Goal: Transaction & Acquisition: Subscribe to service/newsletter

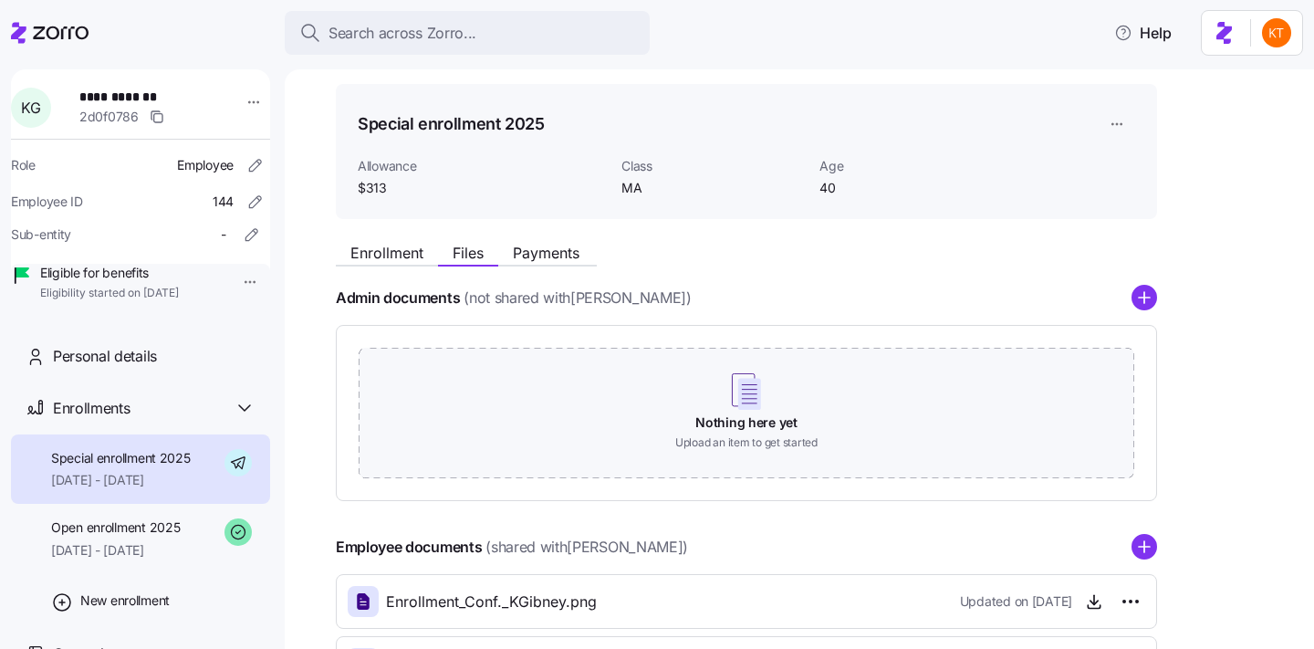
scroll to position [52, 0]
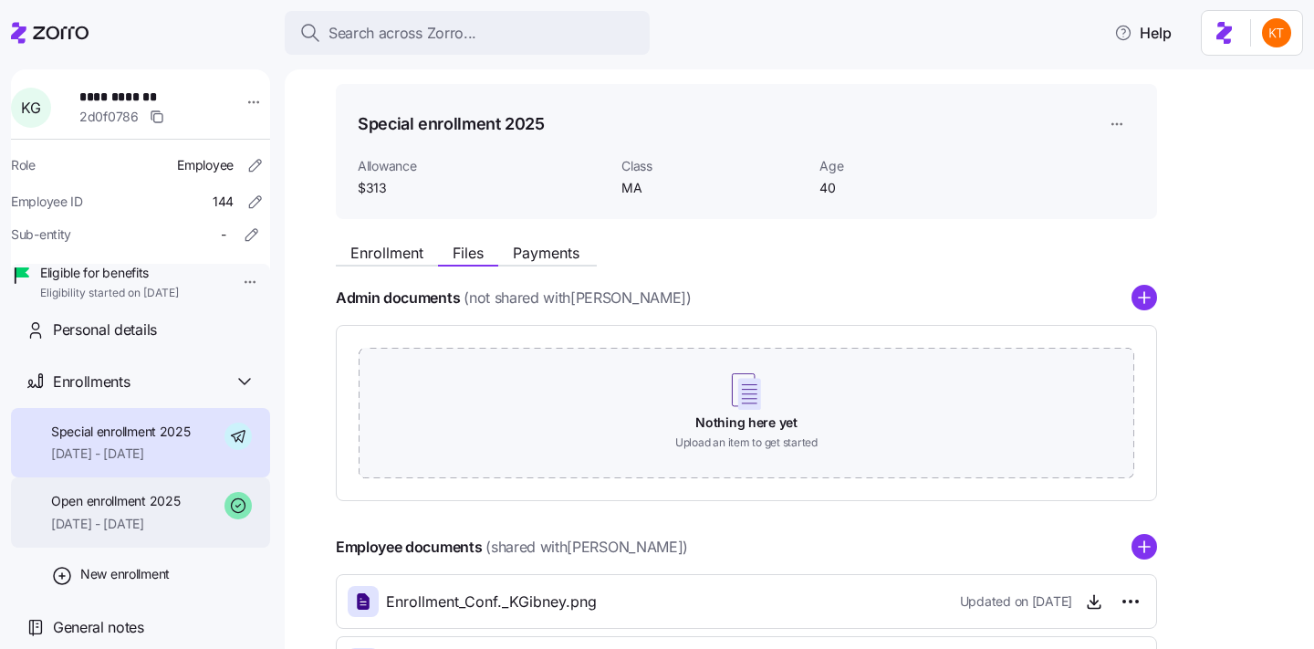
click at [179, 504] on span "Open enrollment 2025" at bounding box center [115, 501] width 129 height 18
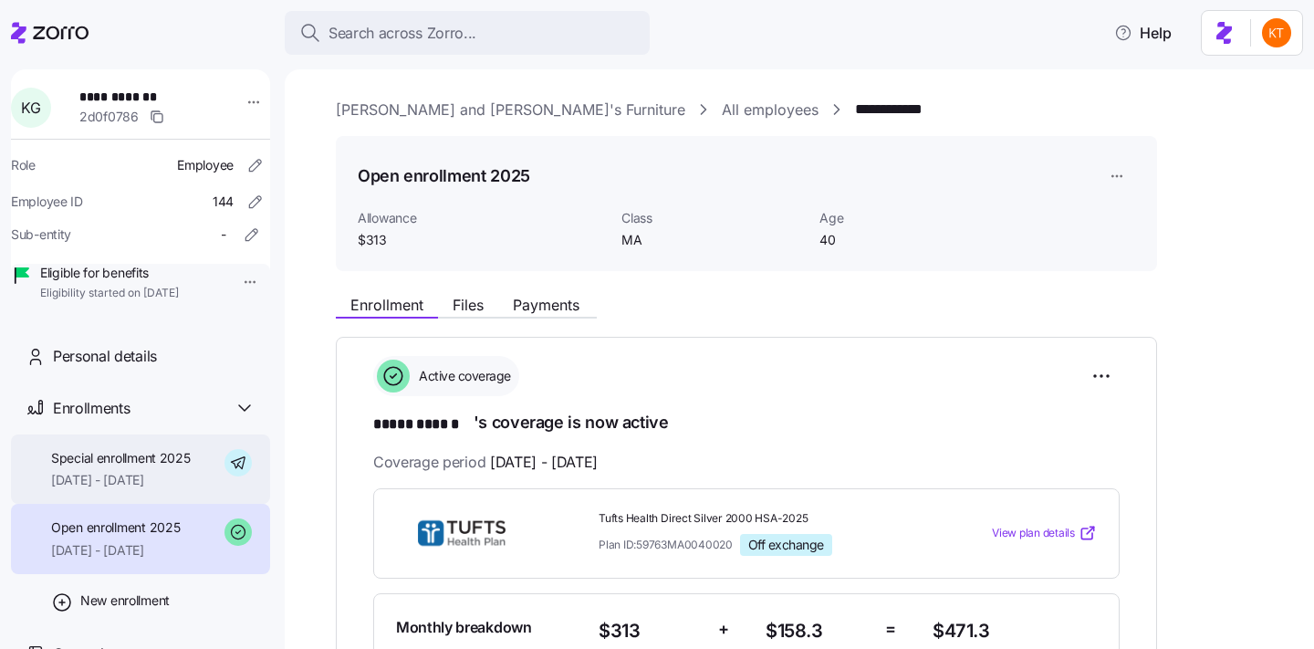
scroll to position [52, 0]
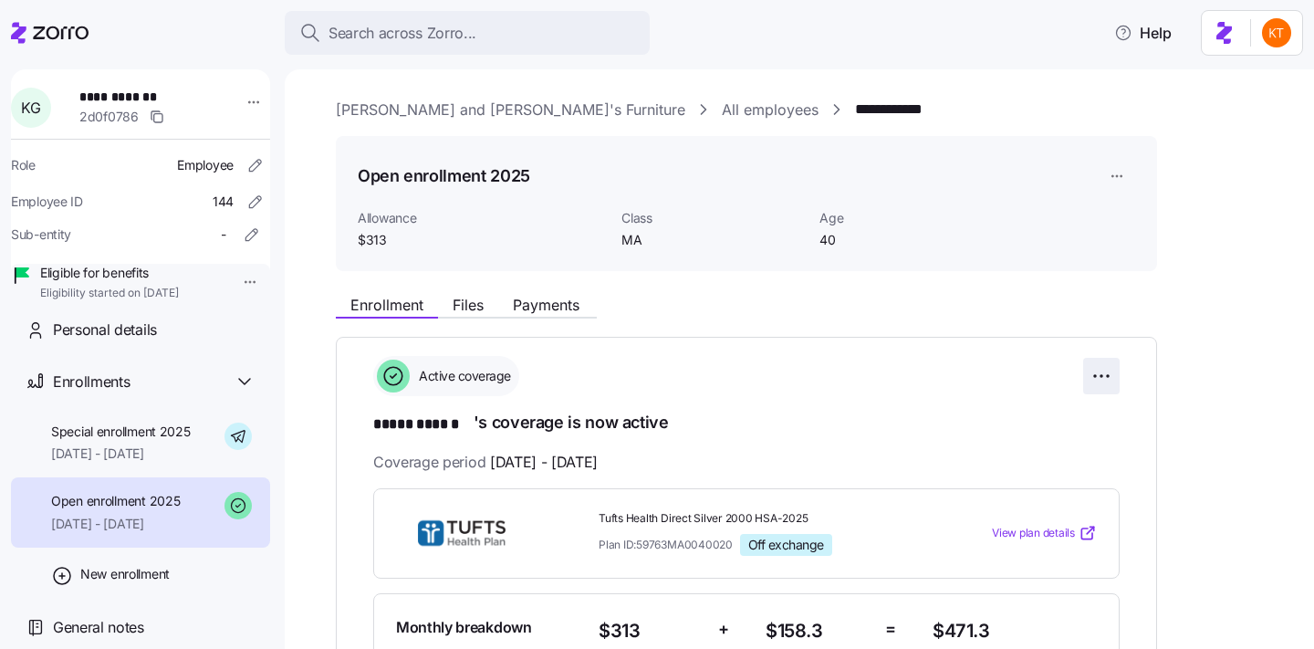
click at [1108, 371] on html "**********" at bounding box center [657, 319] width 1314 height 638
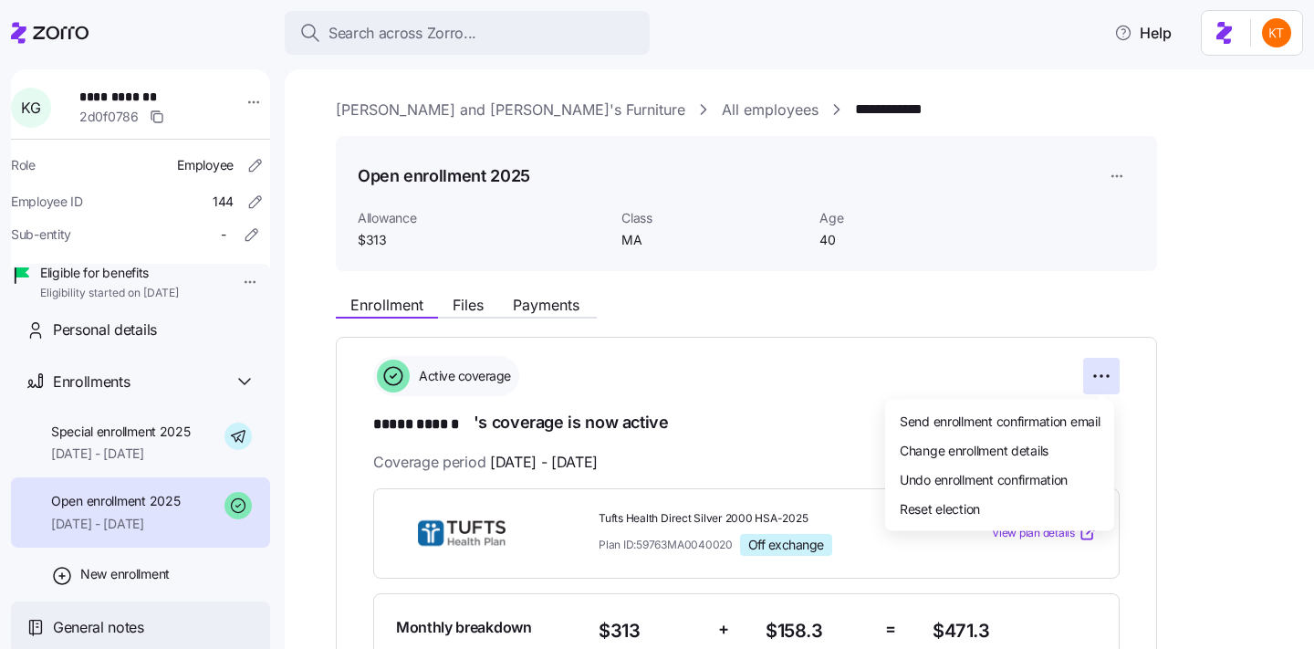
click at [131, 612] on html "**********" at bounding box center [657, 319] width 1314 height 638
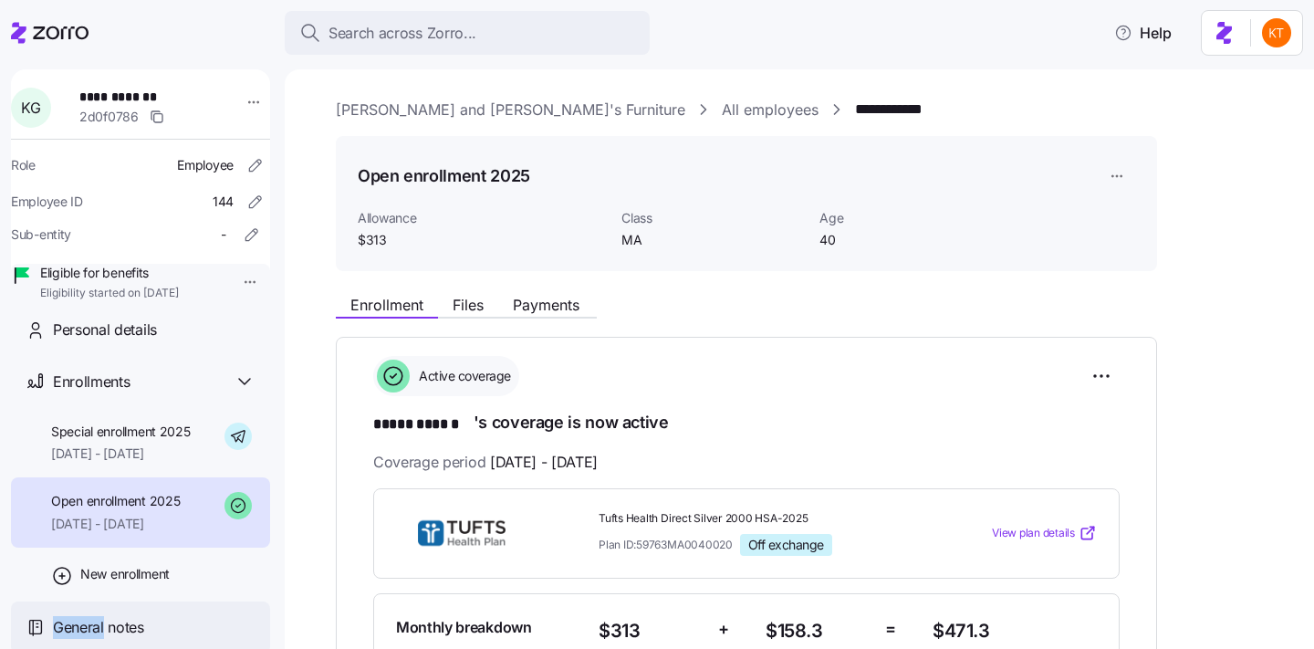
click at [131, 612] on div "General notes" at bounding box center [140, 628] width 259 height 52
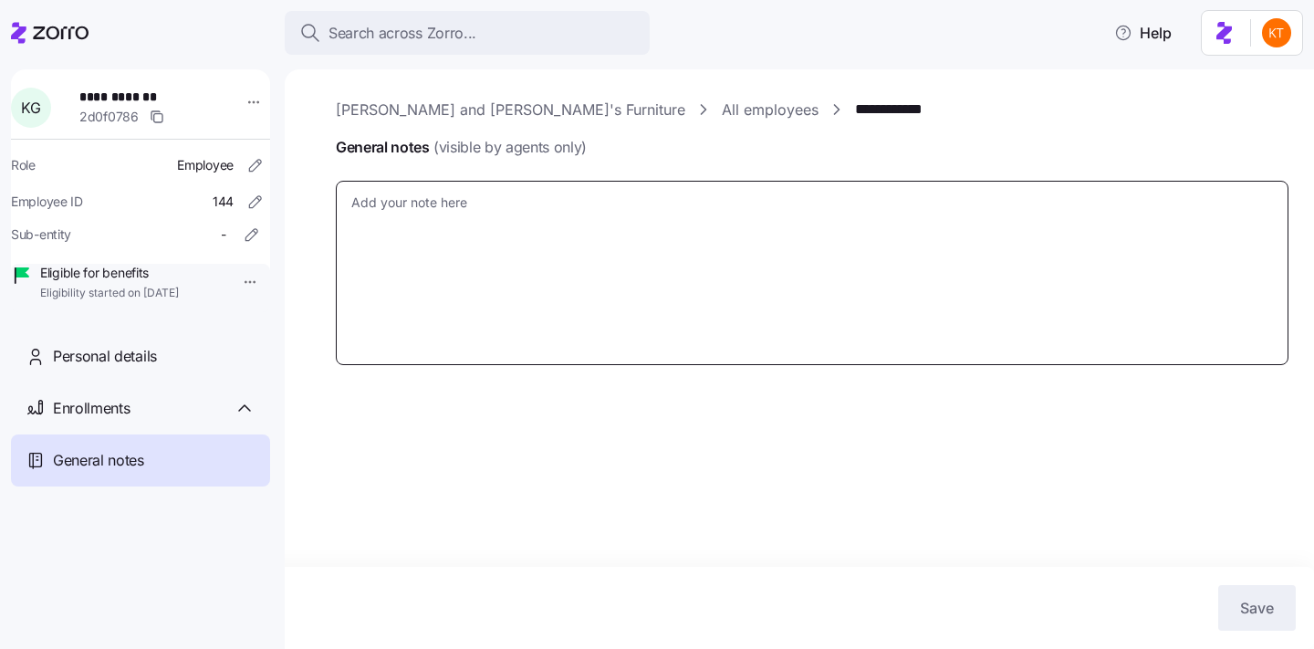
click at [414, 245] on textarea "General notes (visible by agents only)" at bounding box center [812, 273] width 953 height 184
paste textarea "The account was terminated online effective 08/31/2025 and a refund for $471.30…"
type textarea "x"
type textarea "The account was terminated online effective 08/31/2025 and a refund for $471.30…"
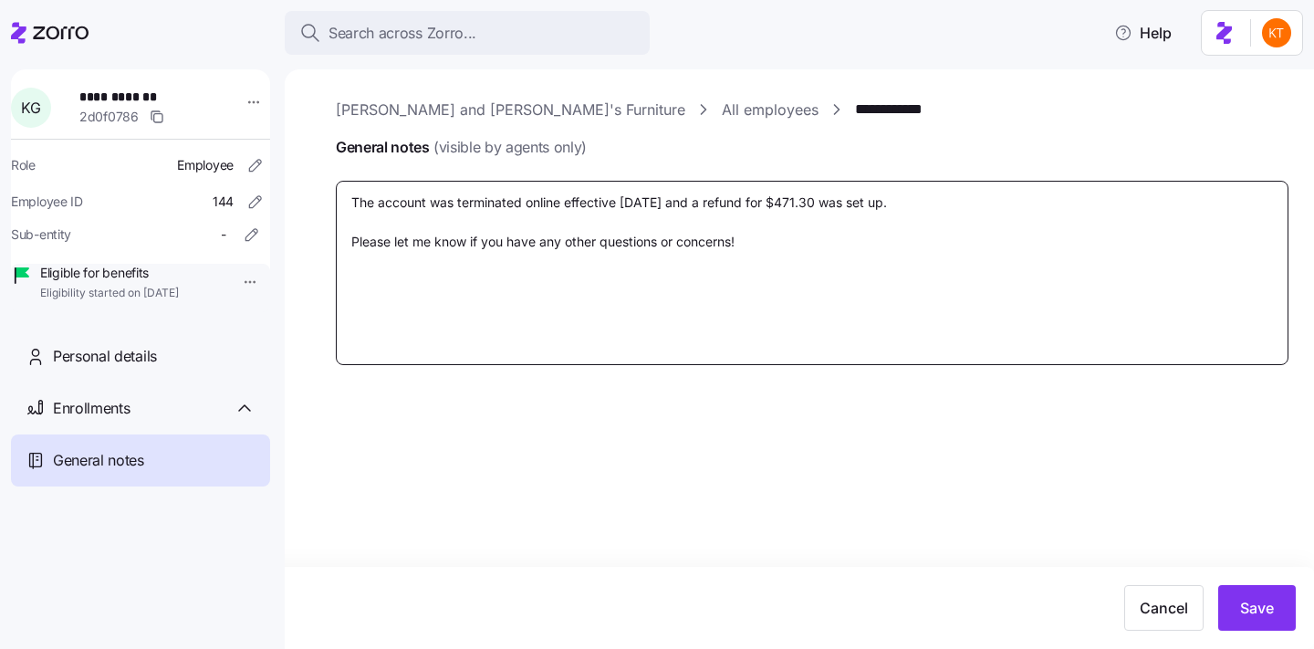
type textarea "x"
type textarea "The account was terminated online effective 08/31/2025 and a refund for $471.30…"
type textarea "x"
type textarea "The account was terminated online effective 08/31/2025 and a refund for $471.30…"
type textarea "x"
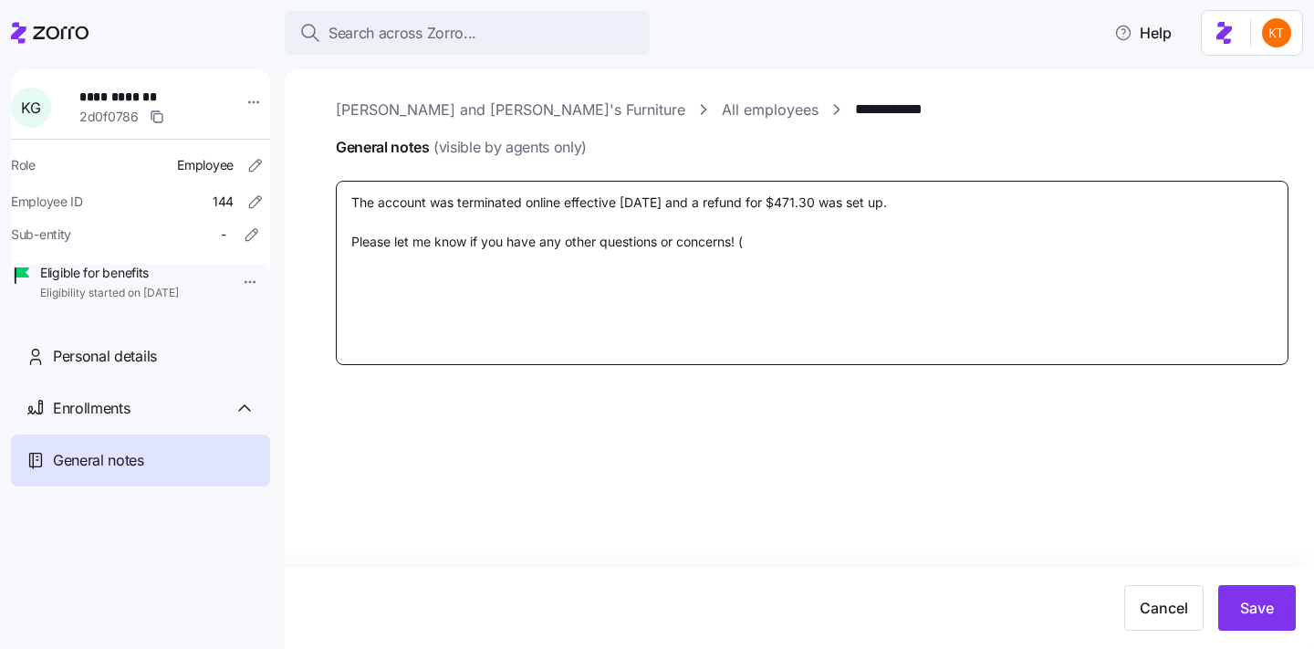
type textarea "The account was terminated online effective 08/31/2025 and a refund for $471.30…"
type textarea "x"
type textarea "The account was terminated online effective 08/31/2025 and a refund for $471.30…"
type textarea "x"
type textarea "The account was terminated online effective 08/31/2025 and a refund for $471.30…"
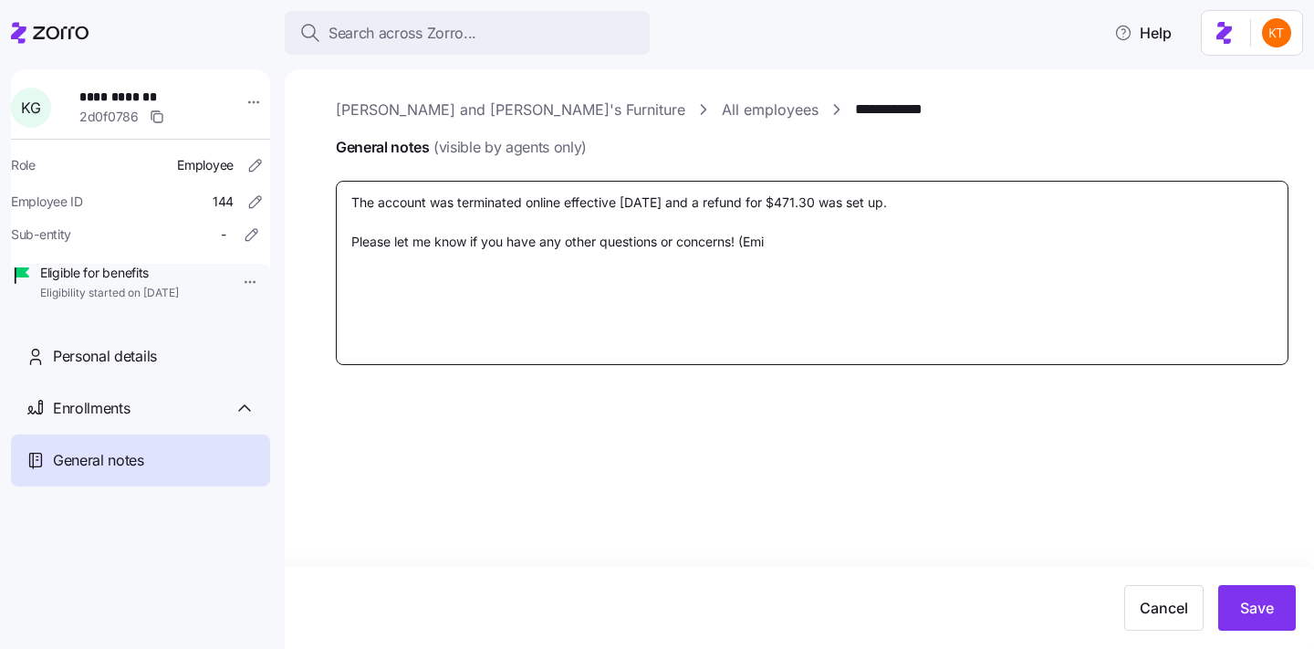
type textarea "x"
type textarea "The account was terminated online effective 08/31/2025 and a refund for $471.30…"
type textarea "x"
type textarea "The account was terminated online effective 08/31/2025 and a refund for $471.30…"
type textarea "x"
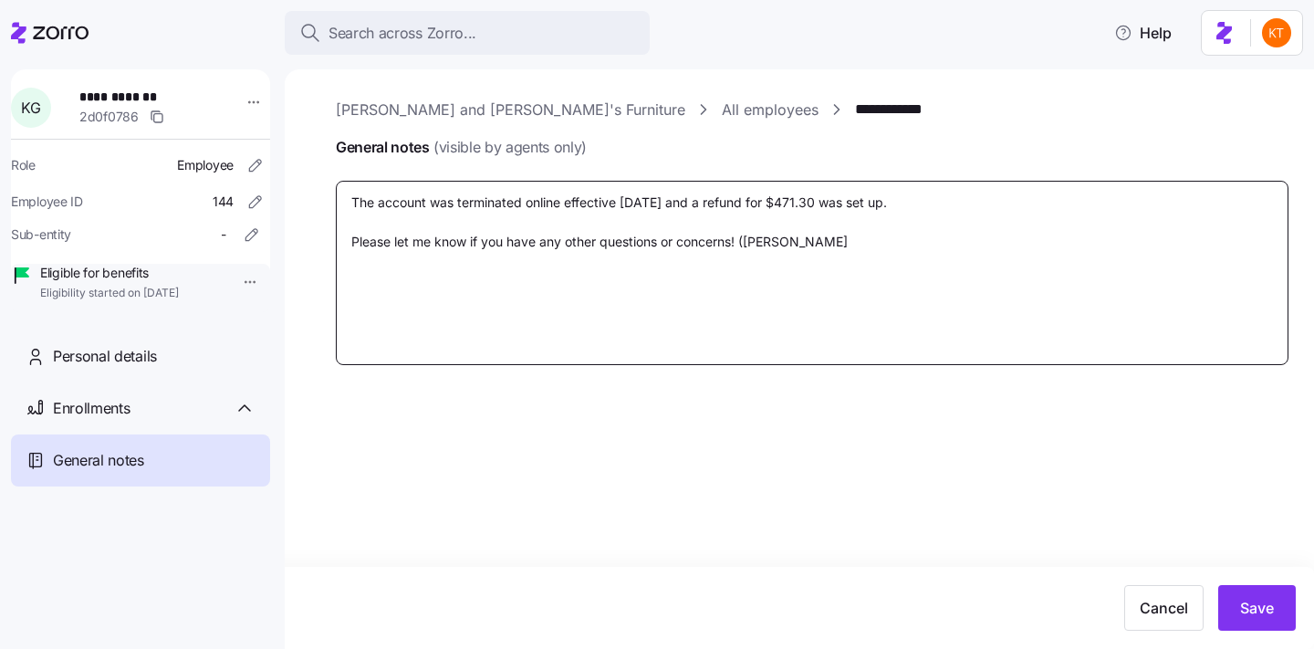
type textarea "The account was terminated online effective 08/31/2025 and a refund for $471.30…"
type textarea "x"
type textarea "The account was terminated online effective 08/31/2025 and a refund for $471.30…"
type textarea "x"
type textarea "The account was terminated online effective 08/31/2025 and a refund for $471.30…"
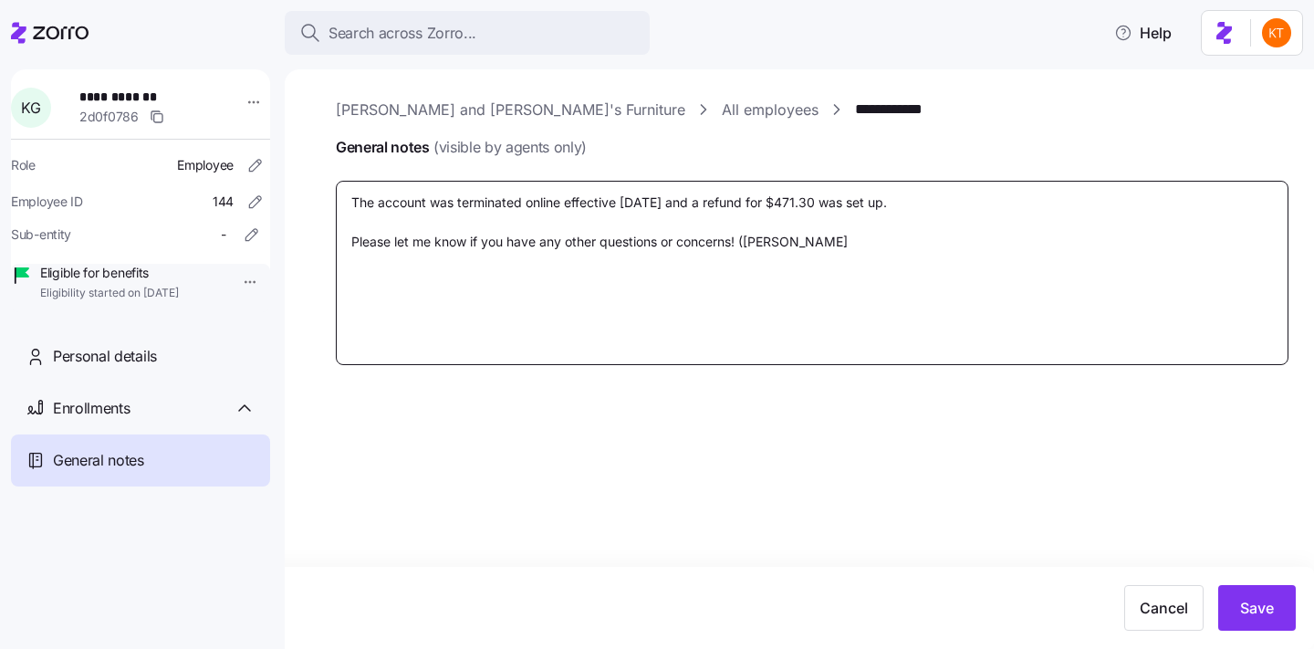
type textarea "x"
type textarea "The account was terminated online effective 08/31/2025 and a refund for $471.30…"
type textarea "x"
type textarea "The account was terminated online effective 08/31/2025 and a refund for $471.30…"
type textarea "x"
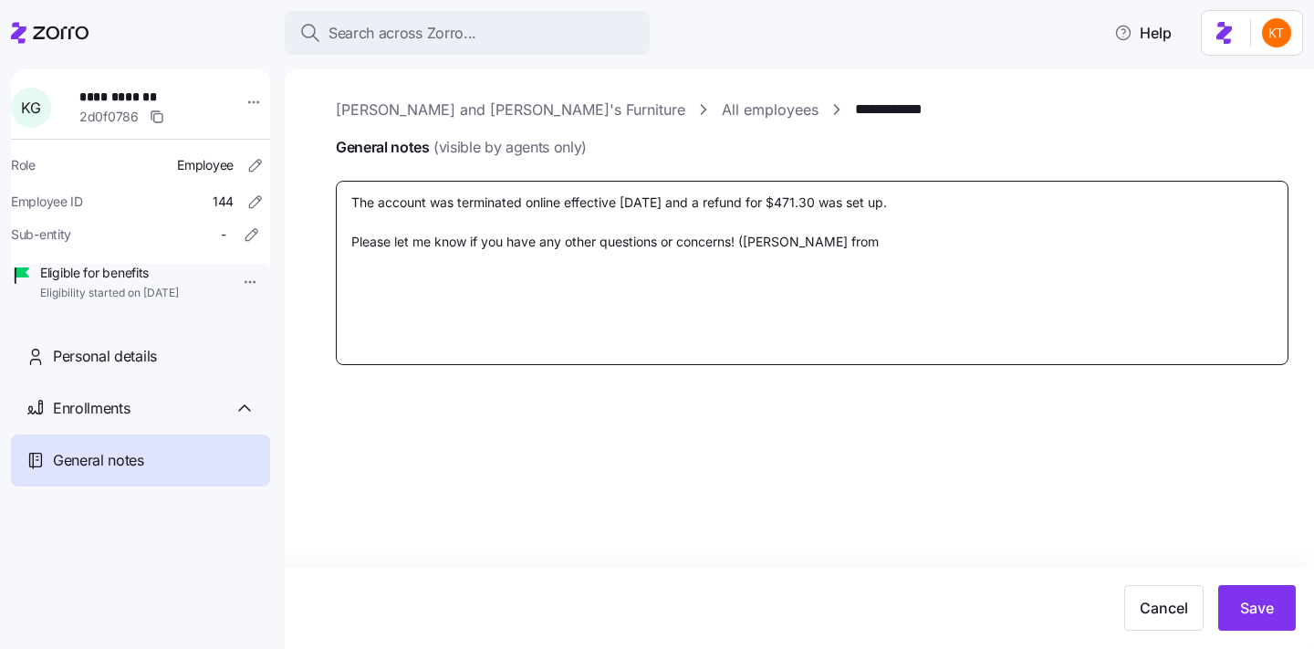
type textarea "The account was terminated online effective 08/31/2025 and a refund for $471.30…"
type textarea "x"
type textarea "The account was terminated online effective 08/31/2025 and a refund for $471.30…"
type textarea "x"
type textarea "The account was terminated online effective 08/31/2025 and a refund for $471.30…"
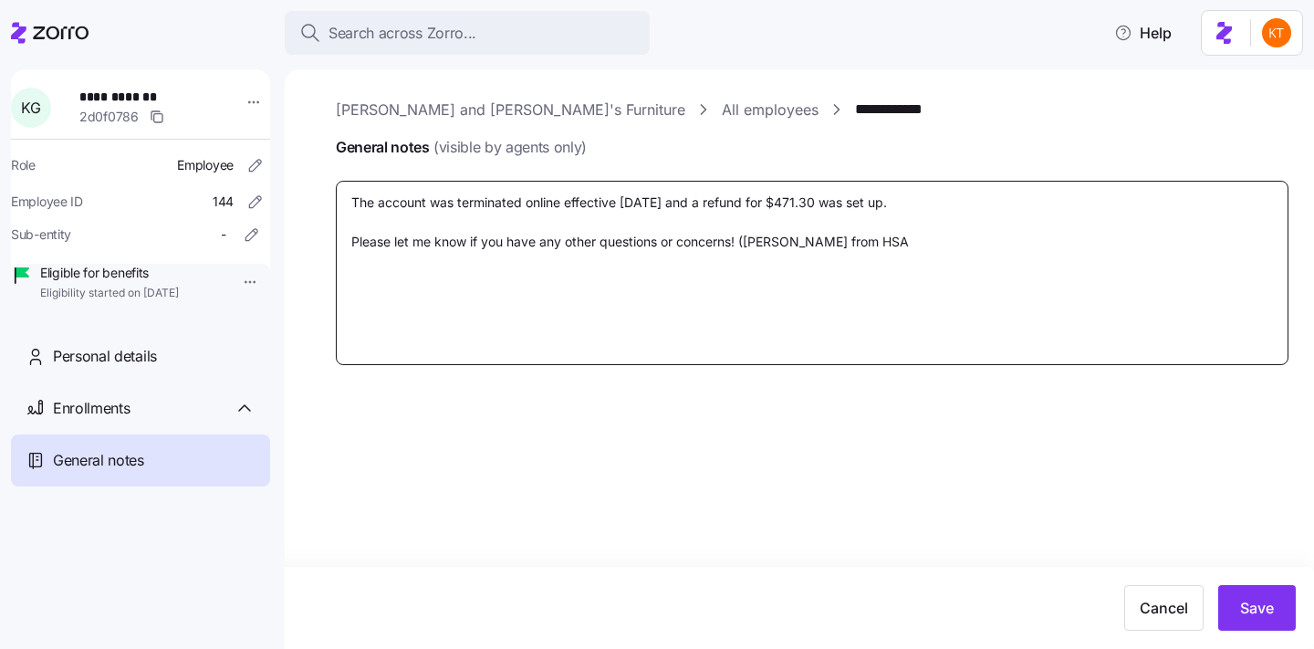
type textarea "x"
type textarea "The account was terminated online effective 08/31/2025 and a refund for $471.30…"
type textarea "x"
type textarea "The account was terminated online effective 08/31/2025 and a refund for $471.30…"
type textarea "x"
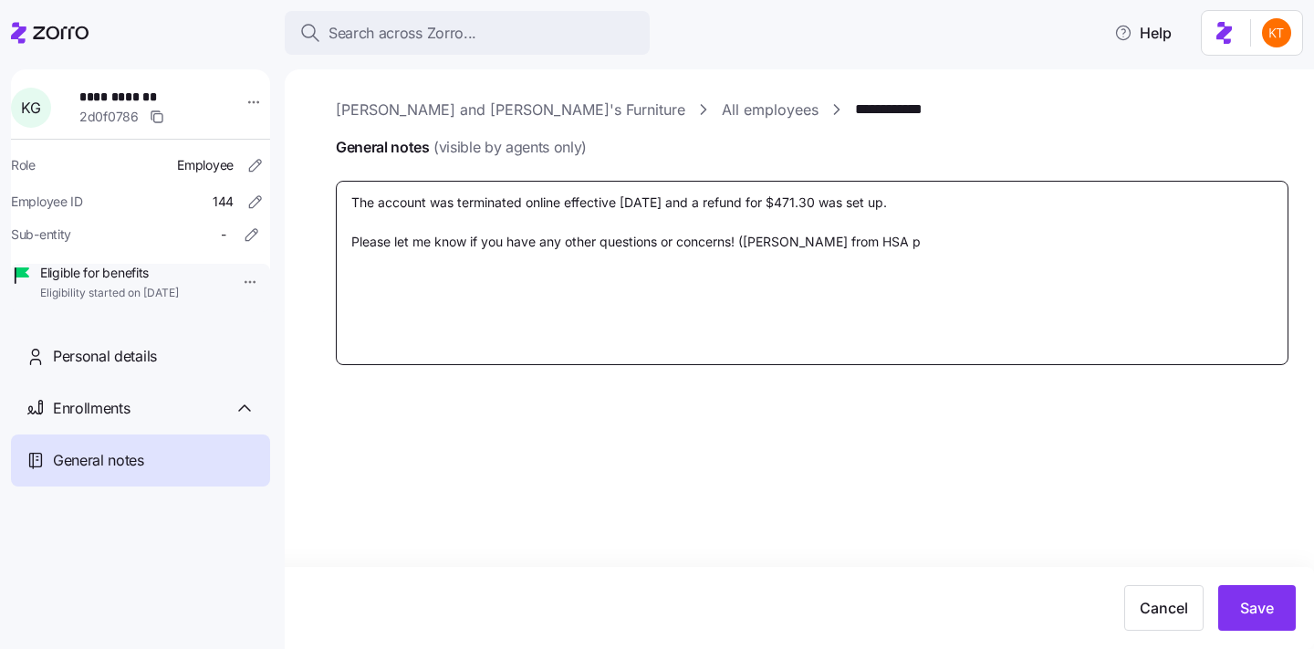
type textarea "The account was terminated online effective 08/31/2025 and a refund for $471.30…"
type textarea "x"
type textarea "The account was terminated online effective 08/31/2025 and a refund for $471.30…"
type textarea "x"
type textarea "The account was terminated online effective 08/31/2025 and a refund for $471.30…"
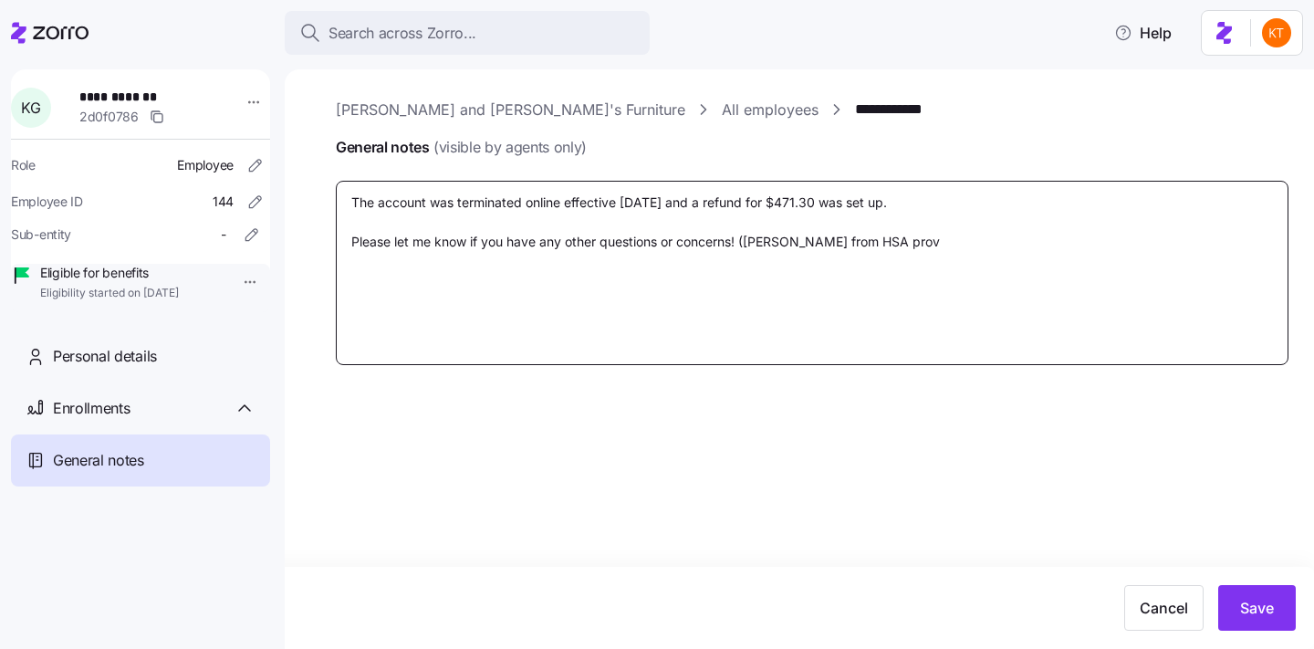
type textarea "x"
type textarea "The account was terminated online effective 08/31/2025 and a refund for $471.30…"
type textarea "x"
type textarea "The account was terminated online effective 08/31/2025 and a refund for $471.30…"
type textarea "x"
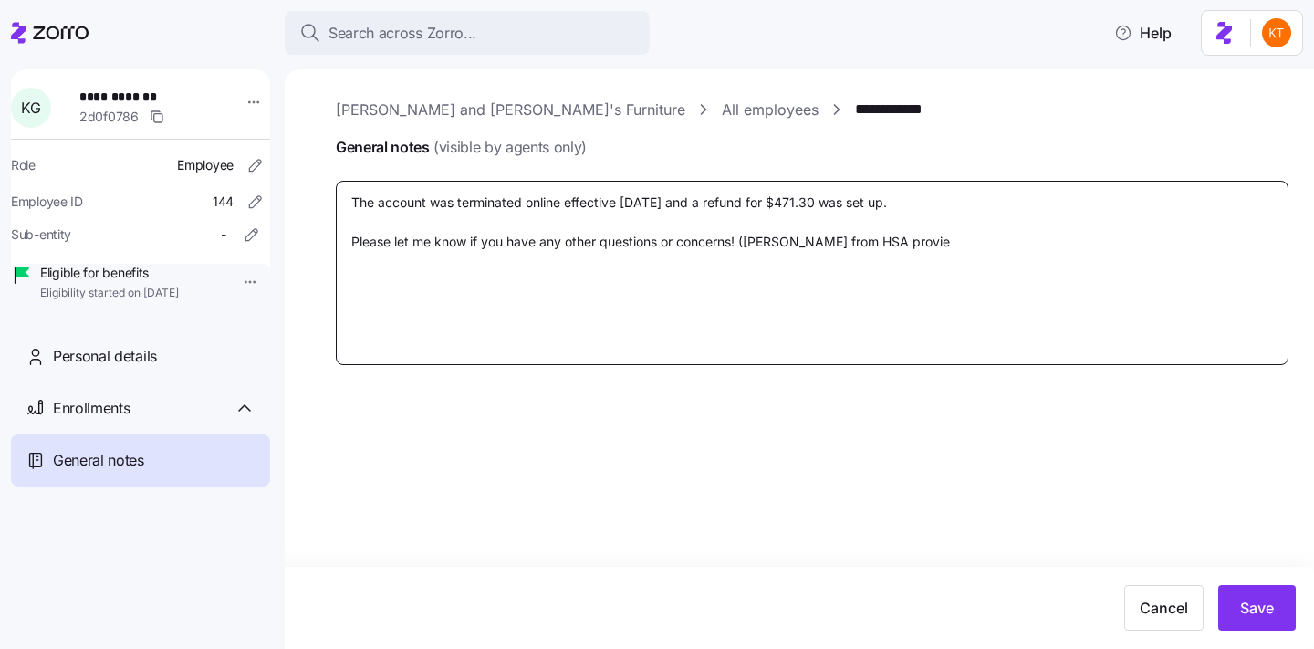
type textarea "The account was terminated online effective 08/31/2025 and a refund for $471.30…"
type textarea "x"
type textarea "The account was terminated online effective 08/31/2025 and a refund for $471.30…"
type textarea "x"
type textarea "The account was terminated online effective 08/31/2025 and a refund for $471.30…"
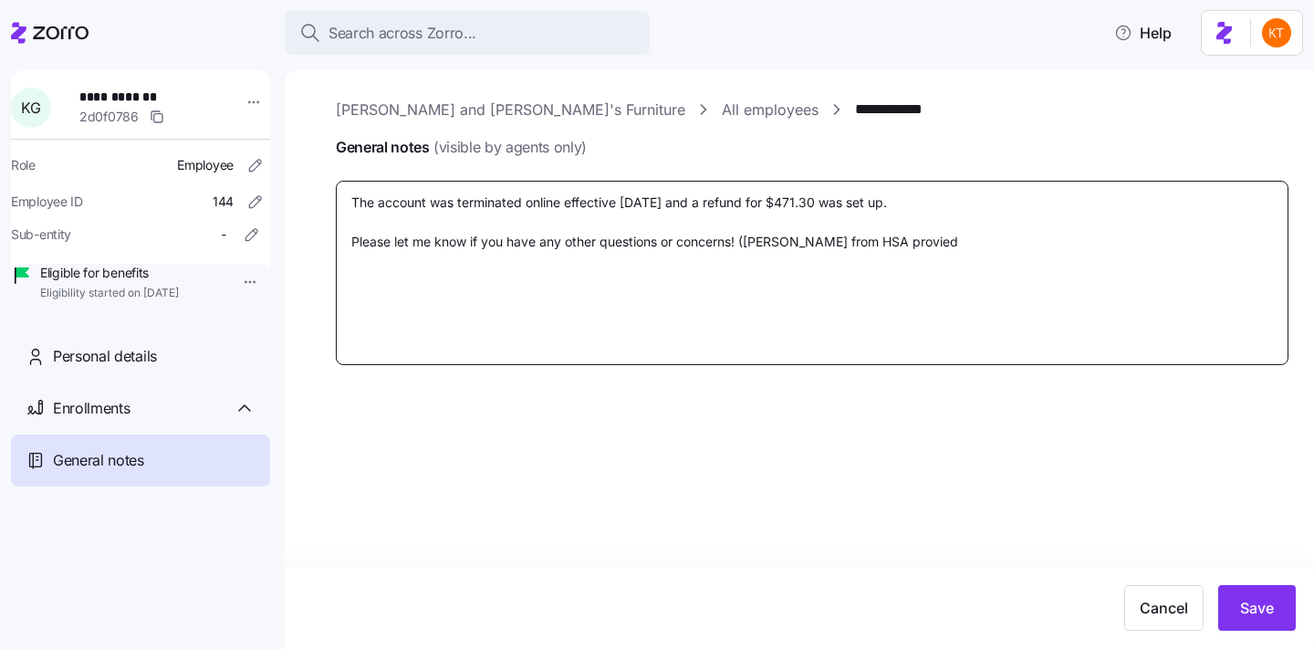
type textarea "x"
type textarea "The account was terminated online effective 08/31/2025 and a refund for $471.30…"
type textarea "x"
type textarea "The account was terminated online effective 08/31/2025 and a refund for $471.30…"
type textarea "x"
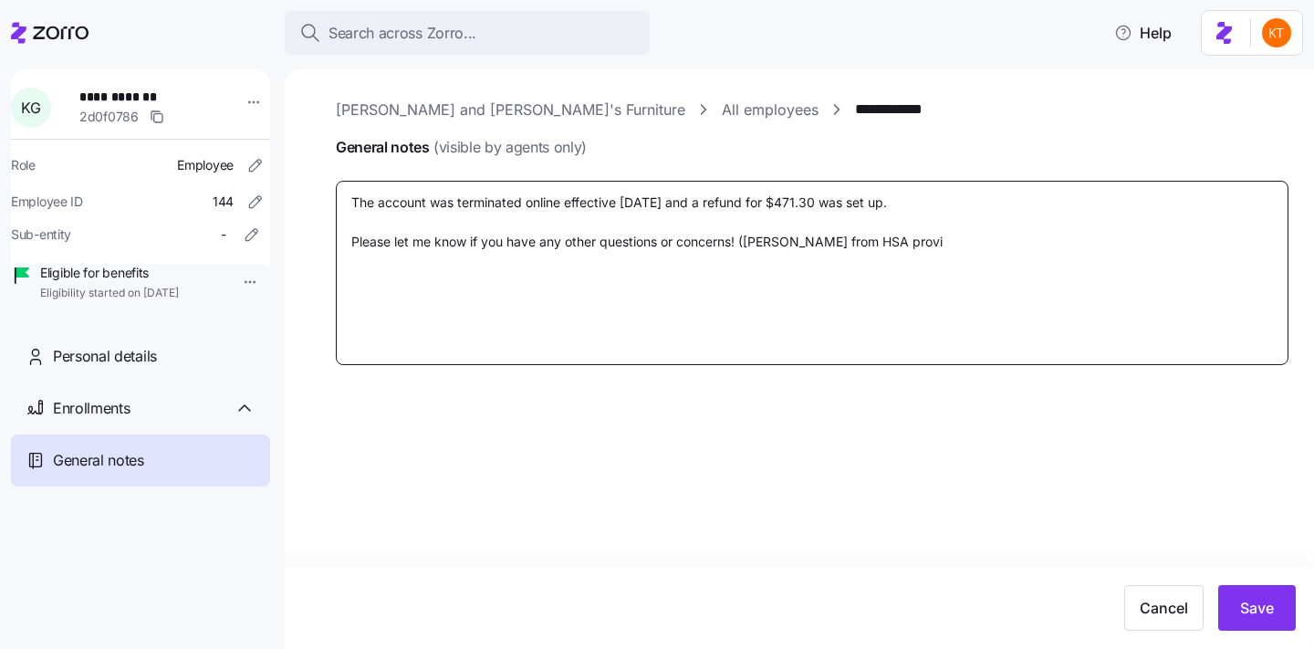
type textarea "The account was terminated online effective 08/31/2025 and a refund for $471.30…"
type textarea "x"
type textarea "The account was terminated online effective 08/31/2025 and a refund for $471.30…"
type textarea "x"
type textarea "The account was terminated online effective 08/31/2025 and a refund for $471.30…"
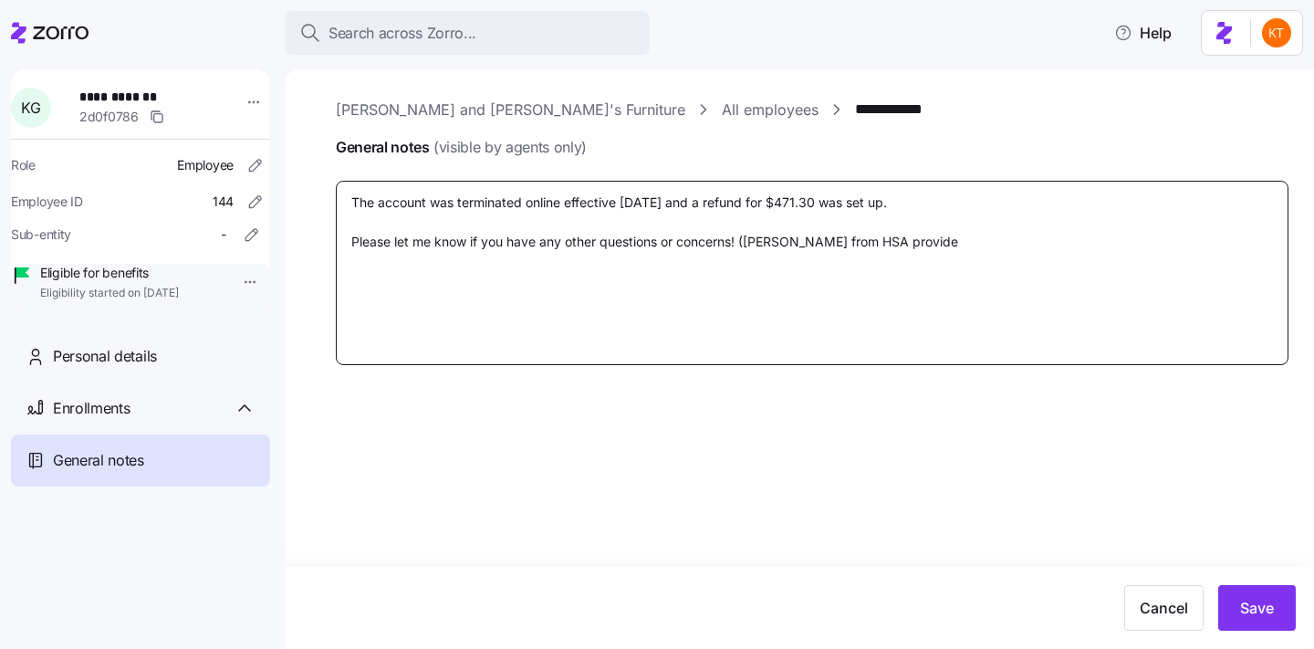
type textarea "x"
type textarea "The account was terminated online effective 08/31/2025 and a refund for $471.30…"
type textarea "x"
type textarea "The account was terminated online effective 08/31/2025 and a refund for $471.30…"
type textarea "x"
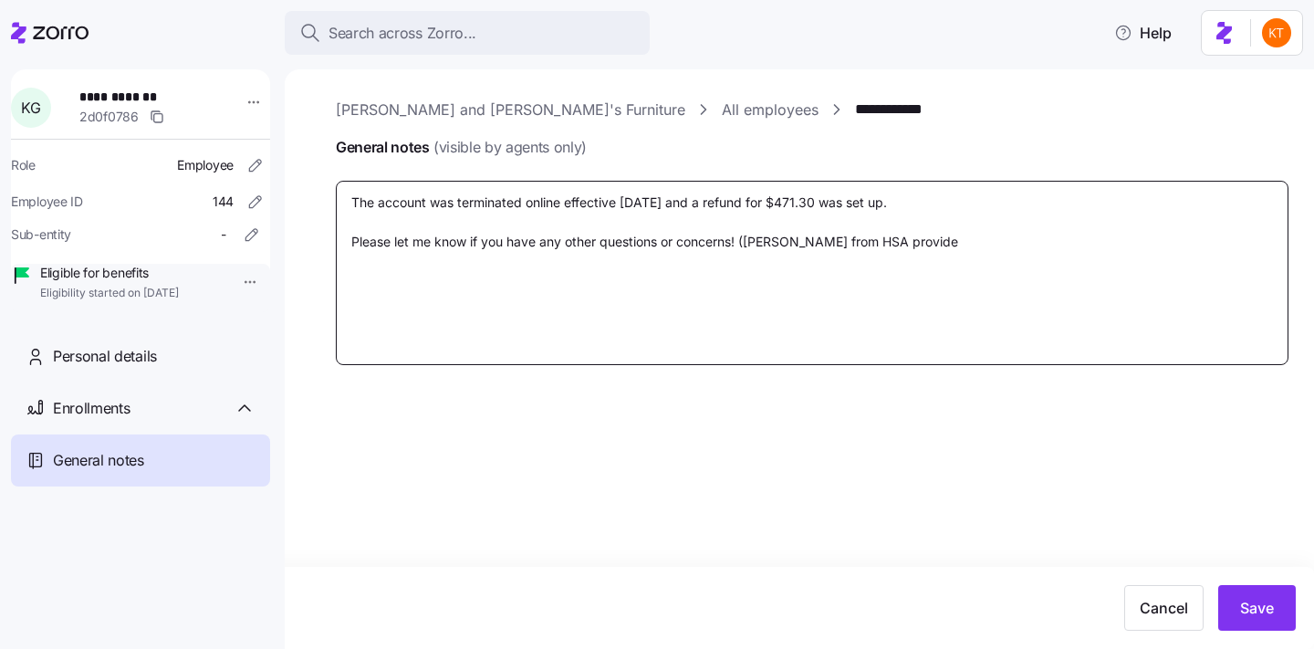
type textarea "The account was terminated online effective 08/31/2025 and a refund for $471.30…"
type textarea "x"
type textarea "The account was terminated online effective 08/31/2025 and a refund for $471.30…"
type textarea "x"
type textarea "The account was terminated online effective 08/31/2025 and a refund for $471.30…"
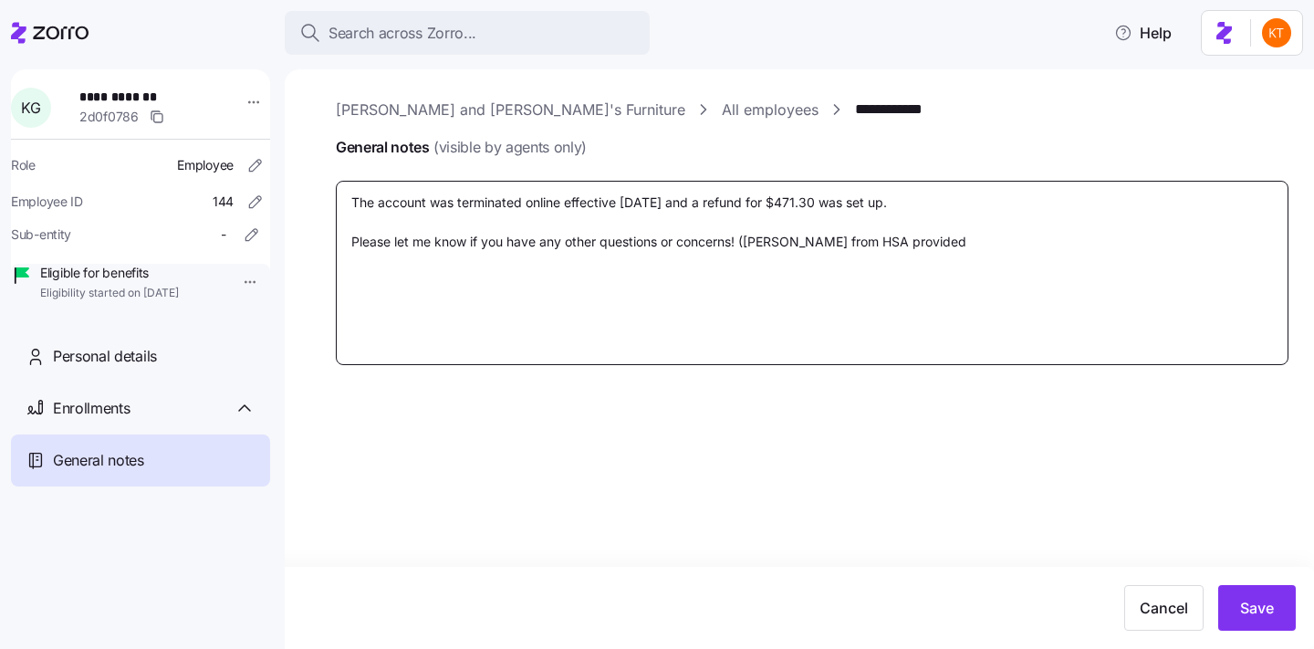
type textarea "x"
type textarea "The account was terminated online effective 08/31/2025 and a refund for $471.30…"
type textarea "x"
type textarea "The account was terminated online effective 08/31/2025 and a refund for $471.30…"
type textarea "x"
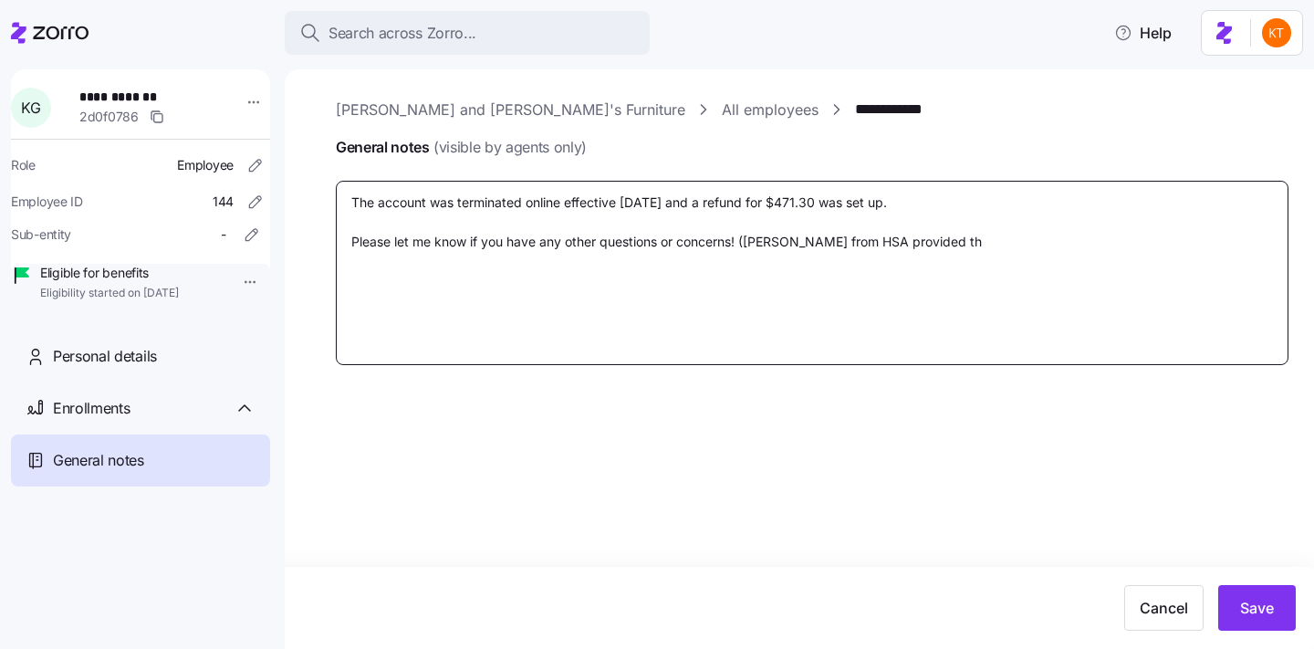
type textarea "The account was terminated online effective 08/31/2025 and a refund for $471.30…"
type textarea "x"
type textarea "The account was terminated online effective 08/31/2025 and a refund for $471.30…"
type textarea "x"
type textarea "The account was terminated online effective 08/31/2025 and a refund for $471.30…"
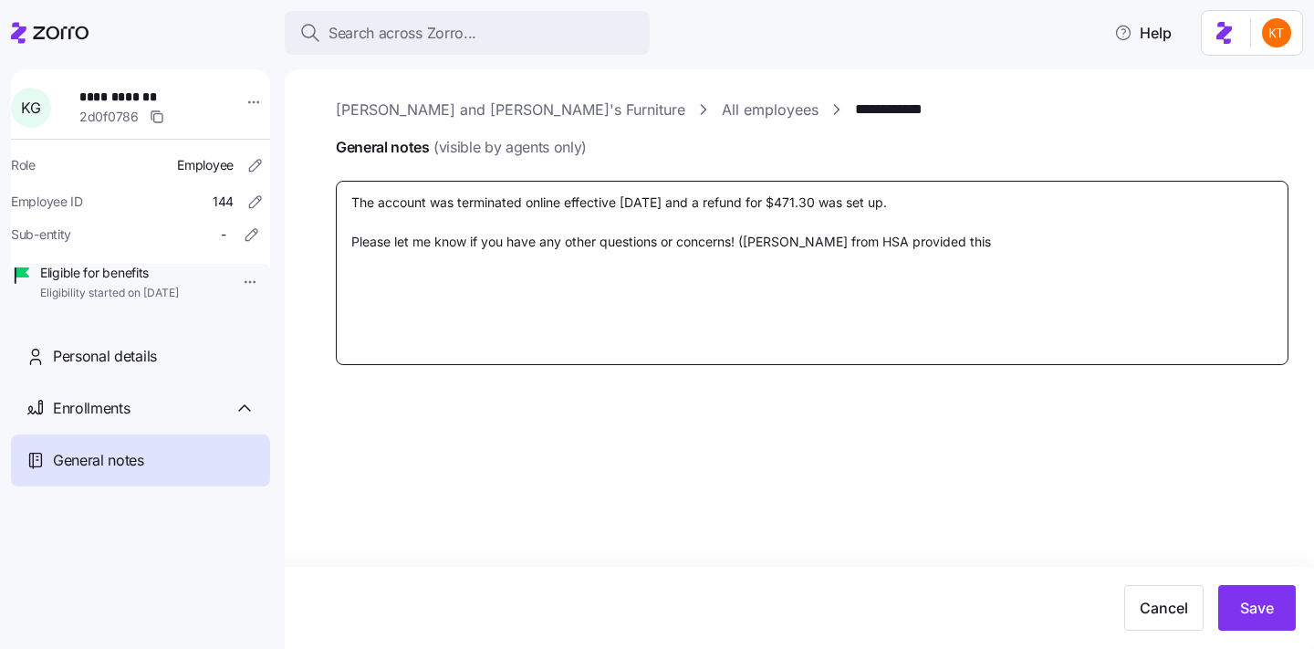
type textarea "x"
type textarea "The account was terminated online effective 08/31/2025 and a refund for $471.30…"
type textarea "x"
type textarea "The account was terminated online effective 08/31/2025 and a refund for $471.30…"
type textarea "x"
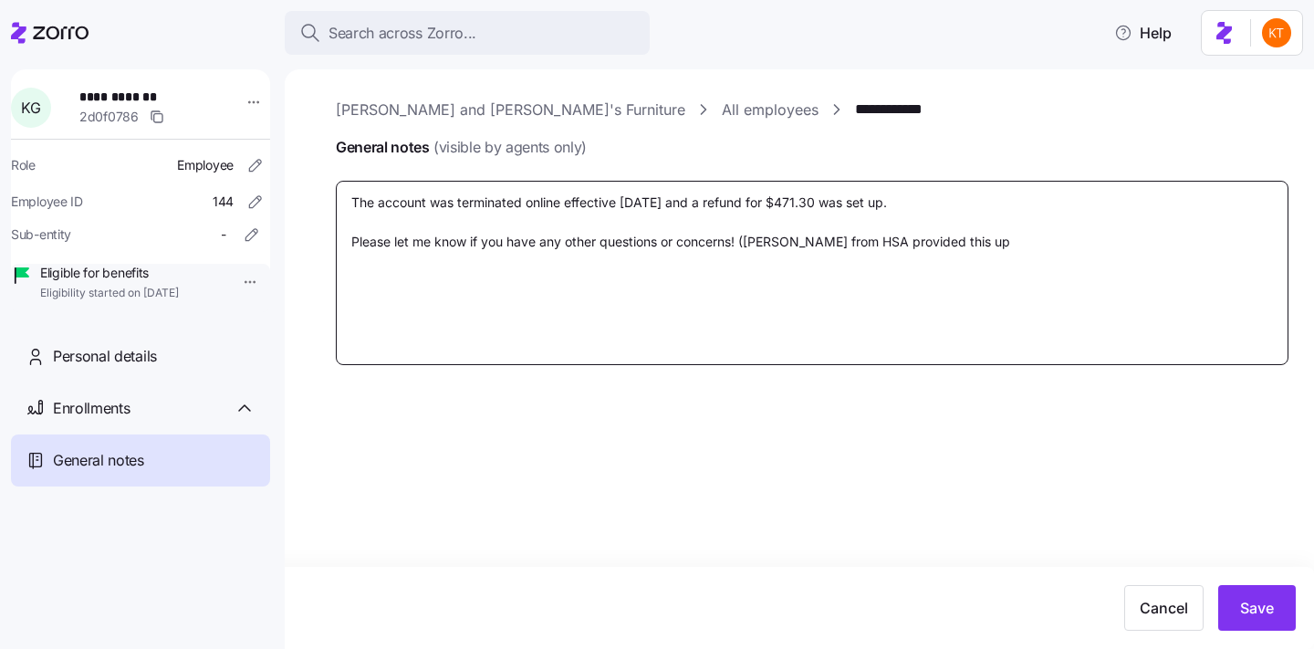
type textarea "The account was terminated online effective 08/31/2025 and a refund for $471.30…"
type textarea "x"
type textarea "The account was terminated online effective 08/31/2025 and a refund for $471.30…"
type textarea "x"
type textarea "The account was terminated online effective 08/31/2025 and a refund for $471.30…"
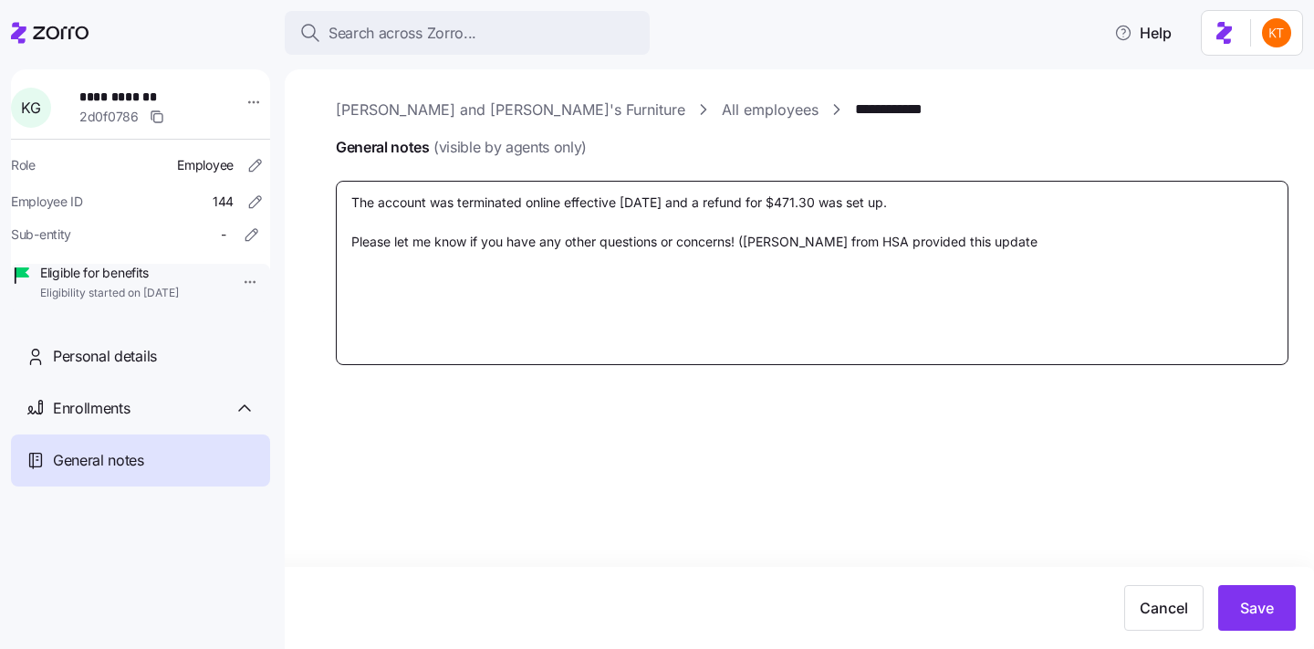
type textarea "x"
type textarea "The account was terminated online effective 08/31/2025 and a refund for $471.30…"
type textarea "x"
type textarea "The account was terminated online effective 08/31/2025 and a refund for $471.30…"
type textarea "x"
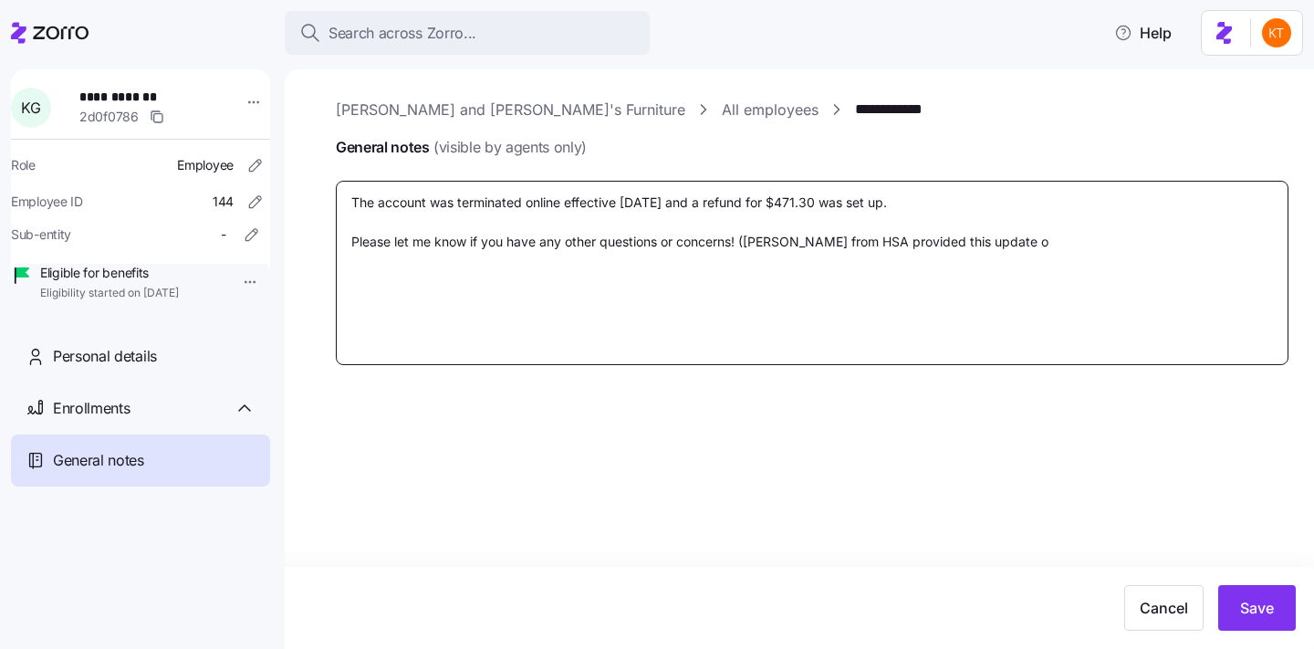
type textarea "The account was terminated online effective 08/31/2025 and a refund for $471.30…"
type textarea "x"
type textarea "The account was terminated online effective 08/31/2025 and a refund for $471.30…"
type textarea "x"
type textarea "The account was terminated online effective 08/31/2025 and a refund for $471.30…"
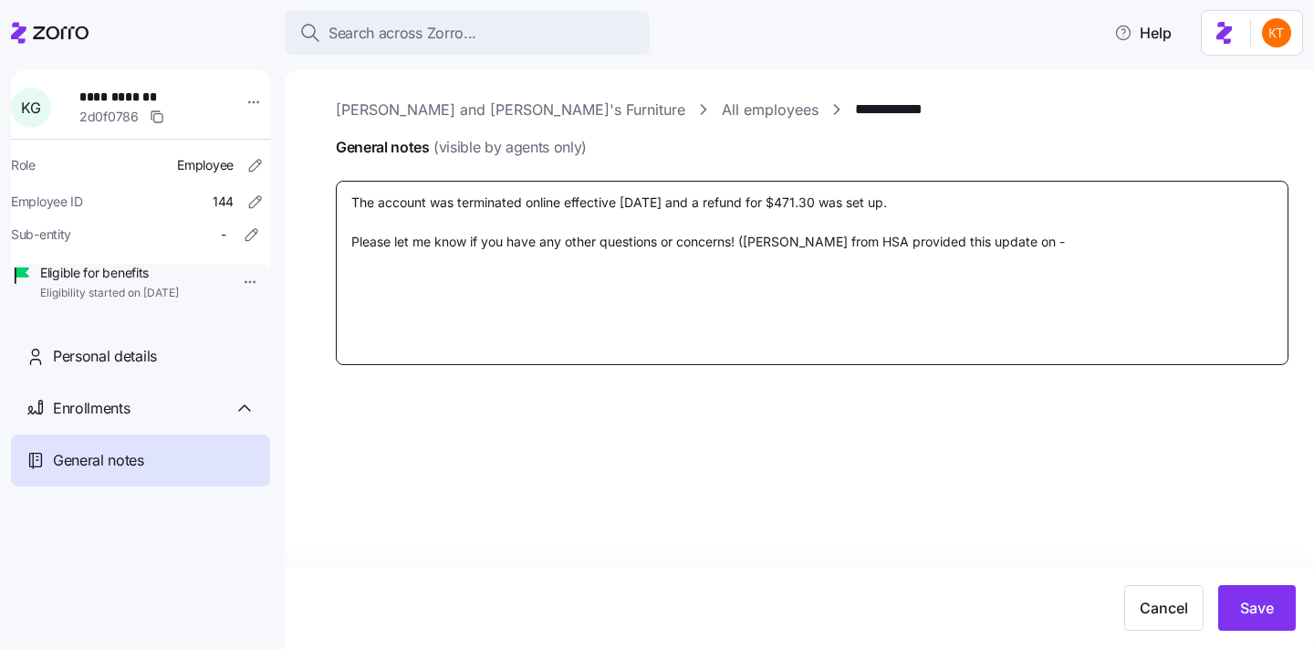
type textarea "x"
type textarea "The account was terminated online effective 08/31/2025 and a refund for $471.30…"
type textarea "x"
type textarea "The account was terminated online effective 08/31/2025 and a refund for $471.30…"
type textarea "x"
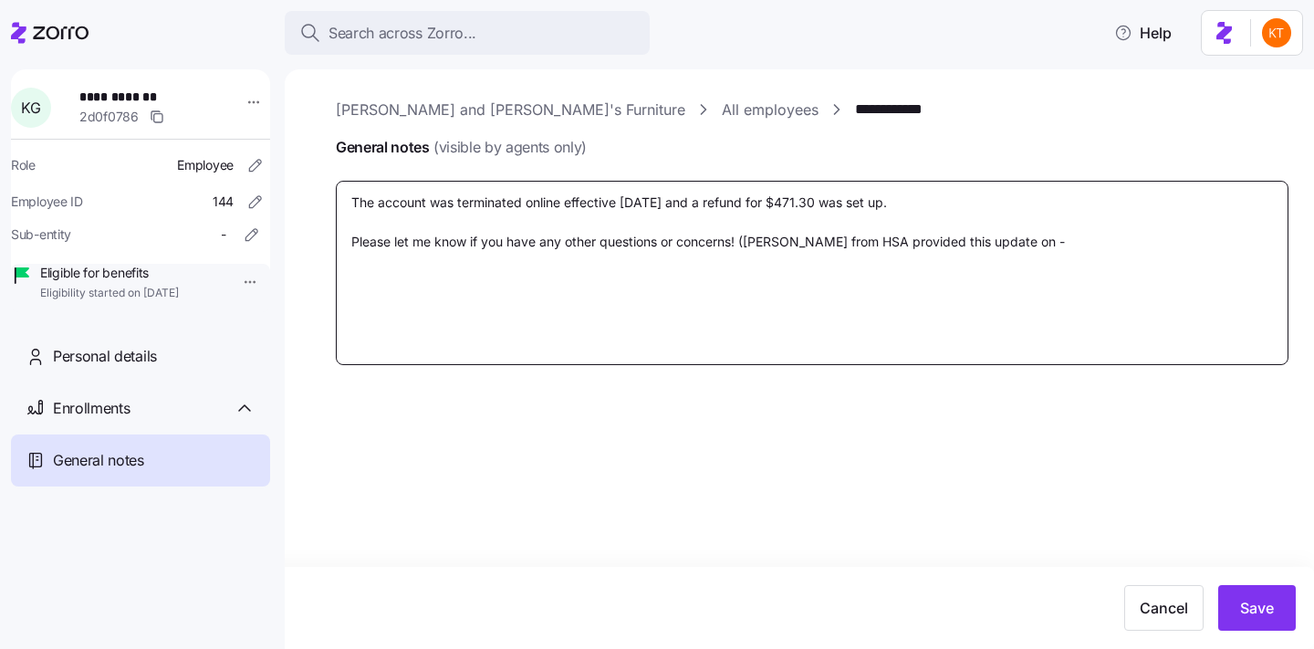
type textarea "The account was terminated online effective 08/31/2025 and a refund for $471.30…"
type textarea "x"
type textarea "The account was terminated online effective 08/31/2025 and a refund for $471.30…"
type textarea "x"
type textarea "The account was terminated online effective 08/31/2025 and a refund for $471.30…"
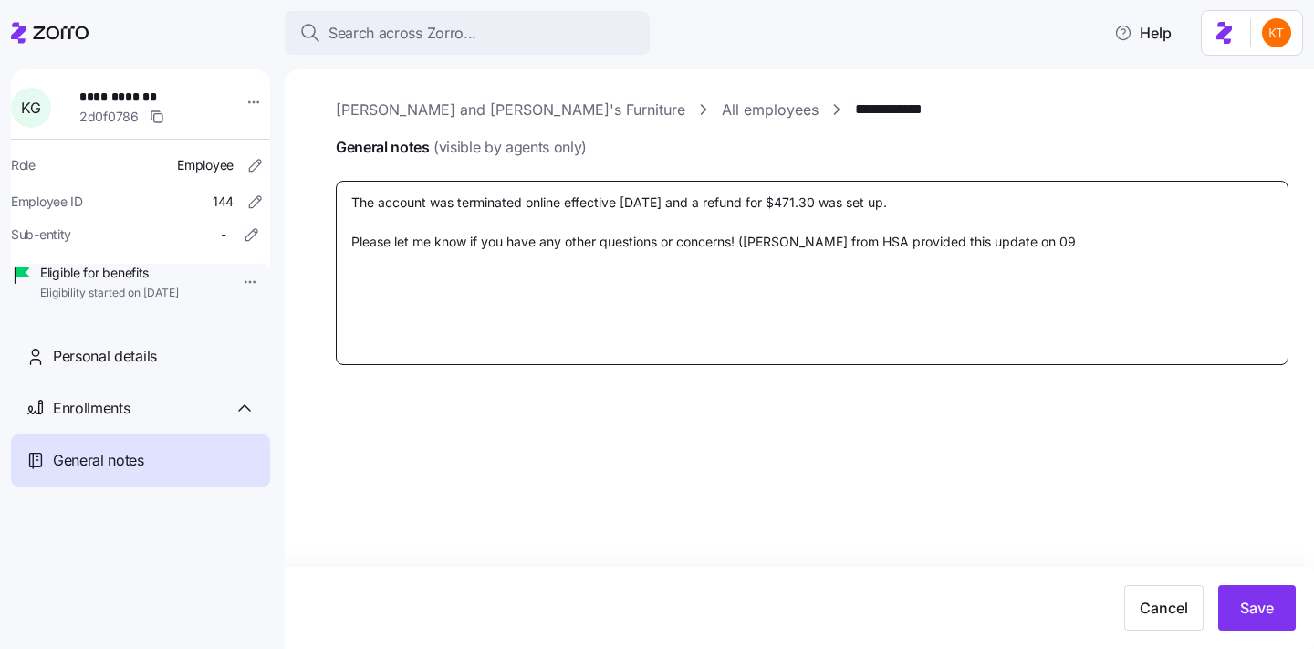
type textarea "x"
type textarea "The account was terminated online effective 08/31/2025 and a refund for $471.30…"
type textarea "x"
type textarea "The account was terminated online effective 08/31/2025 and a refund for $471.30…"
type textarea "x"
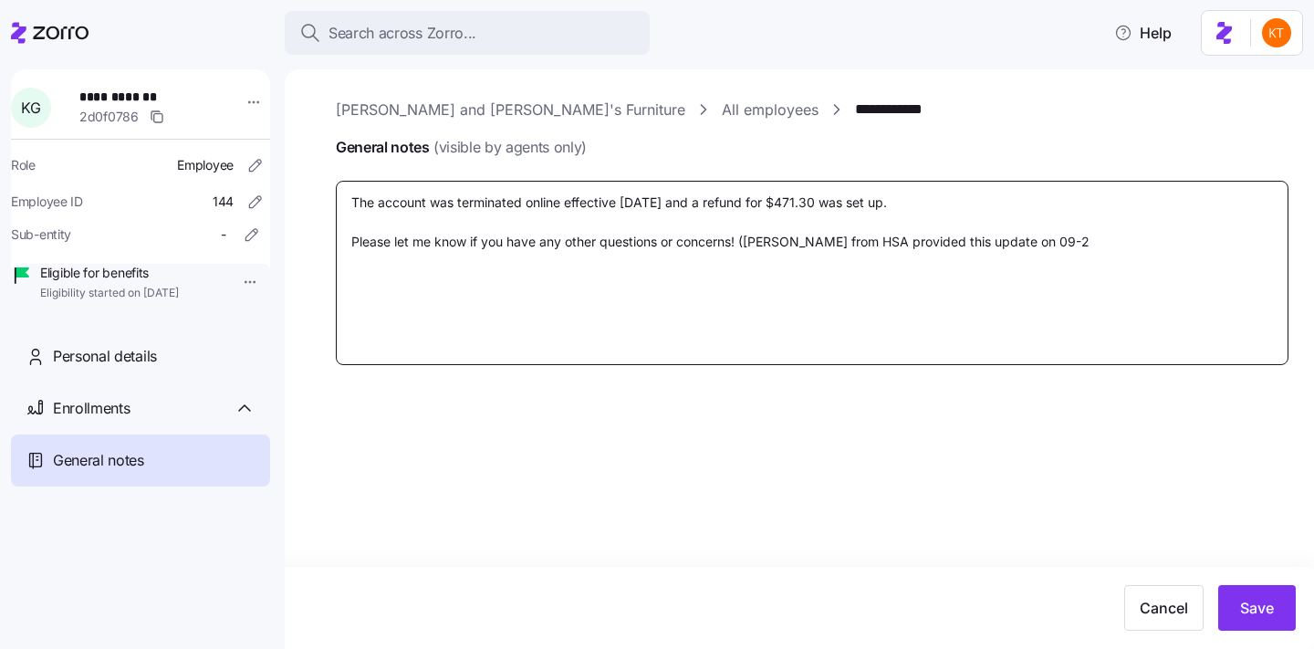
type textarea "The account was terminated online effective 08/31/2025 and a refund for $471.30…"
type textarea "x"
type textarea "The account was terminated online effective 08/31/2025 and a refund for $471.30…"
type textarea "x"
type textarea "The account was terminated online effective 08/31/2025 and a refund for $471.30…"
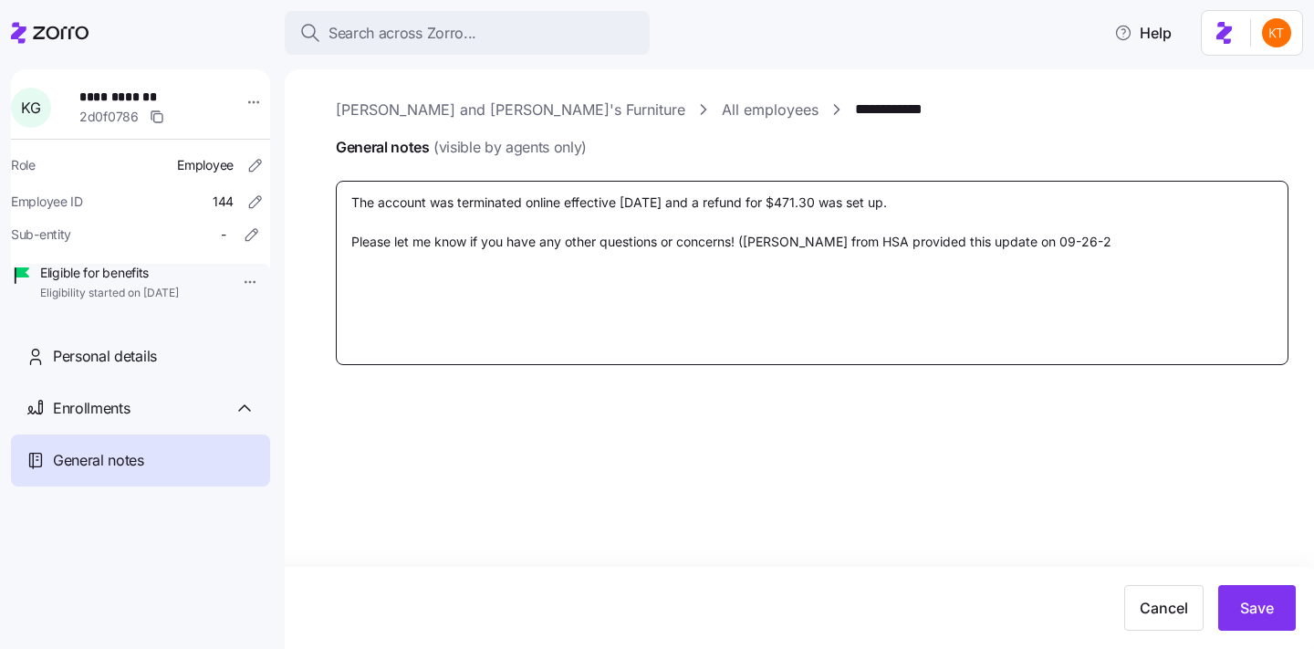
type textarea "x"
type textarea "The account was terminated online effective 08/31/2025 and a refund for $471.30…"
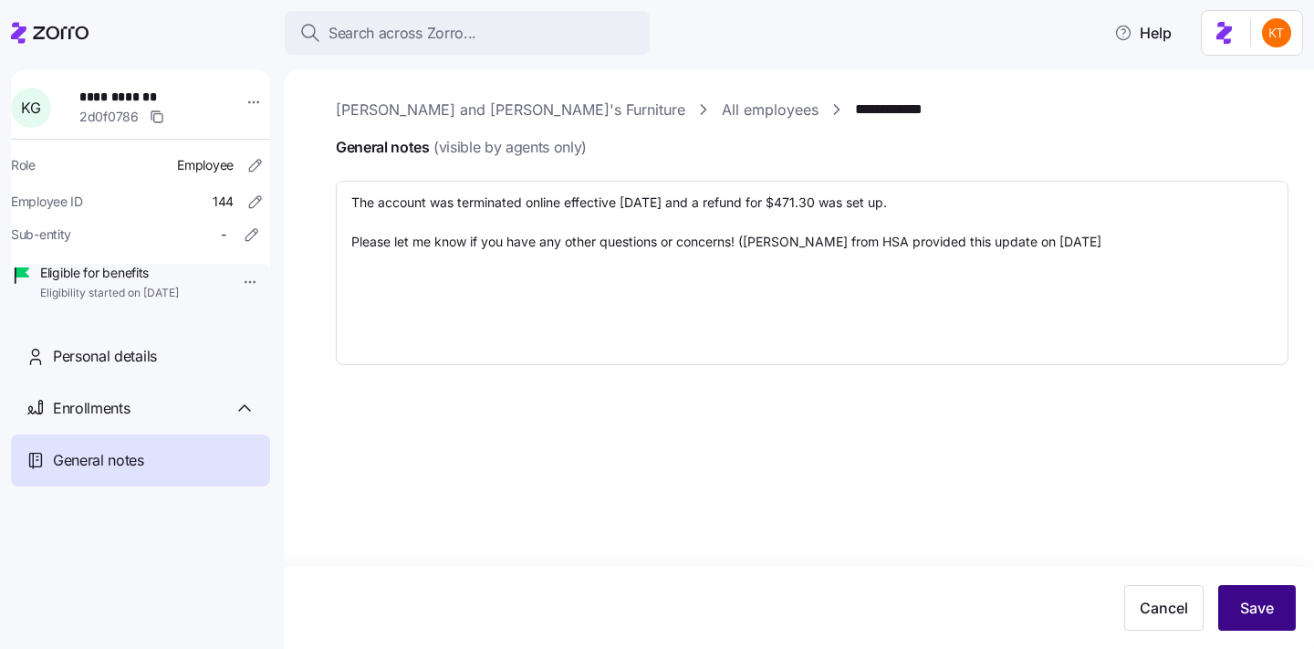
click at [1250, 609] on span "Save" at bounding box center [1257, 608] width 34 height 22
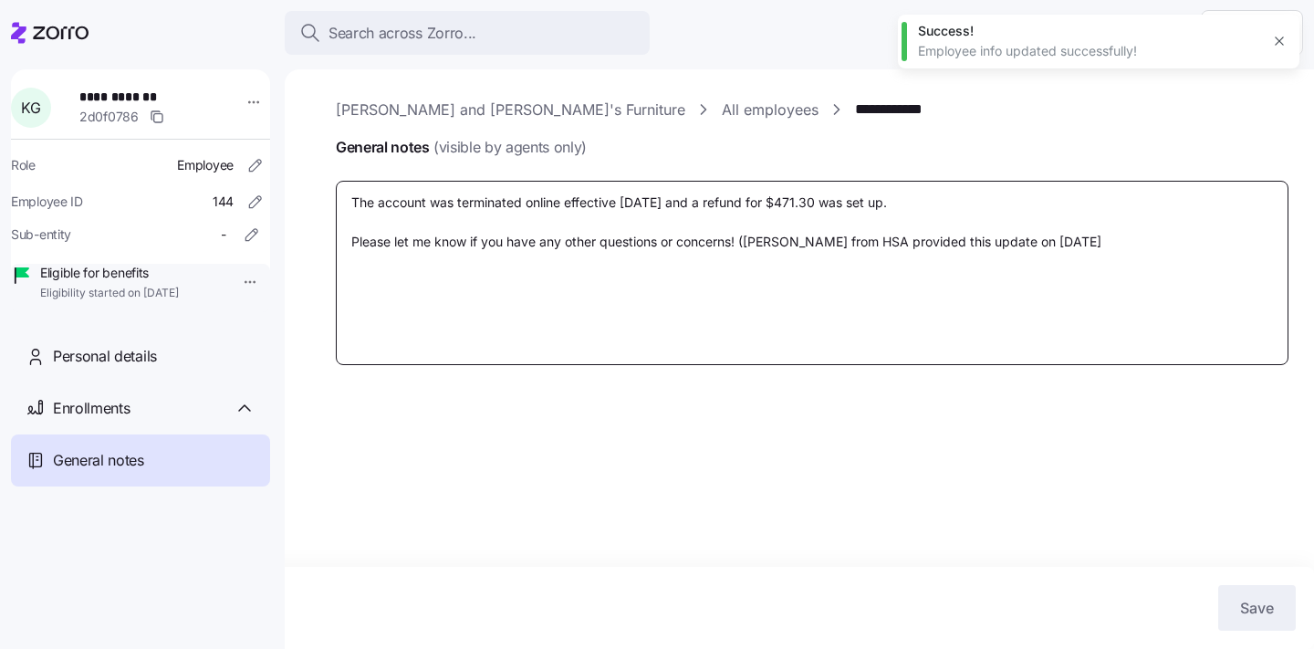
click at [1074, 239] on textarea "The account was terminated online effective 08/31/2025 and a refund for $471.30…" at bounding box center [812, 273] width 953 height 184
type textarea "x"
type textarea "The account was terminated online effective 08/31/2025 and a refund for $471.30…"
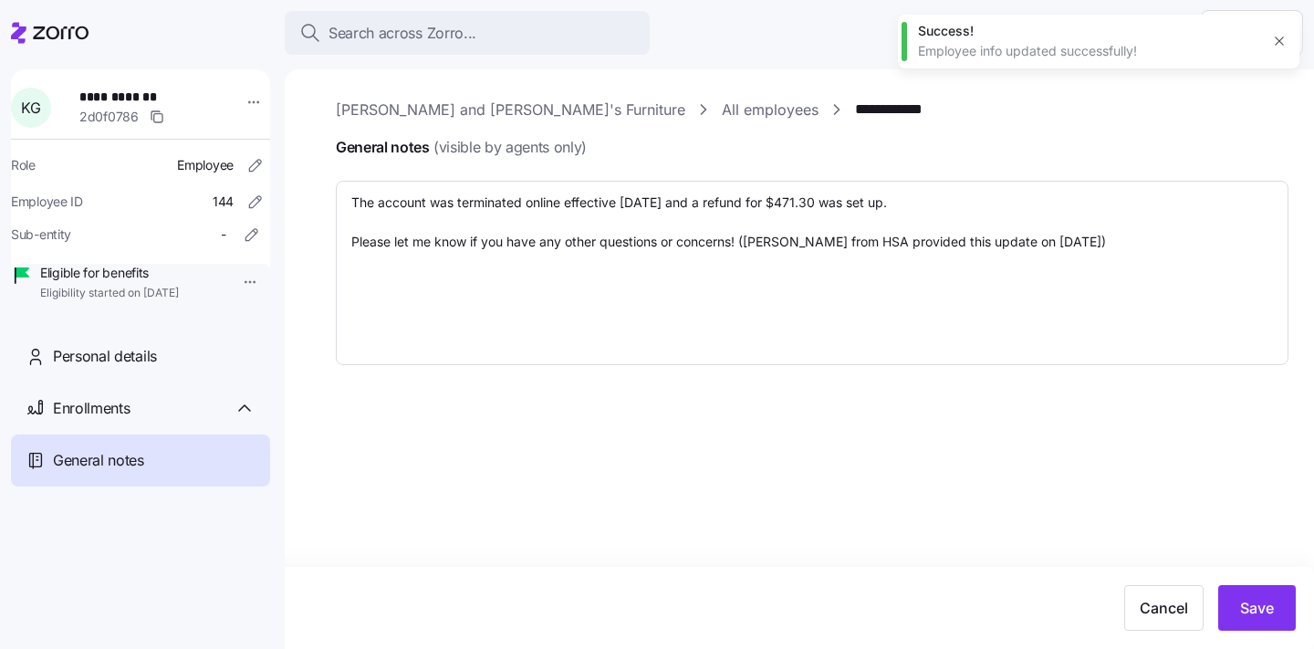
click at [1250, 560] on div "**********" at bounding box center [800, 359] width 1030 height 580
click at [1250, 604] on span "Save" at bounding box center [1257, 608] width 34 height 22
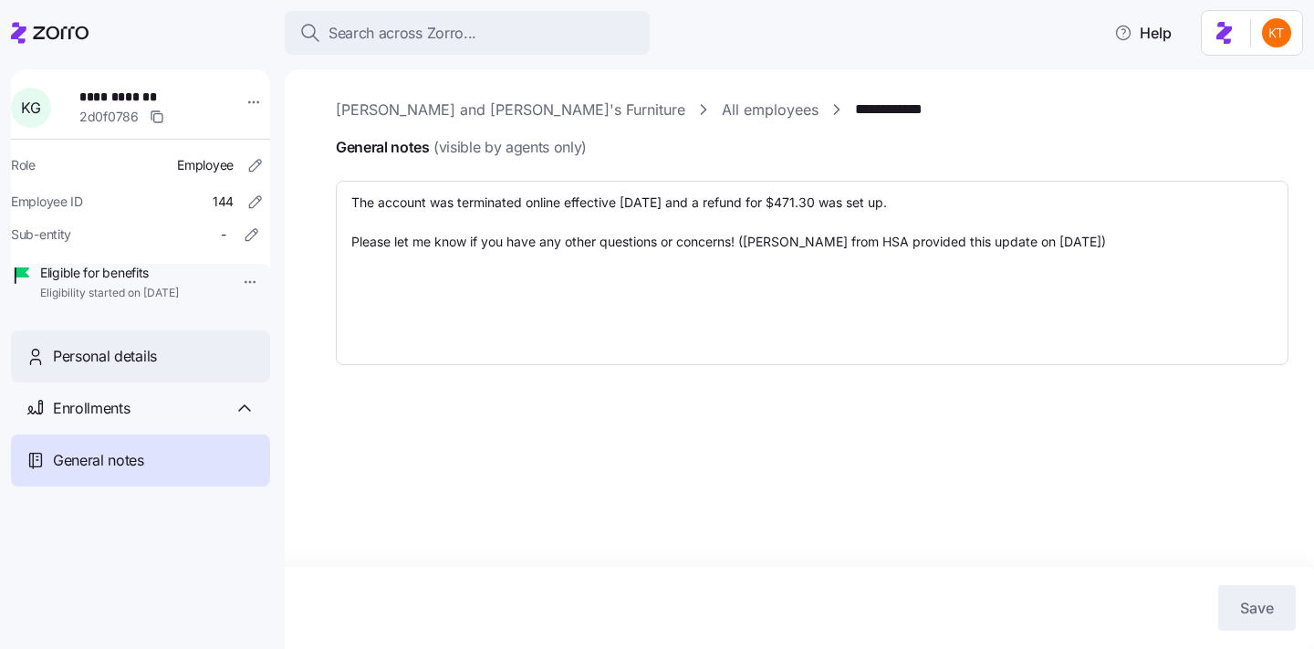
click at [134, 368] on span "Personal details" at bounding box center [105, 356] width 104 height 23
type textarea "x"
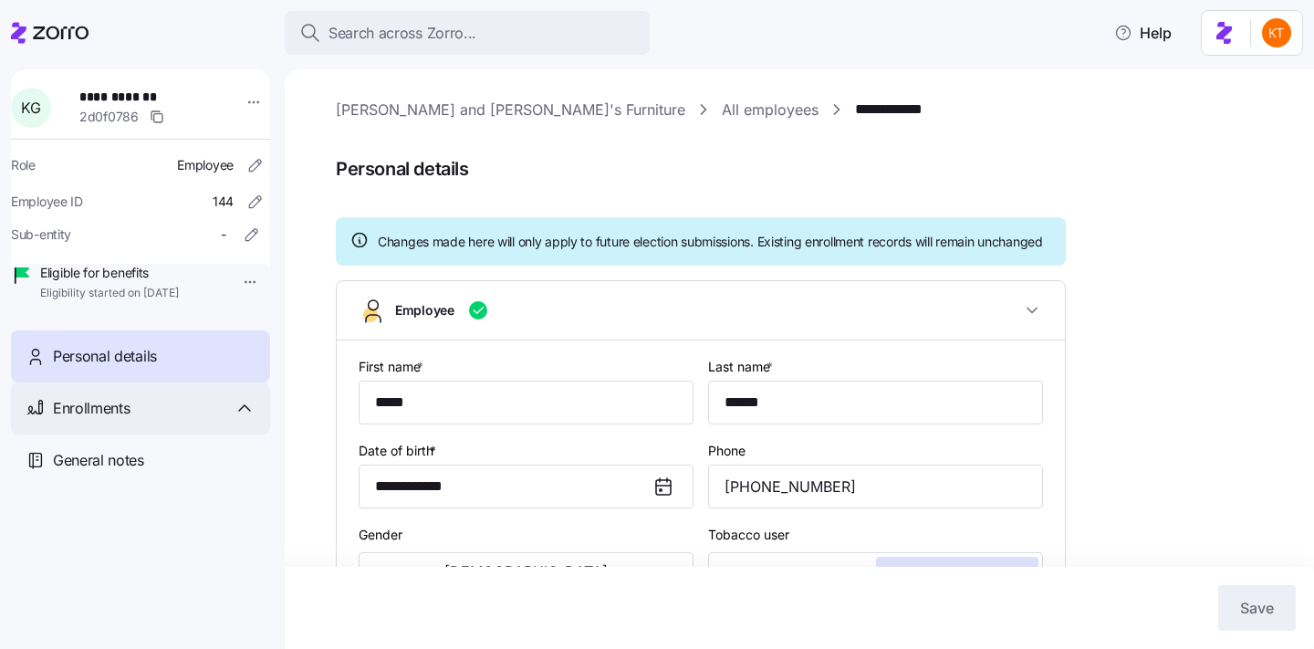
click at [147, 434] on div "Enrollments" at bounding box center [140, 408] width 259 height 52
type input "MA"
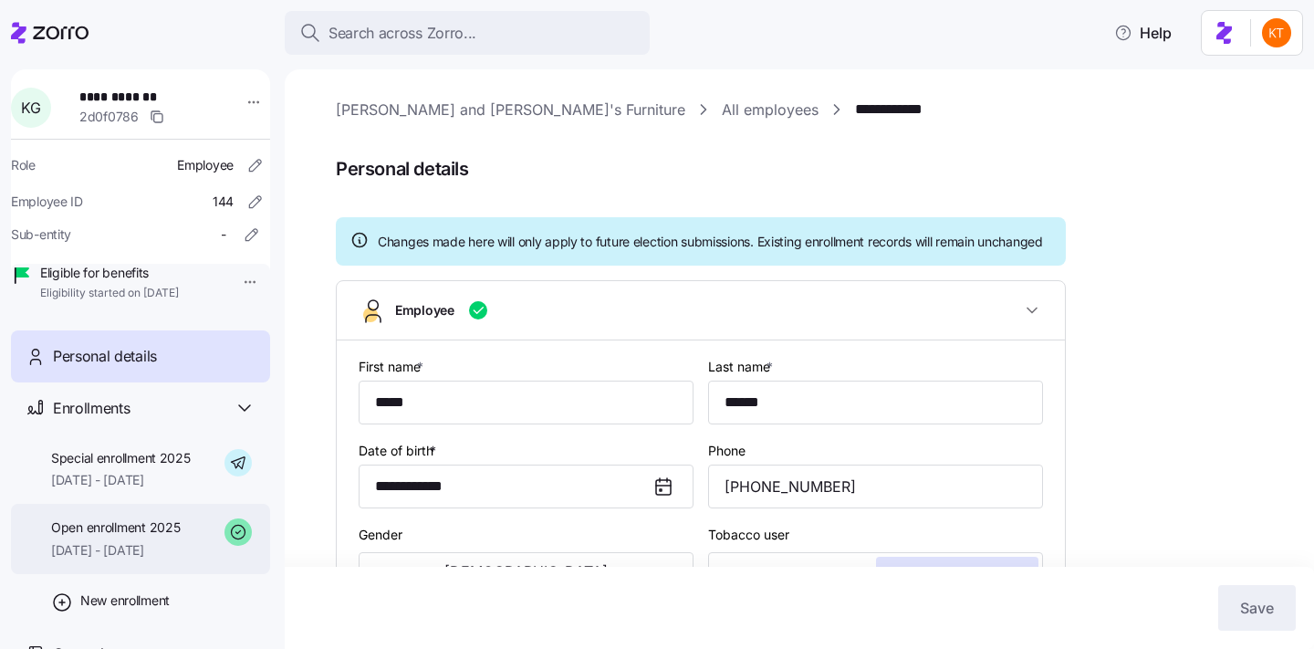
click at [145, 560] on span "08/01/2025 - 09/30/2025" at bounding box center [115, 550] width 129 height 18
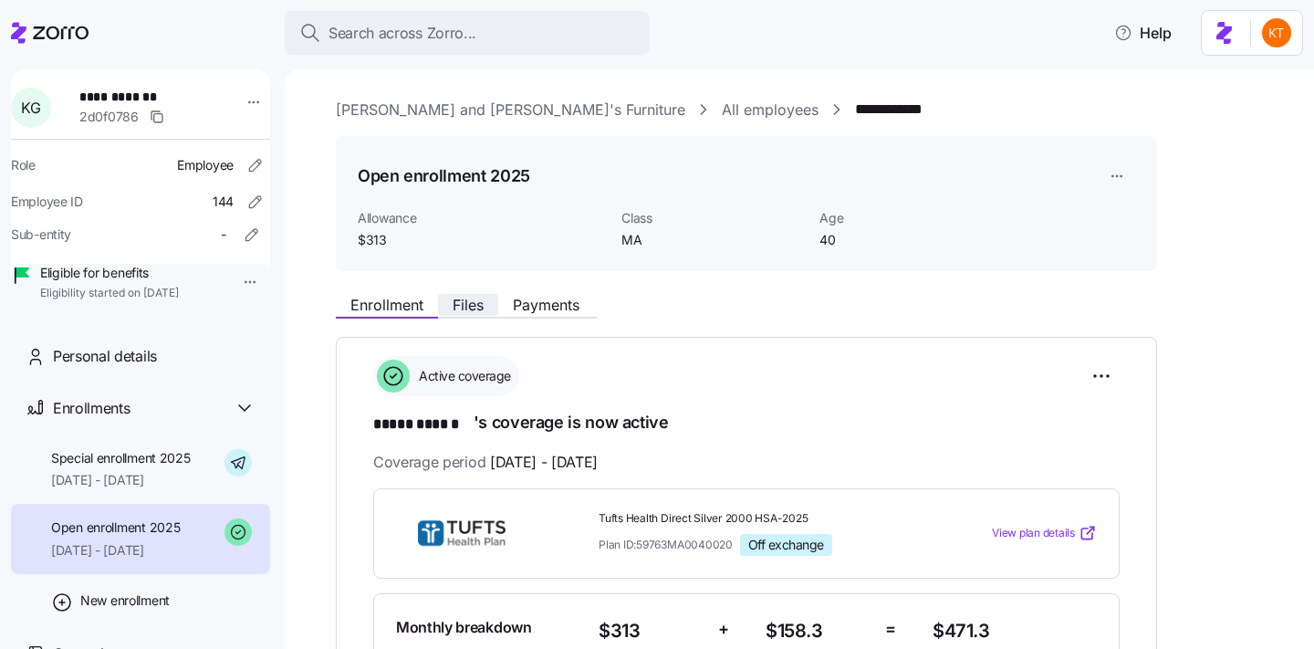
click at [449, 307] on button "Files" at bounding box center [468, 305] width 60 height 22
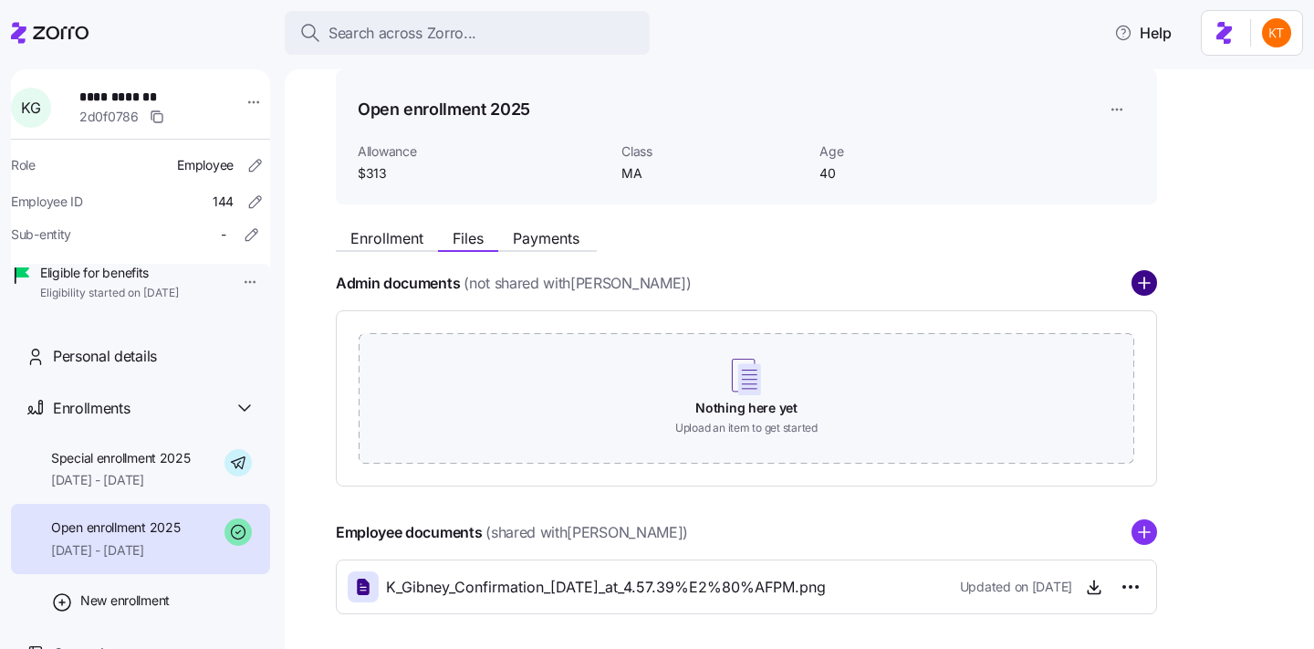
scroll to position [141, 0]
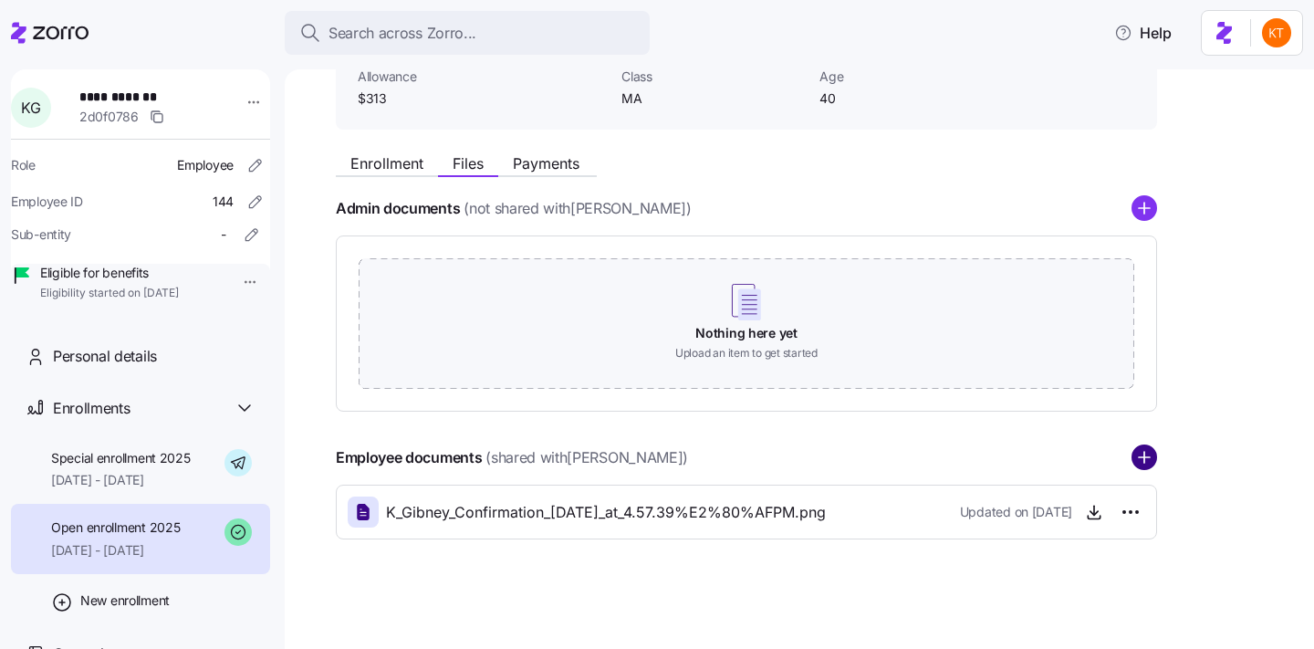
click at [1144, 459] on circle "add icon" at bounding box center [1145, 458] width 24 height 24
click at [1122, 203] on div "Admin documents (not shared with KELLY GIBNEY )" at bounding box center [746, 208] width 821 height 26
click at [1142, 206] on circle "add icon" at bounding box center [1145, 209] width 24 height 24
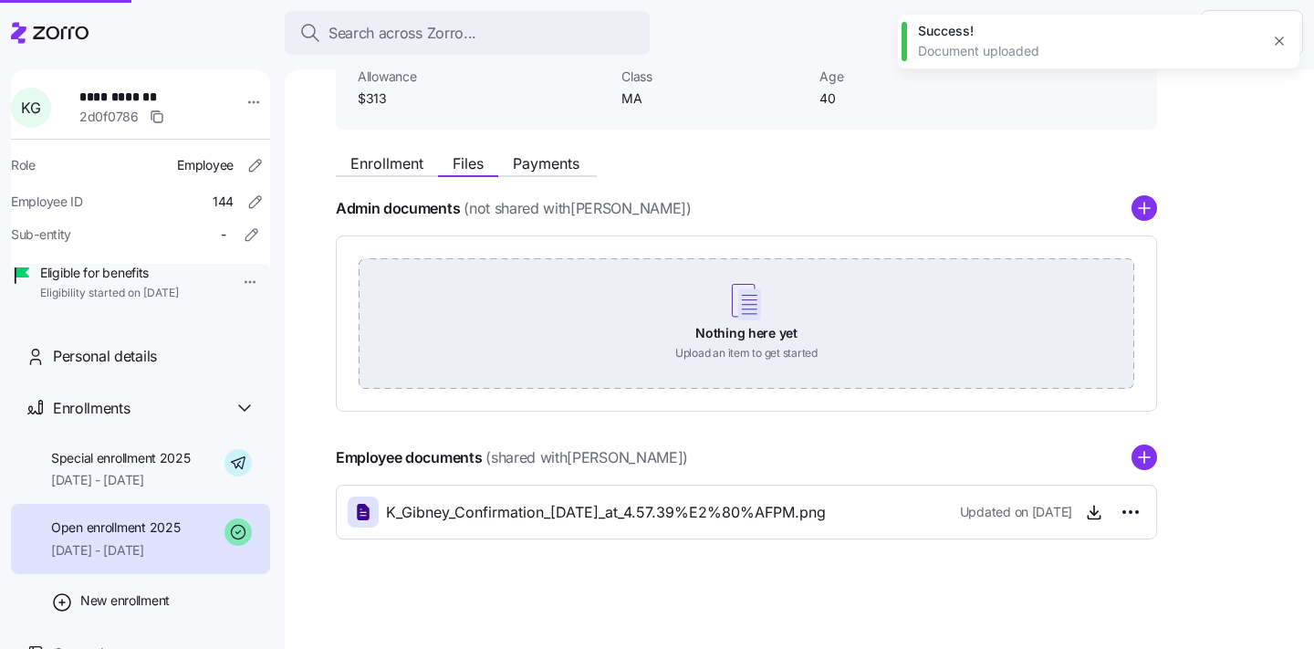
scroll to position [20, 0]
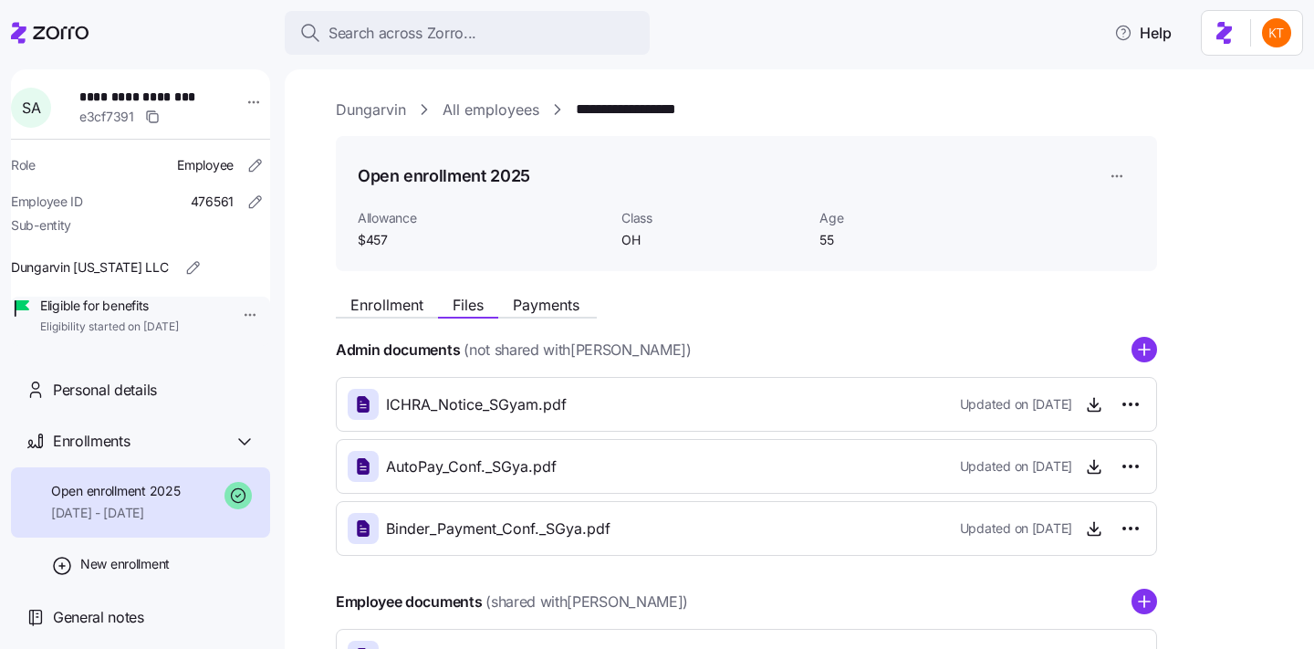
scroll to position [206, 0]
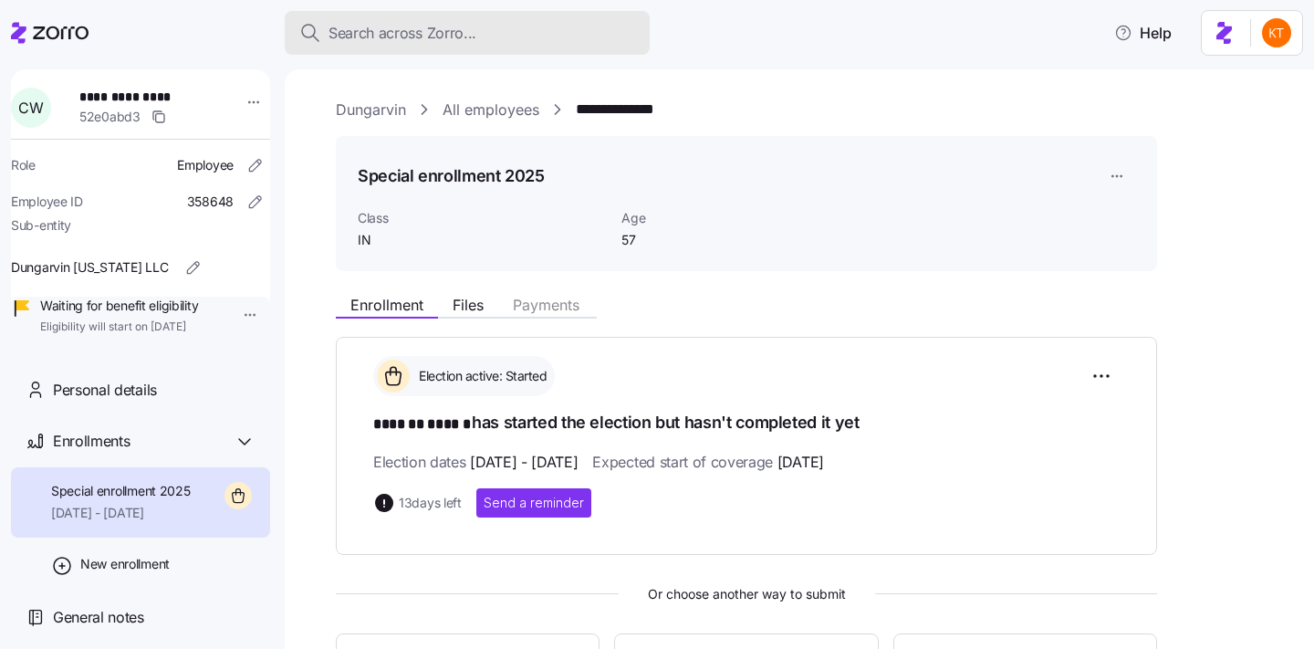
click at [434, 35] on span "Search across Zorro..." at bounding box center [403, 33] width 148 height 23
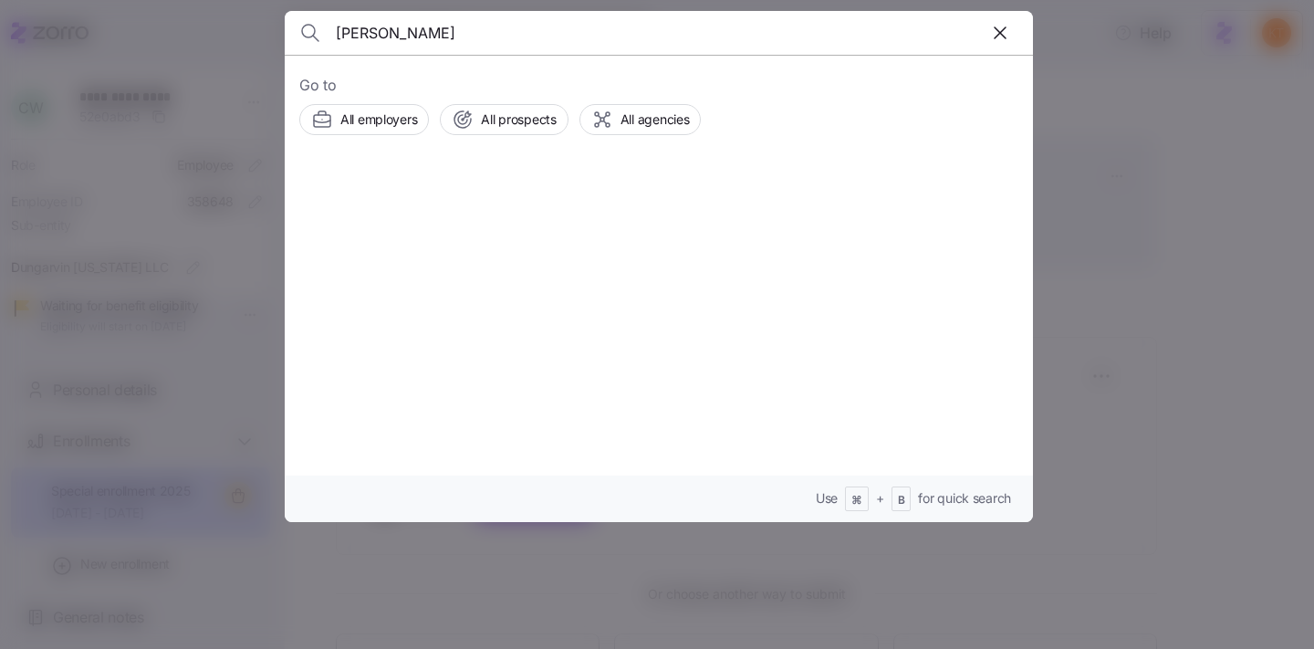
type input "miriam staggs"
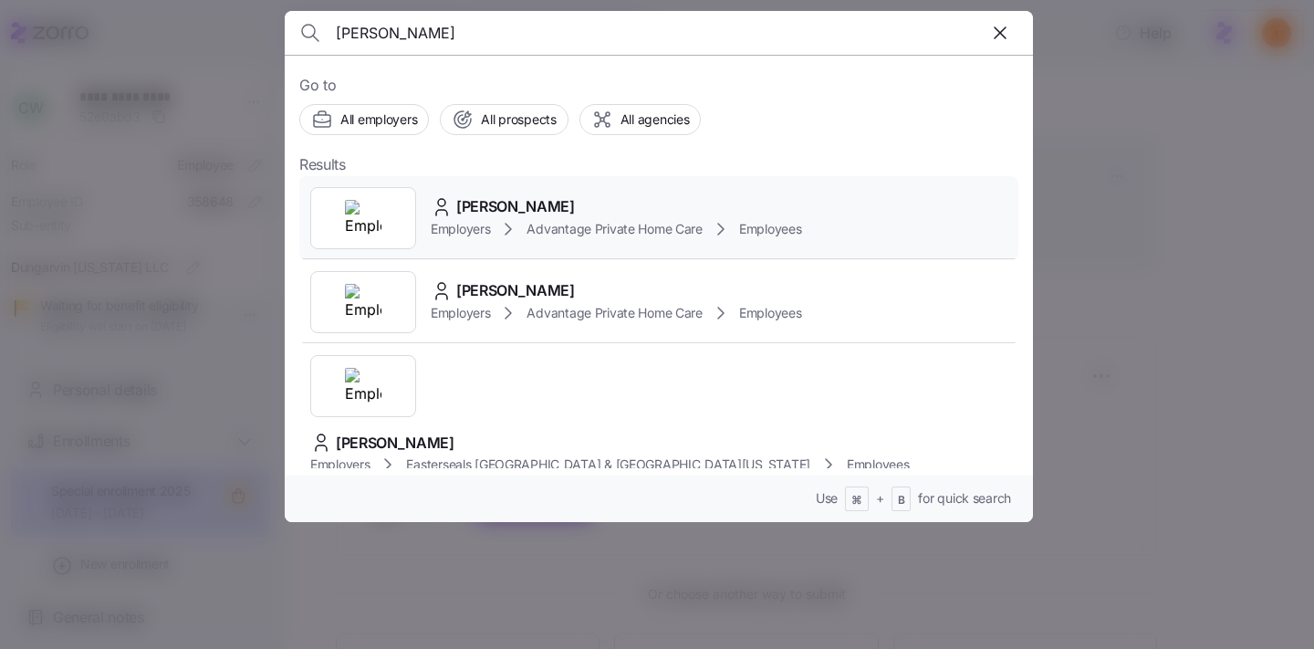
click at [466, 225] on span "Employers" at bounding box center [460, 229] width 59 height 18
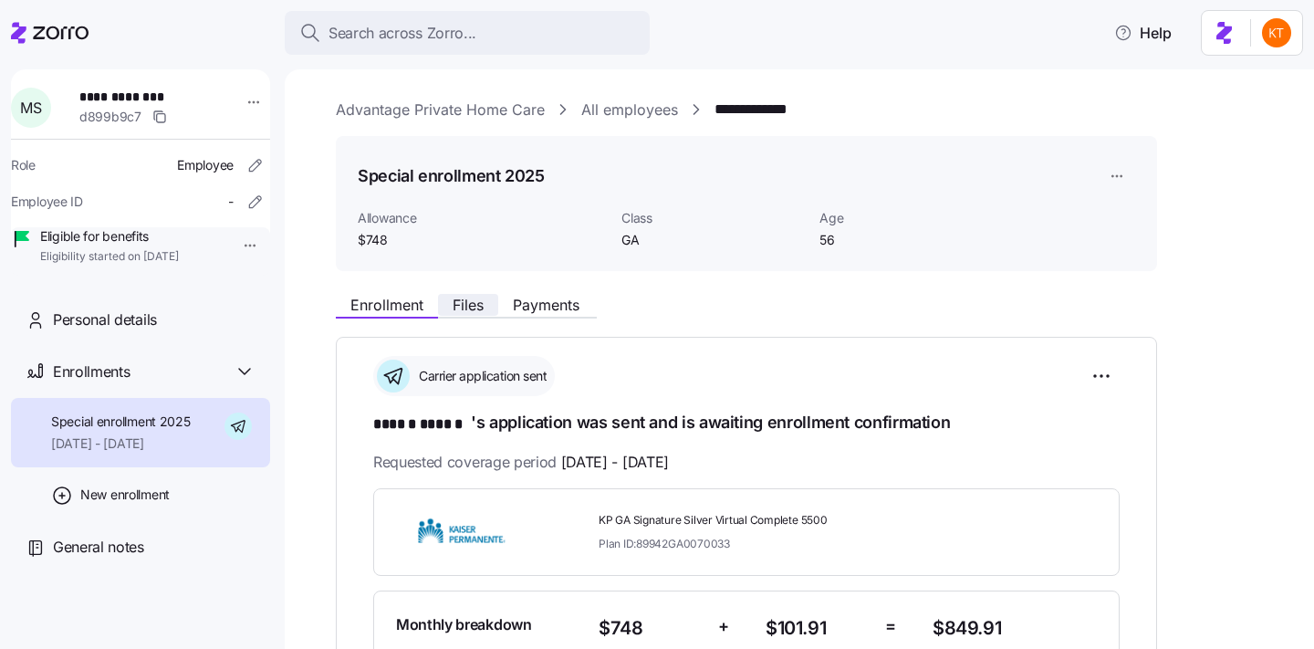
click at [476, 309] on span "Files" at bounding box center [468, 305] width 31 height 15
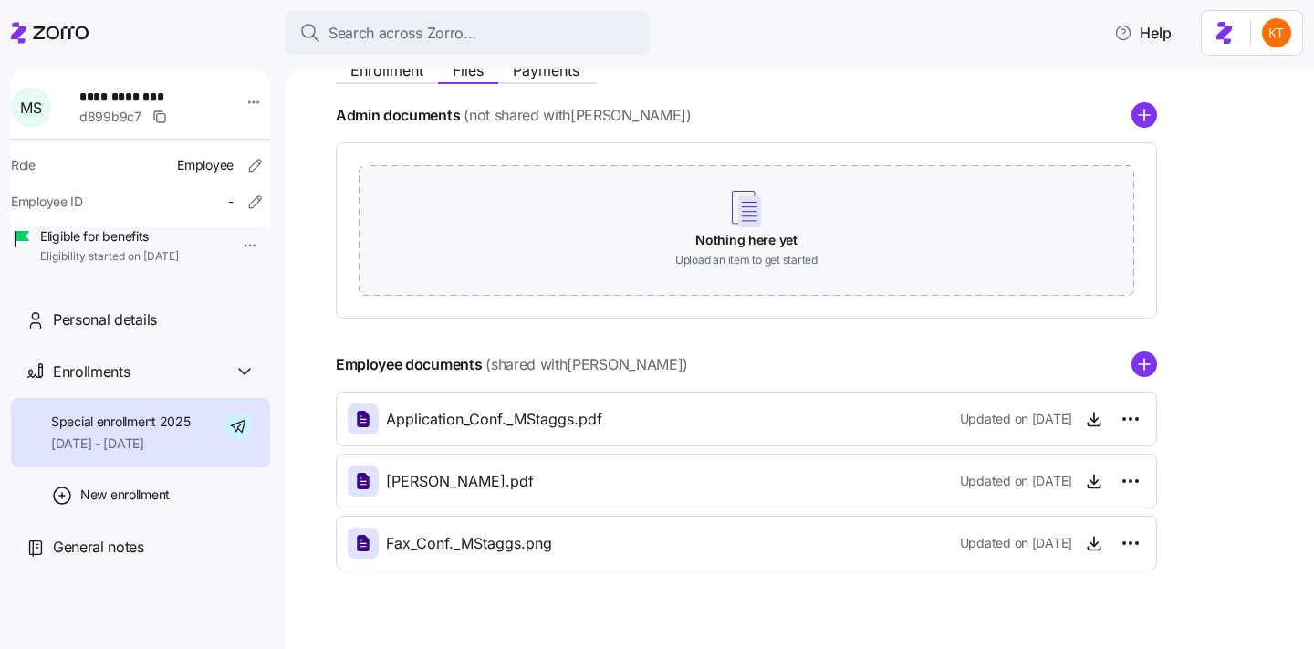
scroll to position [244, 0]
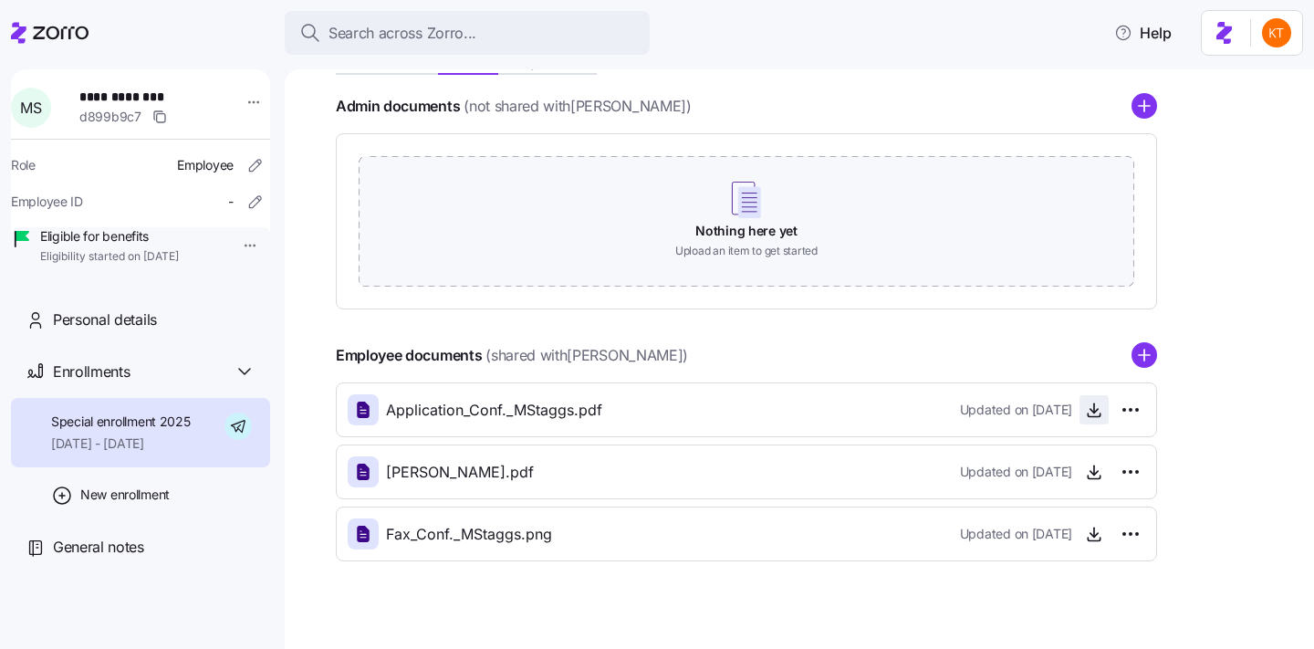
click at [1091, 418] on icon "button" at bounding box center [1094, 410] width 18 height 18
click at [168, 331] on div "Personal details" at bounding box center [154, 320] width 203 height 23
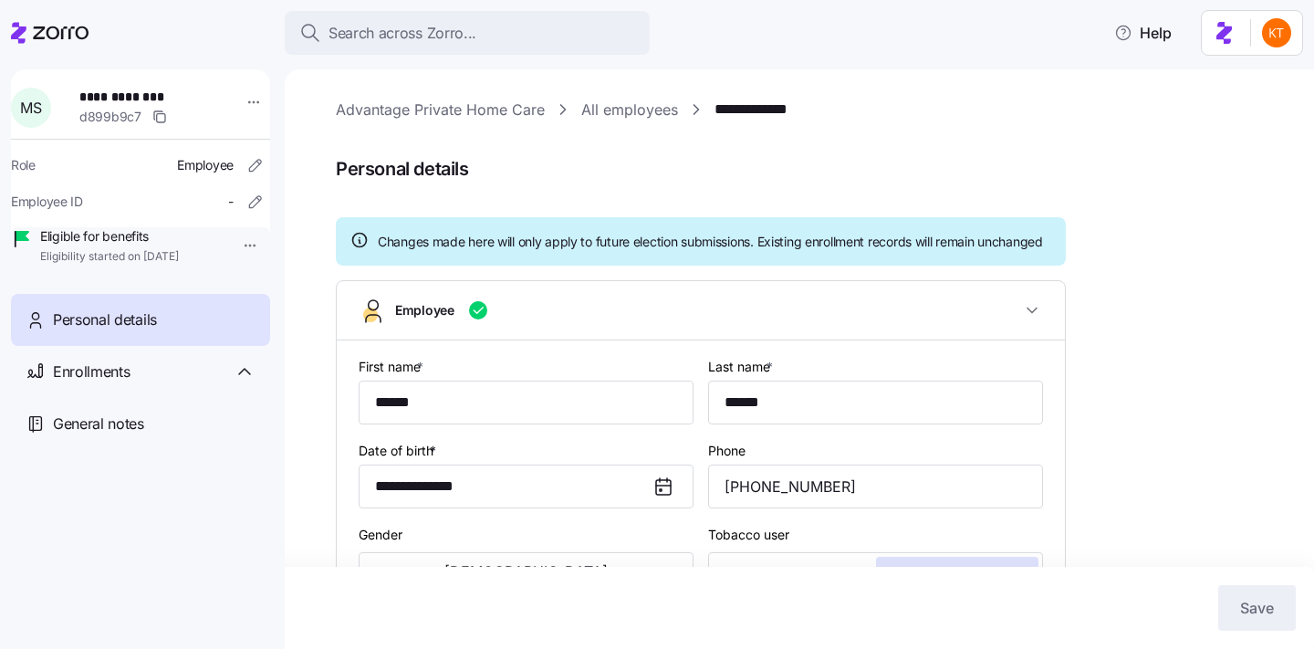
type input "GA"
click at [220, 383] on div "Enrollments" at bounding box center [154, 372] width 203 height 23
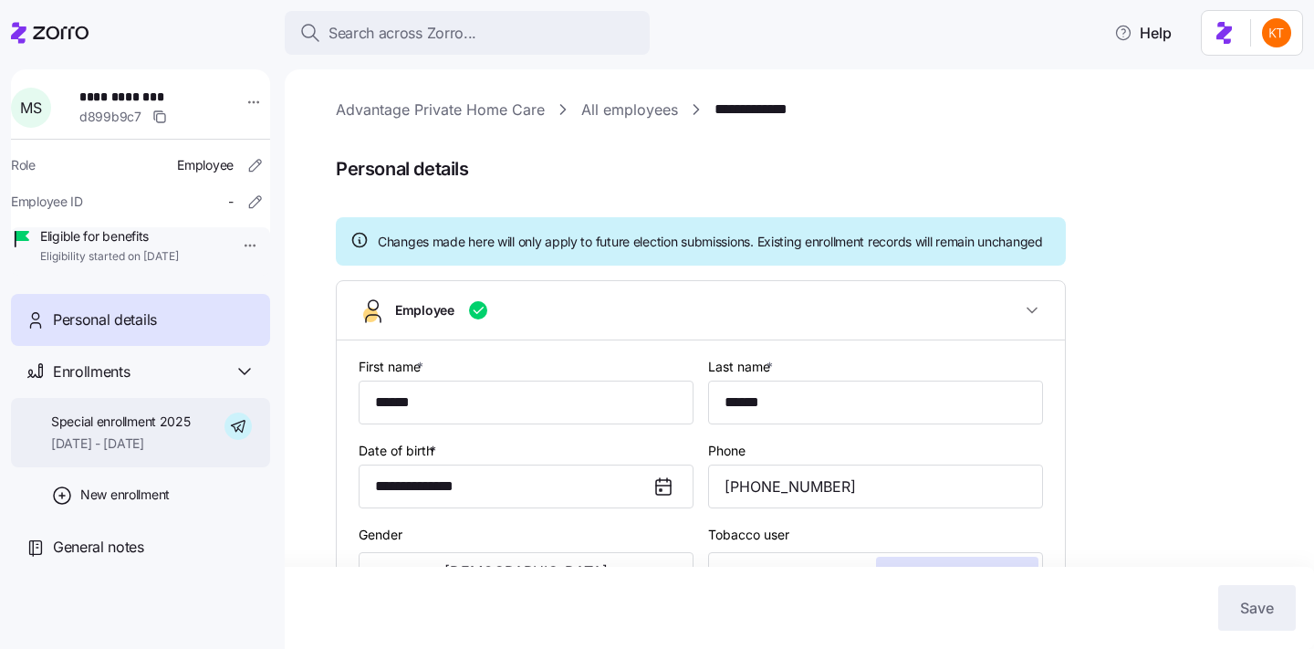
click at [203, 459] on div "Special enrollment 2025 10/01/2025 - 12/31/2025" at bounding box center [140, 433] width 259 height 70
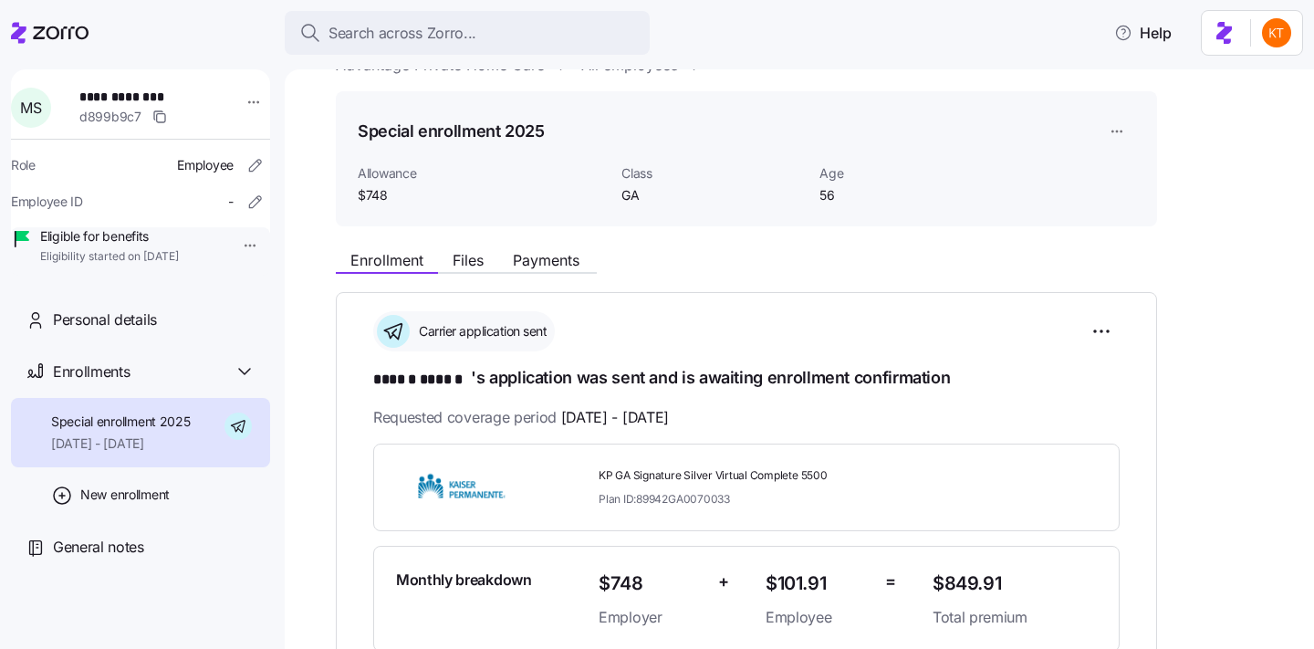
scroll to position [47, 0]
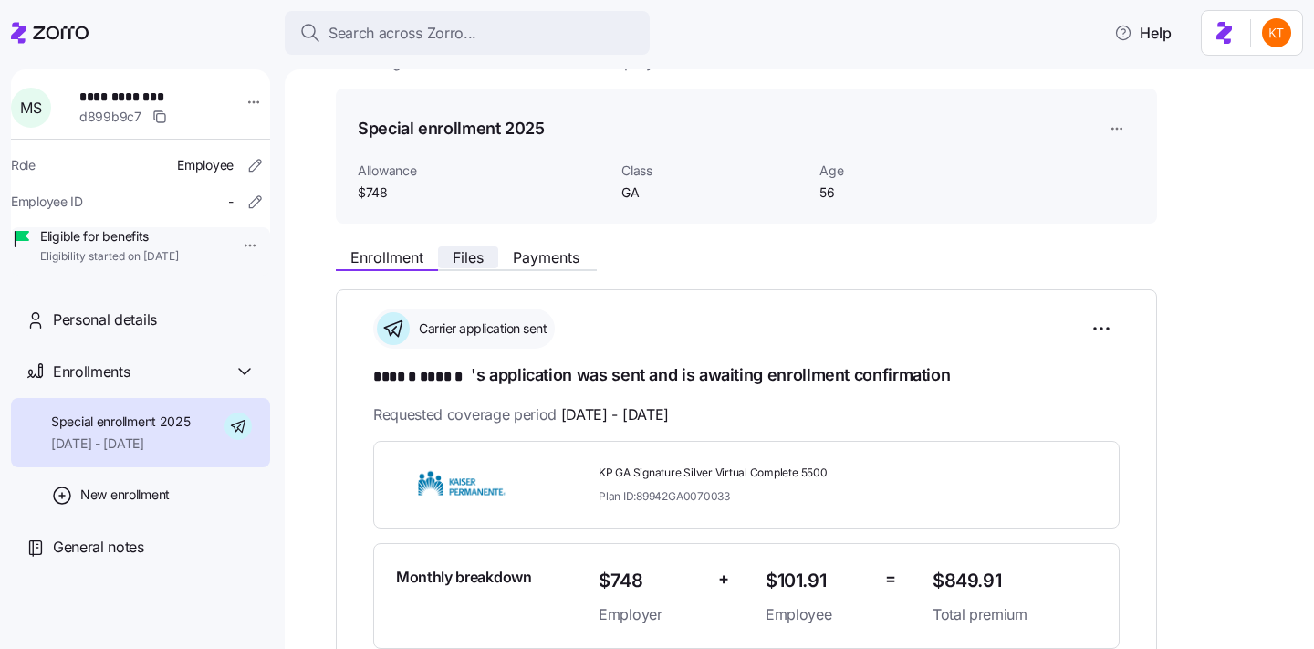
click at [466, 255] on span "Files" at bounding box center [468, 257] width 31 height 15
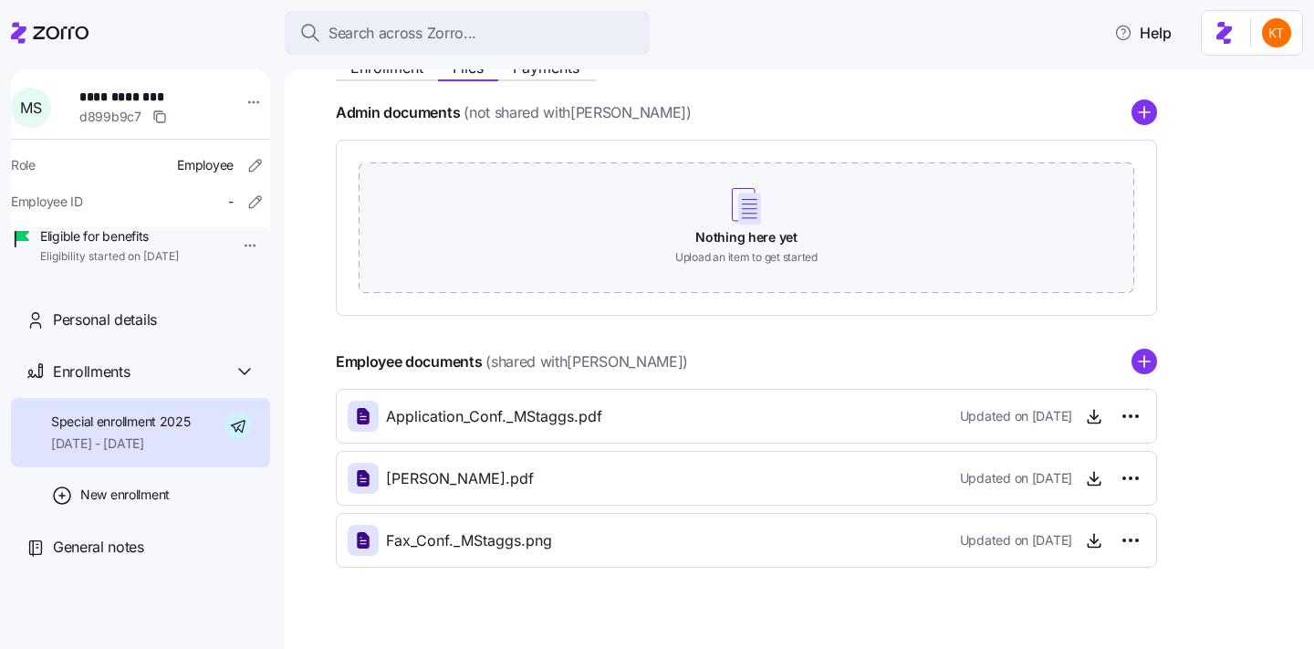
scroll to position [266, 0]
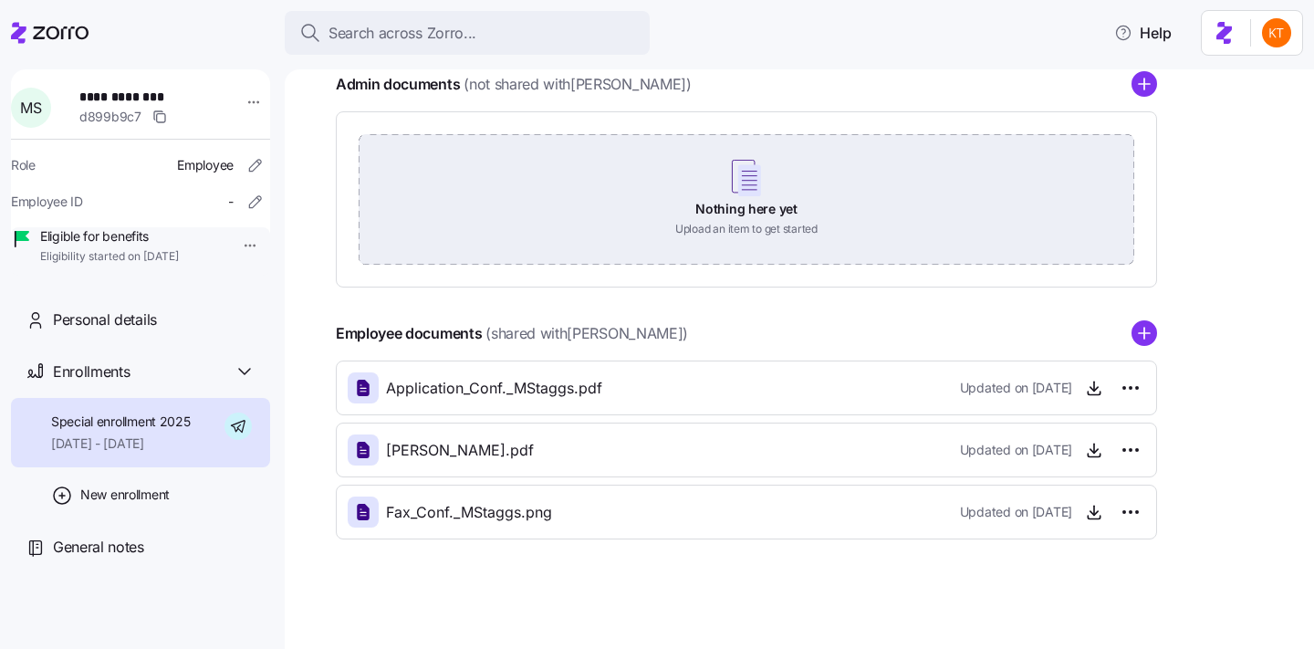
click at [478, 225] on div "Nothing here yet Upload an item to get started" at bounding box center [747, 198] width 776 height 128
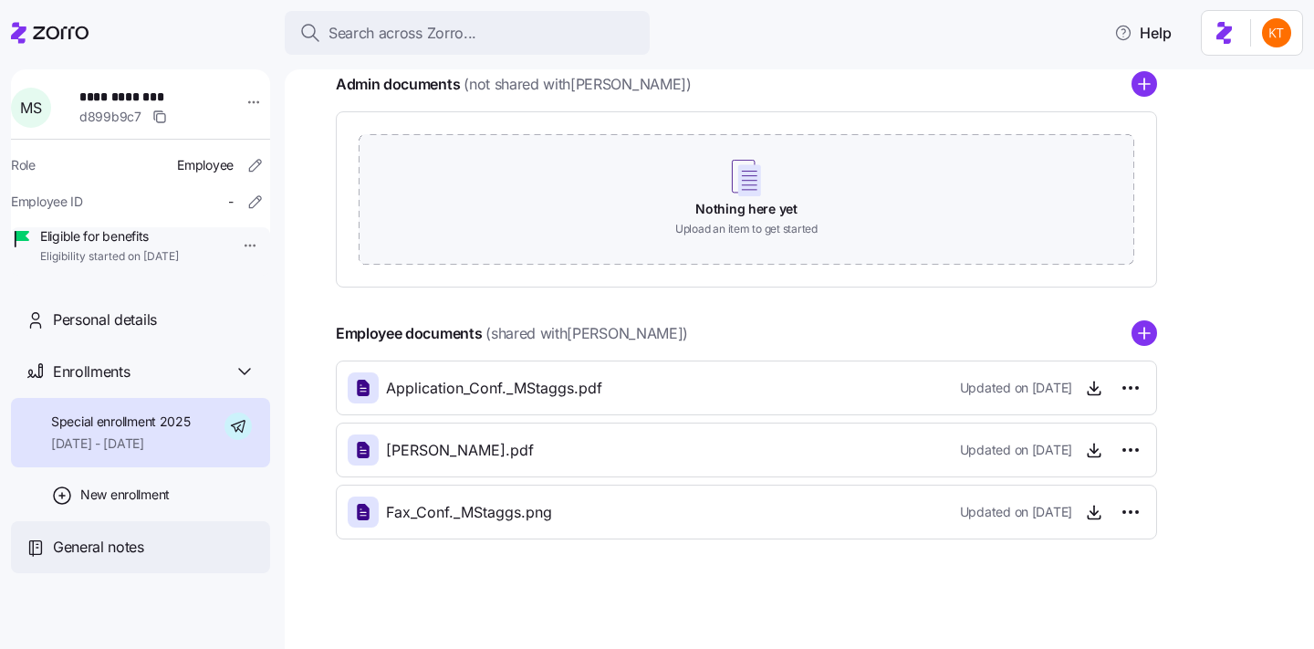
click at [155, 559] on div "General notes" at bounding box center [154, 547] width 203 height 23
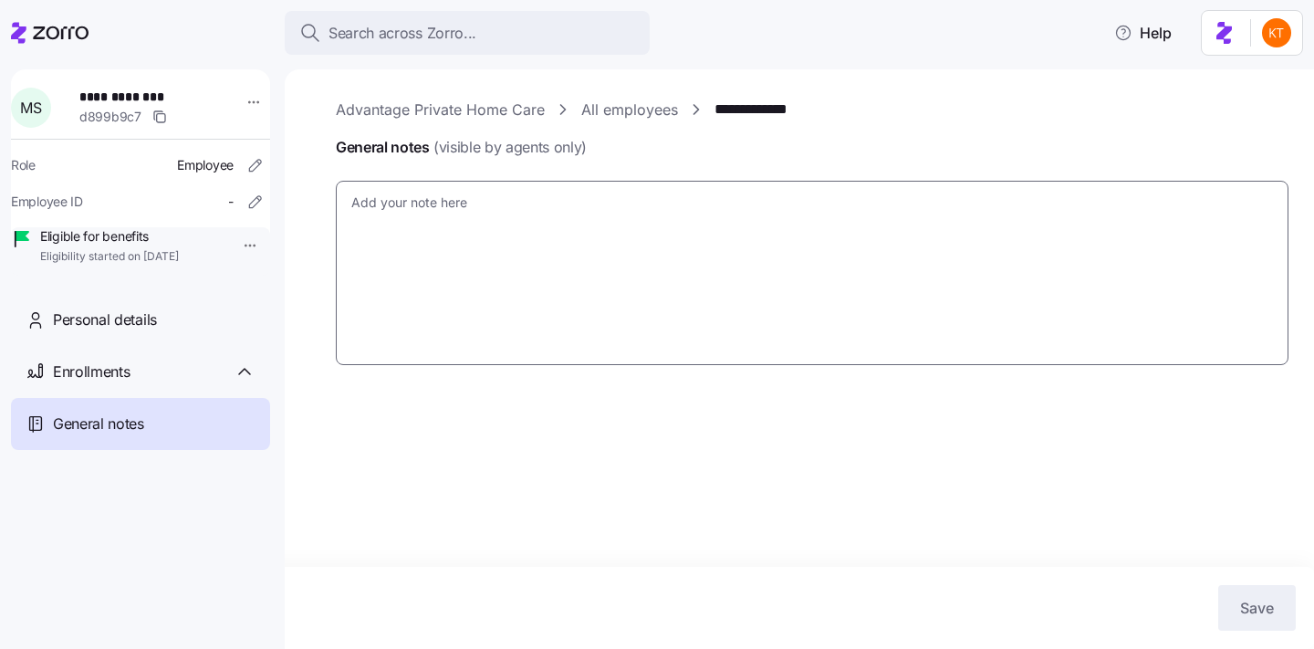
type textarea "x"
type textarea "Interaction with Tashawn B. Call Ref# S-479197187"
click at [445, 251] on textarea "Interaction with Tashawn B. Call Ref# S-479197187" at bounding box center [812, 273] width 953 height 184
type textarea "x"
type textarea "Interaction with Tashawn B. Call Ref# S-479197187"
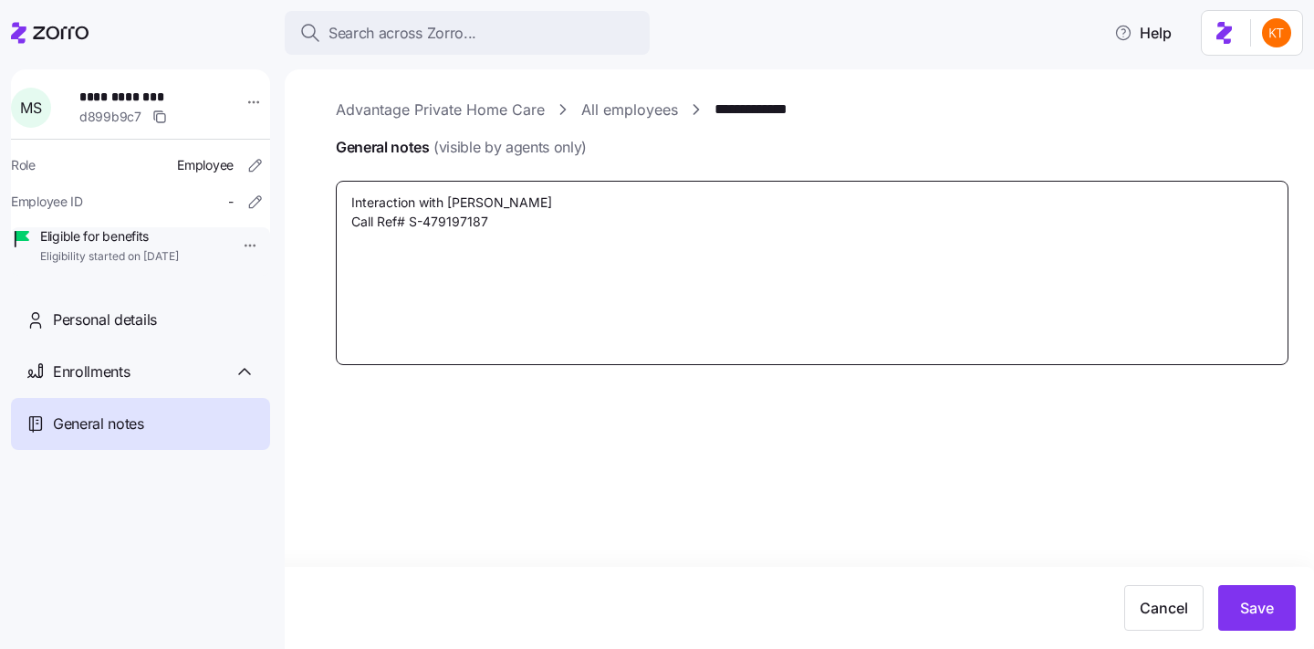
type textarea "x"
type textarea "Interaction with Tashawn B. Call Ref# S-479197187"
type textarea "x"
type textarea "Interaction with Tashawn B. Call Ref# S-479197187 1"
type textarea "x"
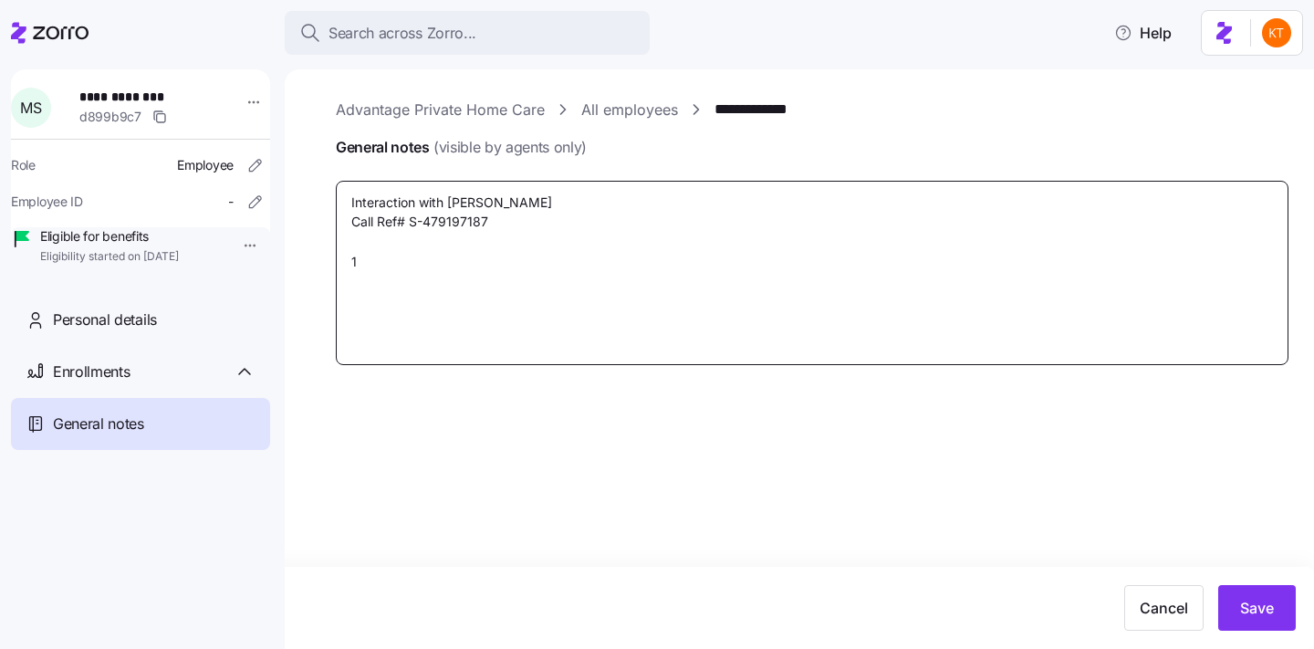
type textarea "Interaction with Tashawn B. Call Ref# S-479197187 18"
type textarea "x"
type textarea "Interaction with Tashawn B. Call Ref# S-479197187 186"
type textarea "x"
type textarea "Interaction with Tashawn B. Call Ref# S-479197187 1866"
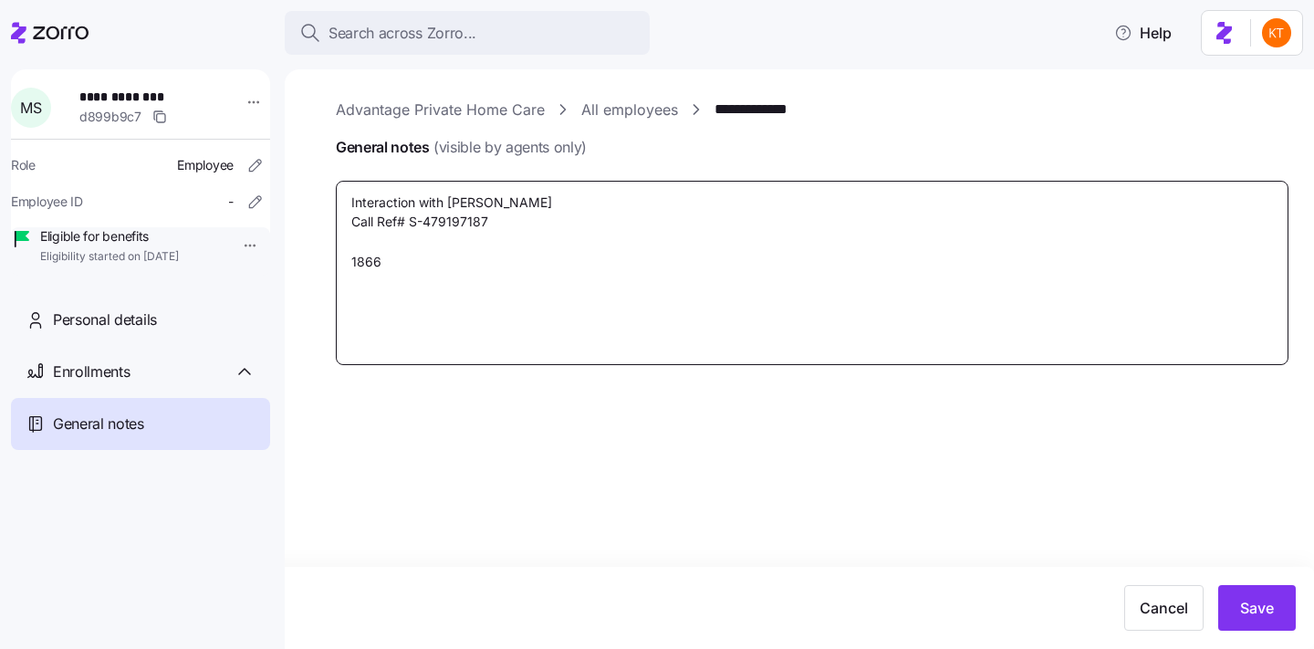
type textarea "x"
type textarea "Interaction with Tashawn B. Call Ref# S-479197187 18664"
type textarea "x"
type textarea "Interaction with Tashawn B. Call Ref# S-479197187 186640"
type textarea "x"
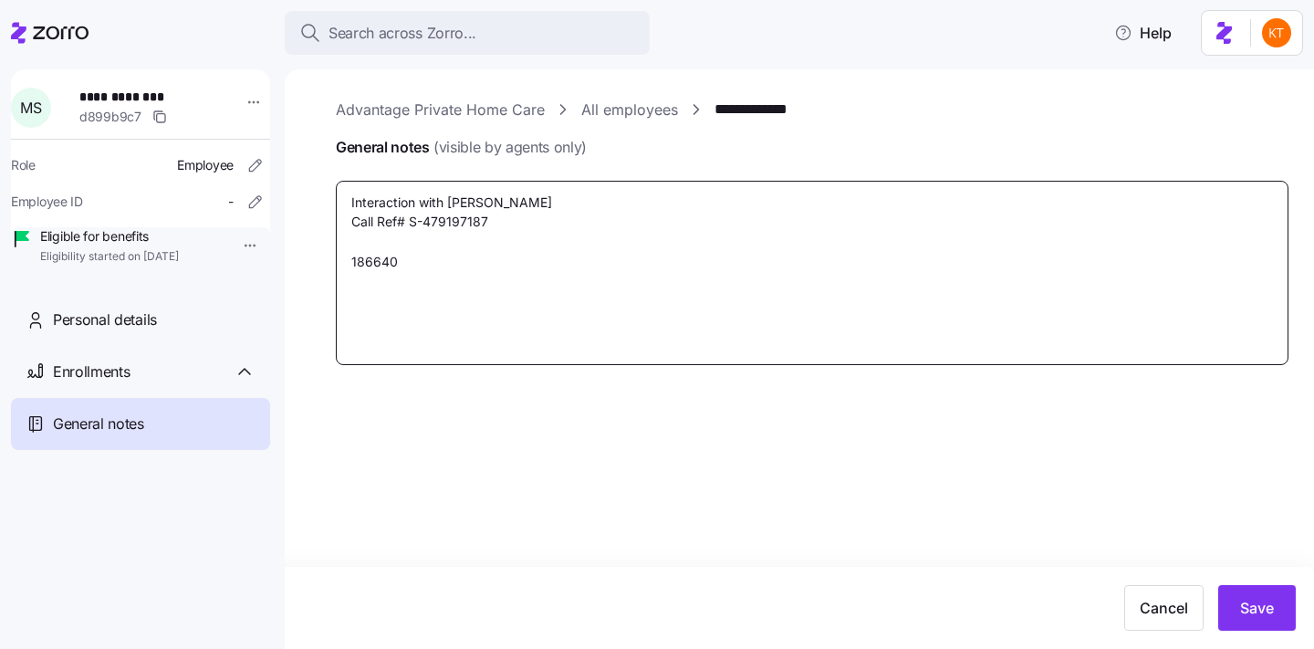
type textarea "Interaction with Tashawn B. Call Ref# S-479197187 1866408"
type textarea "x"
type textarea "Interaction with Tashawn B. Call Ref# S-479197187 18664089"
type textarea "x"
type textarea "Interaction with Tashawn B. Call Ref# S-479197187 186640898"
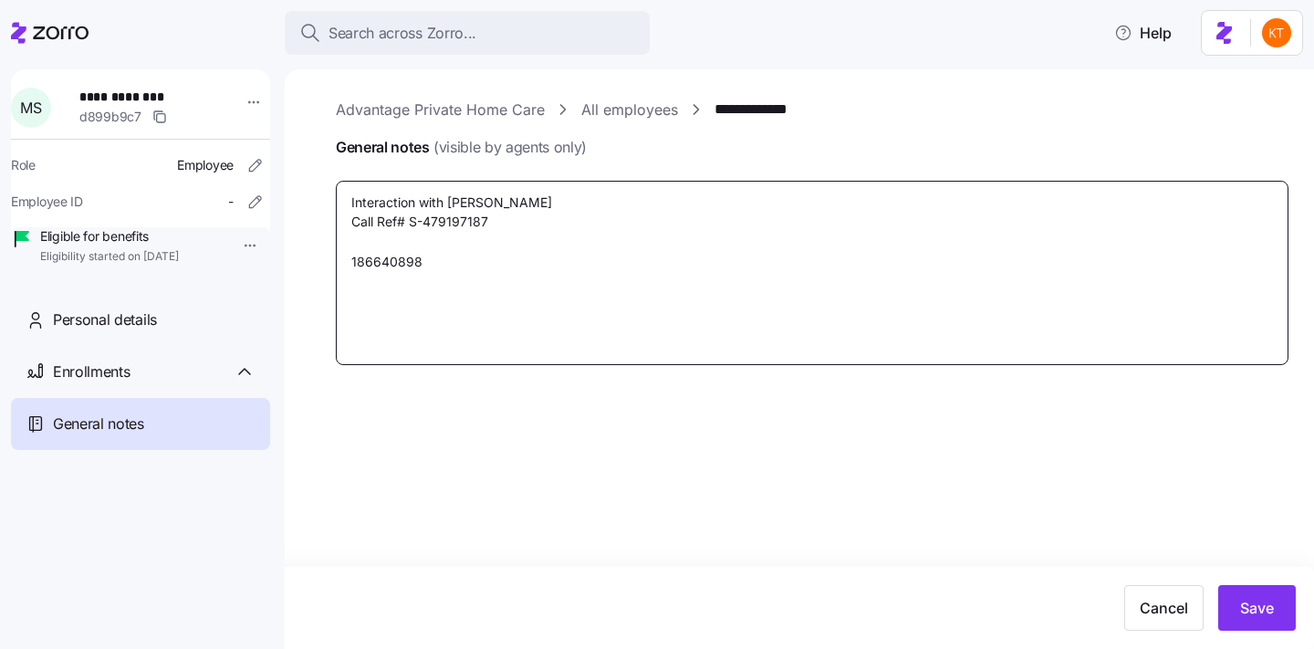
type textarea "x"
type textarea "Interaction with Tashawn B. Call Ref# S-479197187 1866408983"
type textarea "x"
click at [438, 270] on textarea "Interaction with Tashawn B. Call Ref# S-479197187 18664089835" at bounding box center [812, 273] width 953 height 184
click at [448, 322] on textarea "Interaction with Tashawn B. Call Ref# S-479197187 18664089835" at bounding box center [812, 273] width 953 height 184
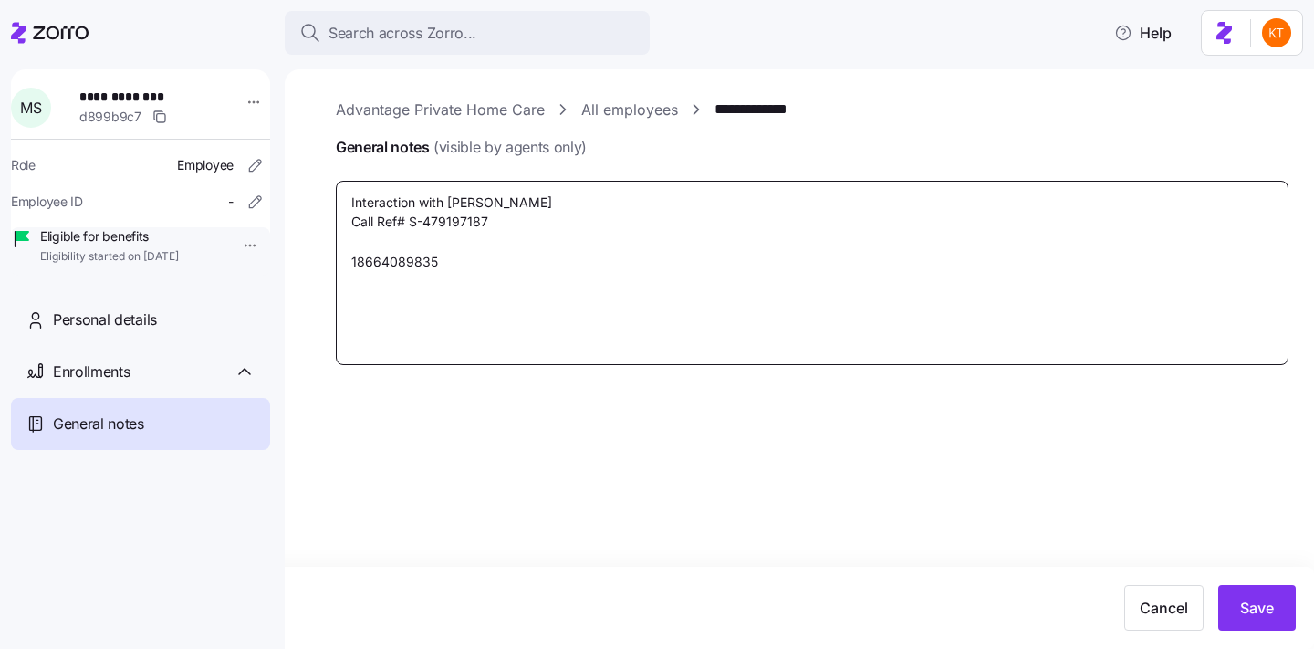
click at [472, 264] on textarea "Interaction with Tashawn B. Call Ref# S-479197187 18664089835" at bounding box center [812, 273] width 953 height 184
drag, startPoint x: 472, startPoint y: 263, endPoint x: 344, endPoint y: 256, distance: 127.9
click at [344, 256] on textarea "Interaction with Tashawn B. Call Ref# S-479197187 18664089835" at bounding box center [812, 273] width 953 height 184
type textarea "Interaction with Tashawn B. Call Ref# S-479197187 18664089835"
click at [494, 259] on textarea "Interaction with Tashawn B. Call Ref# S-479197187 18664089835" at bounding box center [812, 273] width 953 height 184
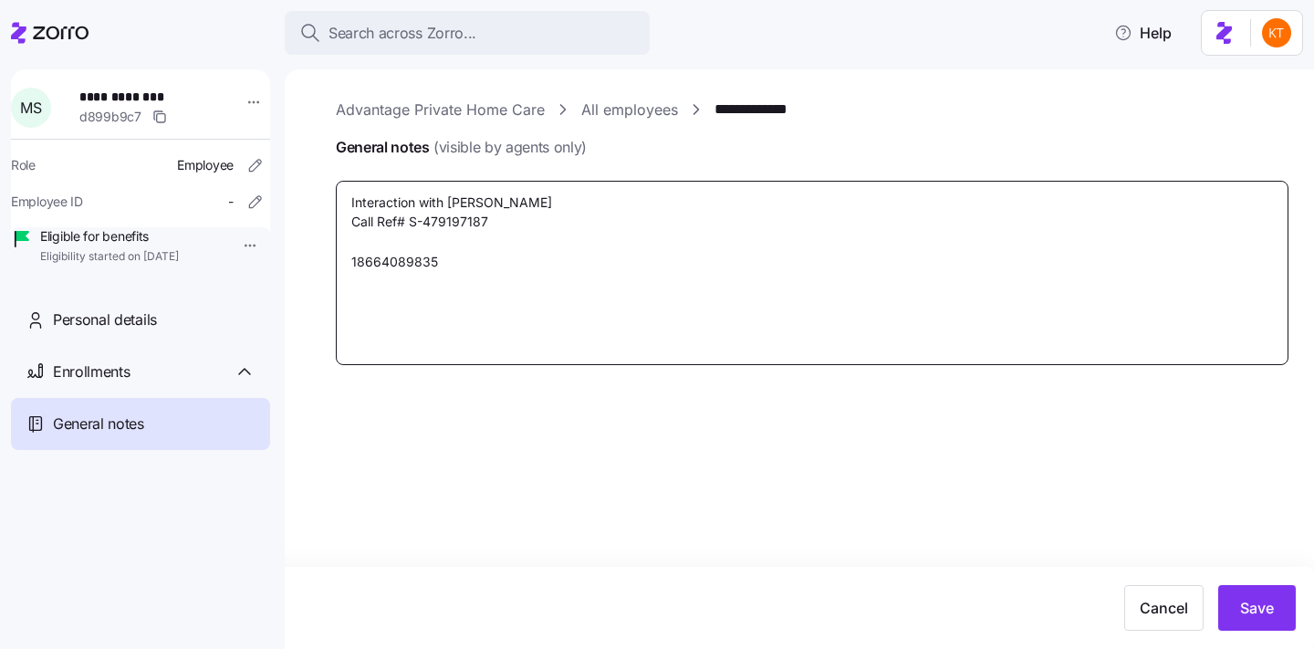
type textarea "x"
type textarea "Interaction with Tashawn B. Call Ref# S-479197187 18664089835-"
type textarea "x"
type textarea "Interaction with Tashawn B. Call Ref# S-479197187 18664089835-"
type textarea "x"
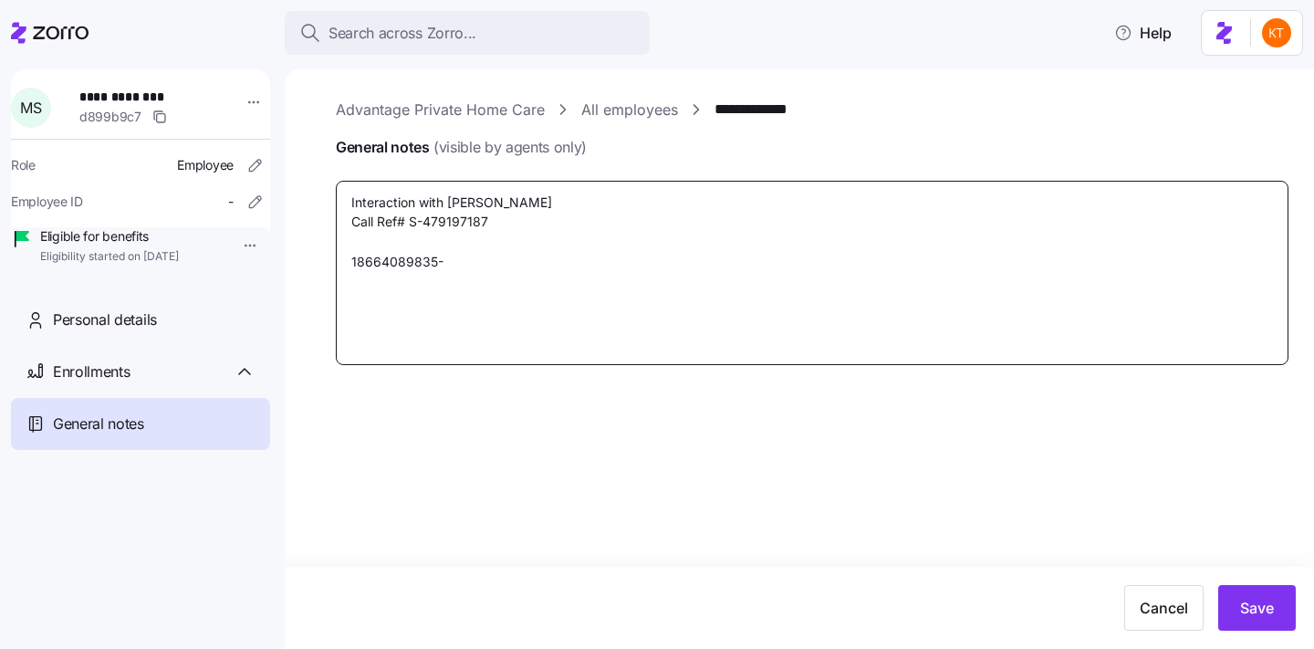
type textarea "Interaction with Tashawn B. Call Ref# S-479197187 18664089835- n"
type textarea "x"
type textarea "Interaction with Tashawn B. Call Ref# S-479197187 18664089835- nu"
type textarea "x"
type textarea "Interaction with Tashawn B. Call Ref# S-479197187 18664089835- num"
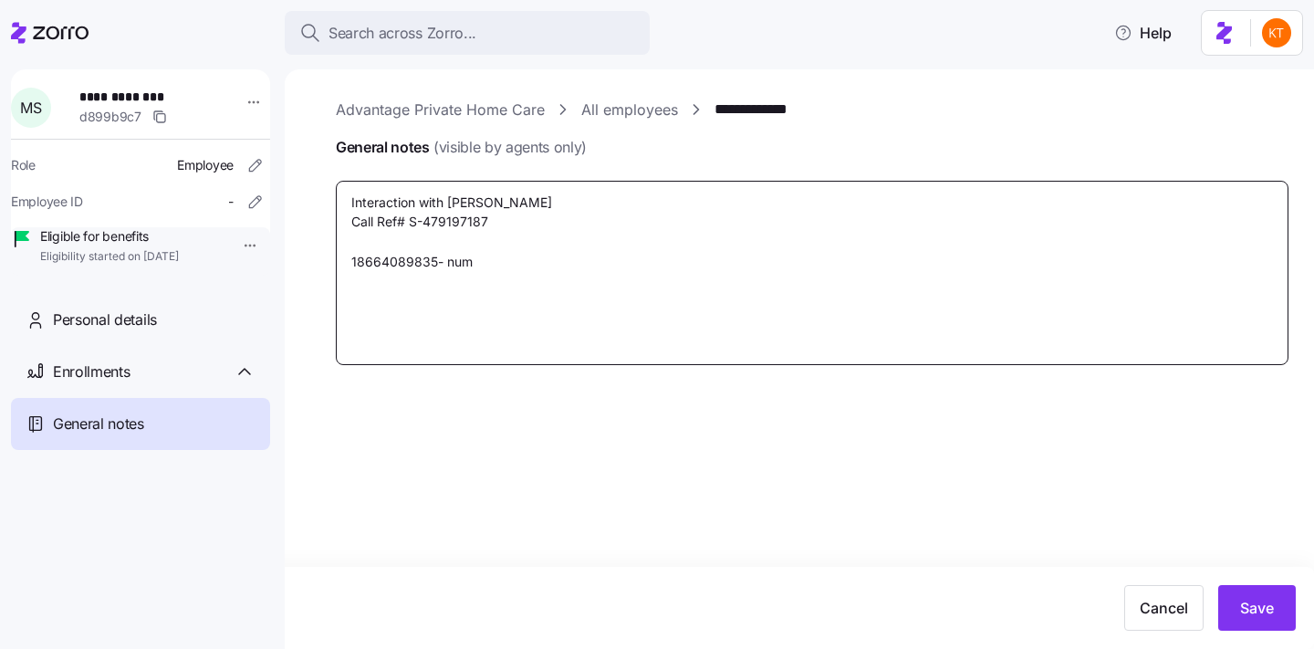
type textarea "x"
type textarea "Interaction with Tashawn B. Call Ref# S-479197187 18664089835- numb"
type textarea "x"
type textarea "Interaction with Tashawn B. Call Ref# S-479197187 18664089835- numbe"
type textarea "x"
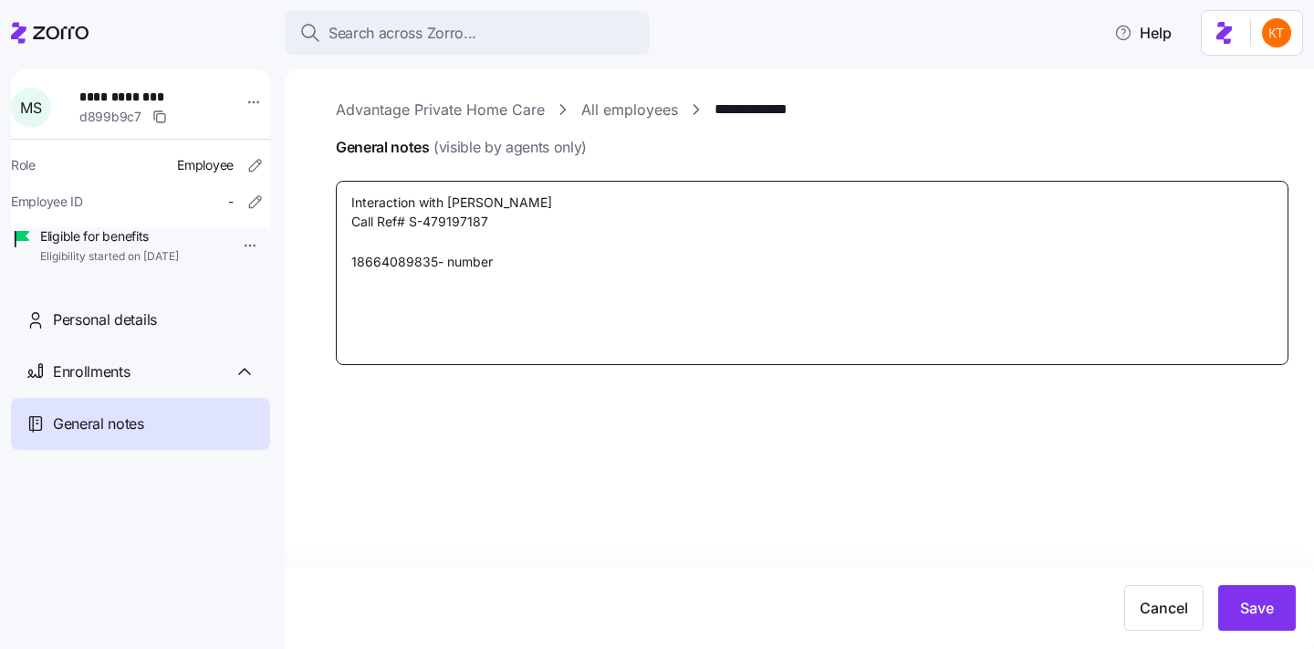
type textarea "Interaction with Tashawn B. Call Ref# S-479197187 18664089835- number"
type textarea "x"
type textarea "Interaction with Tashawn B. Call Ref# S-479197187 18664089835- number t"
type textarea "x"
type textarea "Interaction with Tashawn B. Call Ref# S-479197187 18664089835- number to"
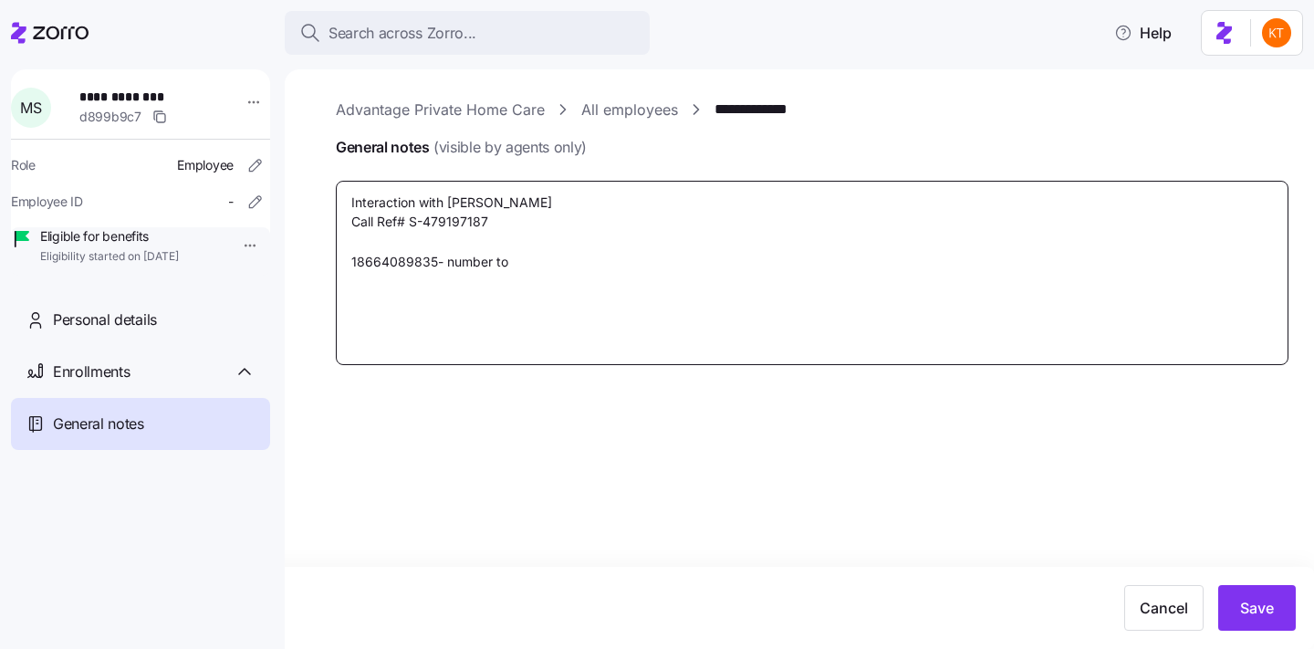
type textarea "x"
type textarea "Interaction with Tashawn B. Call Ref# S-479197187 18664089835- number to"
type textarea "x"
type textarea "Interaction with Tashawn B. Call Ref# S-479197187 18664089835- number to t"
type textarea "x"
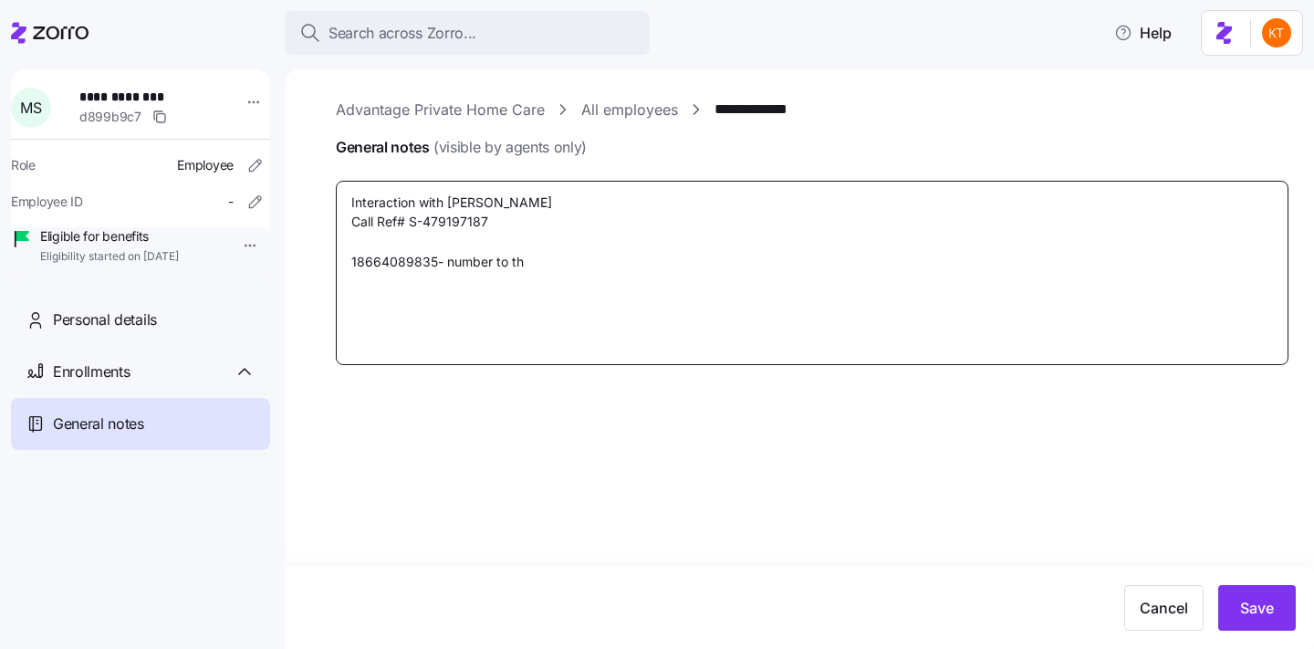
type textarea "Interaction with Tashawn B. Call Ref# S-479197187 18664089835- number to the"
type textarea "x"
type textarea "Interaction with Tashawn B. Call Ref# S-479197187 18664089835- number to the"
type textarea "x"
type textarea "Interaction with Tashawn B. Call Ref# S-479197187 18664089835- number to the d"
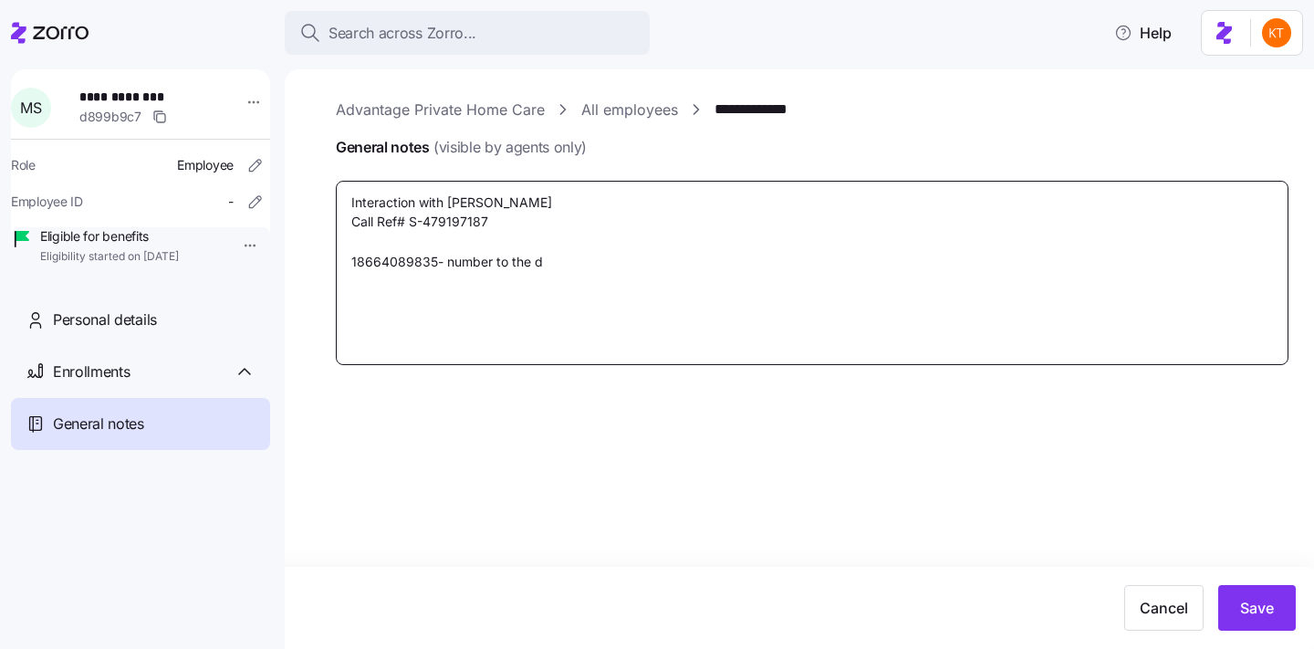
type textarea "x"
type textarea "Interaction with Tashawn B. Call Ref# S-479197187 18664089835- number to the de"
type textarea "x"
type textarea "Interaction with Tashawn B. Call Ref# S-479197187 18664089835- number to the dep"
type textarea "x"
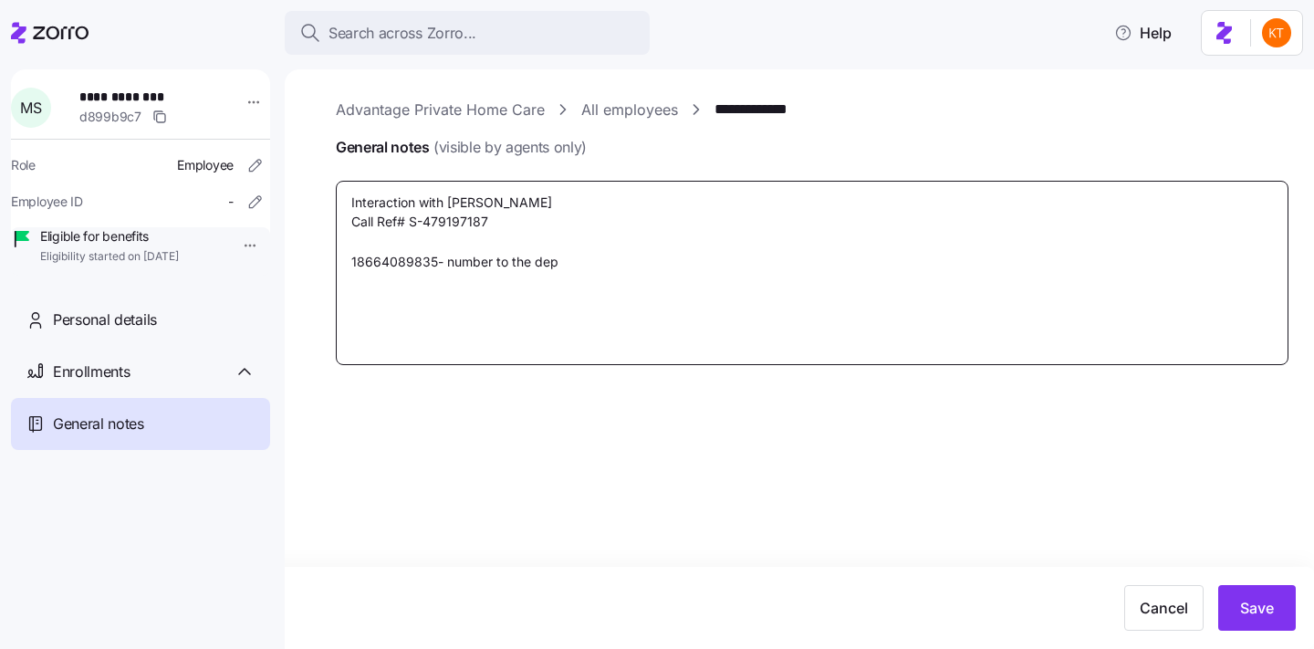
type textarea "Interaction with Tashawn B. Call Ref# S-479197187 18664089835- number to the de…"
type textarea "x"
type textarea "Interaction with Tashawn B. Call Ref# S-479197187 18664089835- number to the de…"
type textarea "x"
type textarea "Interaction with Tashawn B. Call Ref# S-479197187 18664089835- number to the de…"
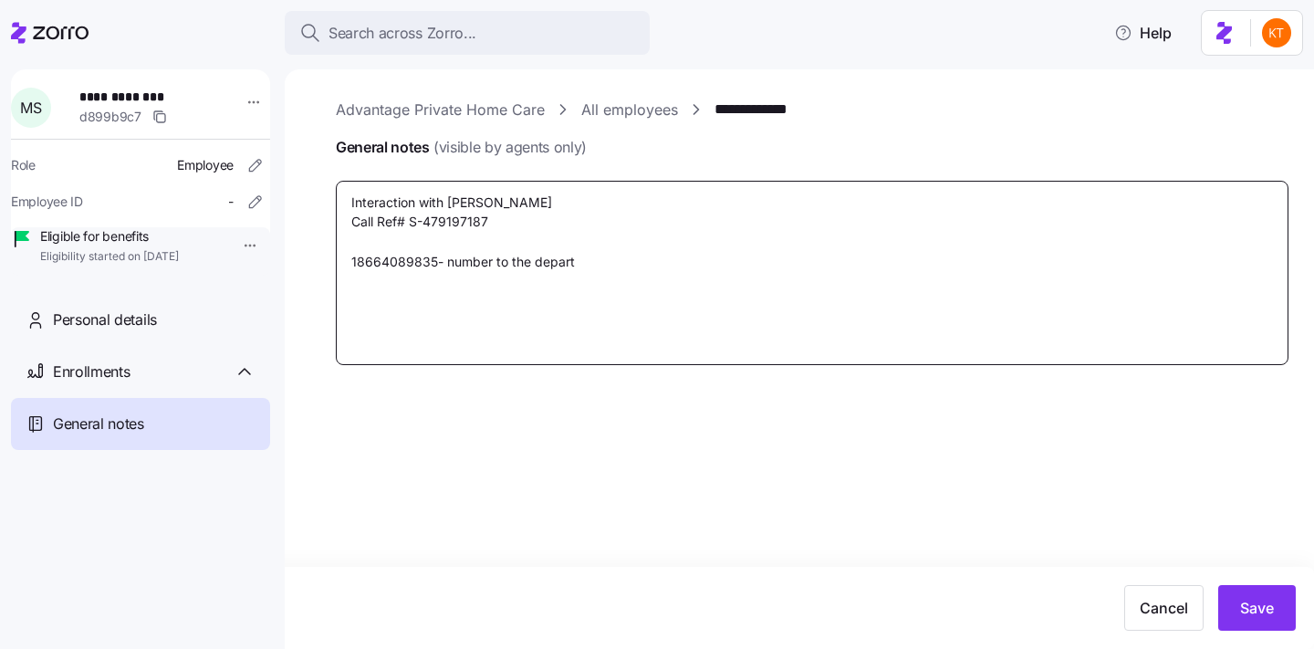
type textarea "x"
type textarea "Interaction with Tashawn B. Call Ref# S-479197187 18664089835- number to the de…"
type textarea "x"
type textarea "Interaction with Tashawn B. Call Ref# S-479197187 18664089835- number to the de…"
type textarea "x"
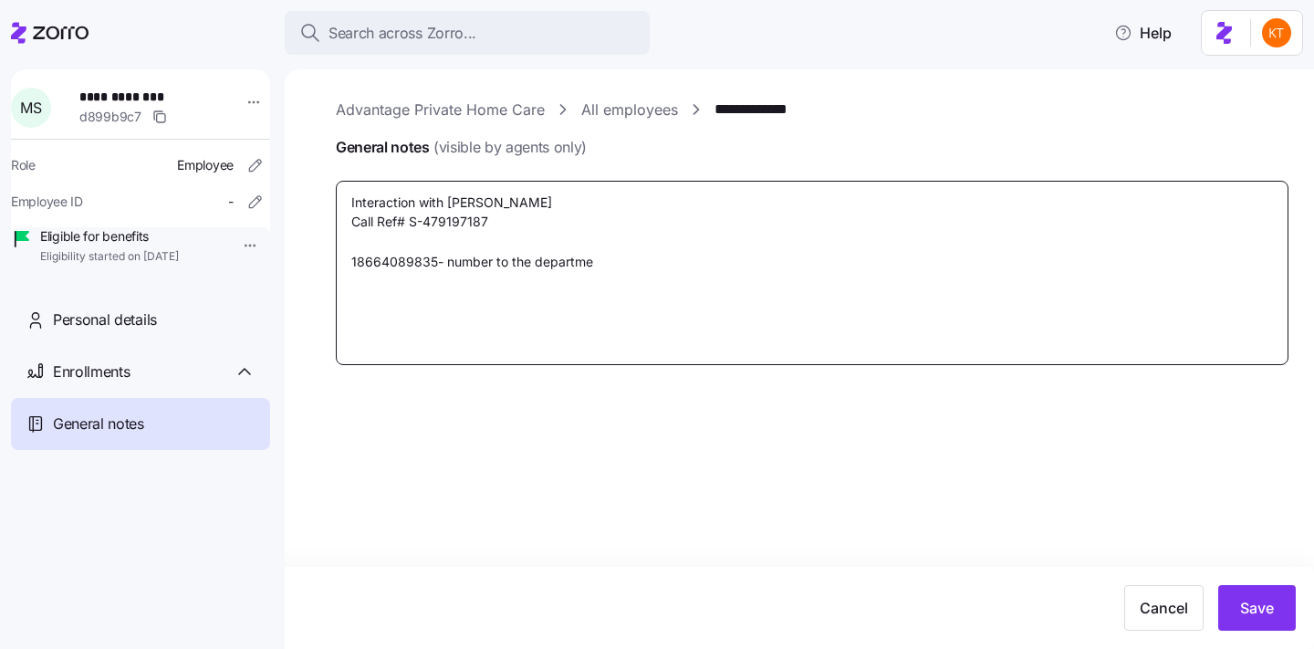
type textarea "Interaction with Tashawn B. Call Ref# S-479197187 18664089835- number to the de…"
type textarea "x"
type textarea "Interaction with Tashawn B. Call Ref# S-479197187 18664089835- number to the de…"
type textarea "x"
type textarea "Interaction with Tashawn B. Call Ref# S-479197187 18664089835- number to the de…"
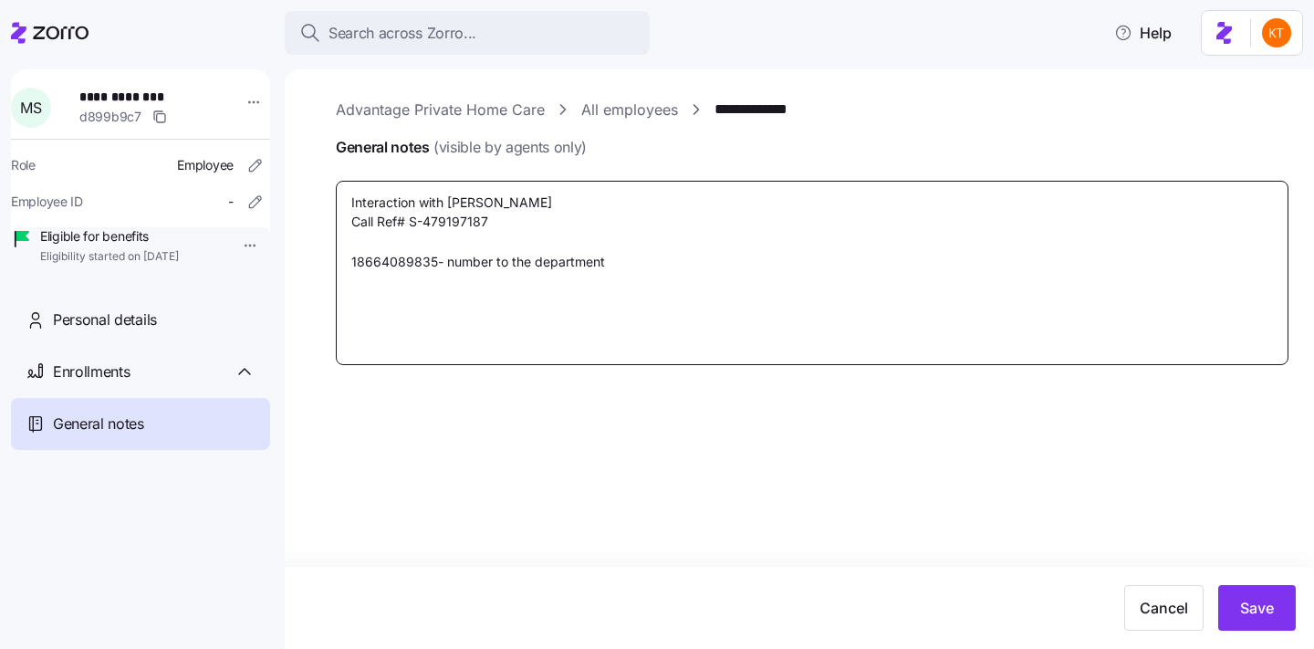
type textarea "x"
type textarea "Interaction with Tashawn B. Call Ref# S-479197187 18664089835- number to the de…"
type textarea "x"
type textarea "Interaction with Tashawn B. Call Ref# S-479197187 18664089835- number to the de…"
type textarea "x"
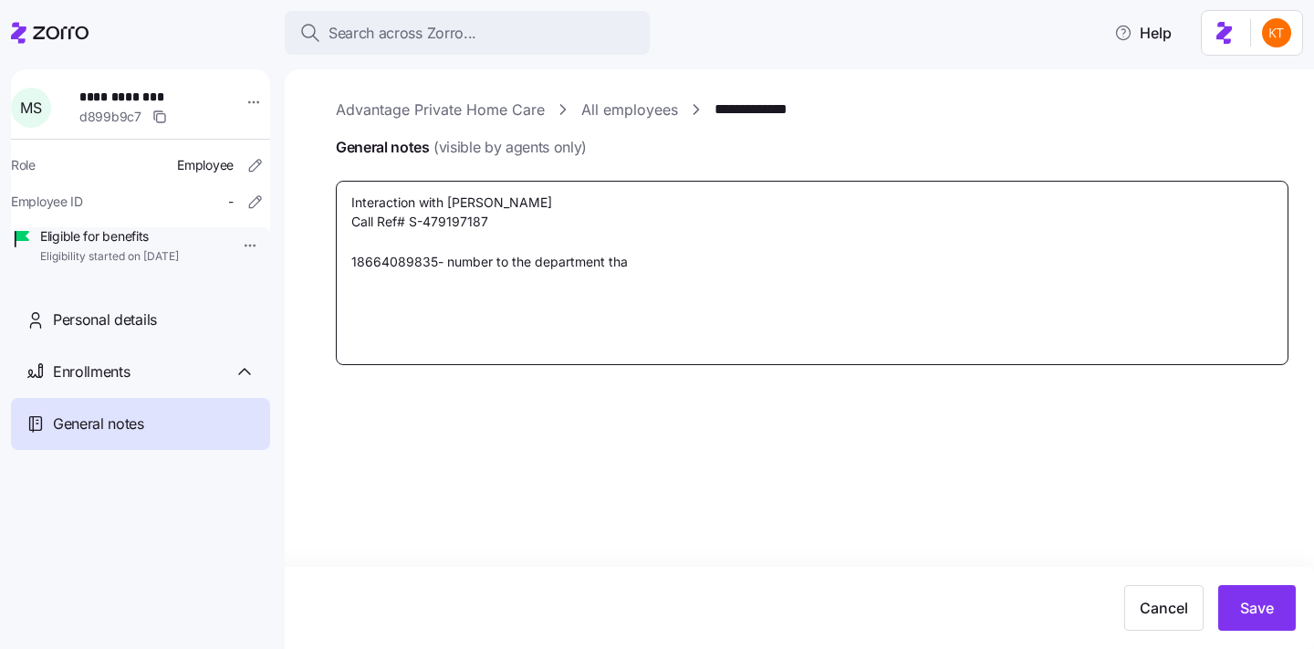
type textarea "Interaction with Tashawn B. Call Ref# S-479197187 18664089835- number to the de…"
type textarea "x"
type textarea "Interaction with Tashawn B. Call Ref# S-479197187 18664089835- number to the de…"
type textarea "x"
type textarea "Interaction with Tashawn B. Call Ref# S-479197187 18664089835- number to the de…"
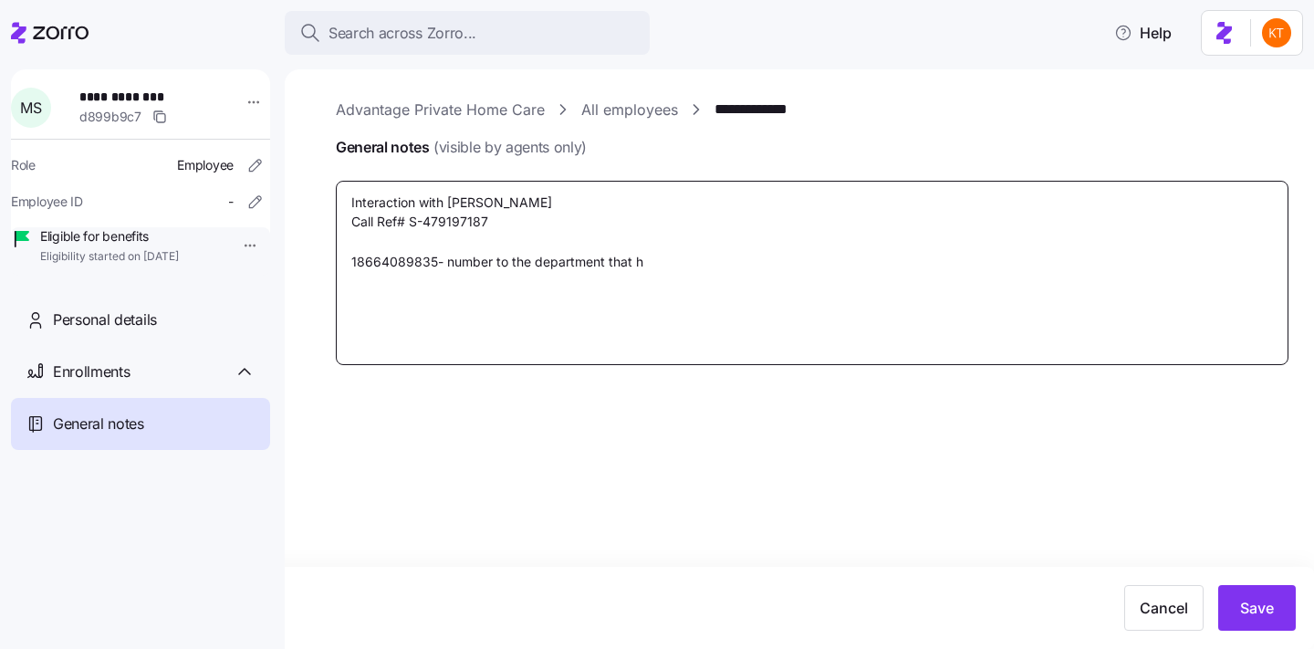
type textarea "x"
type textarea "Interaction with Tashawn B. Call Ref# S-479197187 18664089835- number to the de…"
type textarea "x"
type textarea "Interaction with Tashawn B. Call Ref# S-479197187 18664089835- number to the de…"
type textarea "x"
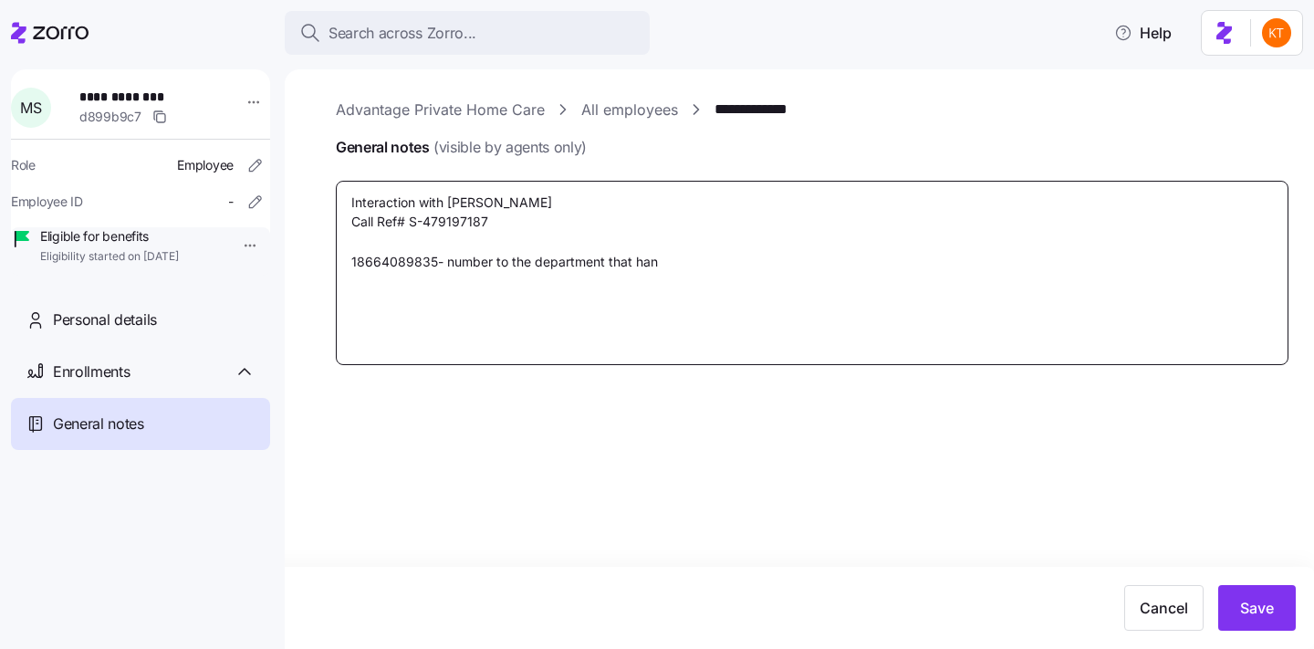
type textarea "Interaction with Tashawn B. Call Ref# S-479197187 18664089835- number to the de…"
type textarea "x"
type textarea "Interaction with Tashawn B. Call Ref# S-479197187 18664089835- number to the de…"
type textarea "x"
type textarea "Interaction with Tashawn B. Call Ref# S-479197187 18664089835- number to the de…"
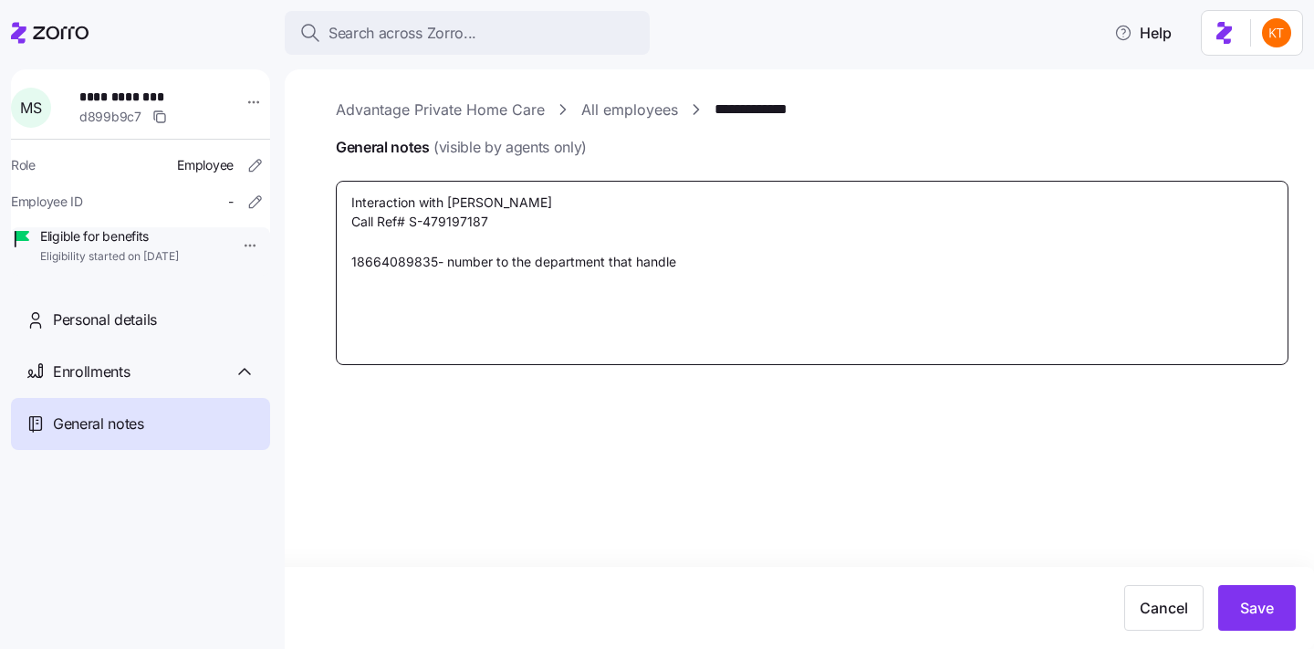
type textarea "x"
type textarea "Interaction with Tashawn B. Call Ref# S-479197187 18664089835- number to the de…"
type textarea "x"
type textarea "Interaction with Tashawn B. Call Ref# S-479197187 18664089835- number to the de…"
type textarea "x"
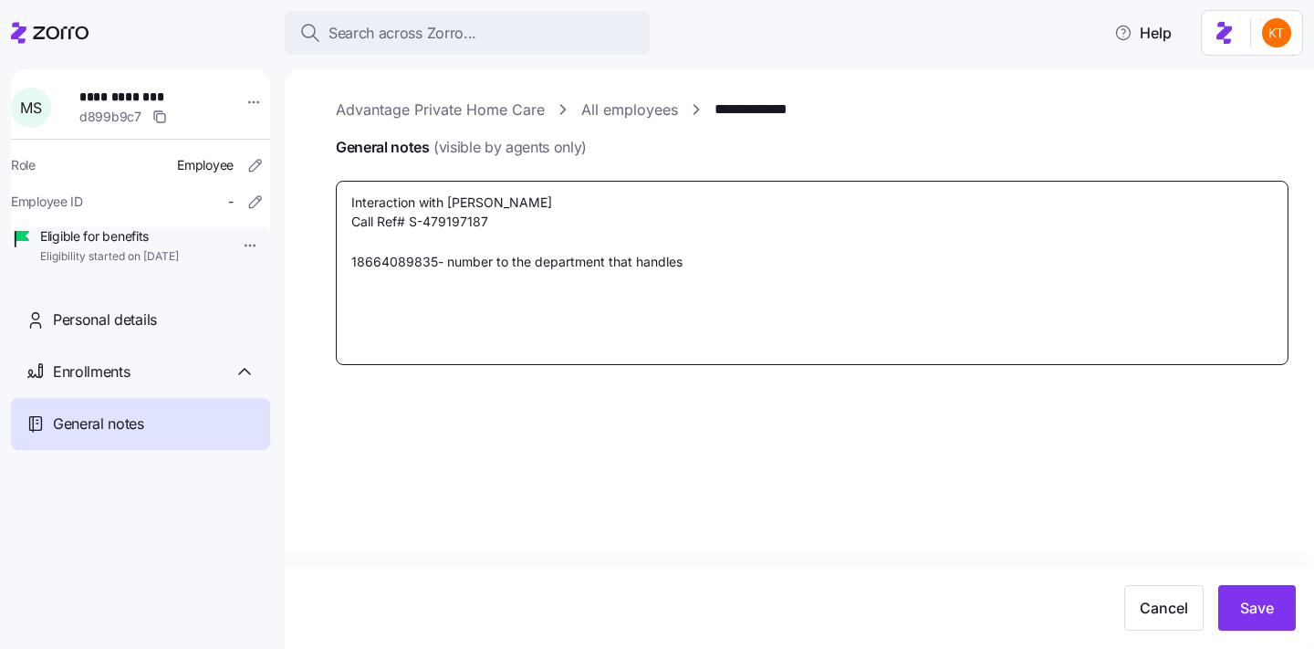
type textarea "Interaction with Tashawn B. Call Ref# S-479197187 18664089835- number to the de…"
type textarea "x"
type textarea "Interaction with Tashawn B. Call Ref# S-479197187 18664089835- number to the de…"
type textarea "x"
type textarea "Interaction with Tashawn B. Call Ref# S-479197187 18664089835- number to the de…"
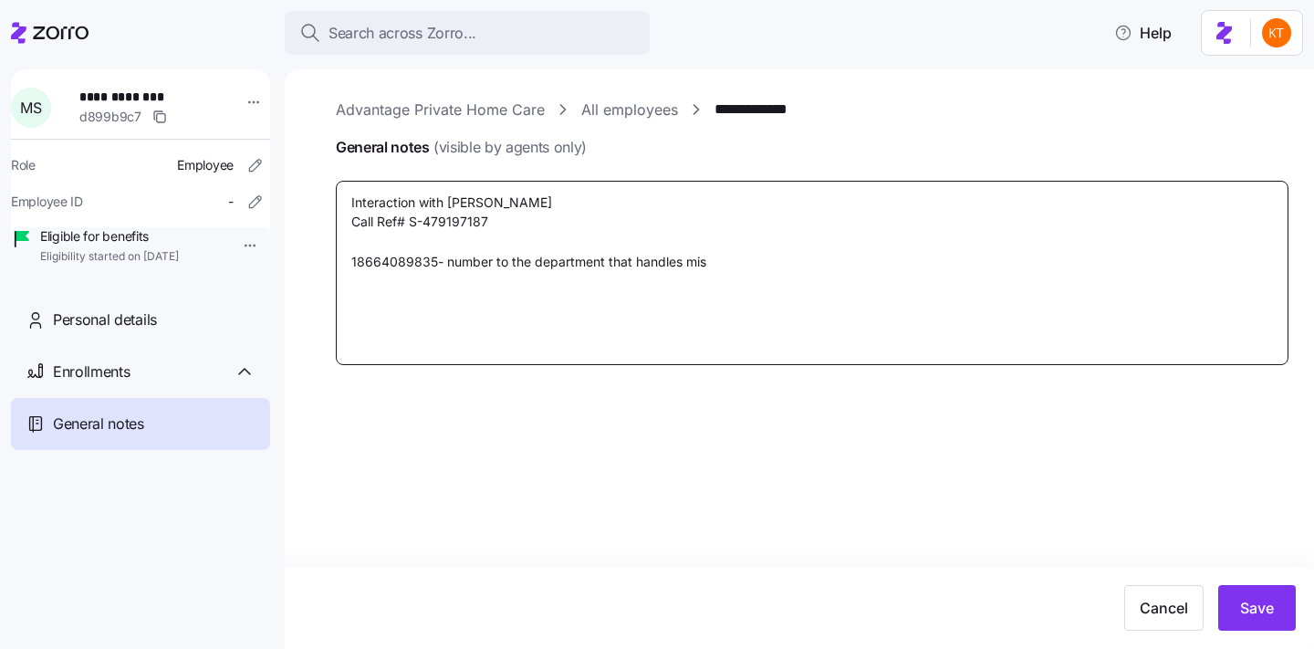
type textarea "x"
type textarea "Interaction with Tashawn B. Call Ref# S-479197187 18664089835- number to the de…"
type textarea "x"
type textarea "Interaction with Tashawn B. Call Ref# S-479197187 18664089835- number to the de…"
type textarea "x"
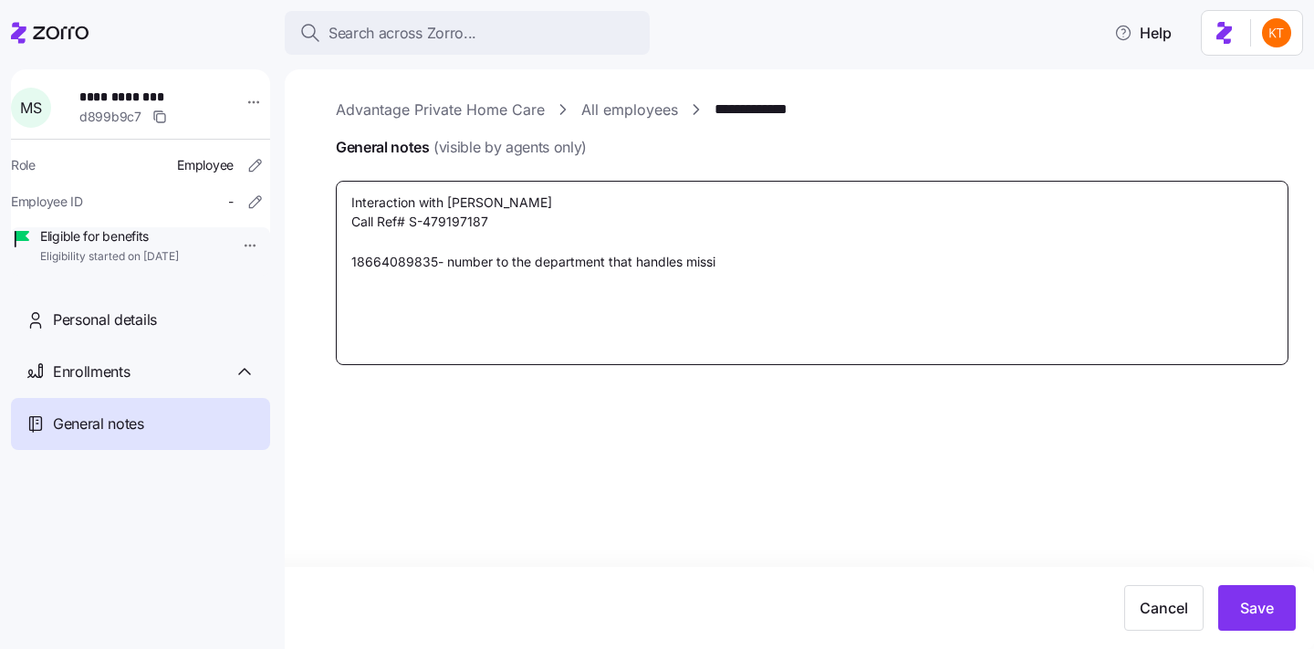
type textarea "Interaction with Tashawn B. Call Ref# S-479197187 18664089835- number to the de…"
type textarea "x"
type textarea "Interaction with Tashawn B. Call Ref# S-479197187 18664089835- number to the de…"
type textarea "x"
type textarea "Interaction with Tashawn B. Call Ref# S-479197187 18664089835- number to the de…"
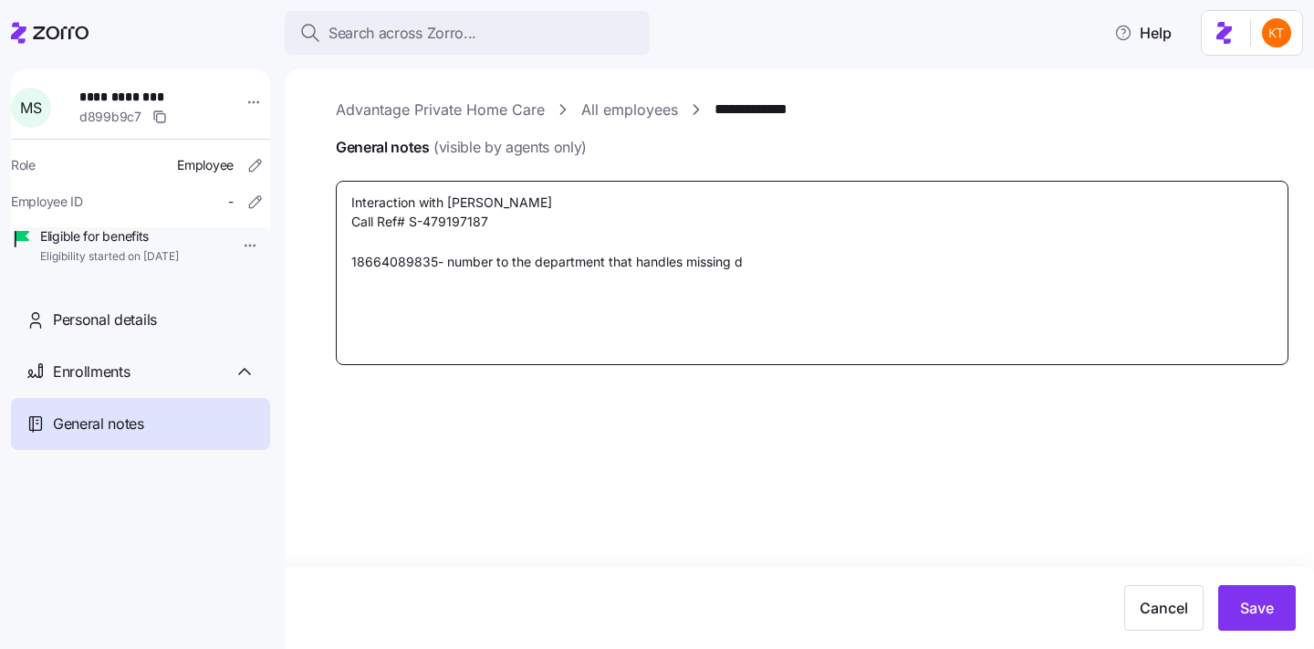
type textarea "x"
type textarea "Interaction with Tashawn B. Call Ref# S-479197187 18664089835- number to the de…"
type textarea "x"
type textarea "Interaction with Tashawn B. Call Ref# S-479197187 18664089835- number to the de…"
type textarea "x"
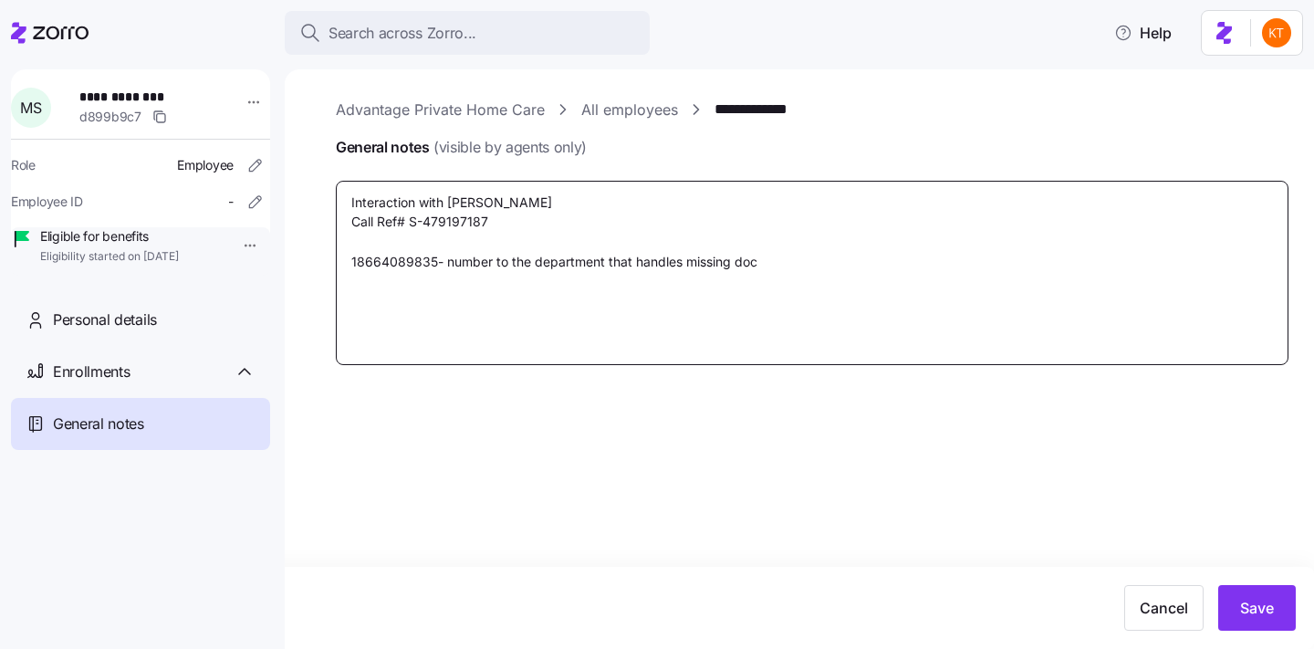
type textarea "Interaction with Tashawn B. Call Ref# S-479197187 18664089835- number to the de…"
type textarea "x"
type textarea "Interaction with Tashawn B. Call Ref# S-479197187 18664089835- number to the de…"
type textarea "x"
type textarea "Interaction with Tashawn B. Call Ref# S-479197187 18664089835- number to the de…"
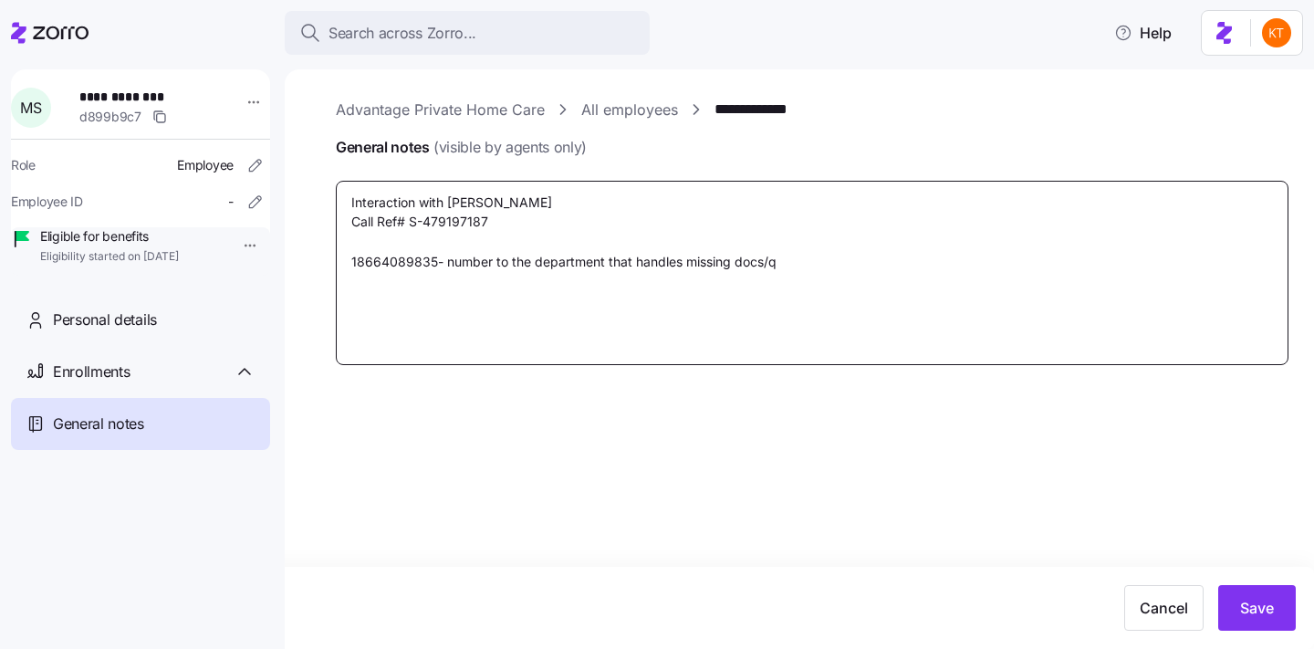
type textarea "x"
type textarea "Interaction with Tashawn B. Call Ref# S-479197187 18664089835- number to the de…"
type textarea "x"
type textarea "Interaction with Tashawn B. Call Ref# S-479197187 18664089835- number to the de…"
type textarea "x"
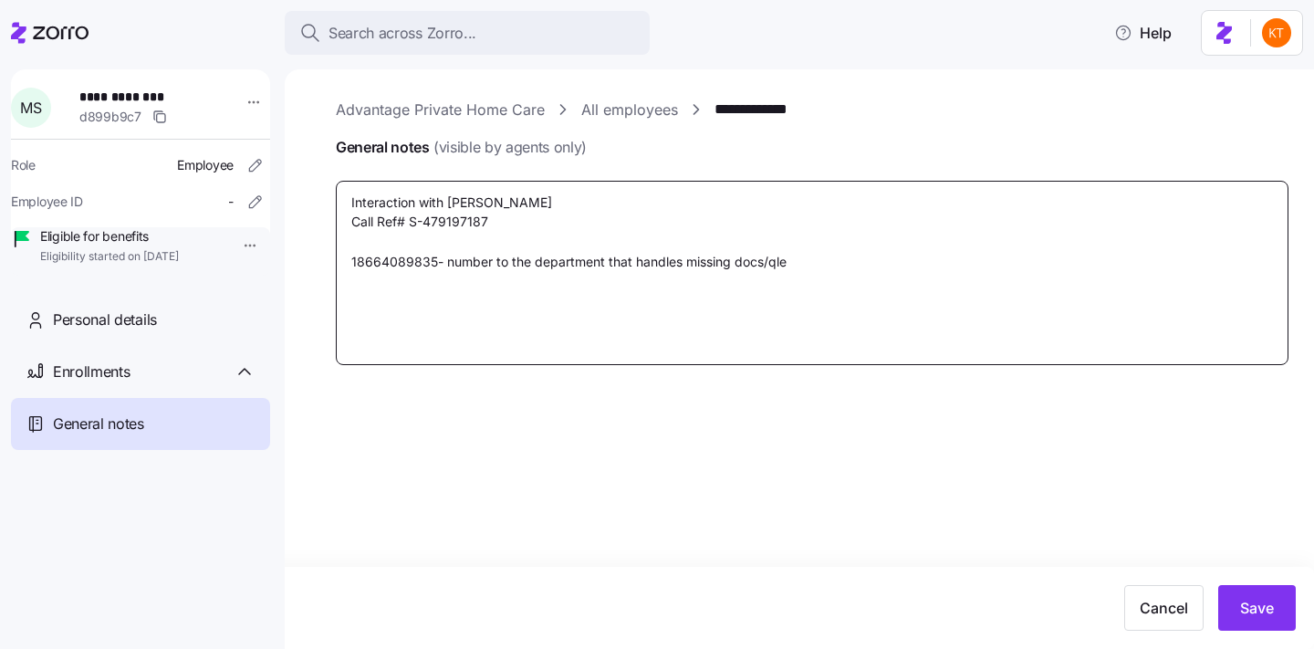
type textarea "Interaction with Tashawn B. Call Ref# S-479197187 18664089835- number to the de…"
type textarea "x"
type textarea "Interaction with Tashawn B. Call Ref# S-479197187 18664089835- number to the de…"
type textarea "x"
type textarea "Interaction with Tashawn B. Call Ref# S-479197187 18664089835- number to the de…"
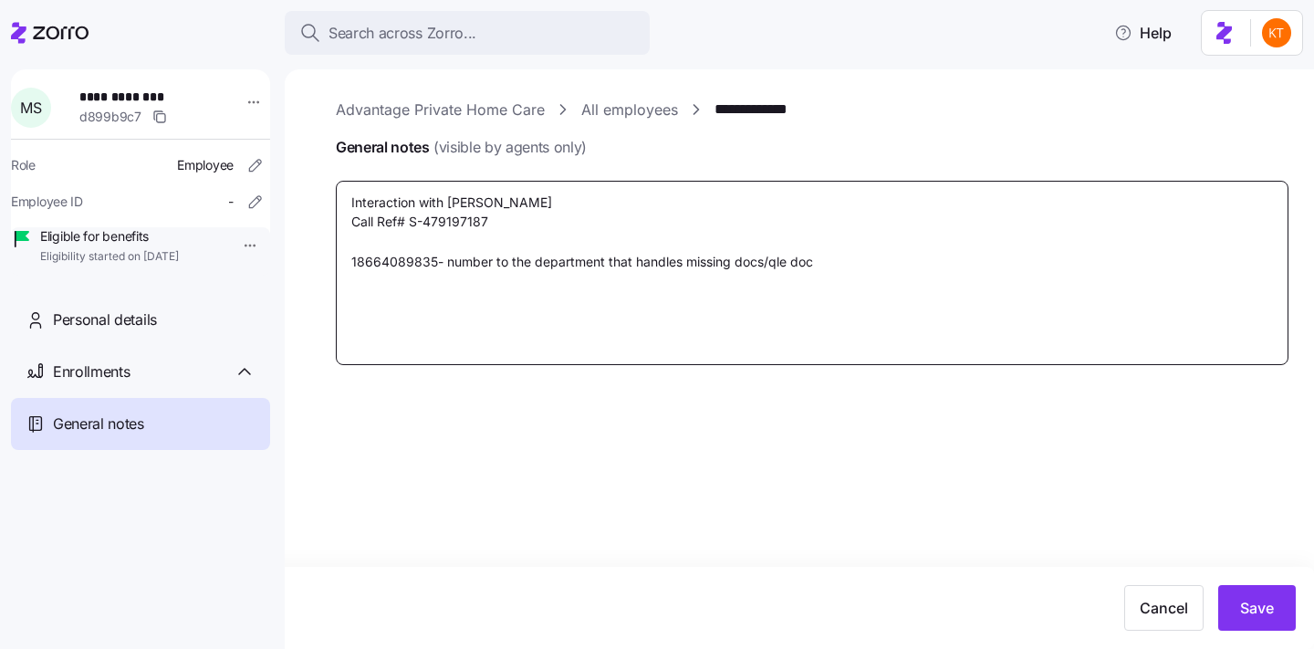
type textarea "x"
type textarea "Interaction with Tashawn B. Call Ref# S-479197187 18664089835- number to the de…"
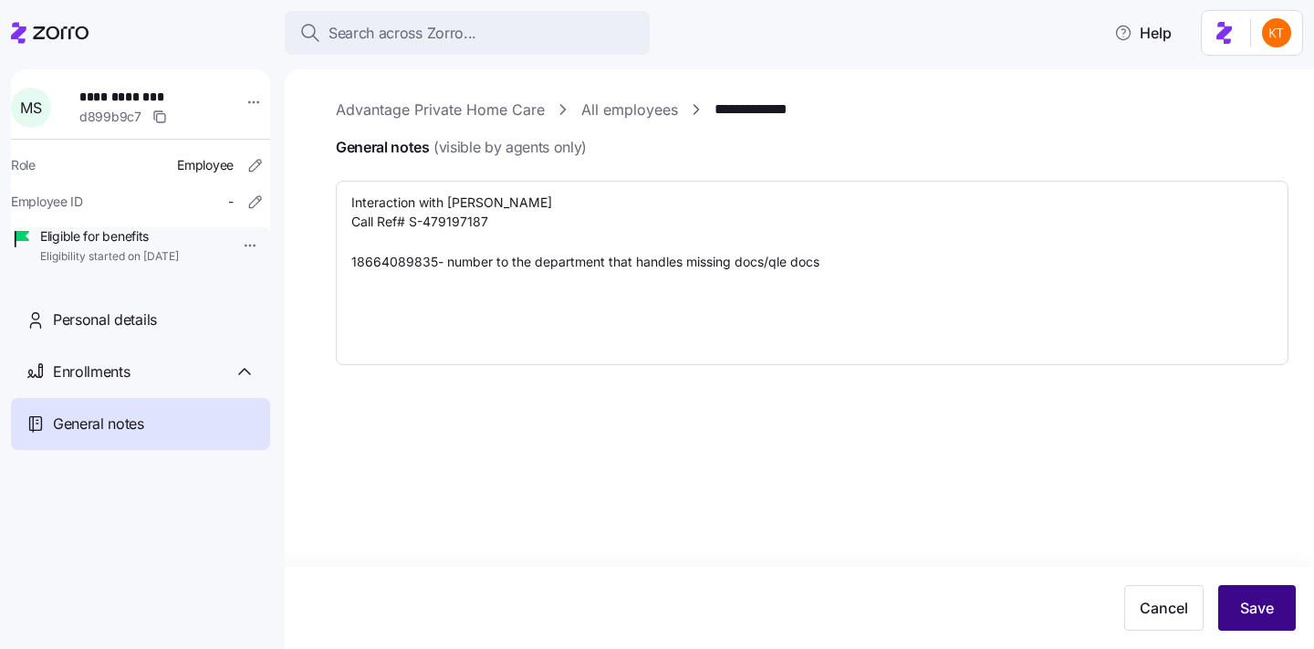
click at [1241, 623] on button "Save" at bounding box center [1258, 608] width 78 height 46
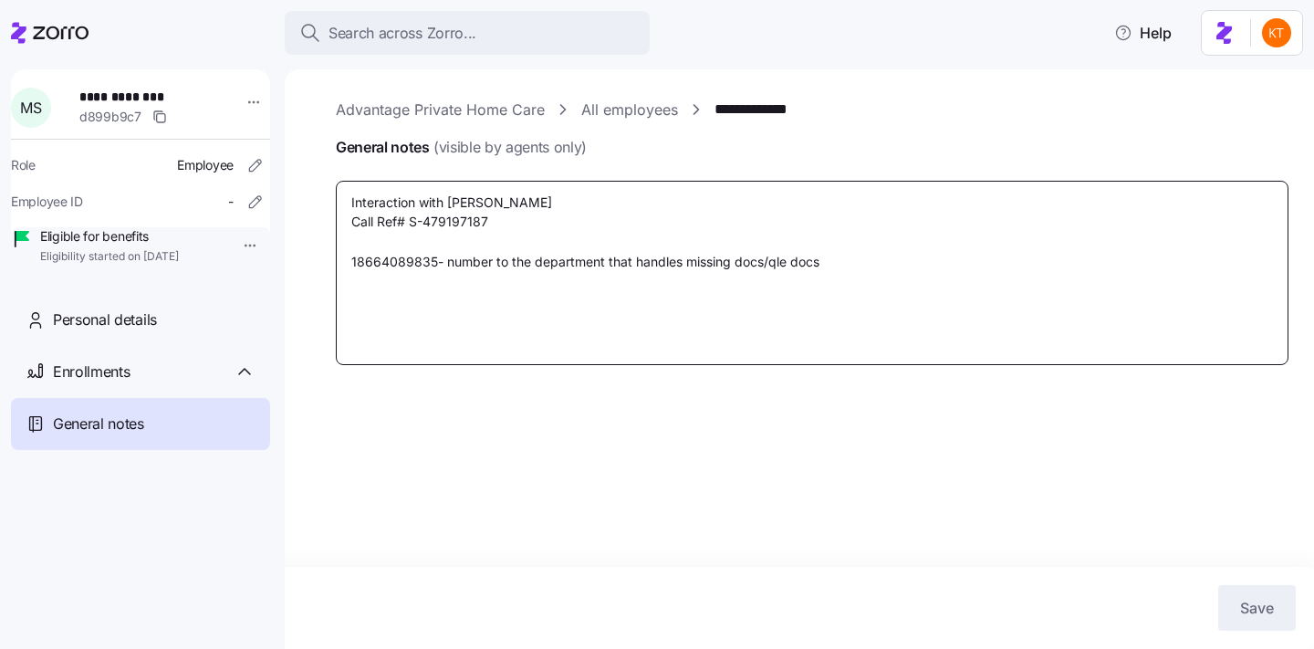
click at [910, 261] on textarea "Interaction with Tashawn B. Call Ref# S-479197187 18664089835- number to the de…" at bounding box center [812, 273] width 953 height 184
drag, startPoint x: 904, startPoint y: 261, endPoint x: 367, endPoint y: 264, distance: 536.7
click at [367, 264] on textarea "Interaction with Tashawn B. Call Ref# S-479197187 18664089835- number to the de…" at bounding box center [812, 273] width 953 height 184
click at [357, 293] on textarea "Interaction with Tashawn B. Call Ref# S-479197187 18664089835- number to the de…" at bounding box center [812, 273] width 953 height 184
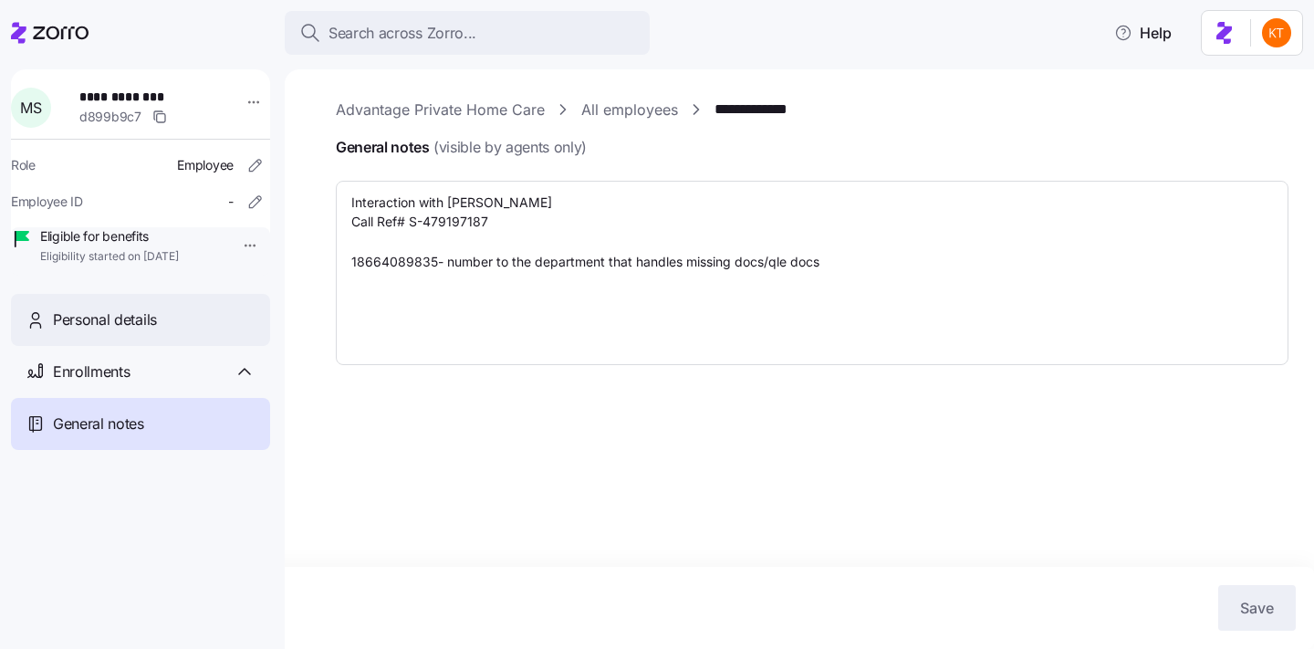
click at [104, 331] on span "Personal details" at bounding box center [105, 320] width 104 height 23
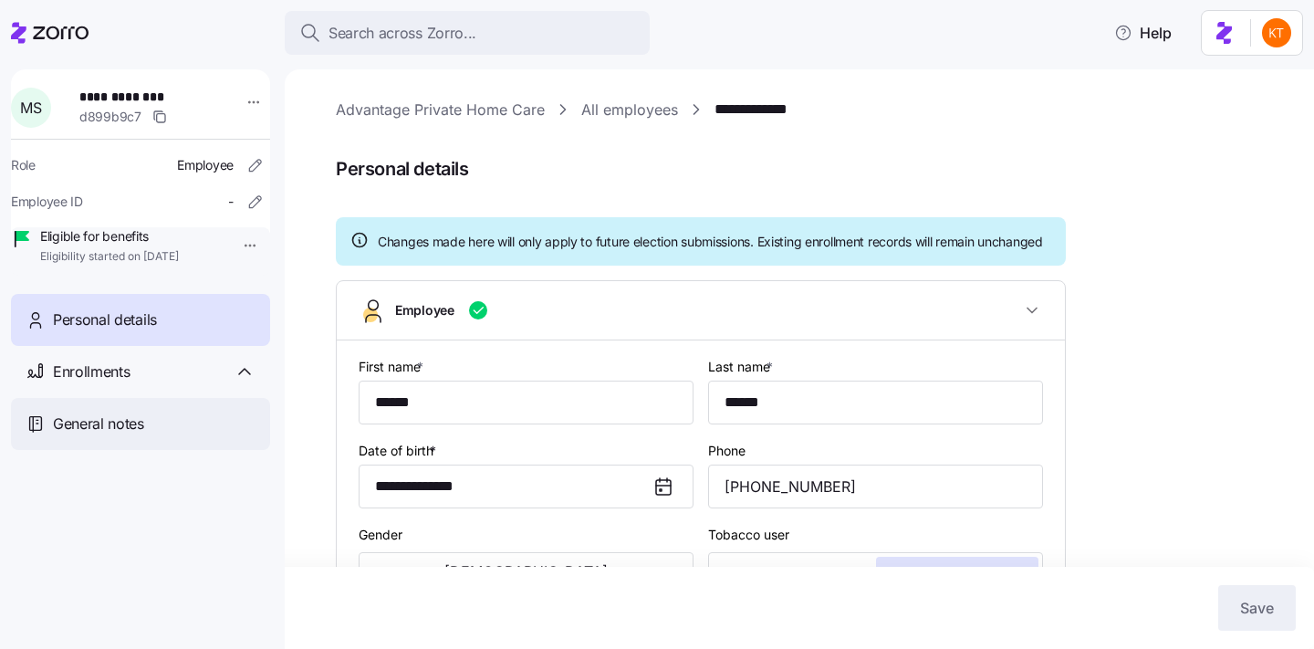
click at [186, 428] on div "General notes" at bounding box center [140, 424] width 259 height 52
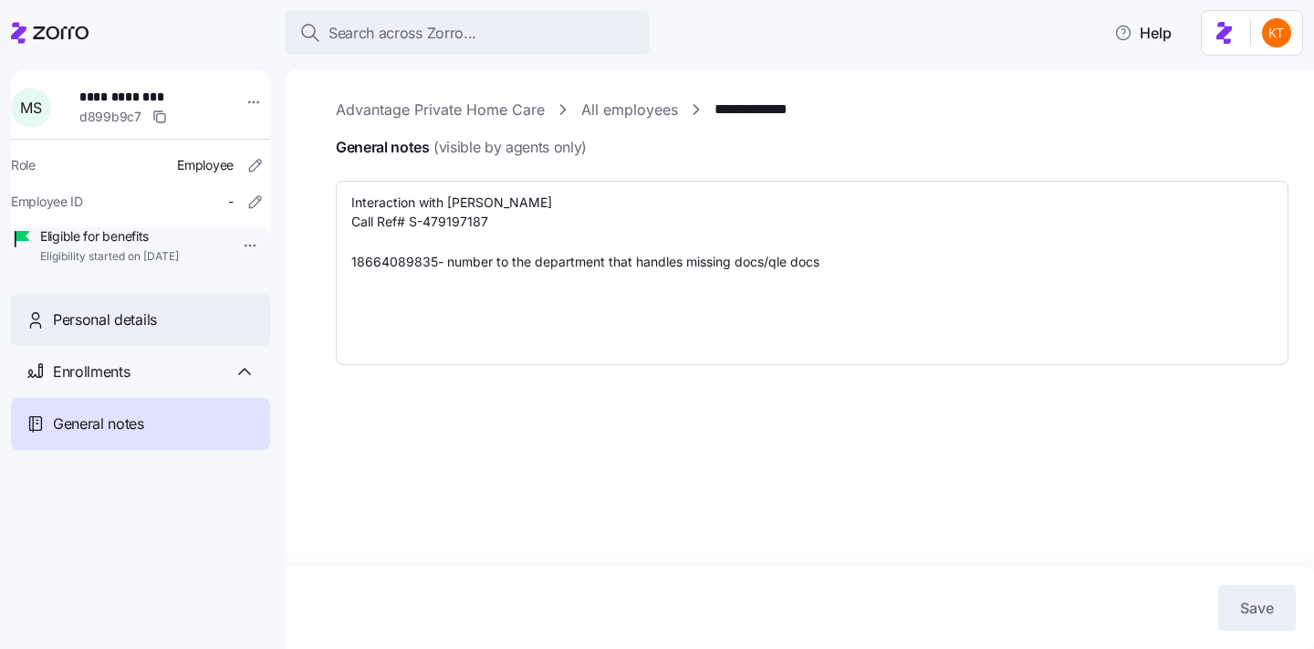
click at [144, 331] on span "Personal details" at bounding box center [105, 320] width 104 height 23
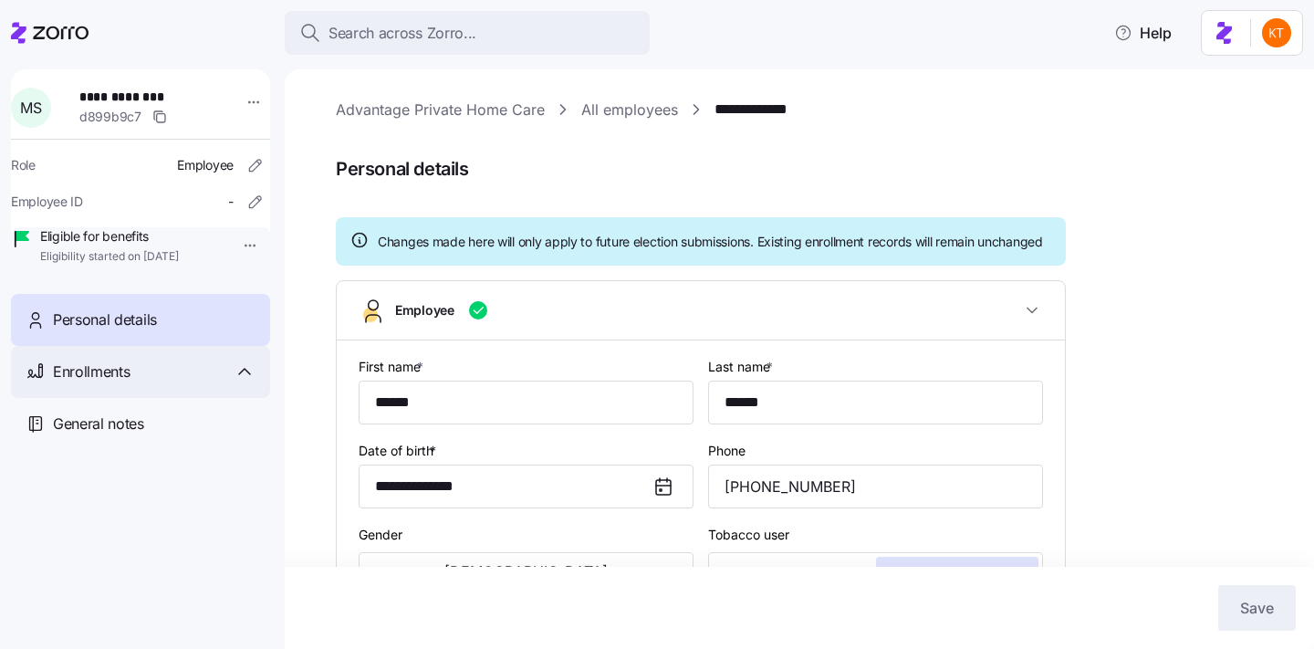
click at [201, 379] on div "Enrollments" at bounding box center [140, 372] width 259 height 52
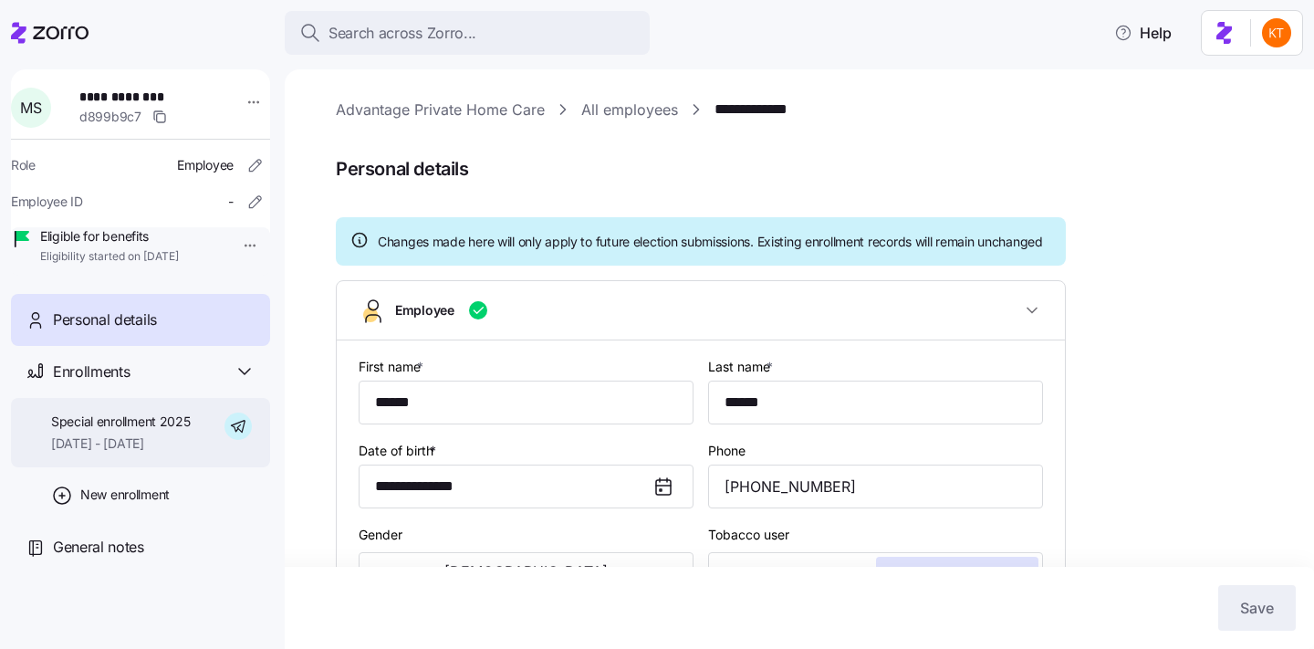
click at [167, 453] on span "10/01/2025 - 12/31/2025" at bounding box center [121, 443] width 140 height 18
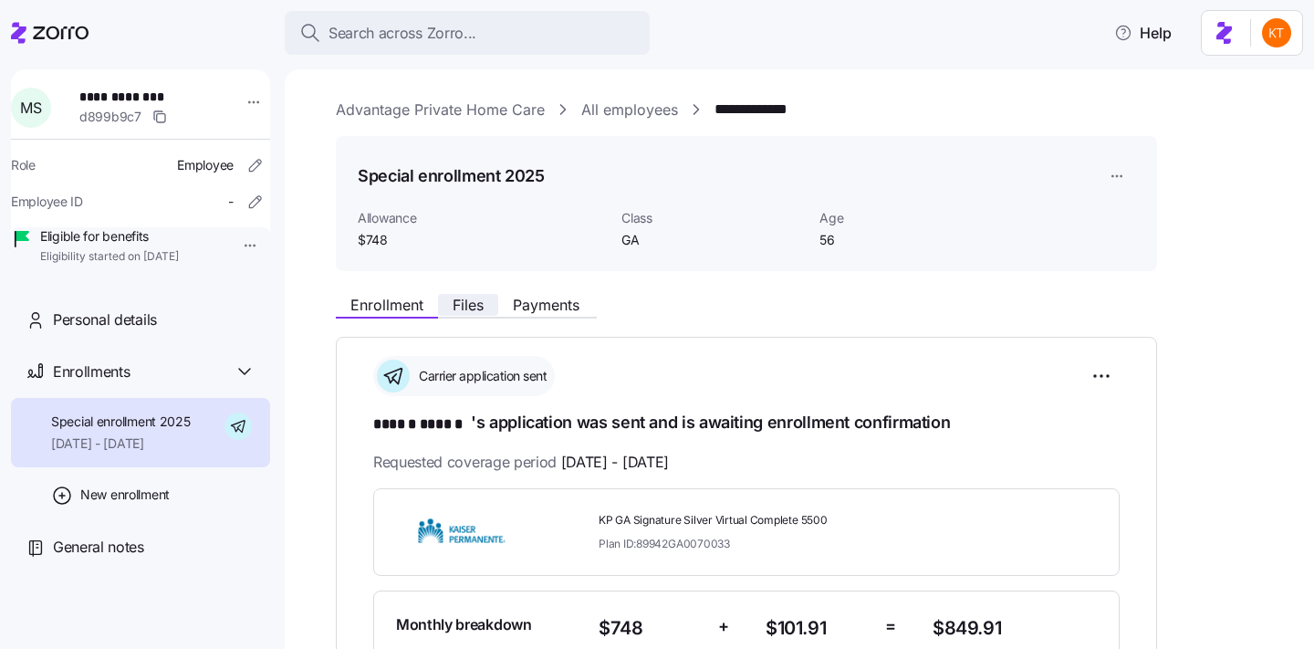
click at [466, 304] on span "Files" at bounding box center [468, 305] width 31 height 15
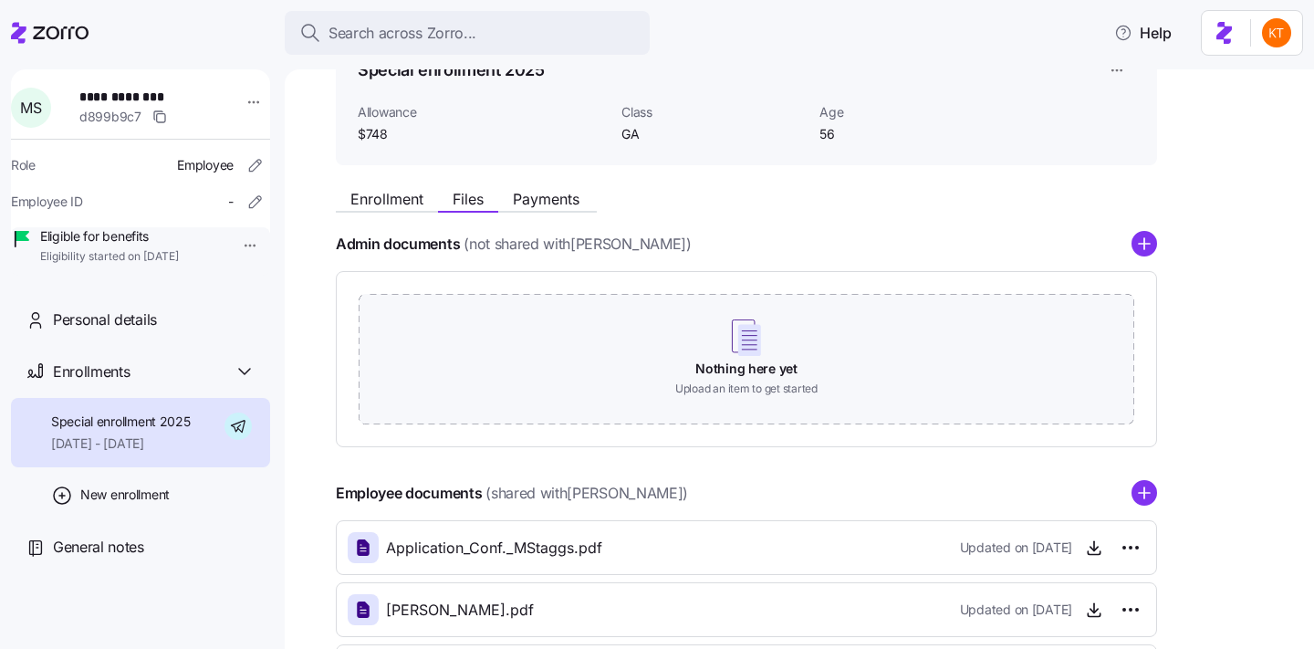
scroll to position [217, 0]
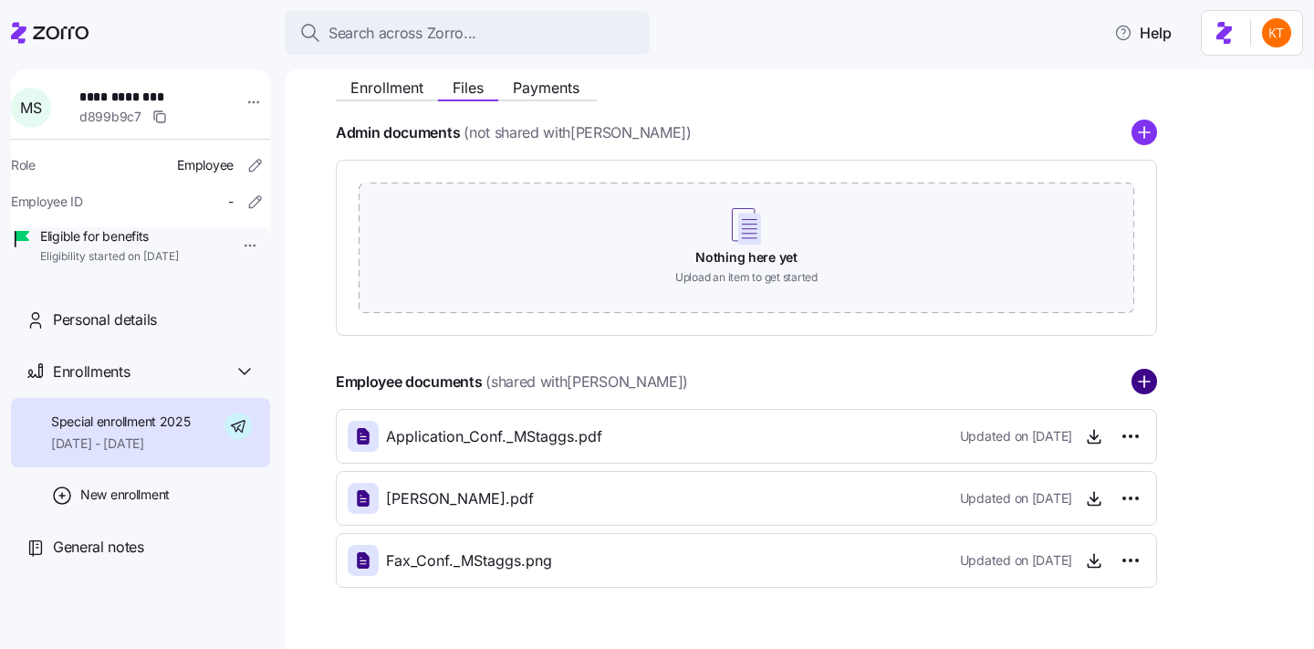
click at [1148, 372] on circle "add icon" at bounding box center [1145, 383] width 24 height 24
click at [131, 559] on span "General notes" at bounding box center [98, 547] width 91 height 23
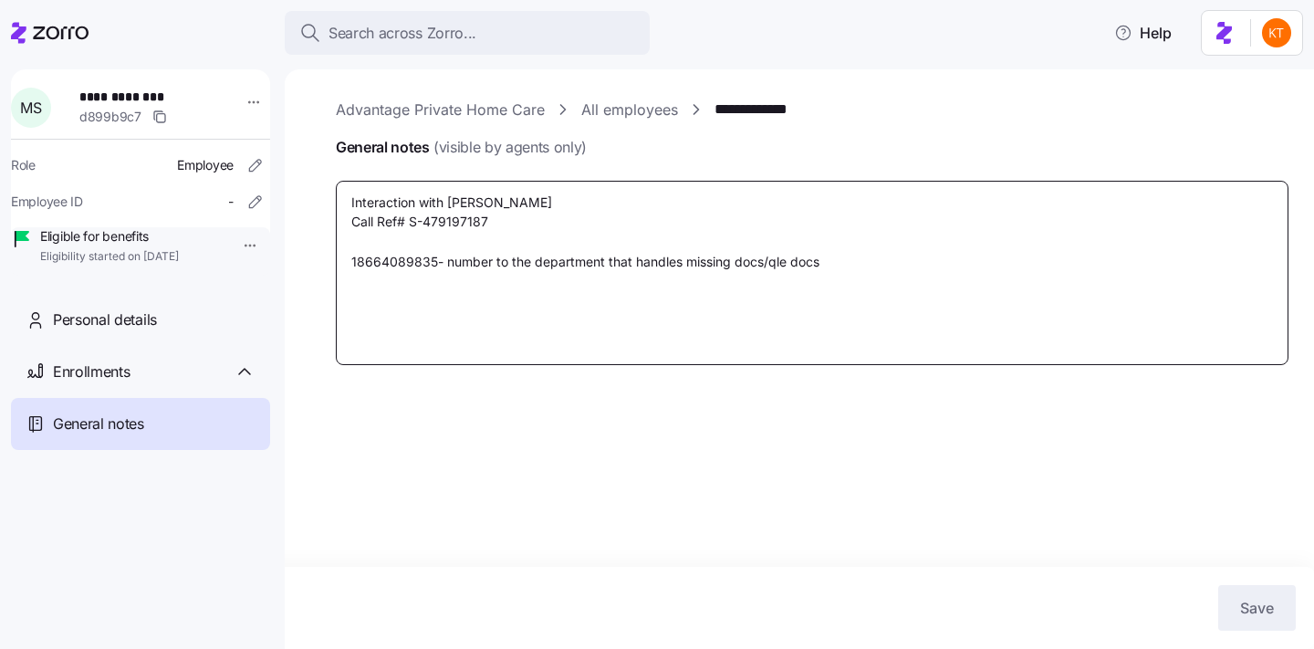
click at [570, 307] on textarea "Interaction with Tashawn B. Call Ref# S-479197187 18664089835- number to the de…" at bounding box center [812, 273] width 953 height 184
type textarea "x"
type textarea "Interaction with Tashawn B. Call Ref# S-479197187 18664089835- number to the de…"
click at [777, 268] on textarea "Interaction with Tashawn B. Call Ref# S-479197187 18664089835- number to the de…" at bounding box center [812, 273] width 953 height 184
type textarea "x"
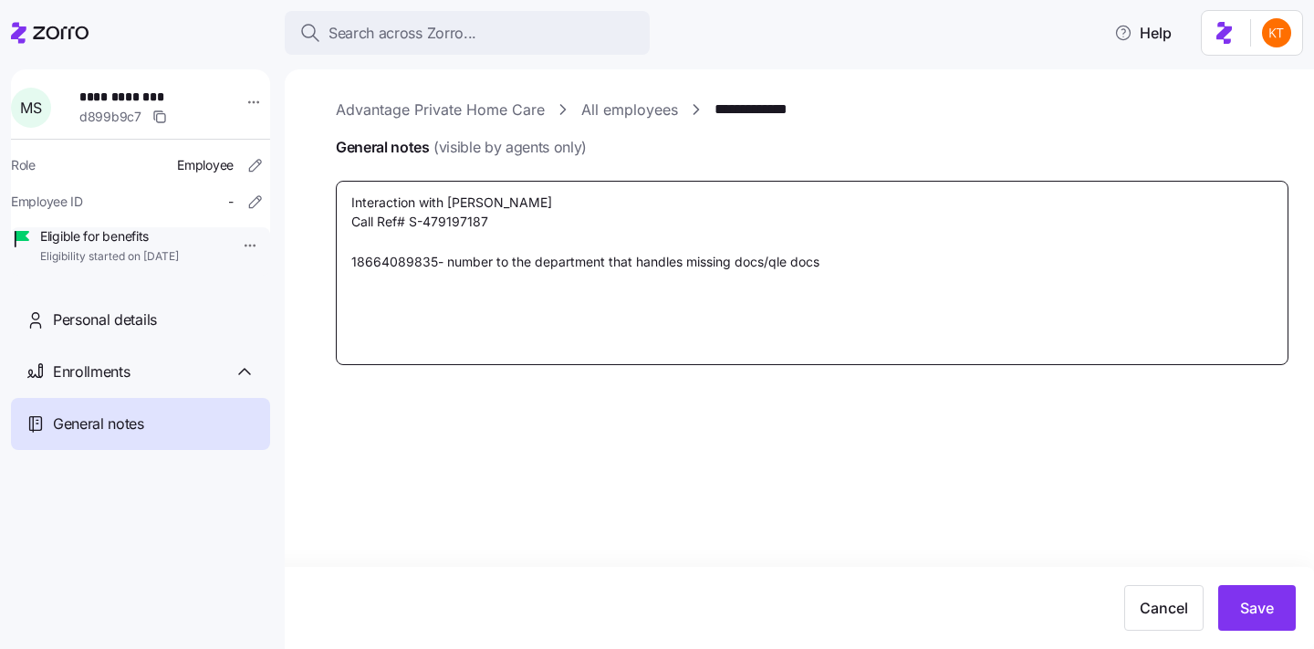
type textarea "Interaction with Tashawn B. Call Ref# S-479197187 18664089835- number to the de…"
type textarea "x"
type textarea "Interaction with Tashawn B. Call Ref# S-479197187 18664089835- number to the de…"
type textarea "x"
type textarea "Interaction with Tashawn B. Call Ref# S-479197187 18664089835- number to the de…"
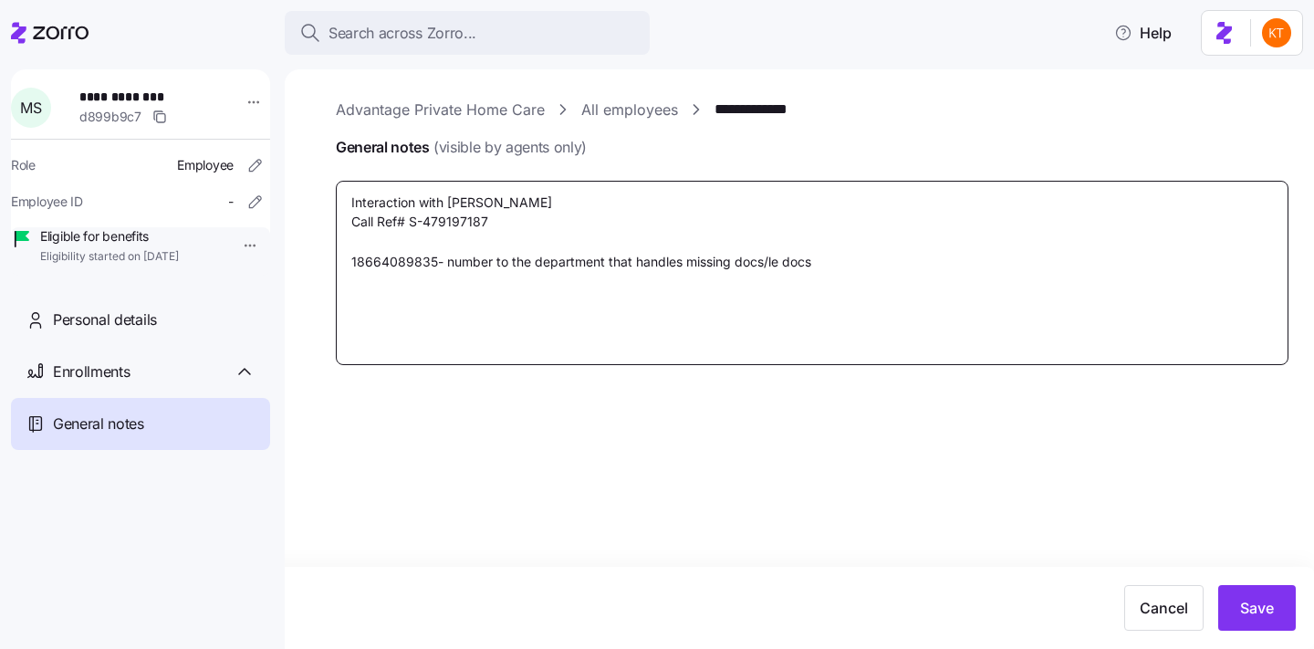
type textarea "x"
type textarea "Interaction with Tashawn B. Call Ref# S-479197187 18664089835- number to the de…"
type textarea "x"
type textarea "Interaction with Tashawn B. Call Ref# S-479197187 18664089835- number to the de…"
type textarea "x"
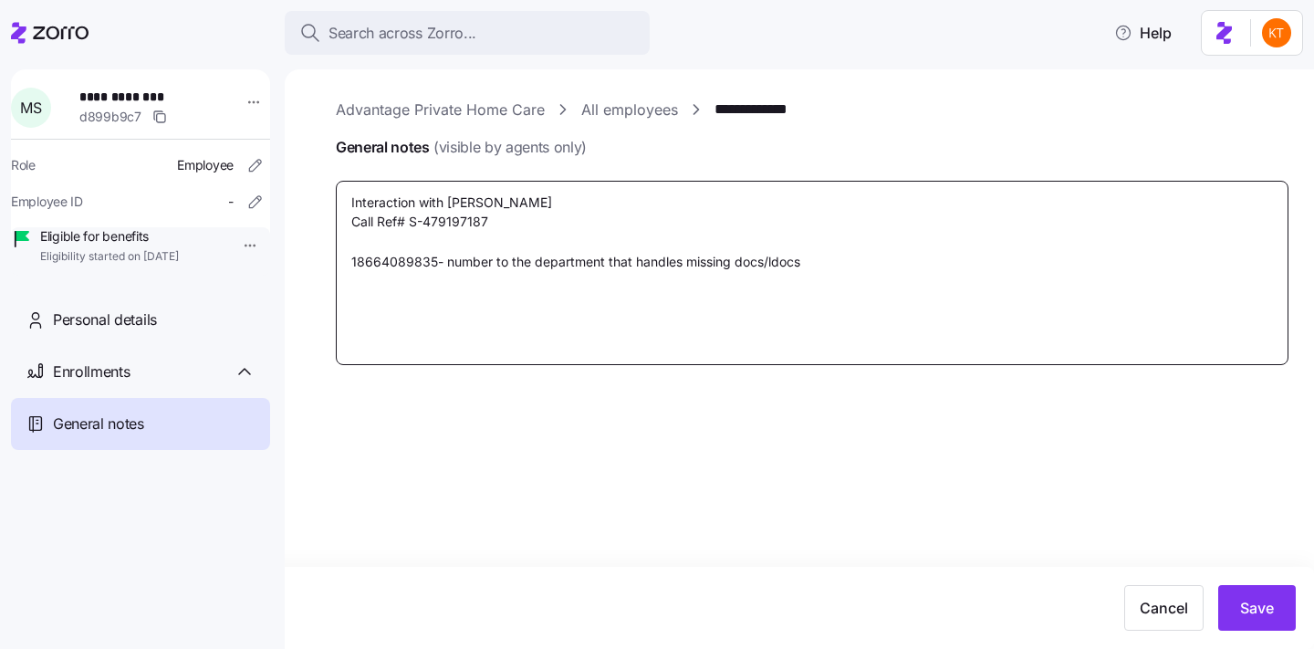
type textarea "Interaction with Tashawn B. Call Ref# S-479197187 18664089835- number to the de…"
type textarea "x"
type textarea "Interaction with Tashawn B. Call Ref# S-479197187 18664089835- number to the de…"
type textarea "x"
type textarea "Interaction with Tashawn B. Call Ref# S-479197187 18664089835- number to the de…"
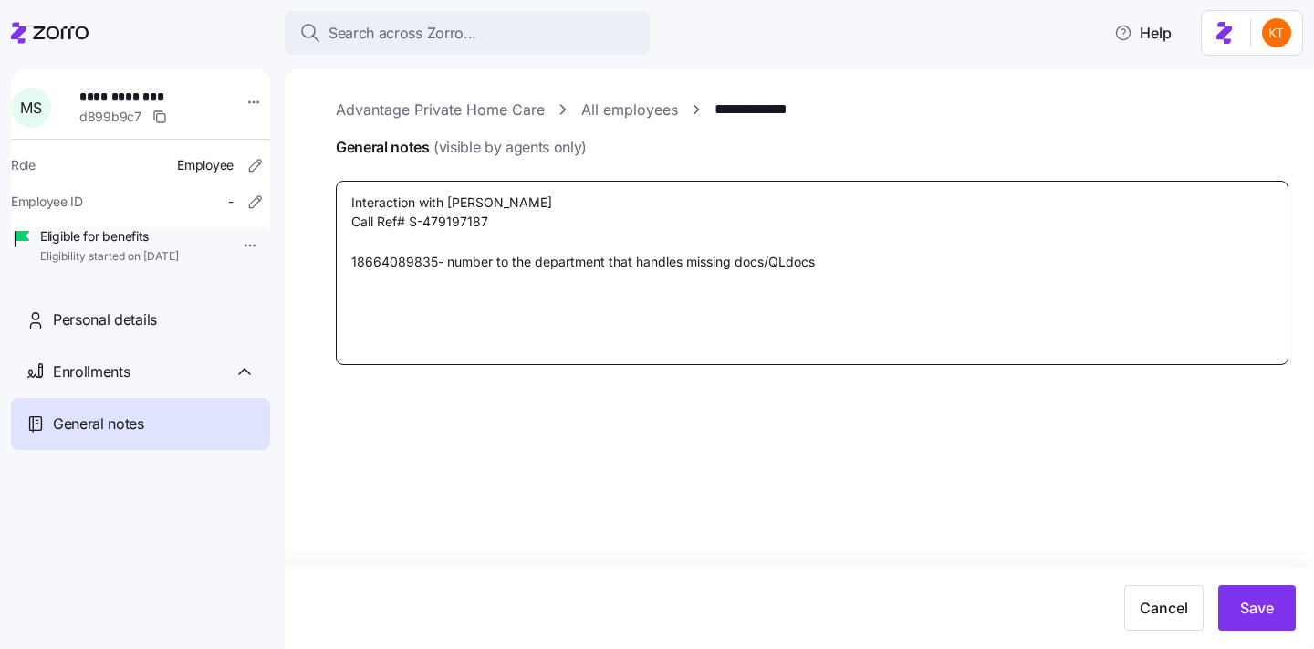
type textarea "x"
type textarea "Interaction with Tashawn B. Call Ref# S-479197187 18664089835- number to the de…"
type textarea "x"
type textarea "Interaction with Tashawn B. Call Ref# S-479197187 18664089835- number to the de…"
click at [771, 319] on textarea "Interaction with Tashawn B. Call Ref# S-479197187 18664089835- number to the de…" at bounding box center [812, 273] width 953 height 184
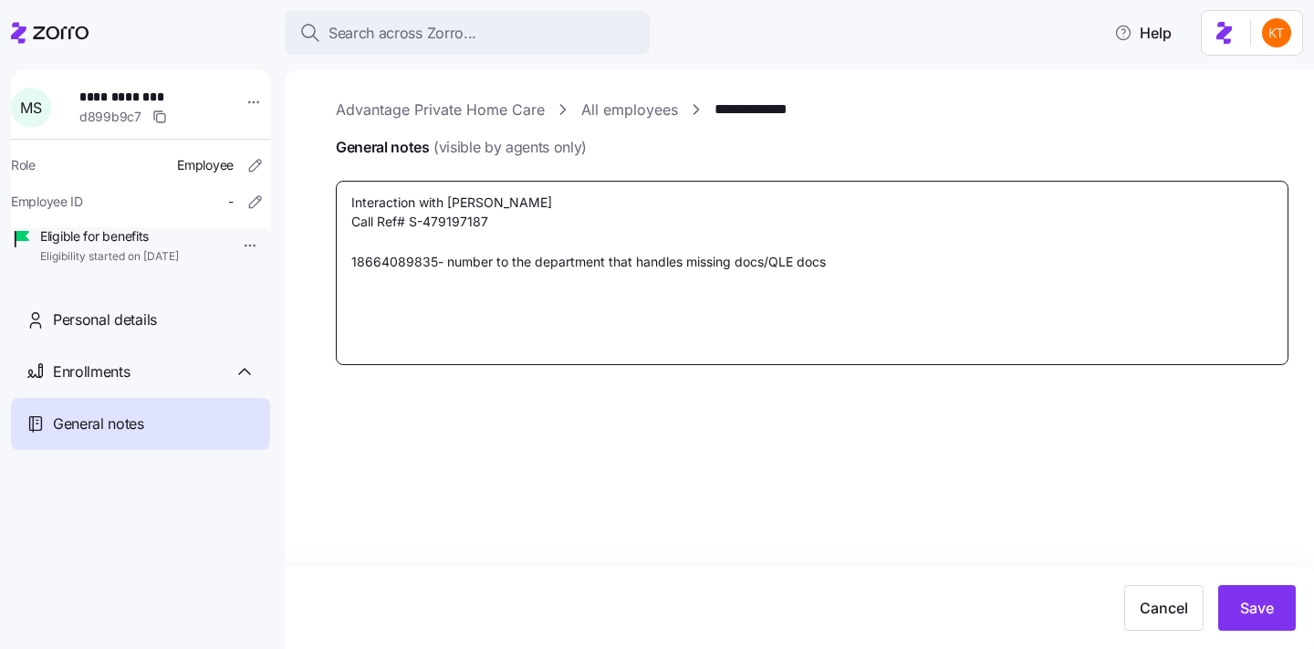
type textarea "x"
type textarea "Interaction with Tashawn B. Call Ref# S-479197187 18664089835- number to the de…"
type textarea "x"
type textarea "Interaction with Tashawn B. Call Ref# S-479197187 18664089835- number to the de…"
type textarea "x"
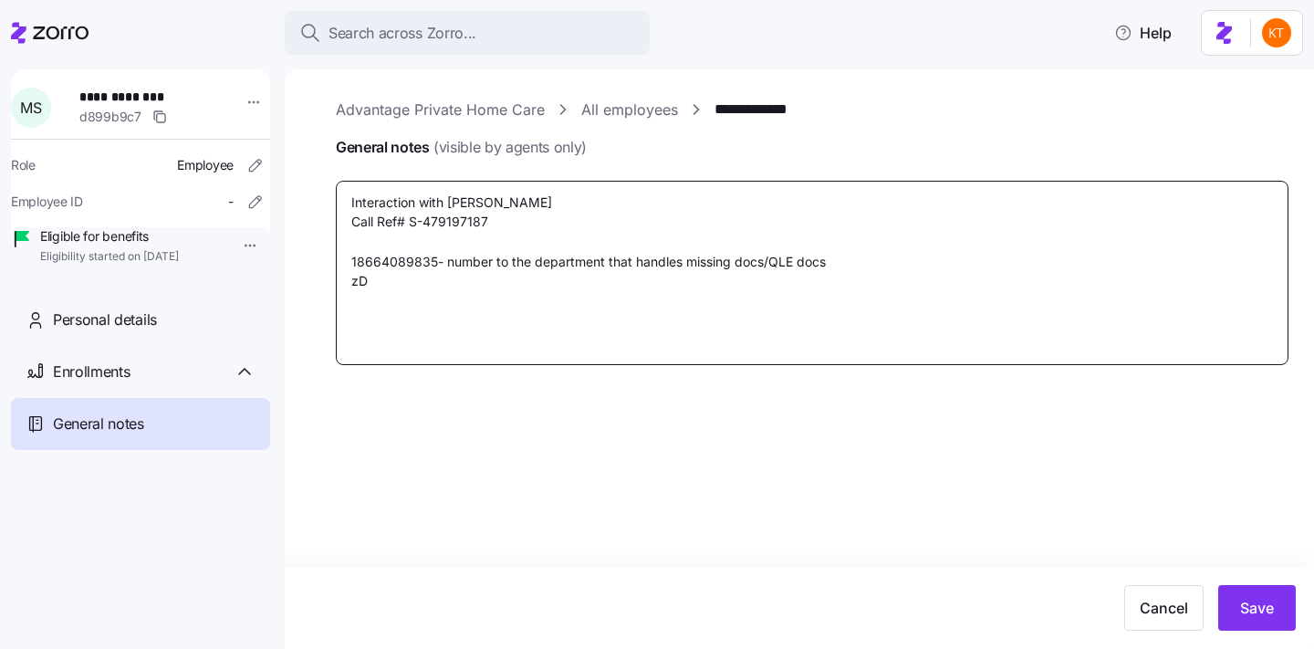
type textarea "Interaction with Tashawn B. Call Ref# S-479197187 18664089835- number to the de…"
type textarea "x"
type textarea "Interaction with Tashawn B. Call Ref# S-479197187 18664089835- number to the de…"
type textarea "x"
type textarea "Interaction with Tashawn B. Call Ref# S-479197187 18664089835- number to the de…"
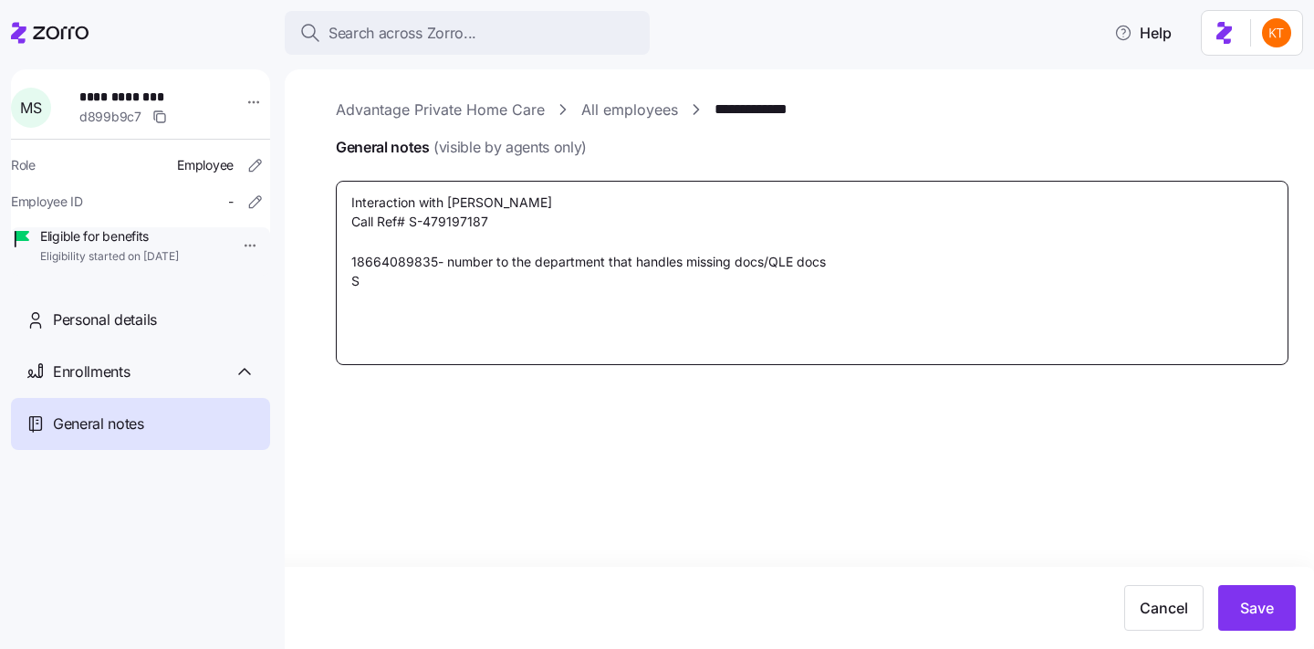
type textarea "x"
type textarea "Interaction with Tashawn B. Call Ref# S-479197187 18664089835- number to the de…"
type textarea "x"
type textarea "Interaction with Tashawn B. Call Ref# S-479197187 18664089835- number to the de…"
type textarea "x"
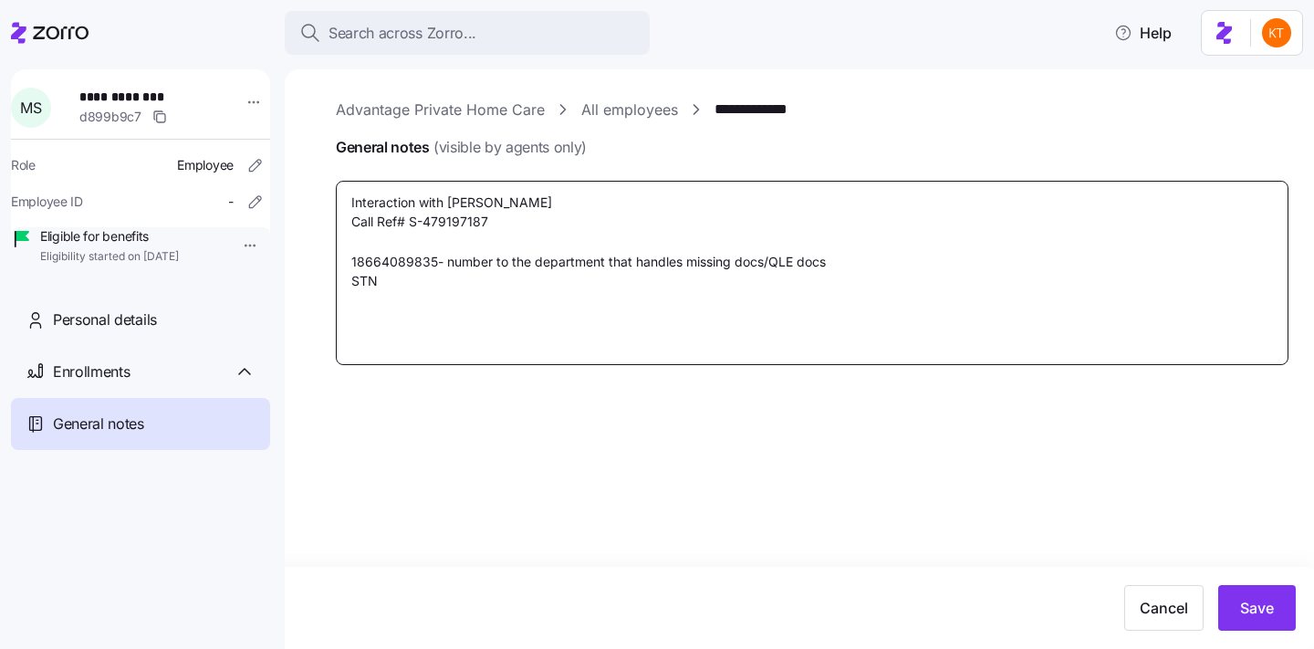
type textarea "Interaction with Tashawn B. Call Ref# S-479197187 18664089835- number to the de…"
type textarea "x"
type textarea "Interaction with Tashawn B. Call Ref# S-479197187 18664089835- number to the de…"
type textarea "x"
type textarea "Interaction with Tashawn B. Call Ref# S-479197187 18664089835- number to the de…"
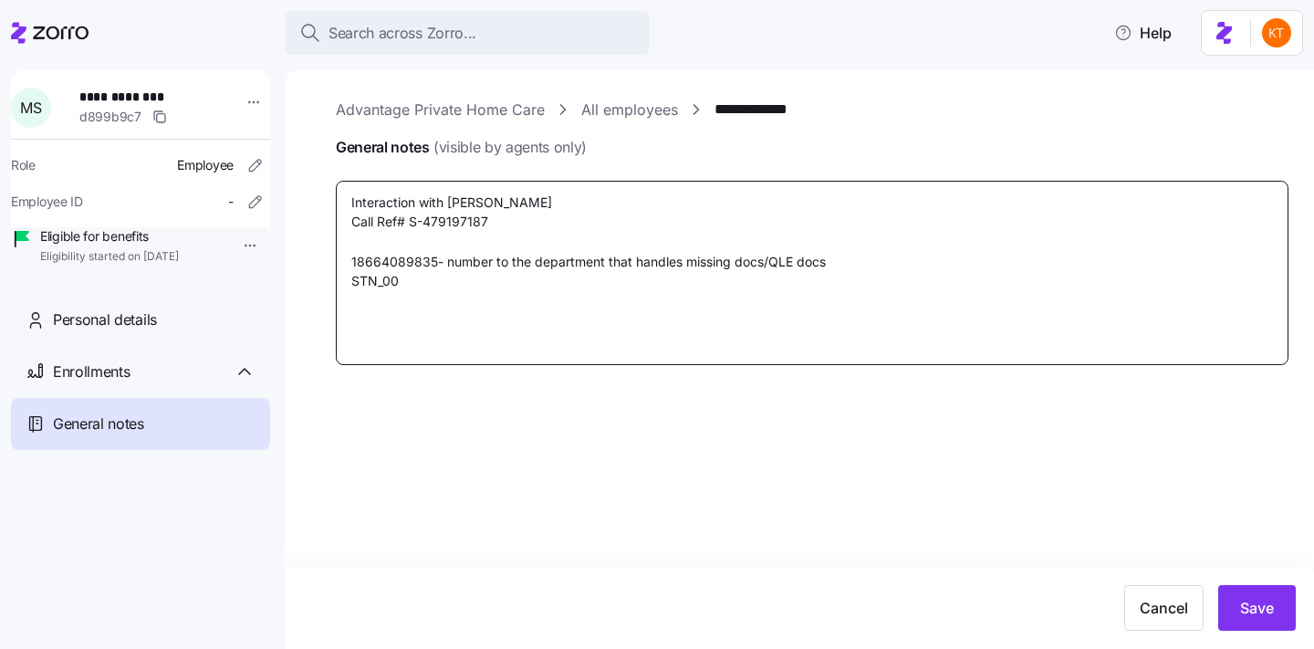
type textarea "x"
type textarea "Interaction with Tashawn B. Call Ref# S-479197187 18664089835- number to the de…"
type textarea "x"
type textarea "Interaction with Tashawn B. Call Ref# S-479197187 18664089835- number to the de…"
type textarea "x"
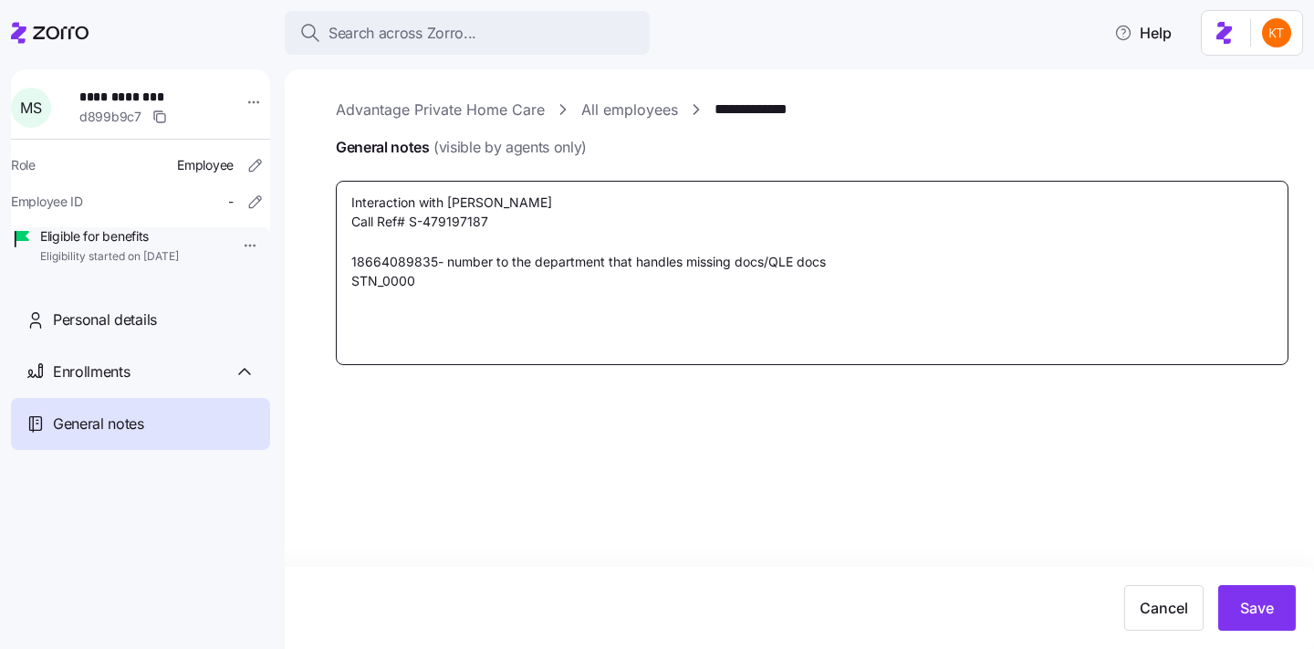
type textarea "Interaction with Tashawn B. Call Ref# S-479197187 18664089835- number to the de…"
type textarea "x"
type textarea "Interaction with Tashawn B. Call Ref# S-479197187 18664089835- number to the de…"
type textarea "x"
type textarea "Interaction with Tashawn B. Call Ref# S-479197187 18664089835- number to the de…"
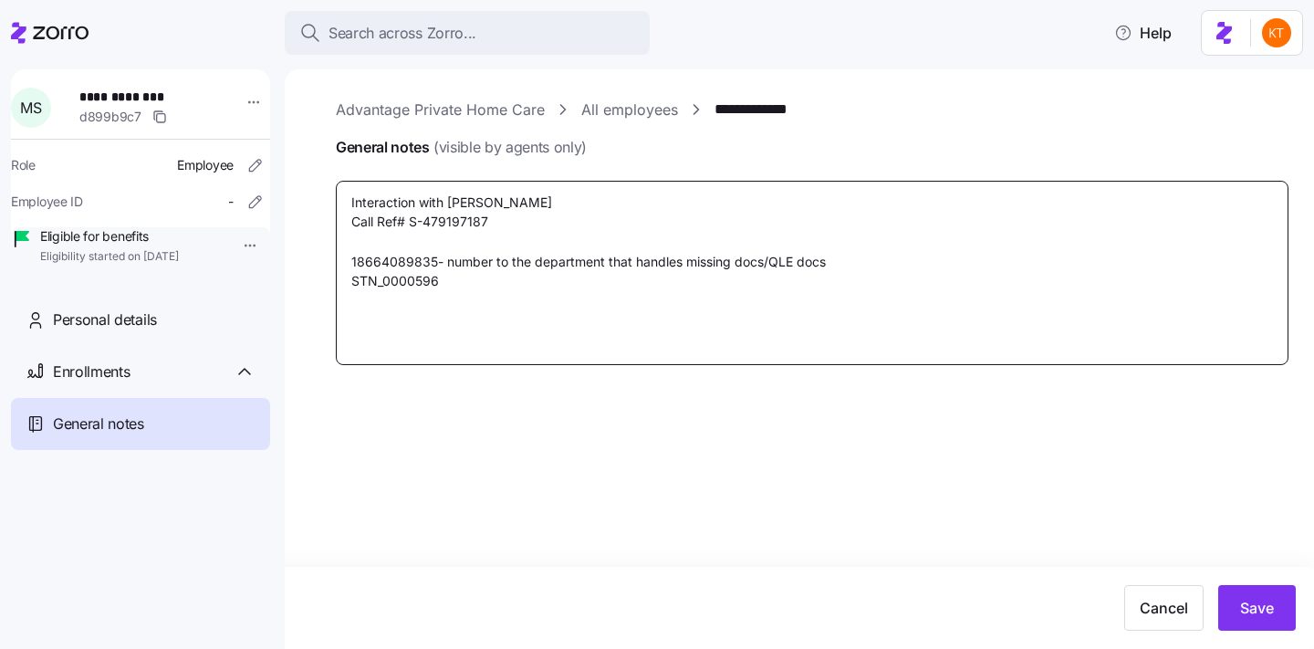
type textarea "x"
type textarea "Interaction with Tashawn B. Call Ref# S-479197187 18664089835- number to the de…"
type textarea "x"
type textarea "Interaction with Tashawn B. Call Ref# S-479197187 18664089835- number to the de…"
type textarea "x"
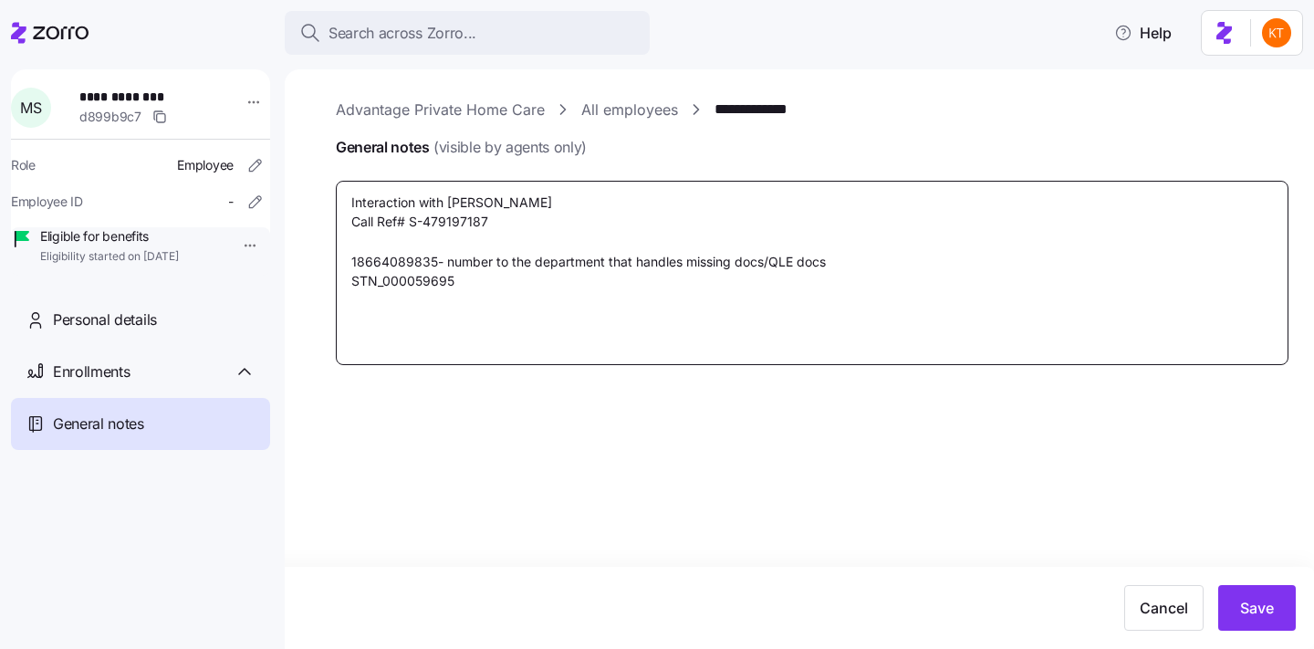
type textarea "Interaction with Tashawn B. Call Ref# S-479197187 18664089835- number to the de…"
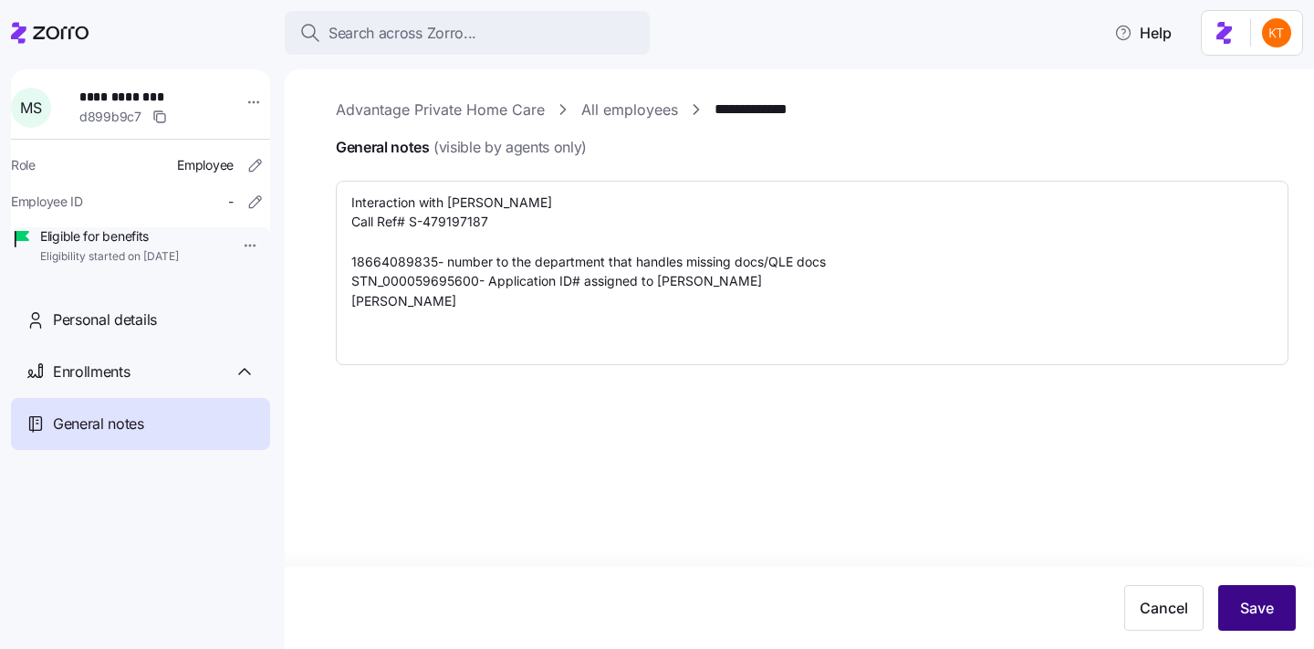
click at [1253, 595] on button "Save" at bounding box center [1258, 608] width 78 height 46
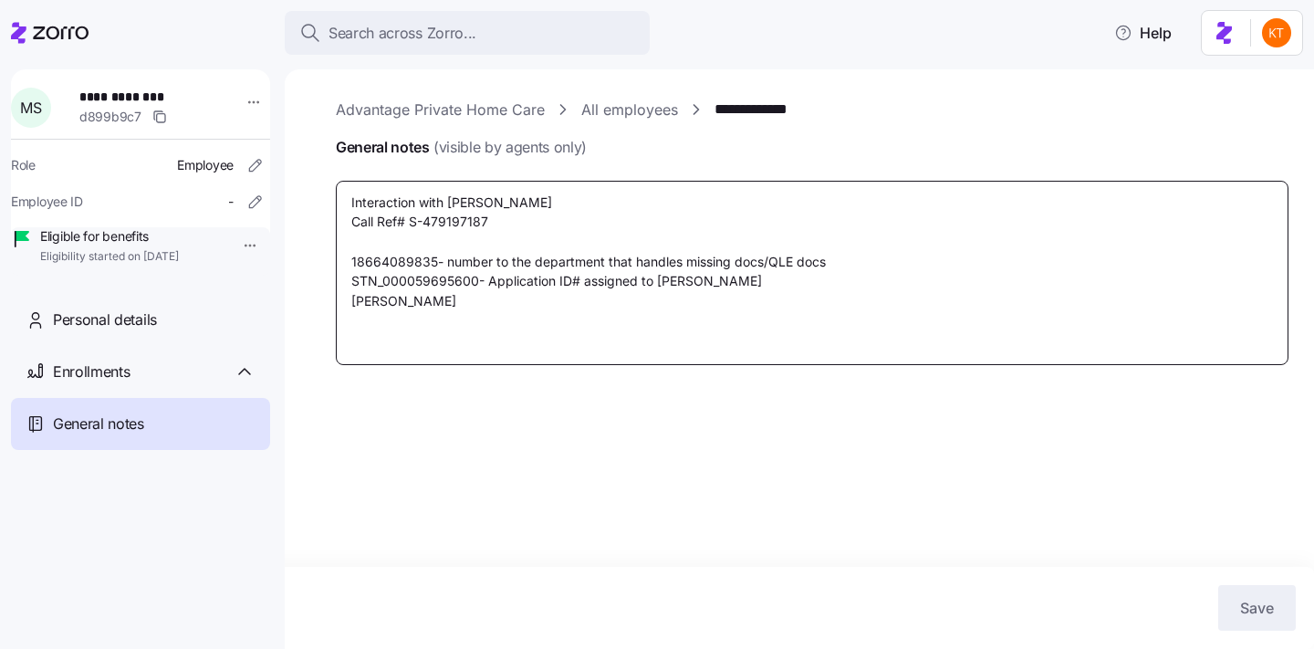
click at [540, 298] on textarea "Interaction with Tashawn B. Call Ref# S-479197187 18664089835- number to the de…" at bounding box center [812, 273] width 953 height 184
click at [350, 301] on textarea "Interaction with Tashawn B. Call Ref# S-479197187 18664089835- number to the de…" at bounding box center [812, 273] width 953 height 184
click at [498, 304] on textarea "Interaction with Tashawn B. Call Ref# S-479197187 18664089835- number to the de…" at bounding box center [812, 273] width 953 height 184
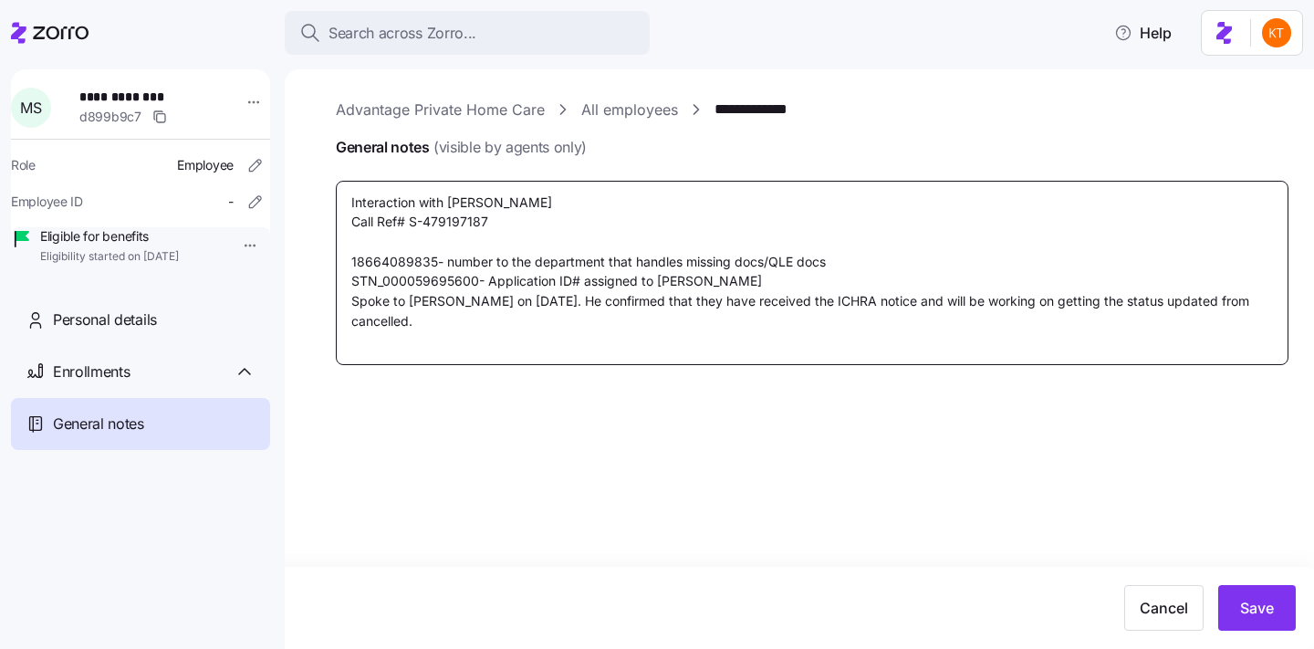
drag, startPoint x: 1111, startPoint y: 326, endPoint x: 1209, endPoint y: 305, distance: 100.8
click at [1209, 305] on textarea "Interaction with Tashawn B. Call Ref# S-479197187 18664089835- number to the de…" at bounding box center [812, 273] width 953 height 184
click at [1200, 299] on textarea "Interaction with Tashawn B. Call Ref# S-479197187 18664089835- number to the de…" at bounding box center [812, 273] width 953 height 184
drag, startPoint x: 1200, startPoint y: 298, endPoint x: 1229, endPoint y: 319, distance: 35.4
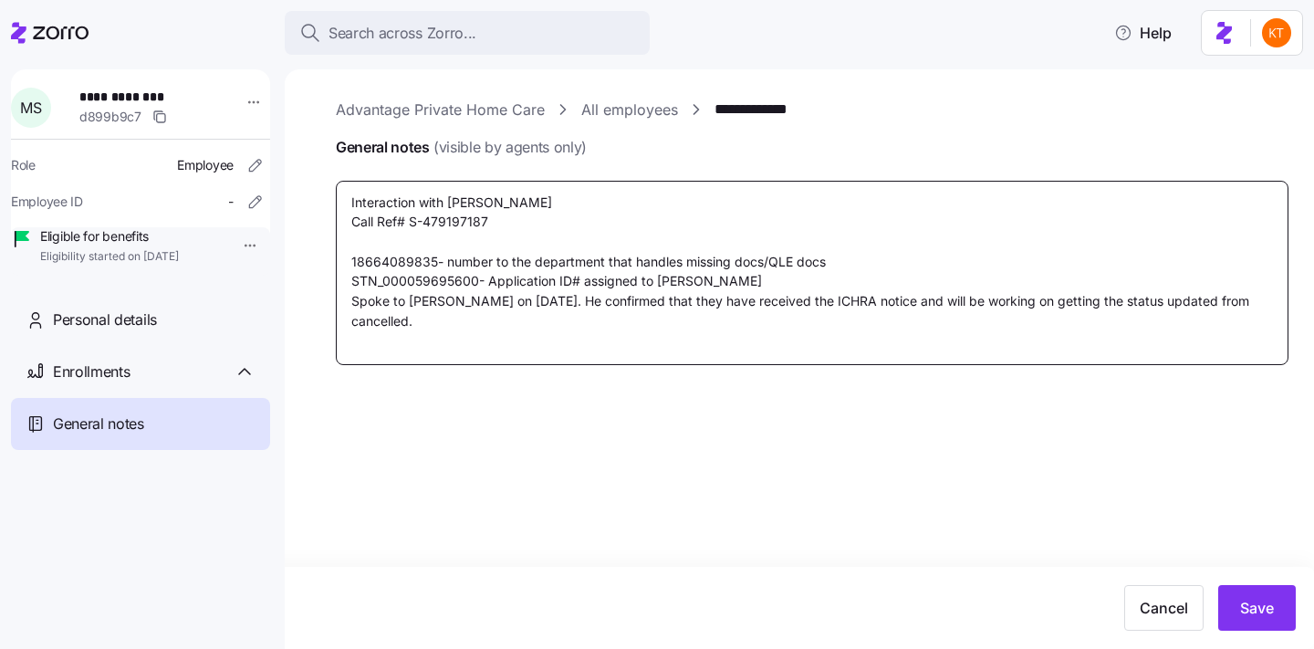
click at [1229, 319] on textarea "Interaction with Tashawn B. Call Ref# S-479197187 18664089835- number to the de…" at bounding box center [812, 273] width 953 height 184
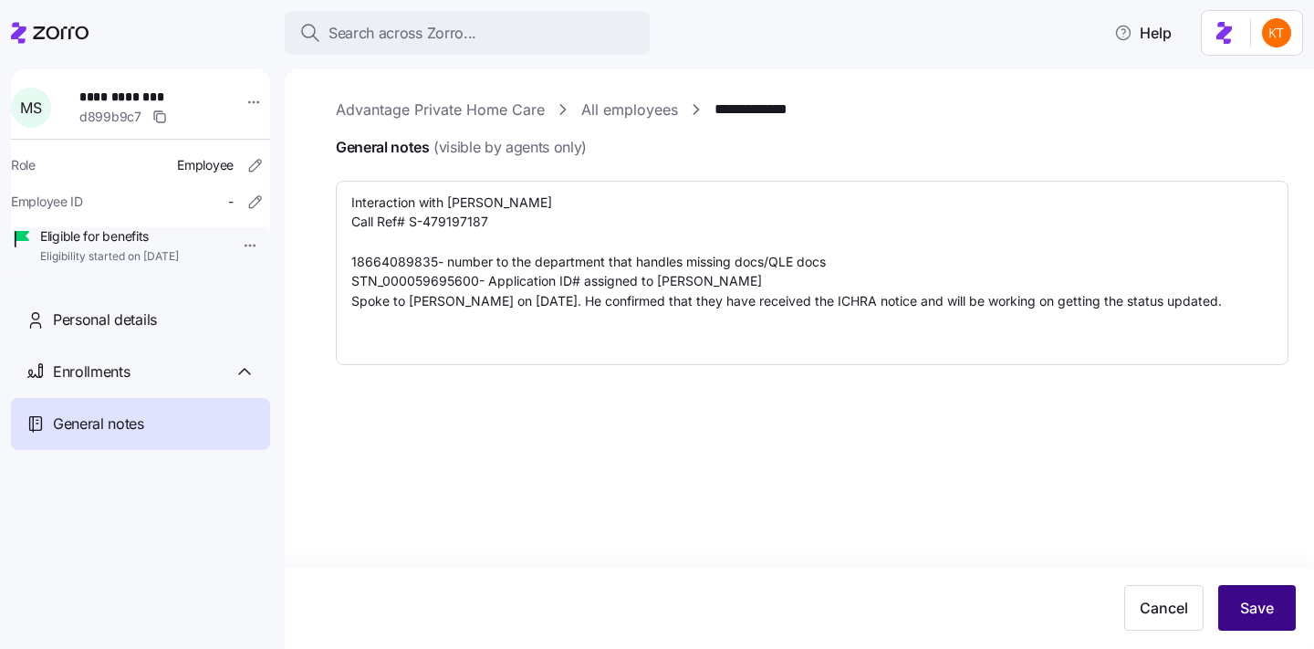
click at [1245, 616] on span "Save" at bounding box center [1257, 608] width 34 height 22
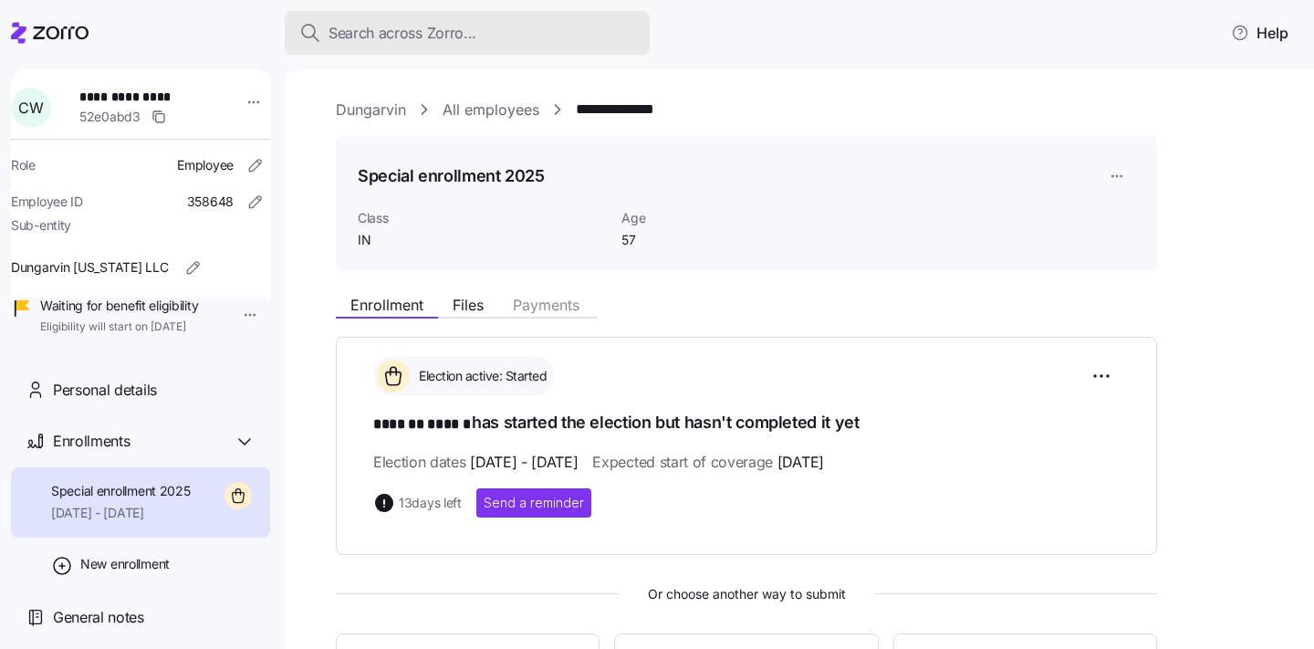
click at [424, 33] on span "Search across Zorro..." at bounding box center [403, 33] width 148 height 23
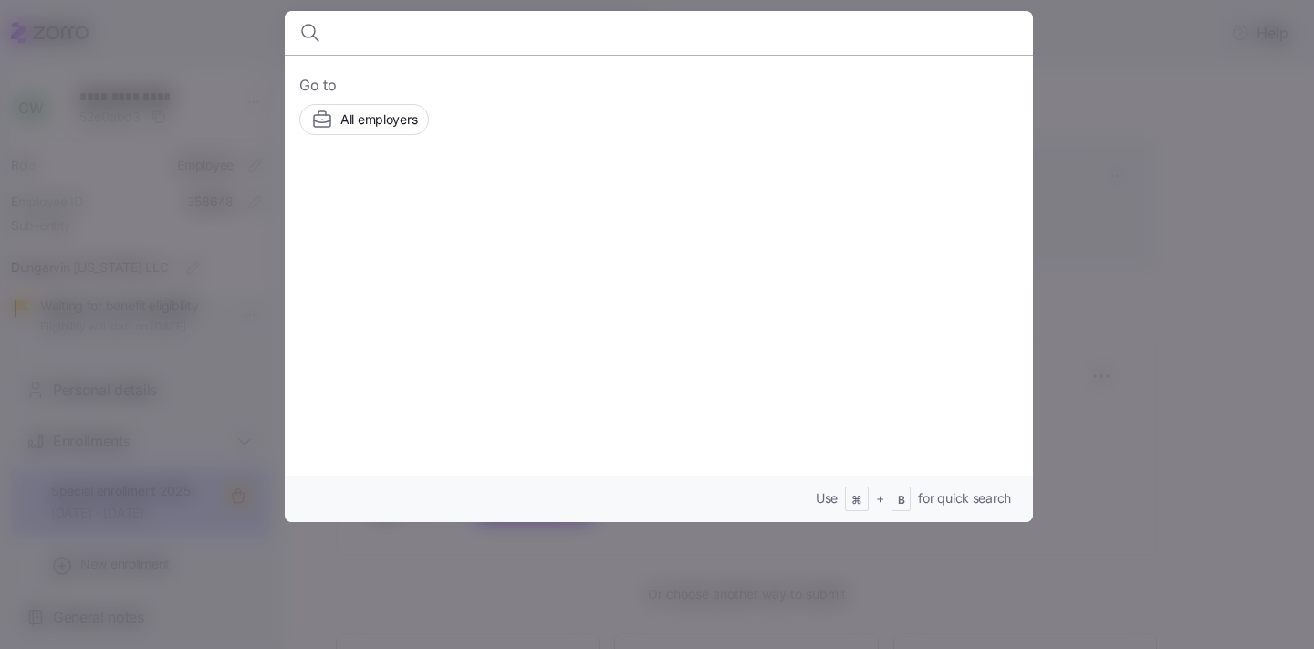
type input "k"
type input "kelly gibney"
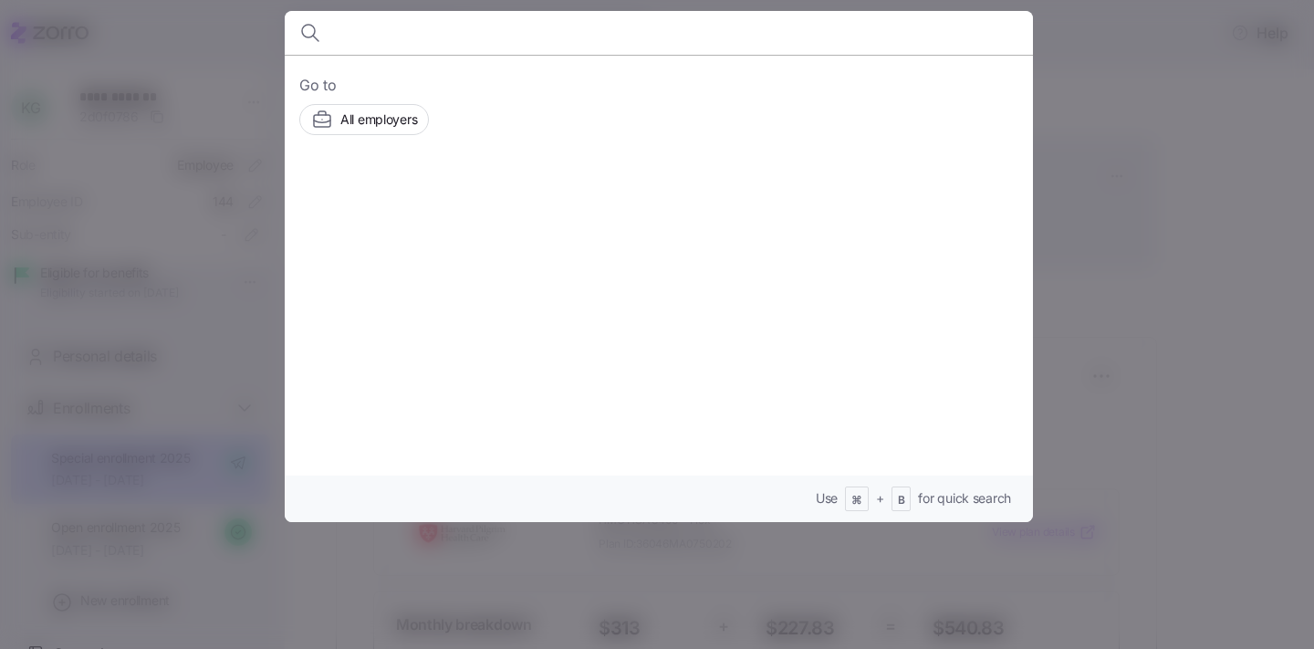
click at [1275, 382] on div at bounding box center [657, 324] width 1314 height 649
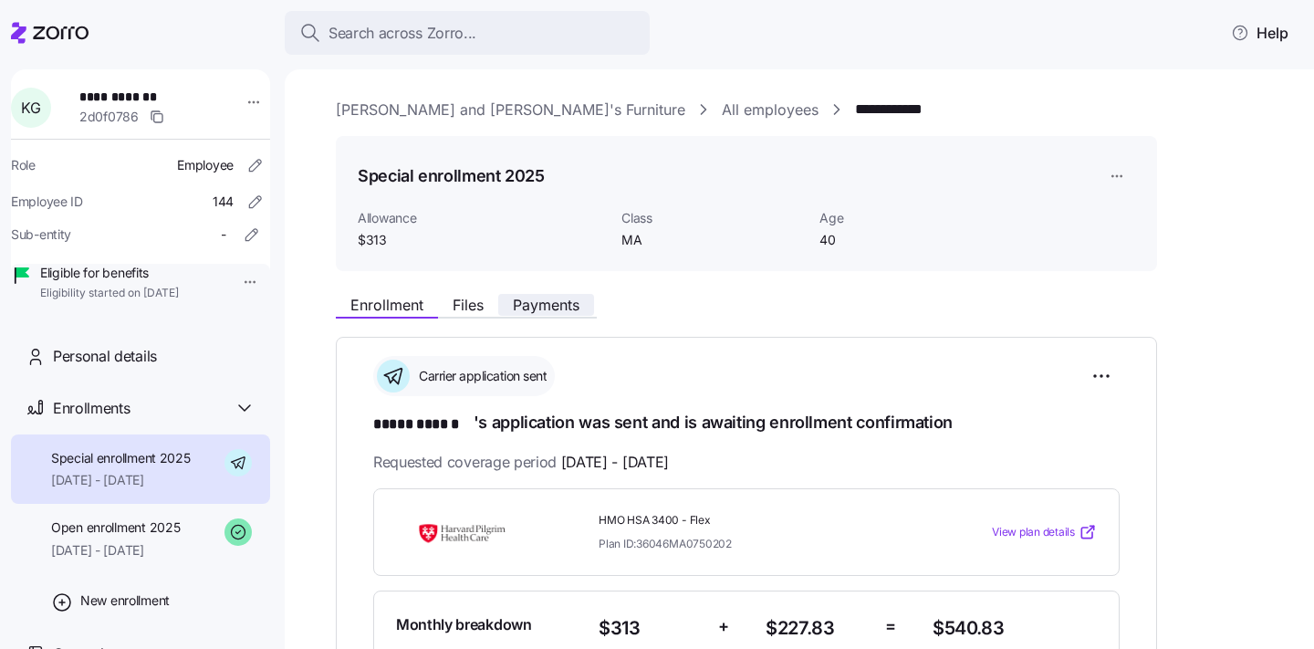
click at [549, 315] on button "Payments" at bounding box center [546, 305] width 96 height 22
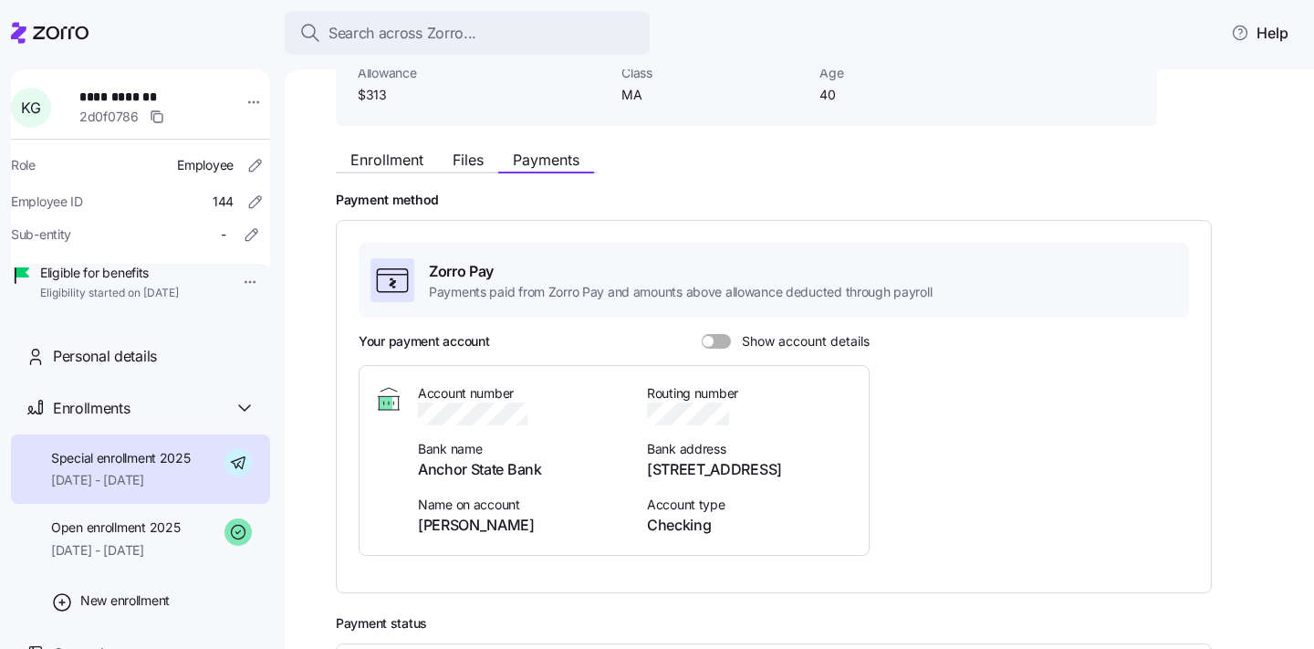
scroll to position [161, 0]
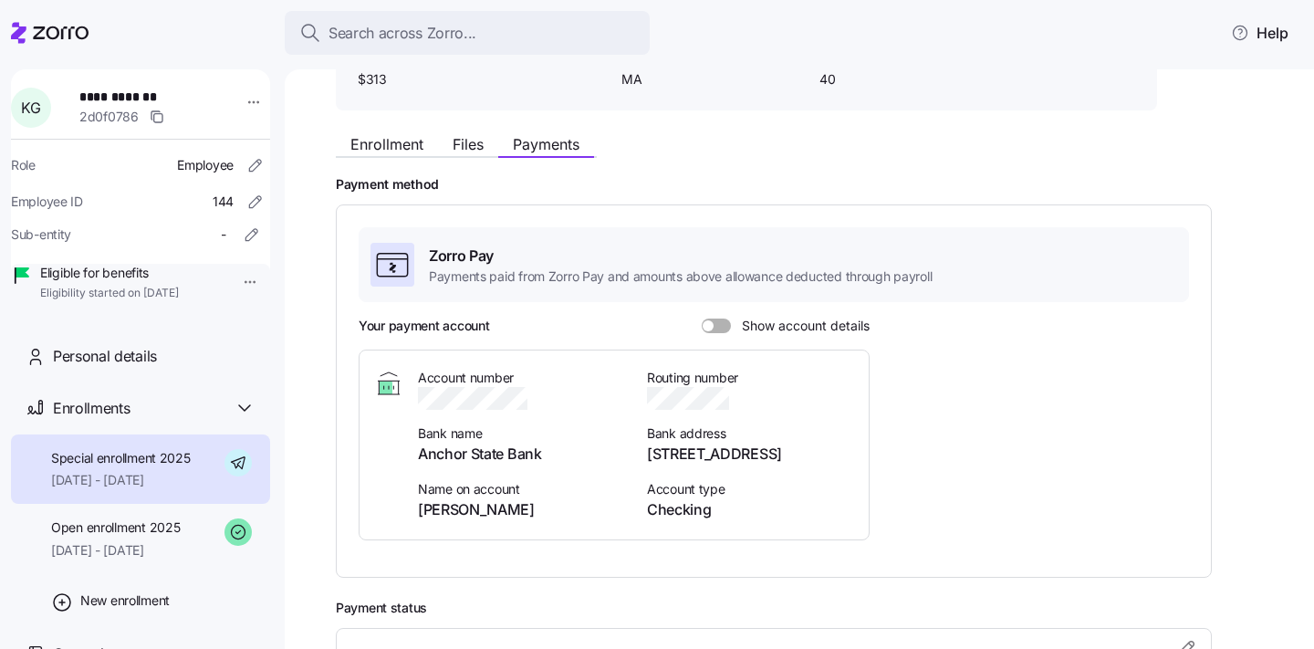
click at [731, 327] on span "Show account details" at bounding box center [800, 326] width 139 height 15
click at [702, 319] on input "Show account details" at bounding box center [702, 319] width 0 height 0
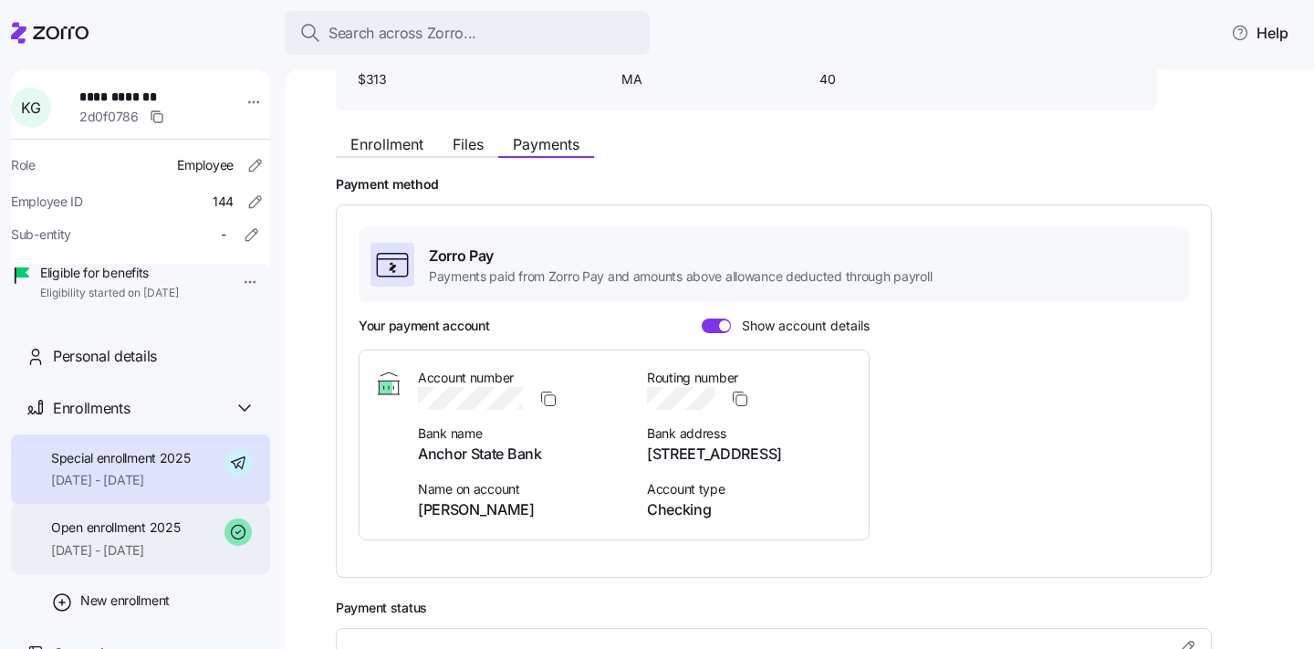
click at [159, 560] on div "Open enrollment 2025 08/01/2025 - 09/30/2025" at bounding box center [115, 538] width 129 height 41
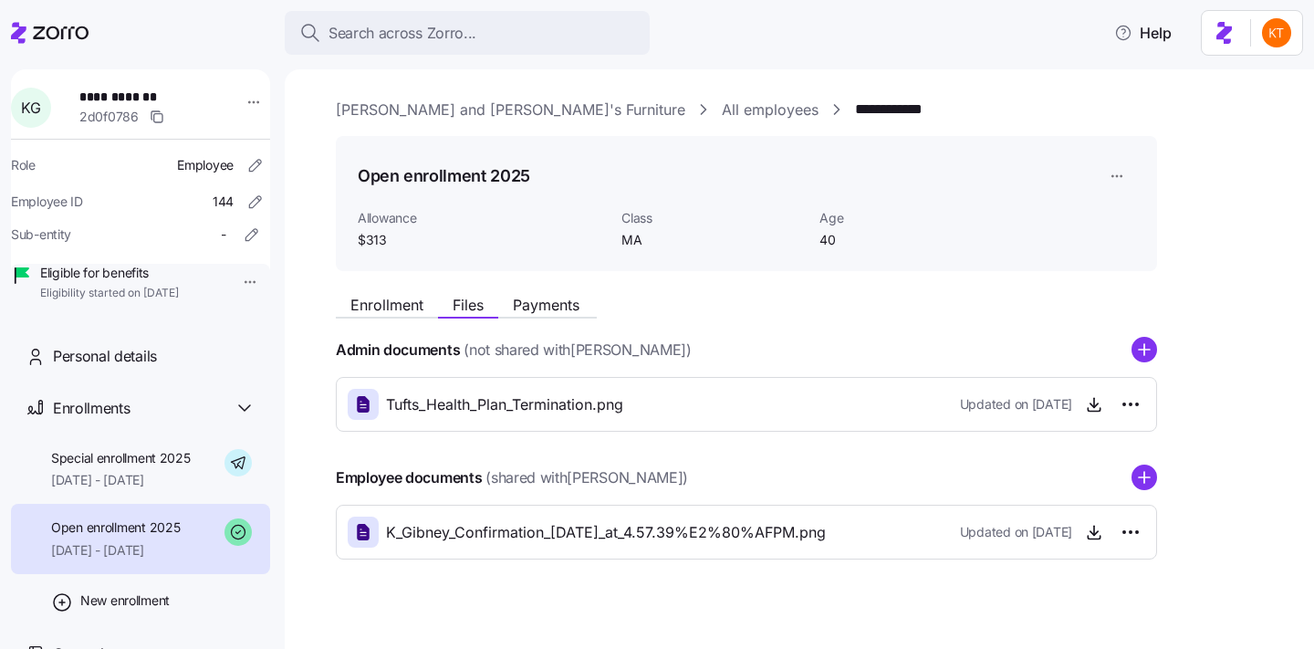
scroll to position [20, 0]
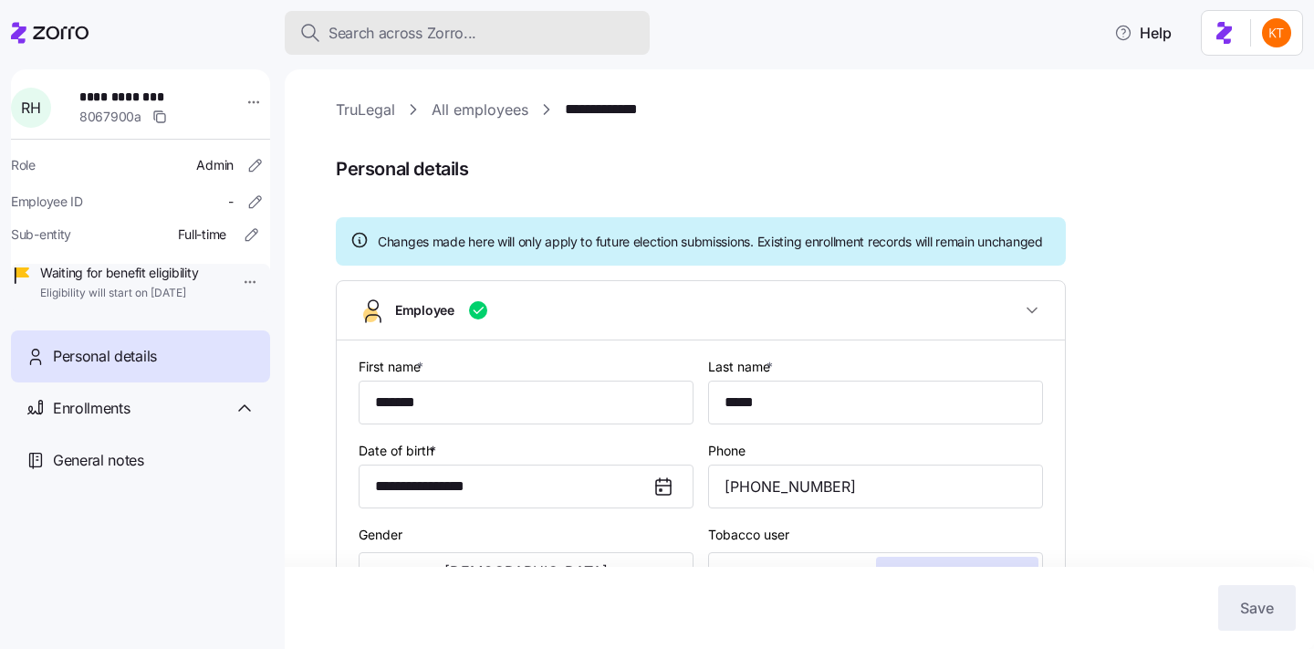
click at [317, 37] on icon "button" at bounding box center [310, 33] width 22 height 22
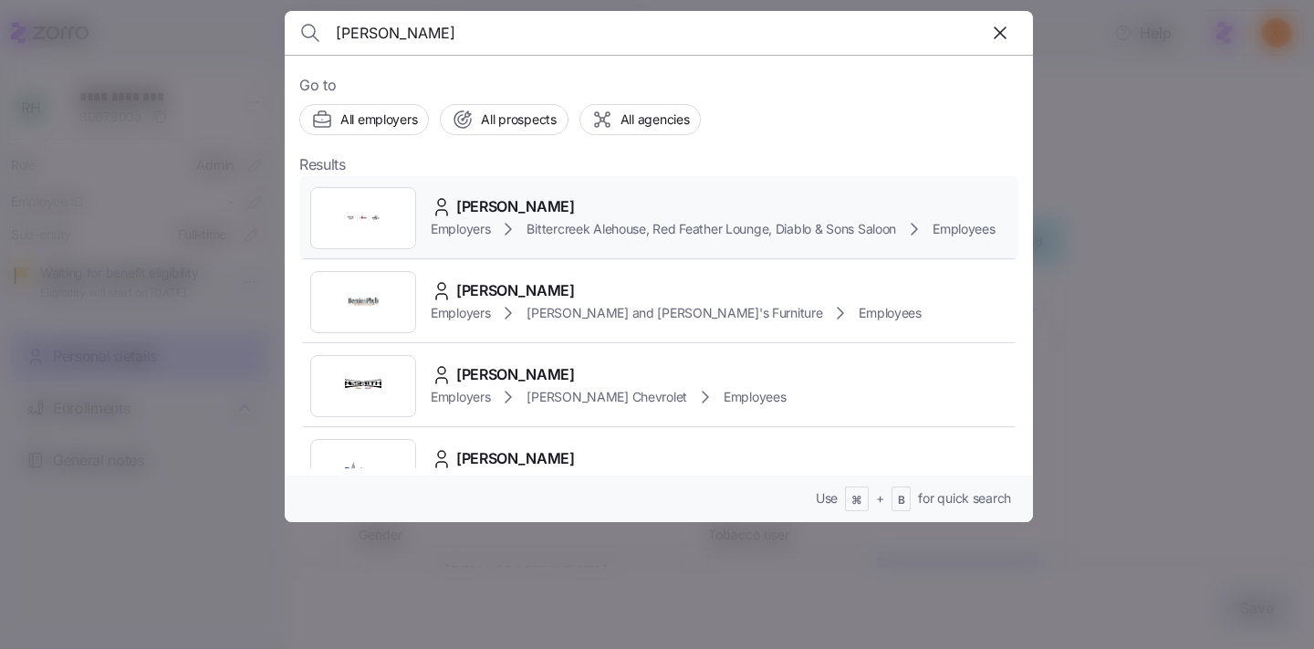
type input "[PERSON_NAME]"
click at [432, 218] on div "[PERSON_NAME]" at bounding box center [713, 206] width 565 height 23
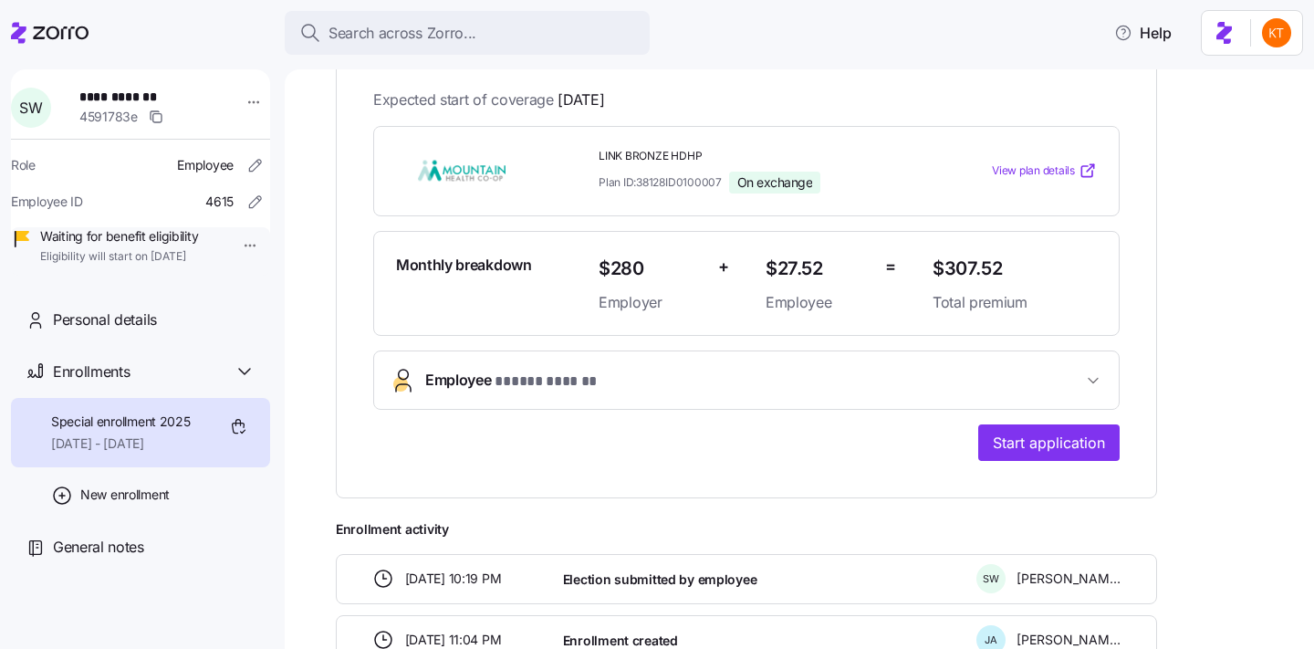
scroll to position [473, 0]
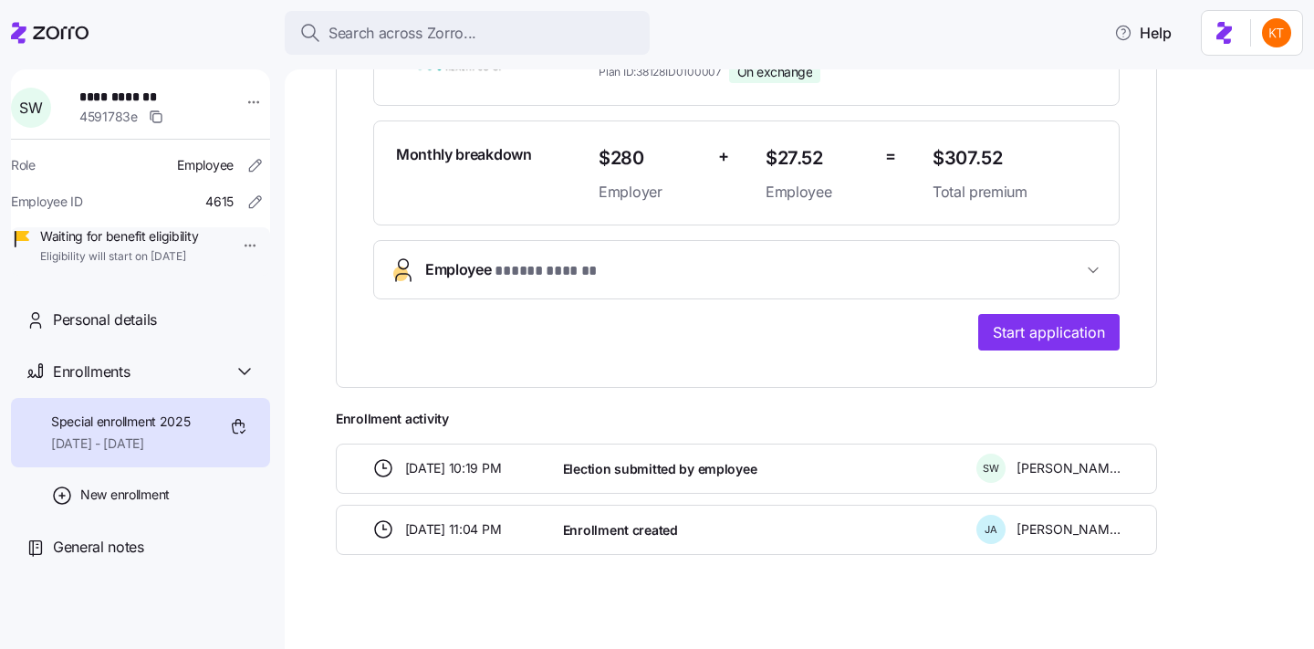
click at [512, 277] on span "* ***** ****** *" at bounding box center [546, 271] width 102 height 23
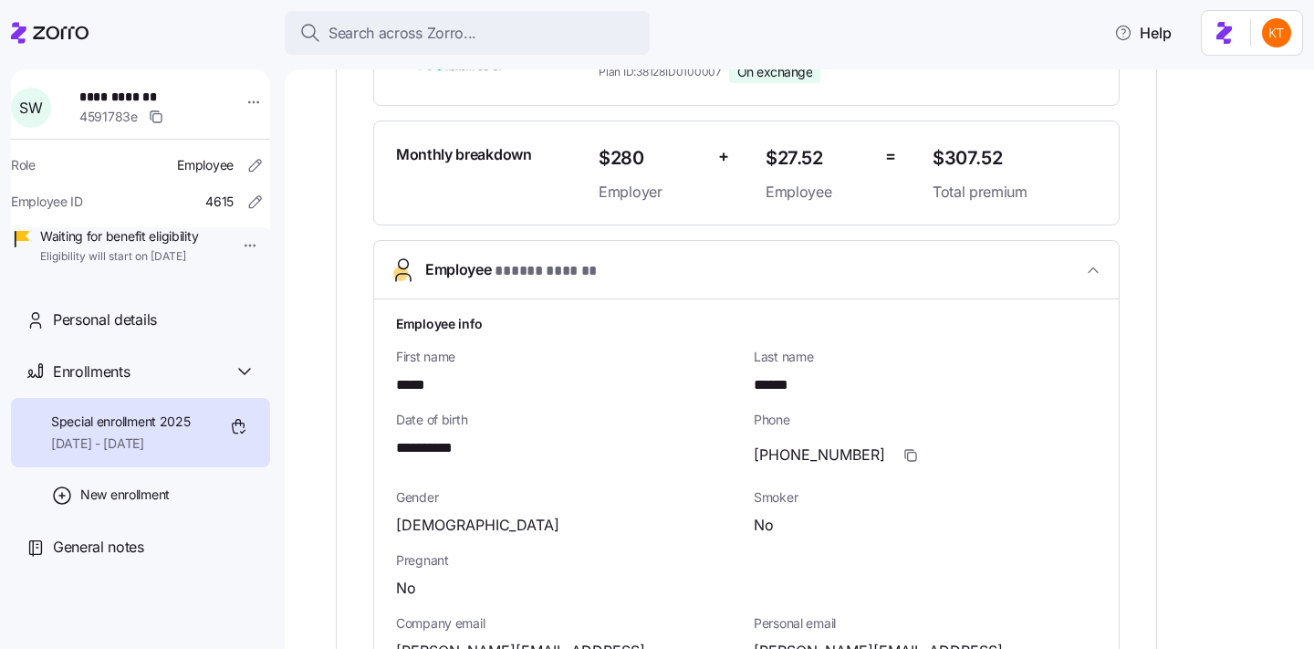
click at [764, 455] on span "[PHONE_NUMBER]" at bounding box center [819, 455] width 131 height 23
copy span "208"
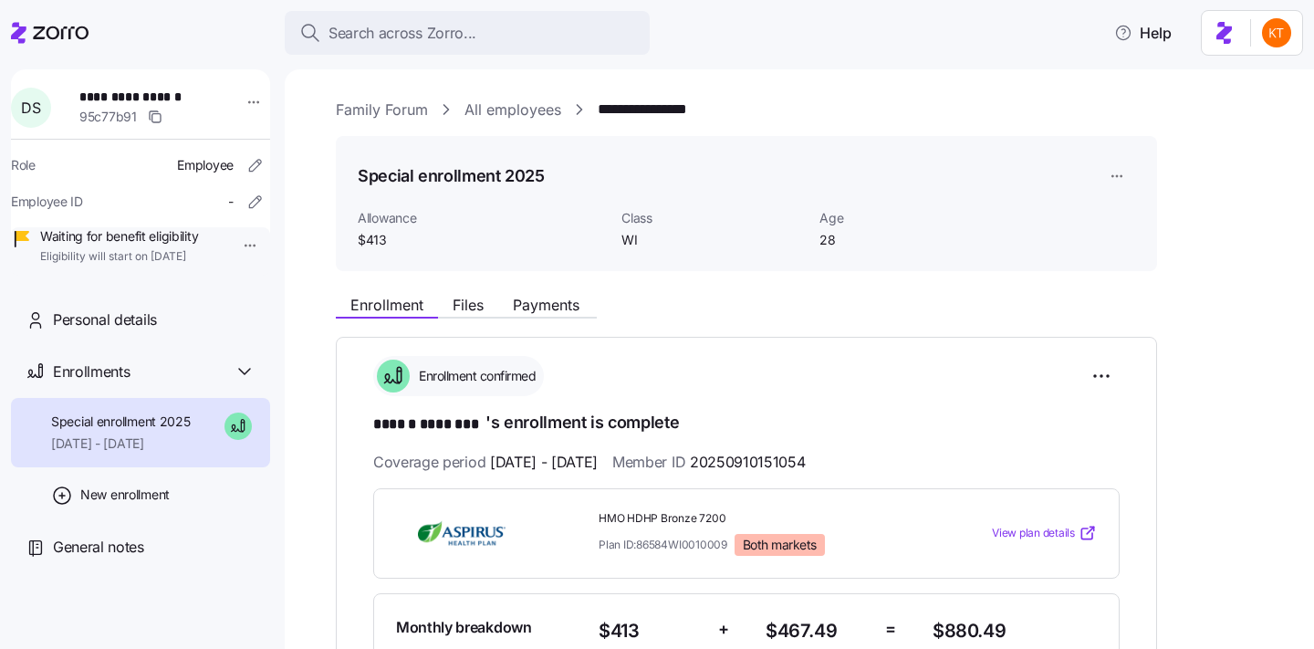
scroll to position [581, 0]
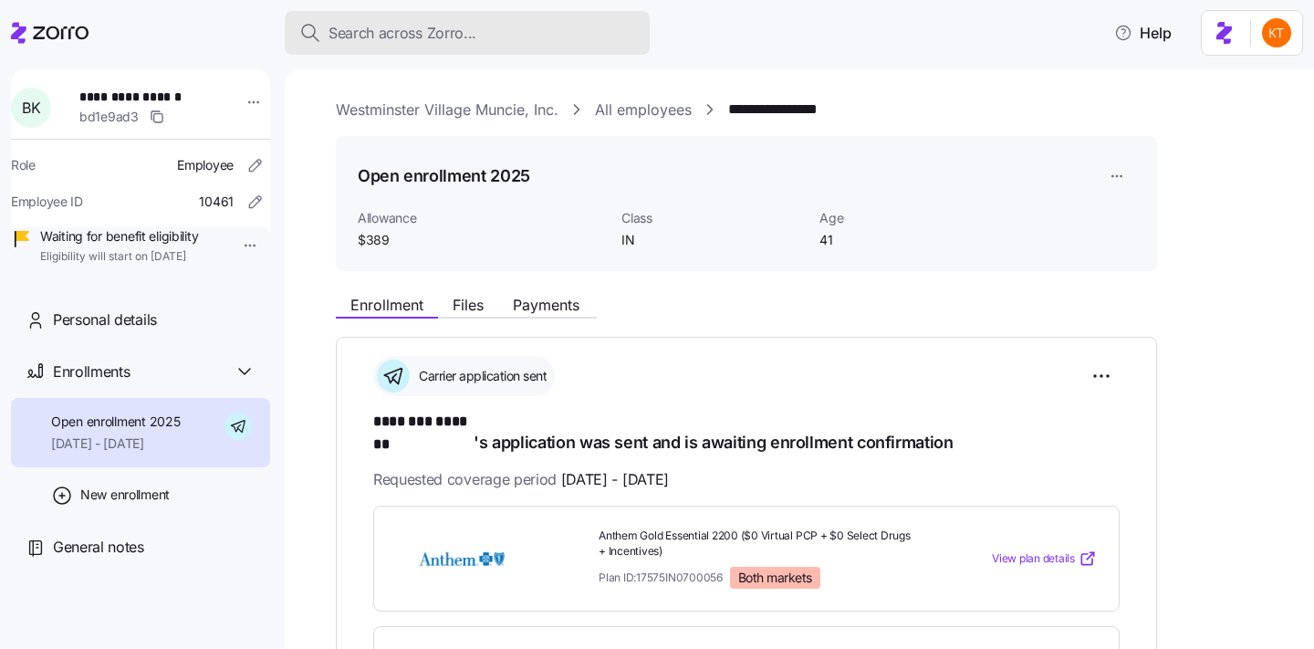
click at [581, 40] on div "Search across Zorro..." at bounding box center [467, 33] width 336 height 23
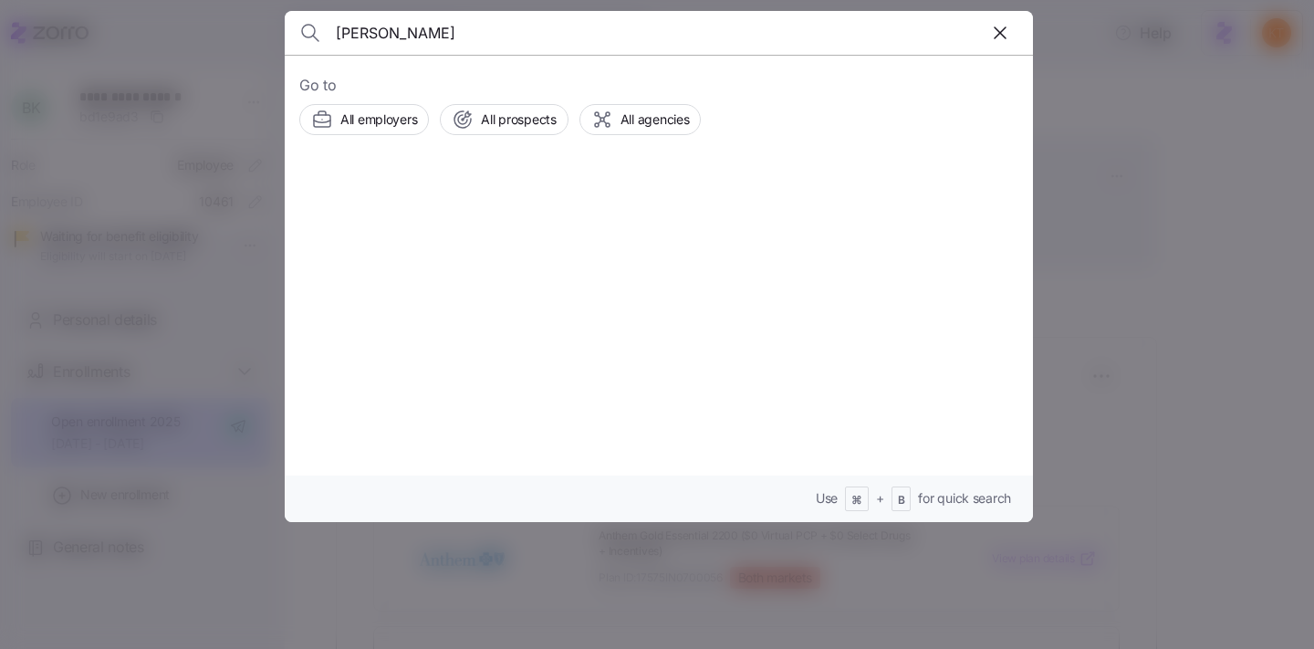
type input "crystal wilson"
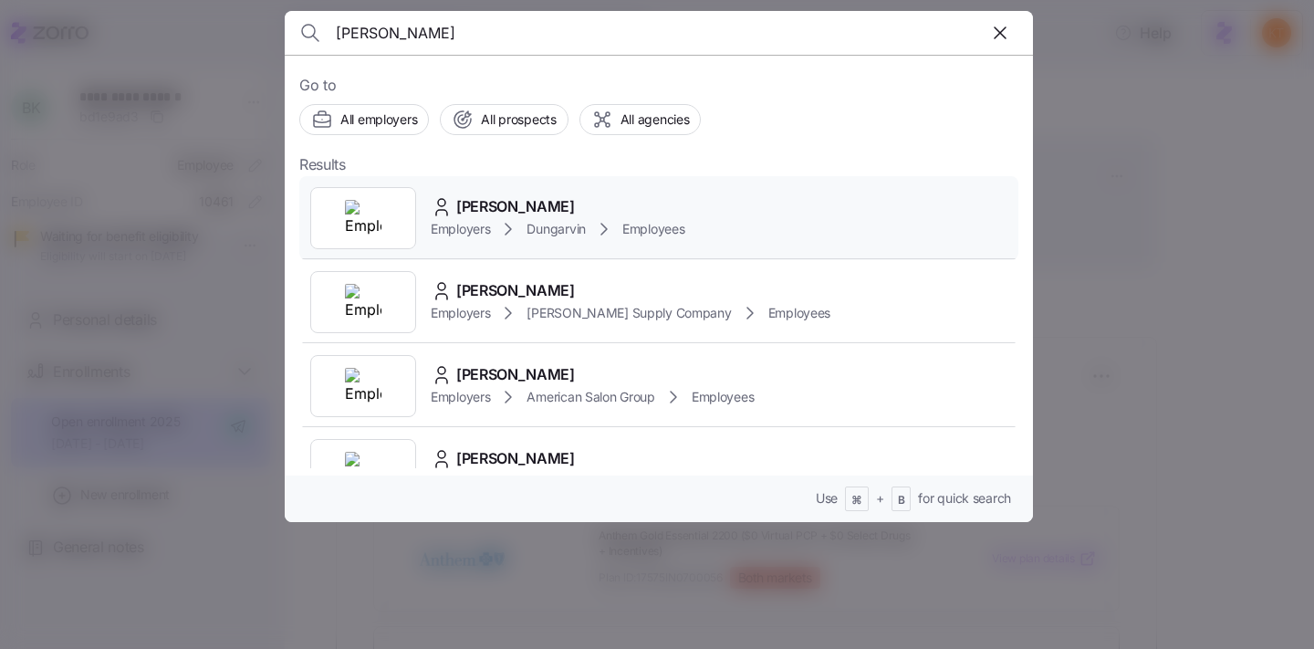
click at [472, 229] on span "Employers" at bounding box center [460, 229] width 59 height 18
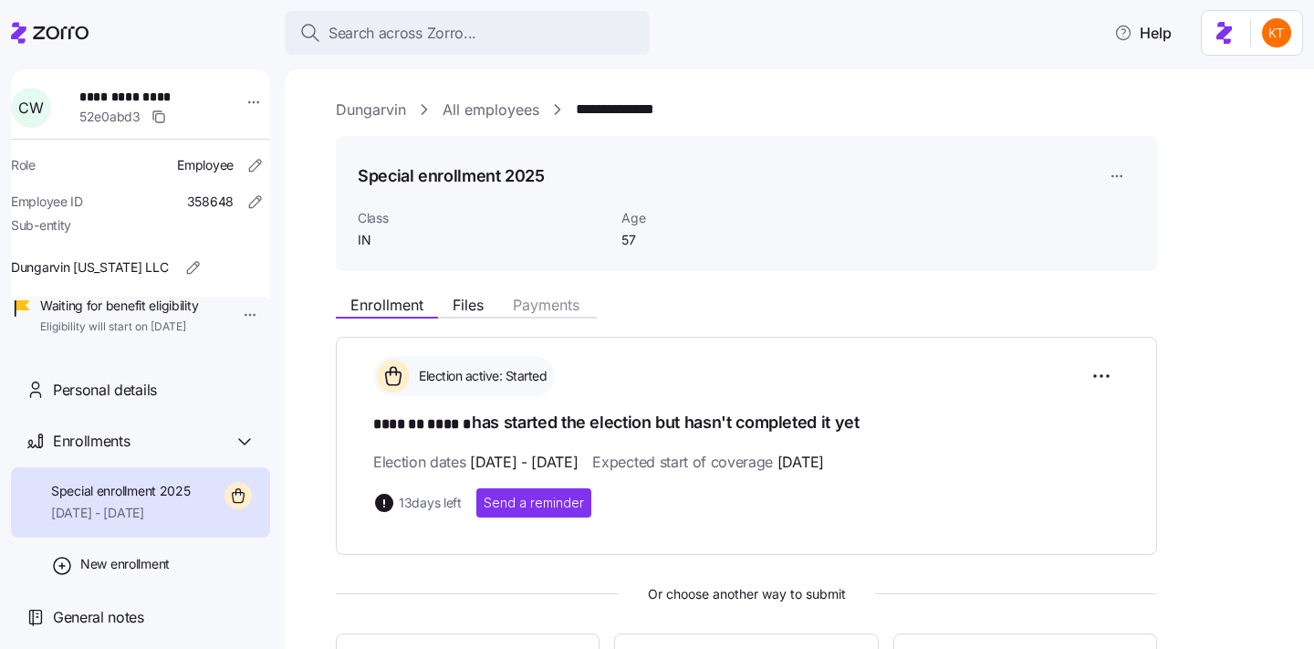
click at [244, 99] on div "**********" at bounding box center [140, 207] width 259 height 277
click at [227, 100] on html "**********" at bounding box center [657, 319] width 1314 height 638
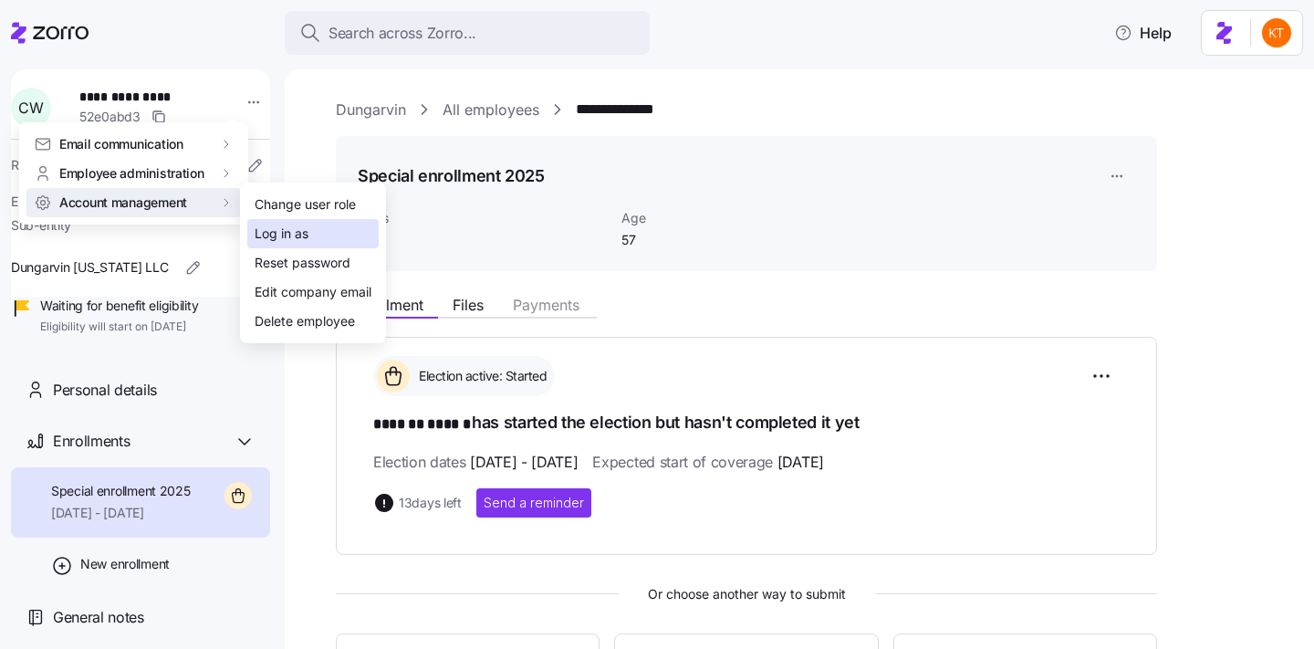
click at [341, 237] on div "Log in as" at bounding box center [312, 233] width 131 height 29
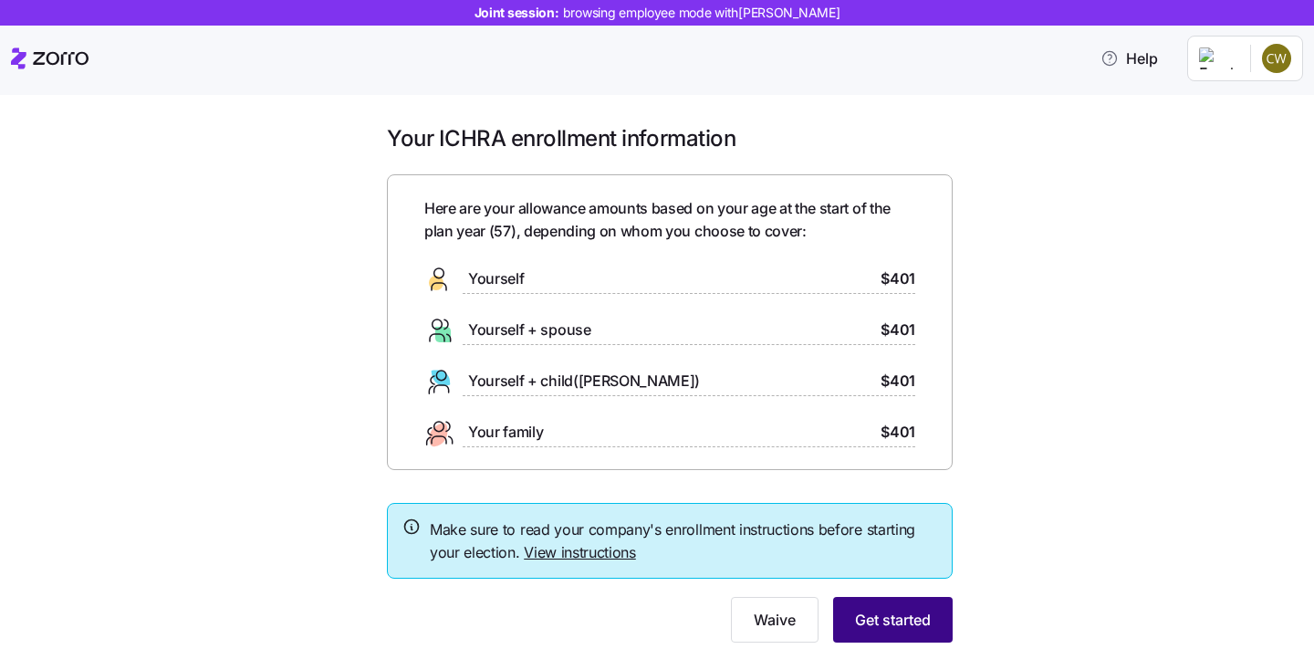
click at [891, 603] on button "Get started" at bounding box center [893, 620] width 120 height 46
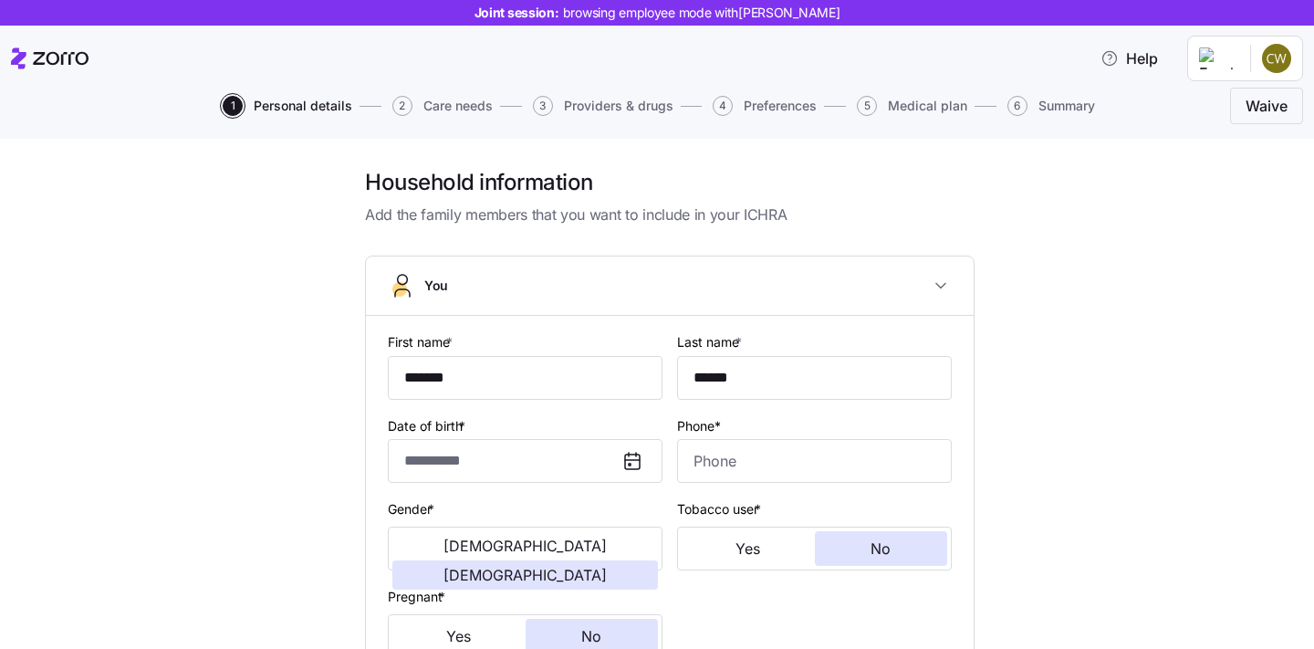
type input "**********"
type input "[PHONE_NUMBER]"
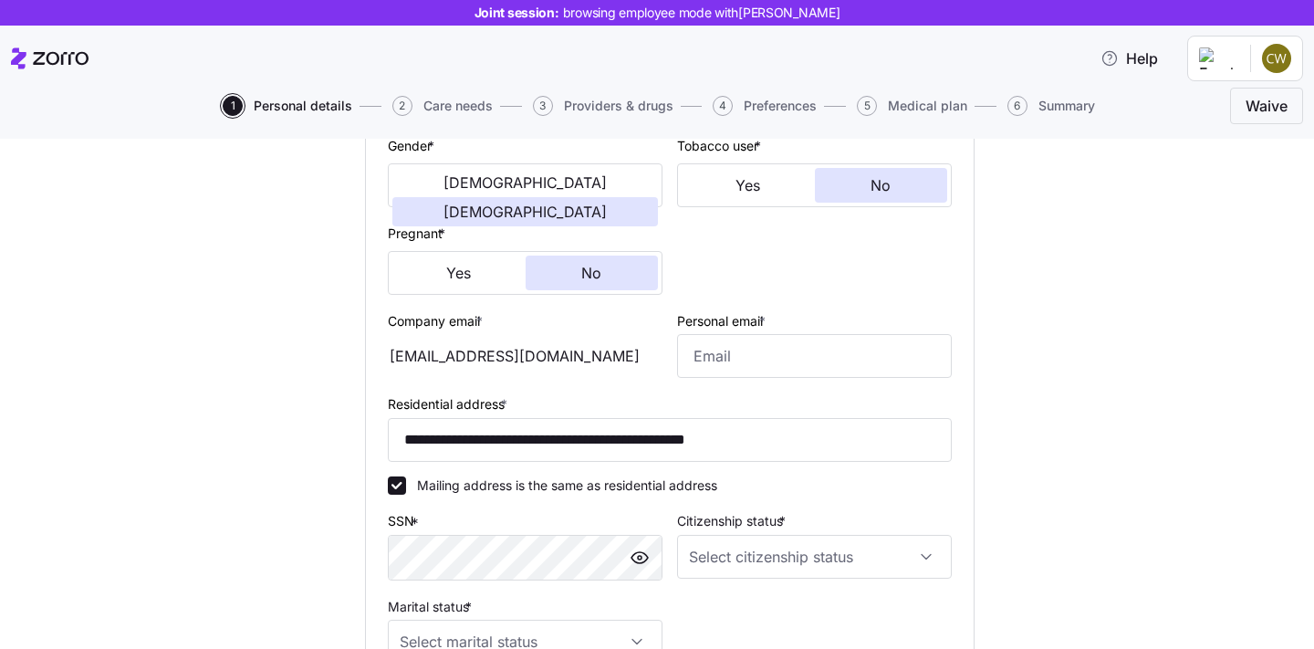
scroll to position [366, 0]
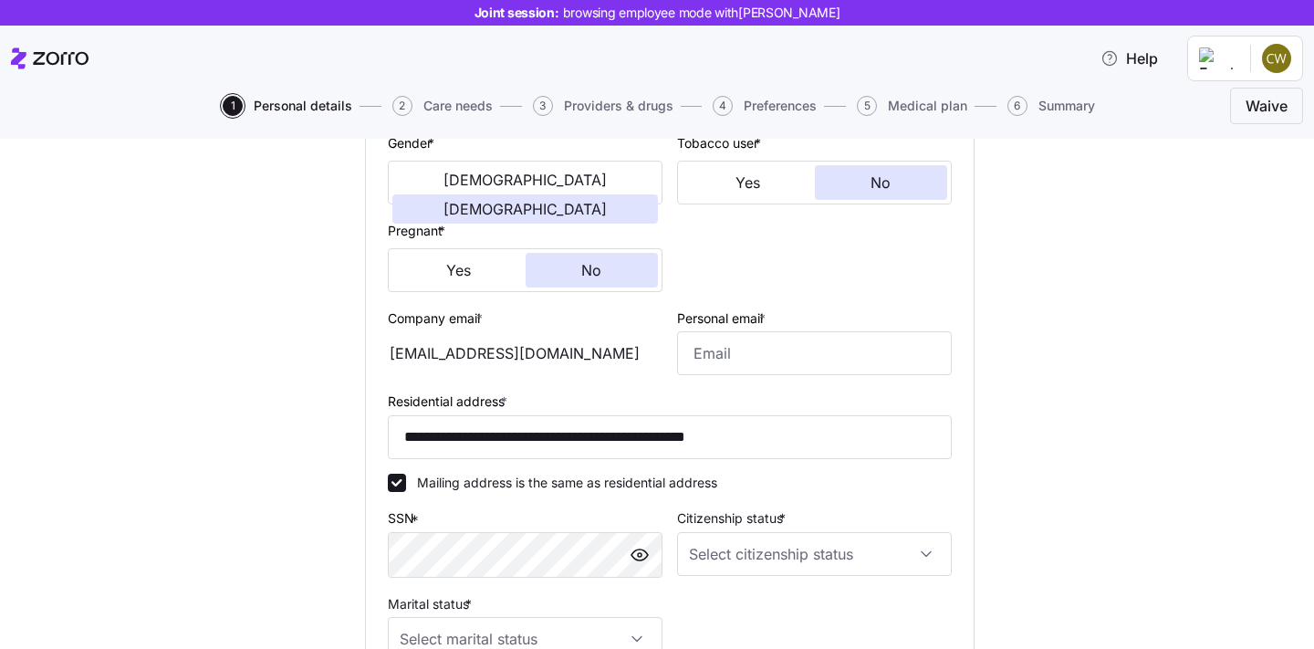
click at [487, 353] on div "[EMAIL_ADDRESS][DOMAIN_NAME]" at bounding box center [525, 353] width 275 height 44
click at [560, 309] on div "Company email * [EMAIL_ADDRESS][DOMAIN_NAME]" at bounding box center [525, 341] width 275 height 69
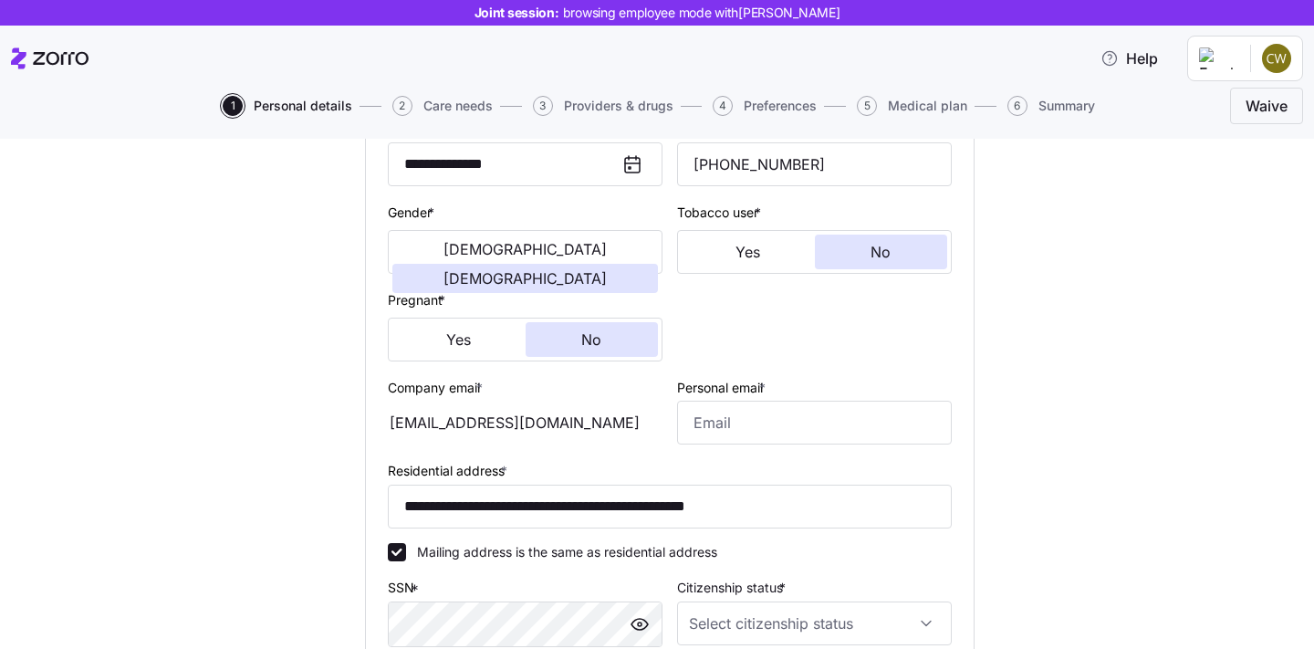
scroll to position [333, 0]
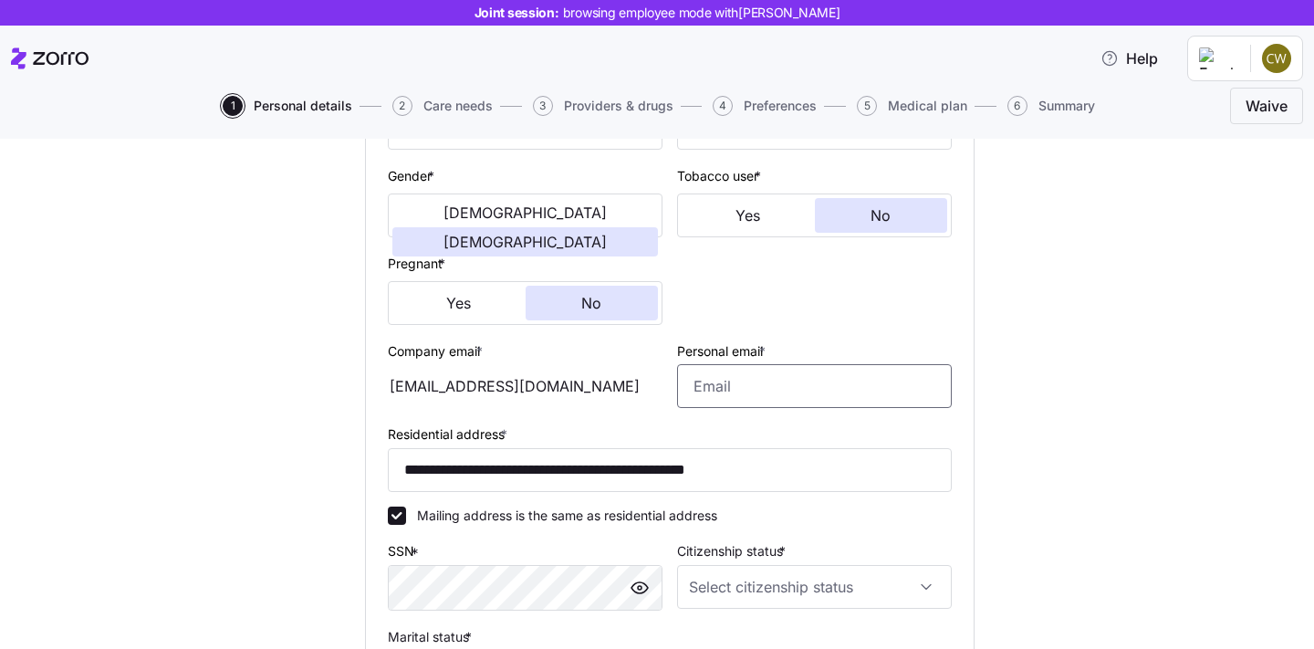
click at [704, 371] on input "Personal email *" at bounding box center [814, 386] width 275 height 44
click at [693, 309] on div at bounding box center [814, 289] width 289 height 88
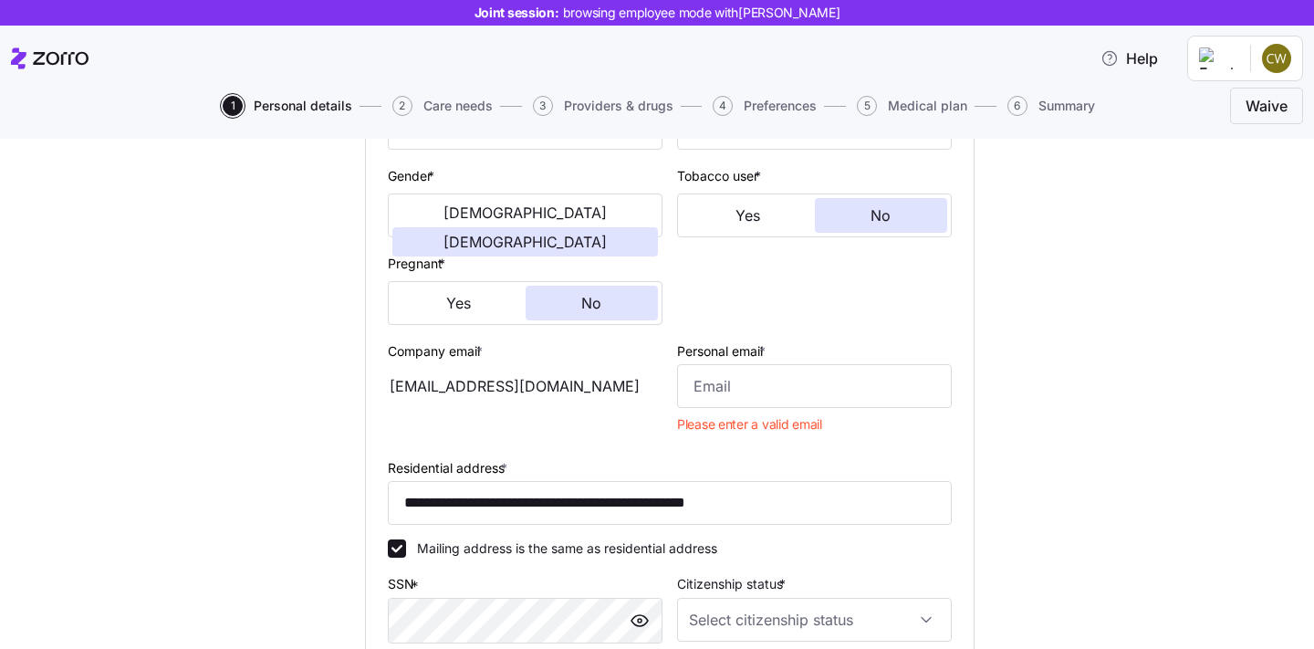
click at [486, 393] on div "[EMAIL_ADDRESS][DOMAIN_NAME]" at bounding box center [525, 386] width 275 height 44
click at [721, 401] on input "Personal email *" at bounding box center [814, 386] width 275 height 44
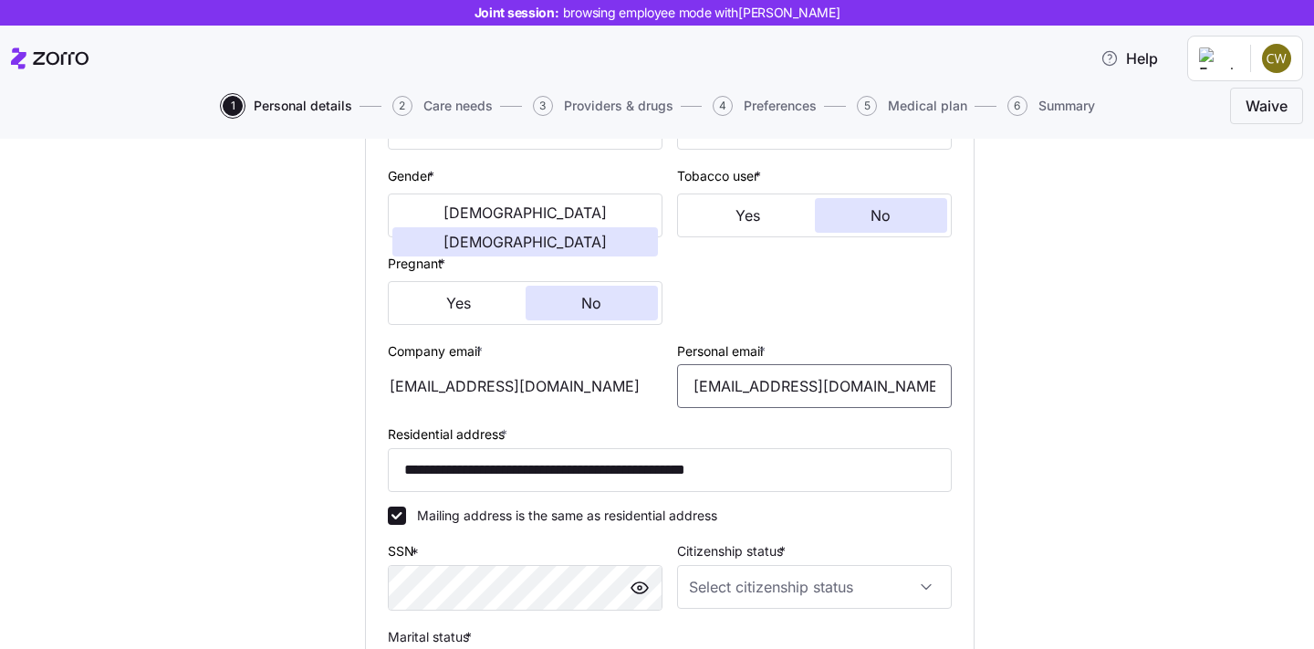
type input "[EMAIL_ADDRESS][DOMAIN_NAME]"
click at [993, 533] on div "**********" at bounding box center [670, 372] width 1238 height 1075
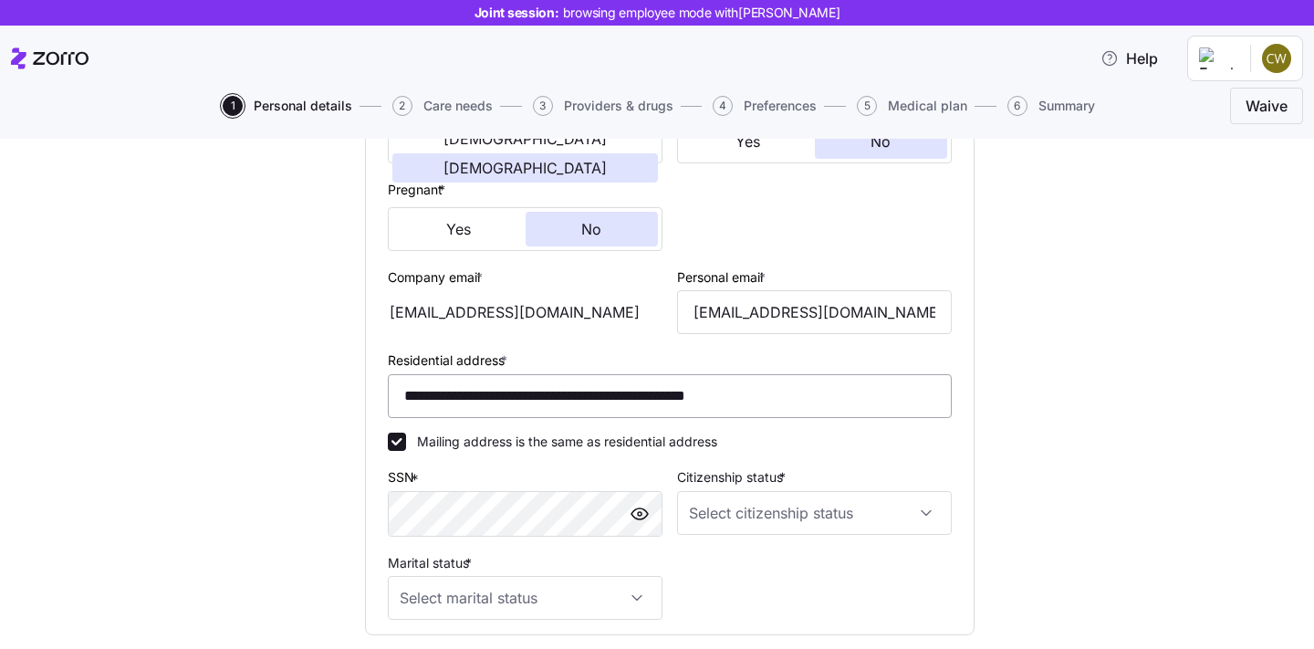
scroll to position [411, 0]
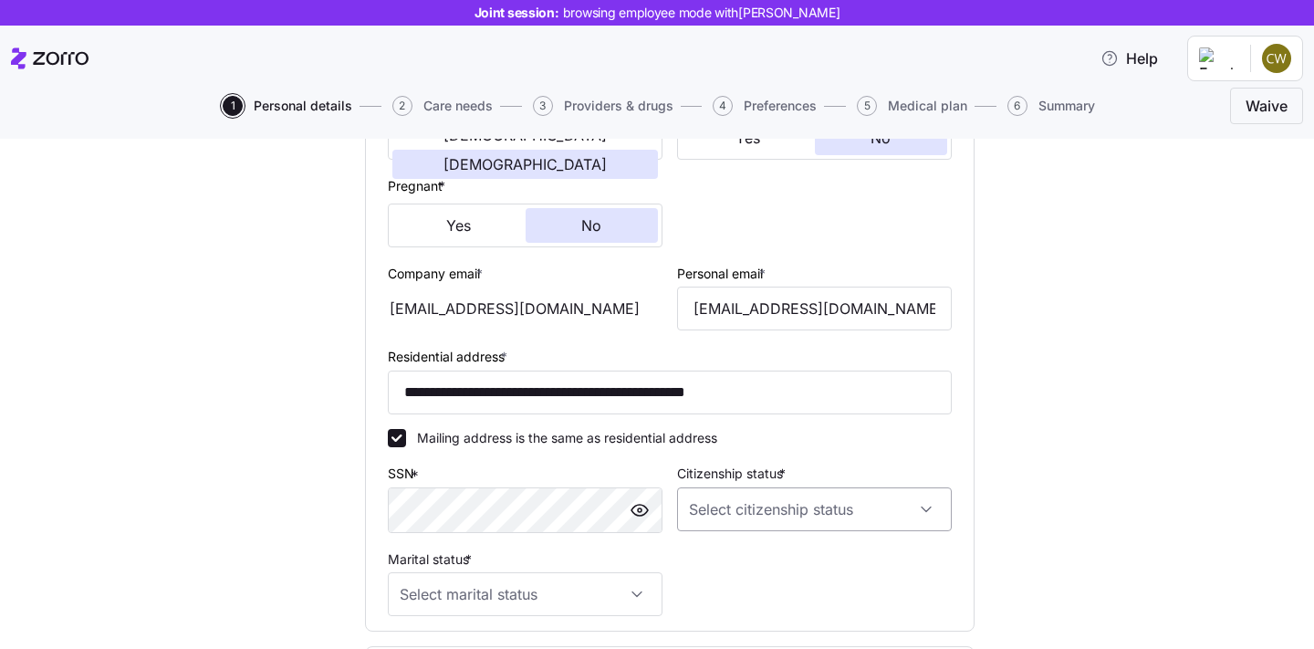
click at [822, 518] on input "Citizenship status *" at bounding box center [814, 509] width 275 height 44
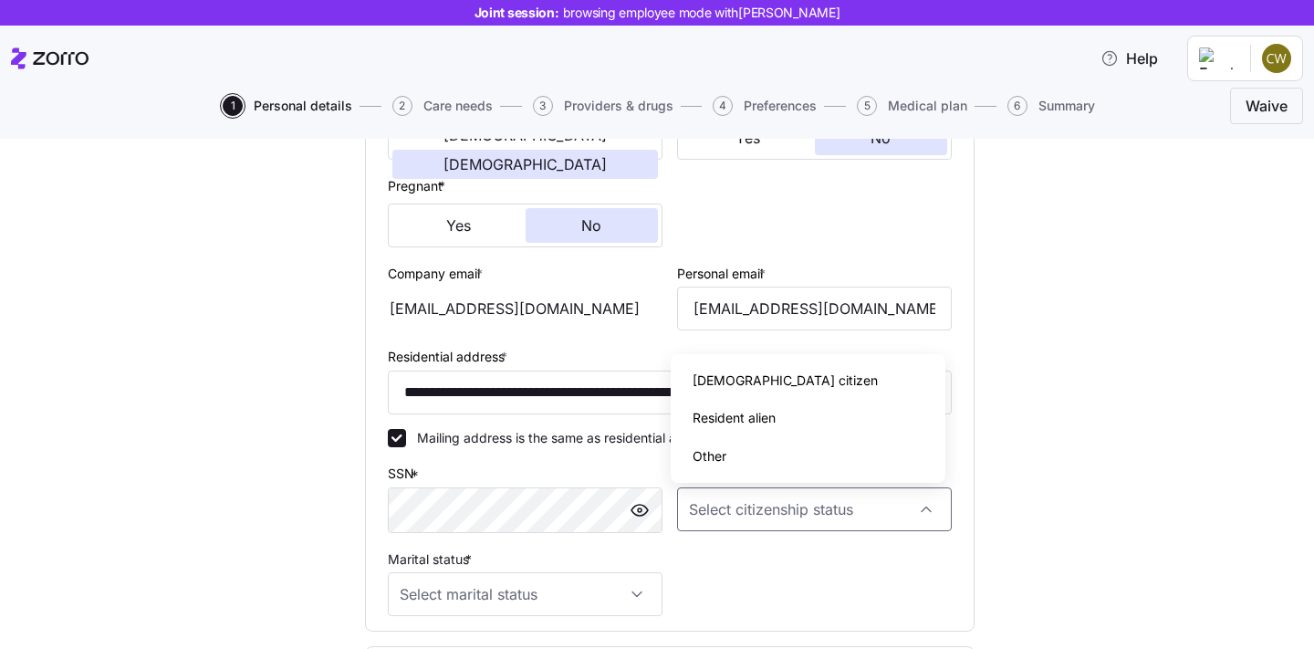
click at [825, 376] on div "[DEMOGRAPHIC_DATA] citizen" at bounding box center [808, 380] width 260 height 38
type input "[DEMOGRAPHIC_DATA] citizen"
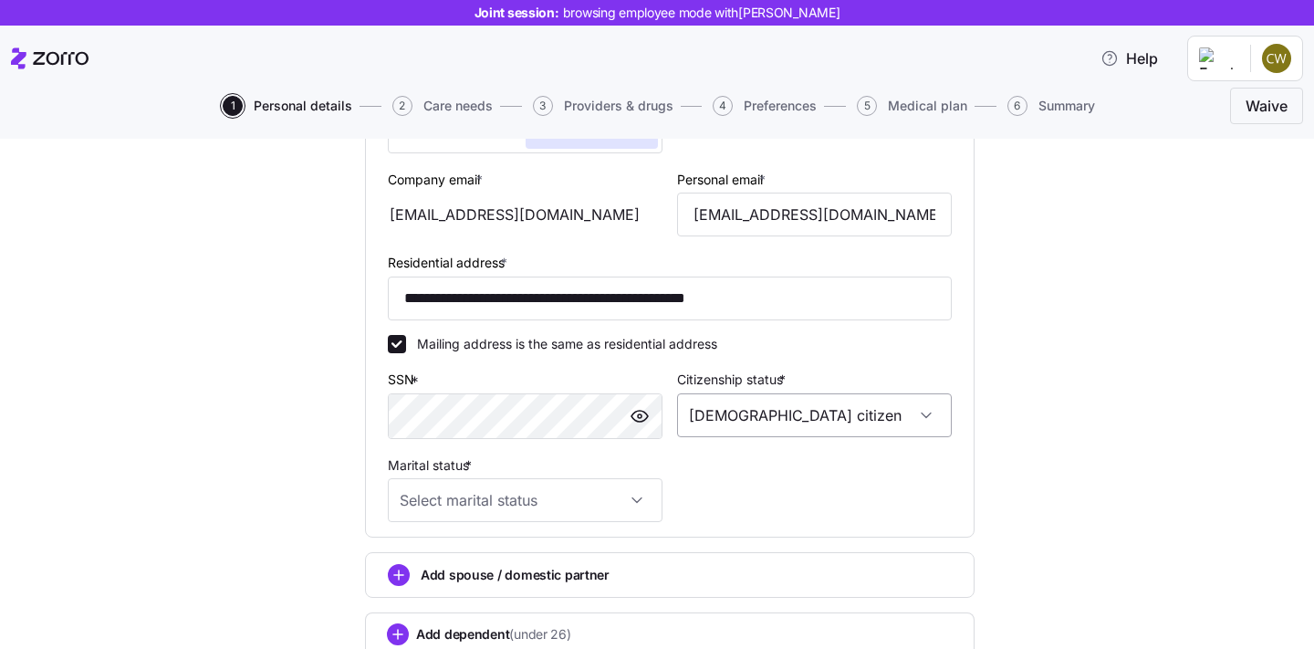
scroll to position [528, 0]
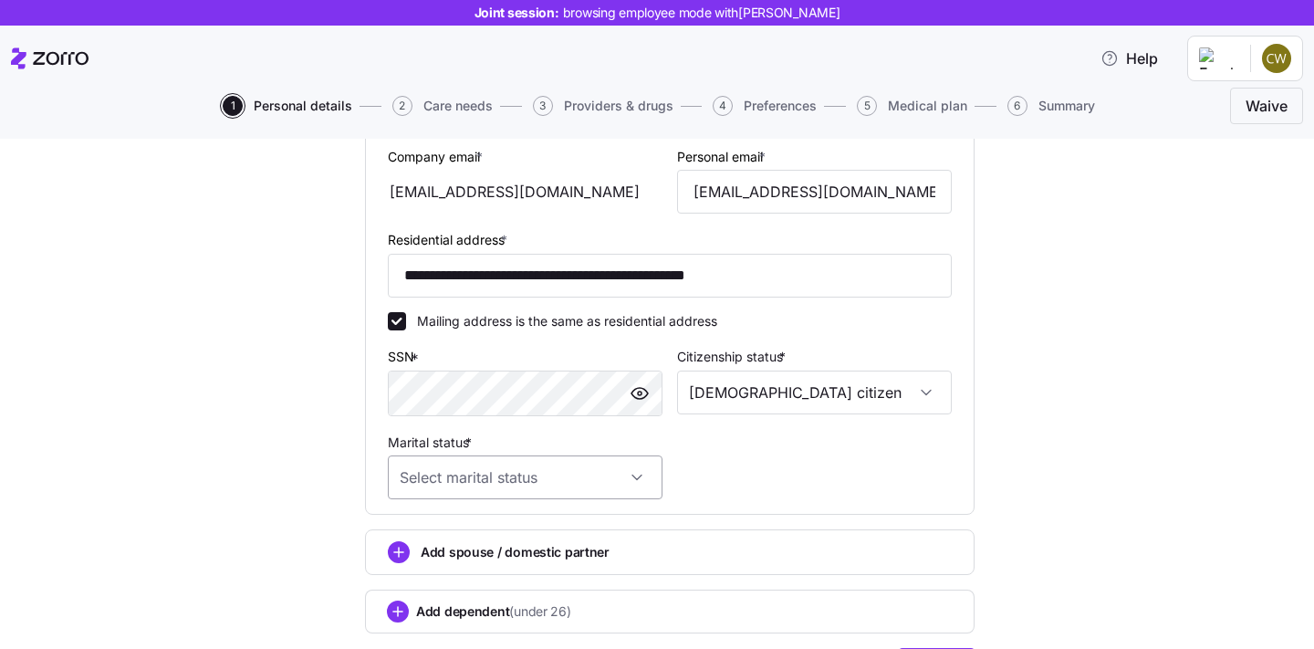
click at [638, 481] on input "Marital status *" at bounding box center [525, 477] width 275 height 44
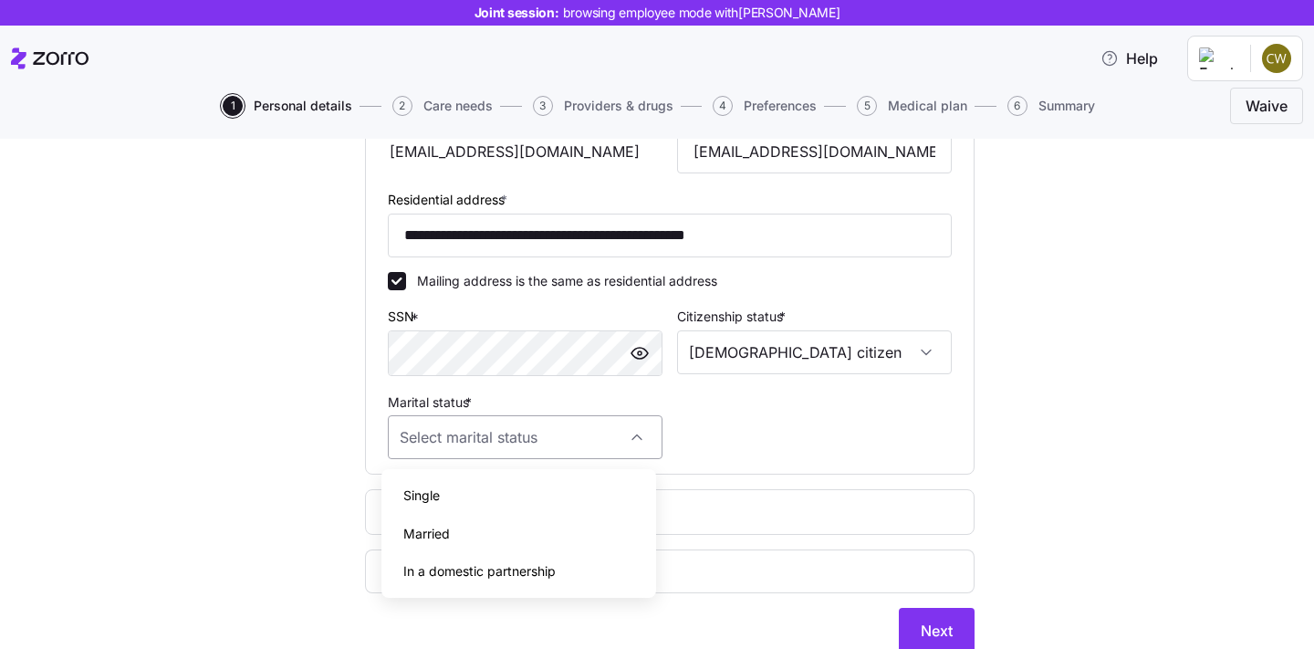
scroll to position [569, 0]
click at [587, 490] on div "Single" at bounding box center [519, 495] width 260 height 38
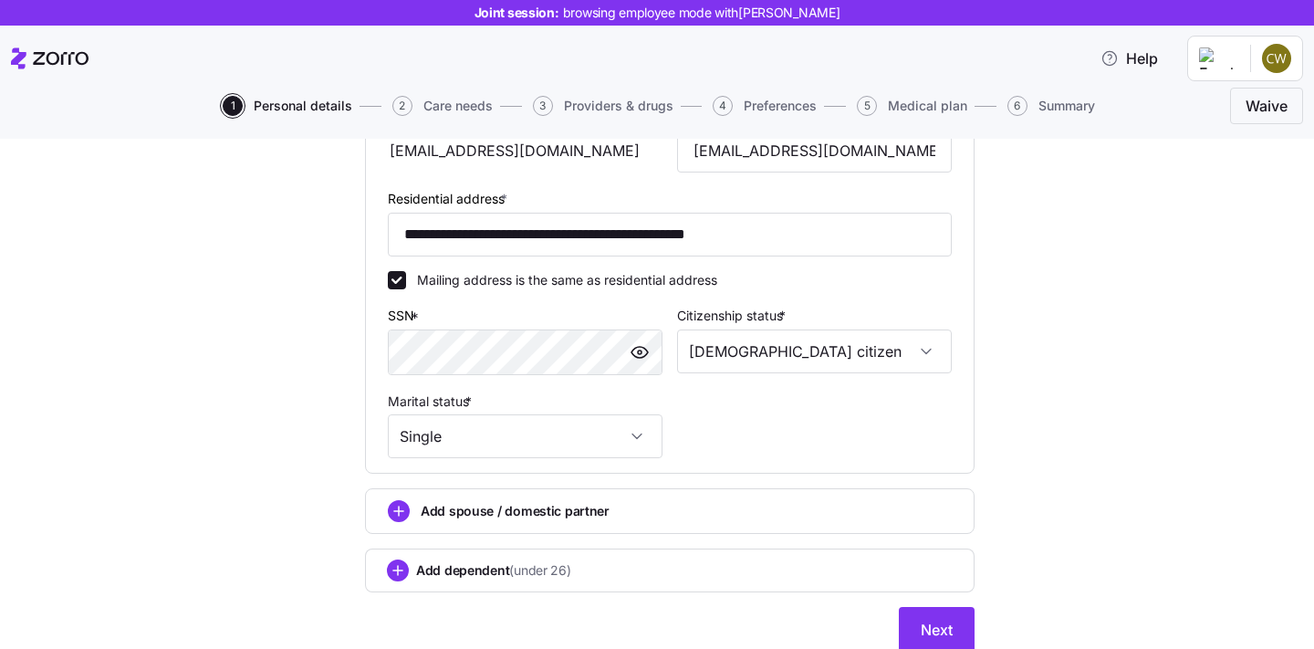
type input "Single"
click at [743, 403] on div "**********" at bounding box center [670, 110] width 579 height 712
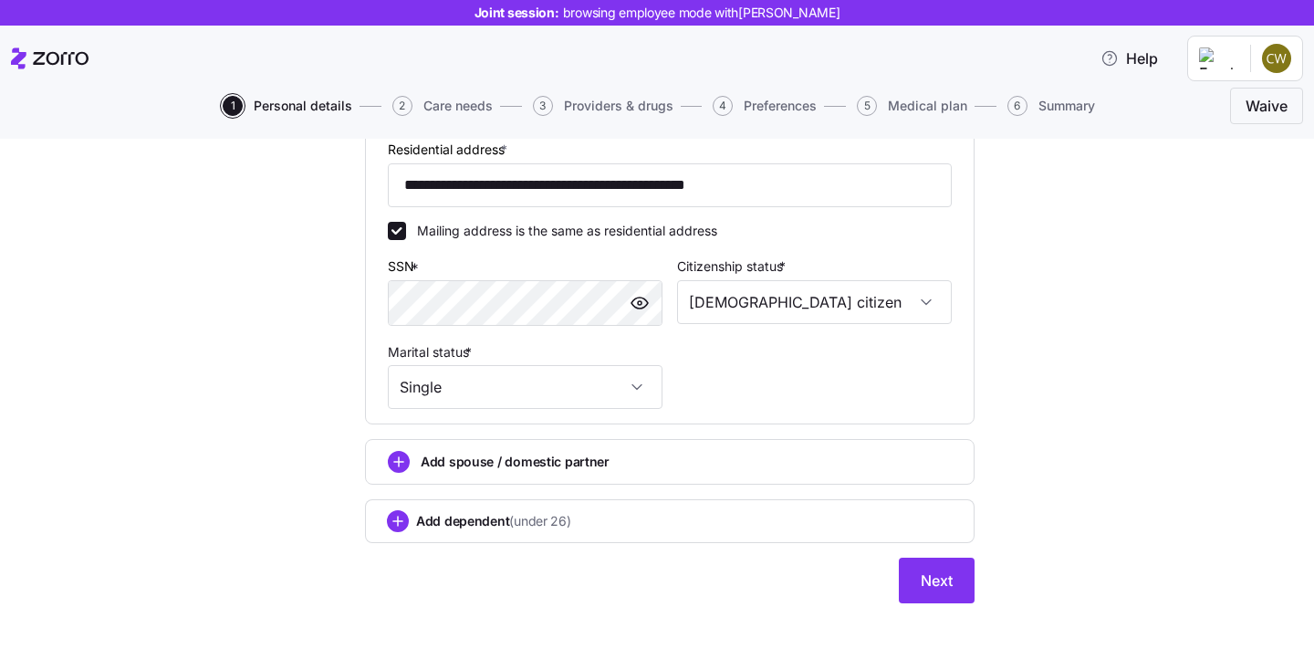
click at [974, 588] on div "**********" at bounding box center [670, 87] width 639 height 1075
click at [953, 588] on button "Next" at bounding box center [937, 581] width 76 height 46
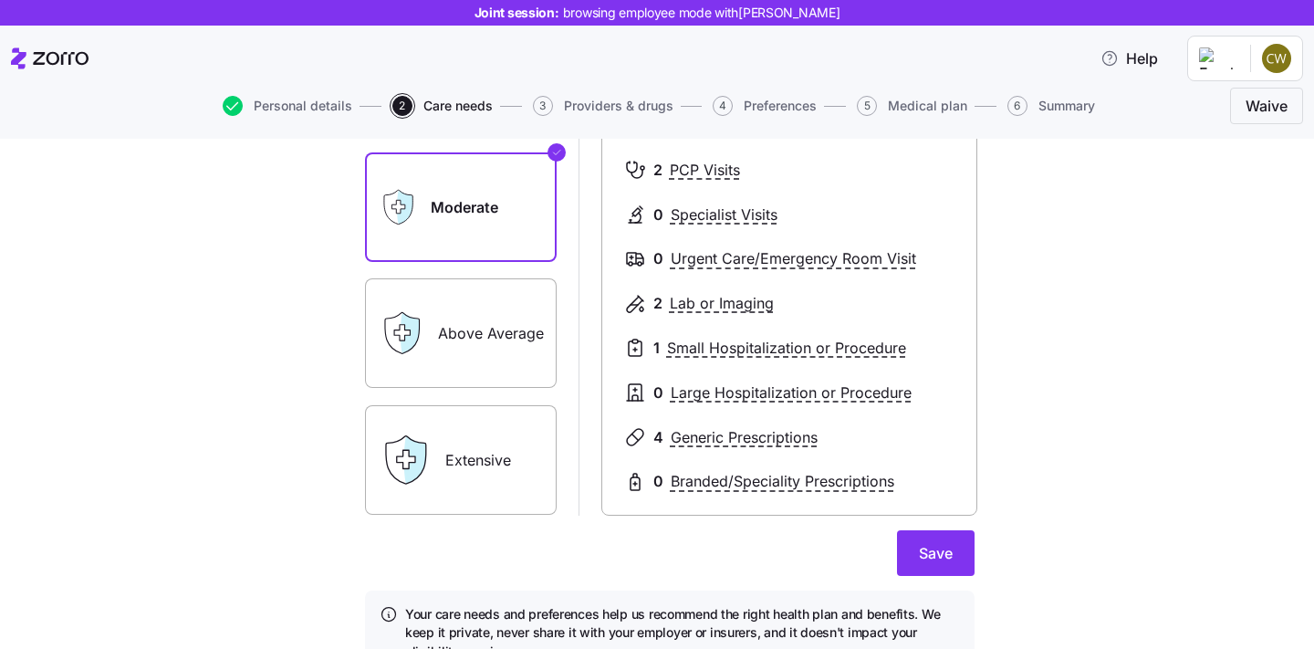
scroll to position [277, 0]
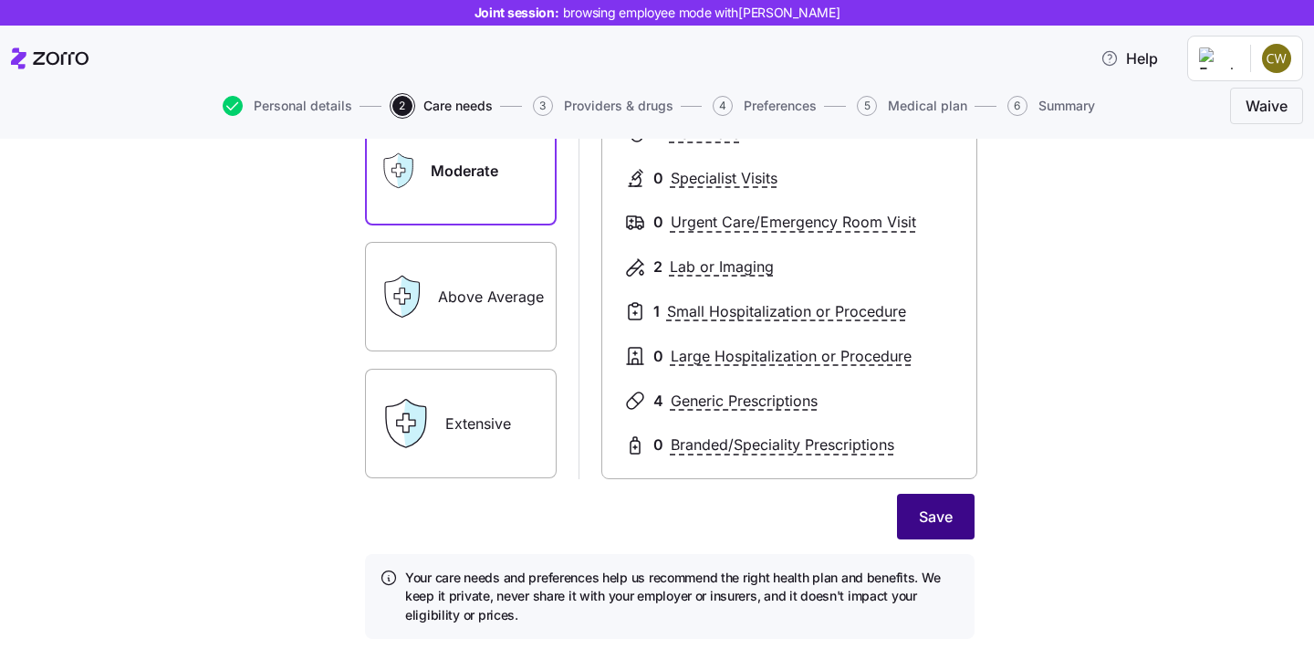
click at [959, 523] on button "Save" at bounding box center [936, 517] width 78 height 46
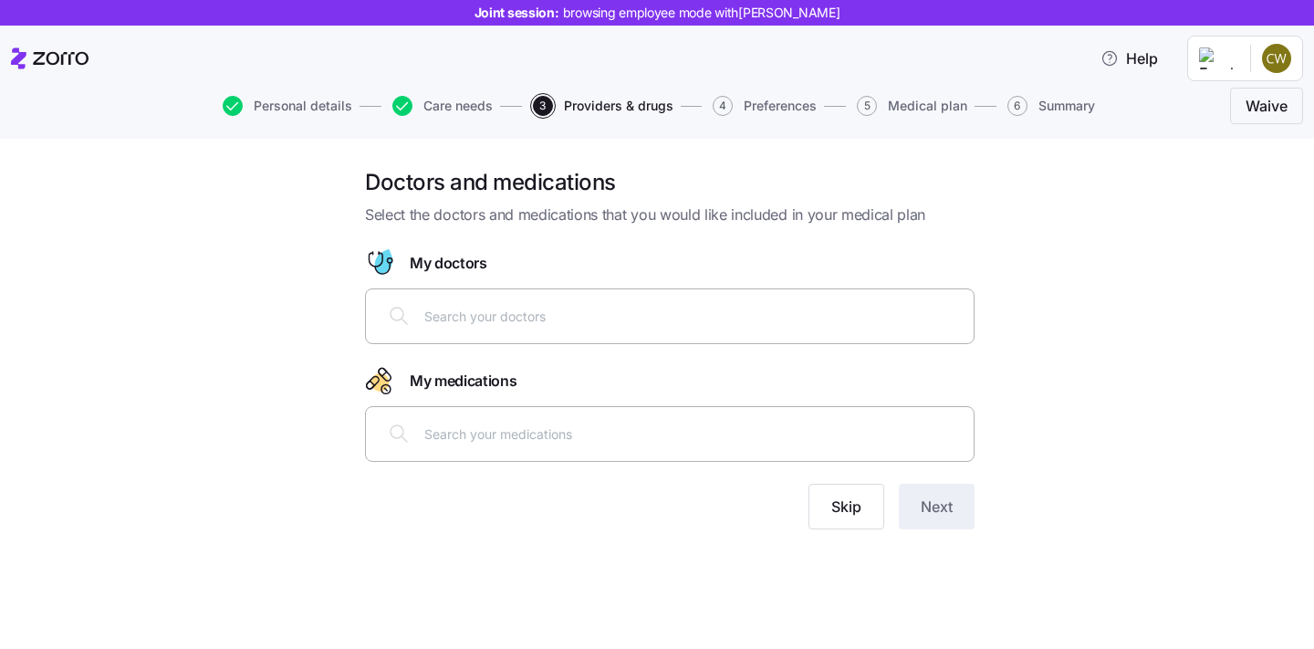
click at [720, 319] on input "text" at bounding box center [693, 316] width 539 height 20
click at [680, 319] on input "text" at bounding box center [693, 316] width 539 height 20
type input "[PERSON_NAME]"
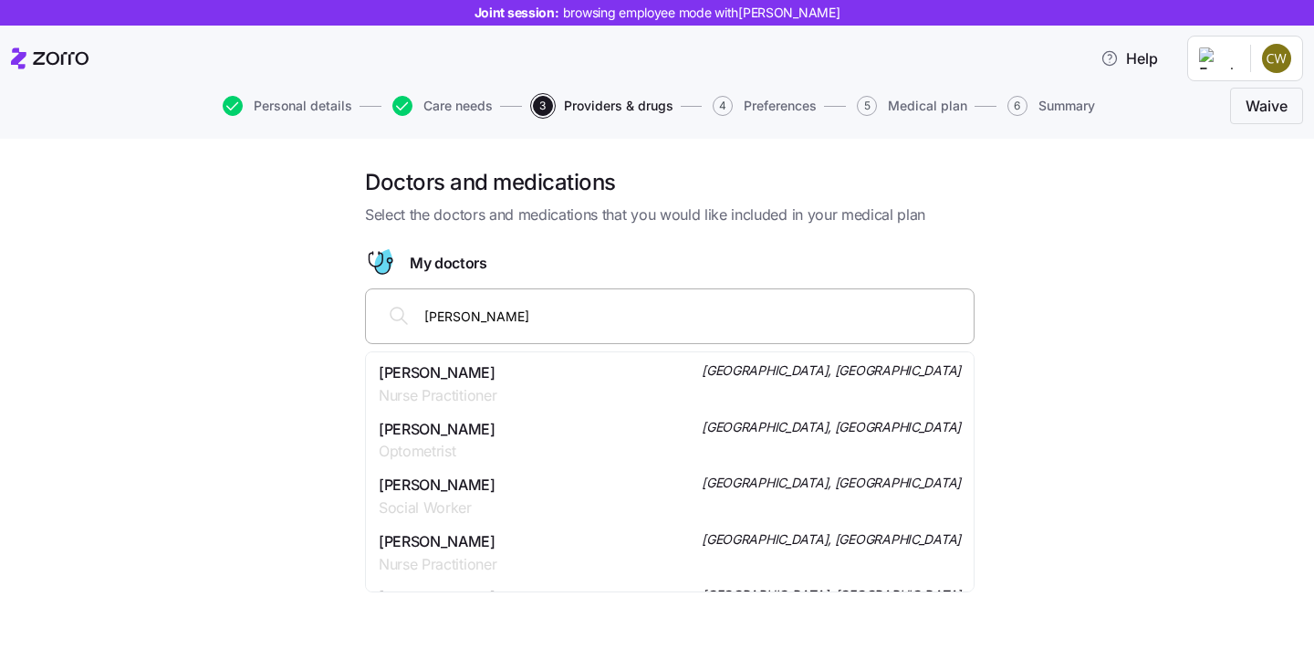
click at [627, 381] on div "[PERSON_NAME] Nurse Practitioner [GEOGRAPHIC_DATA], [GEOGRAPHIC_DATA]" at bounding box center [670, 384] width 582 height 46
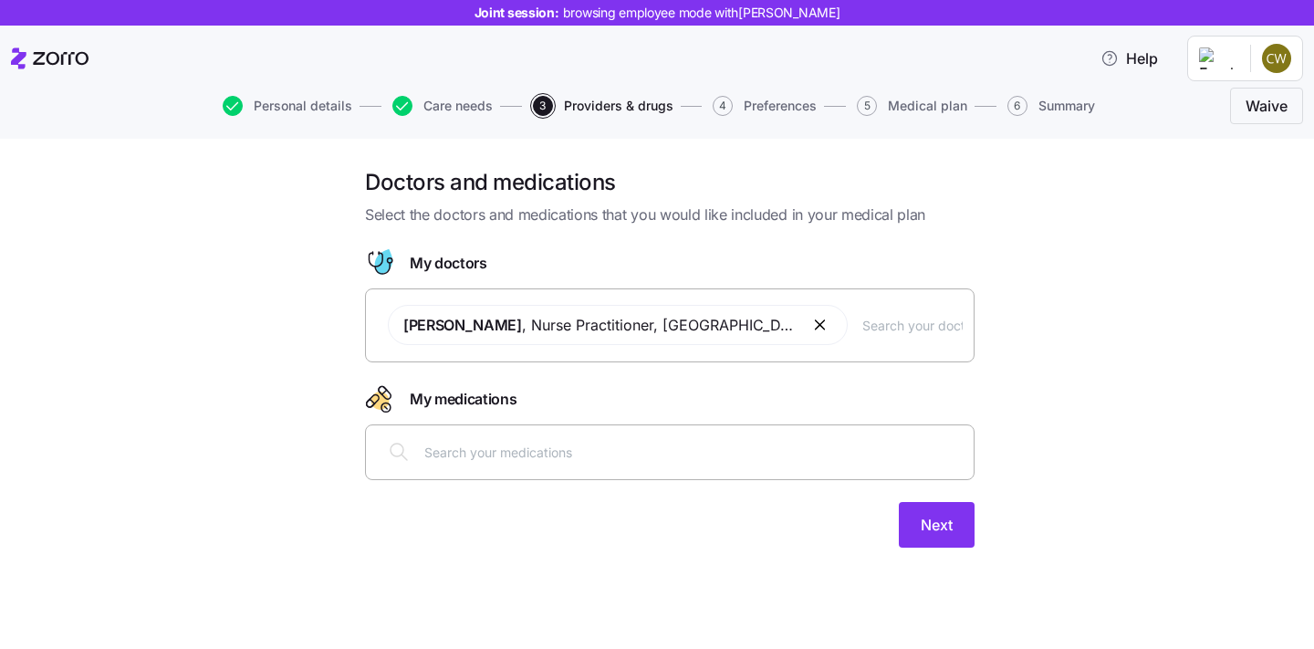
click at [701, 463] on div at bounding box center [670, 452] width 586 height 44
click at [997, 313] on div "Doctors and medications Select the doctors and medications that you would like …" at bounding box center [670, 369] width 1238 height 402
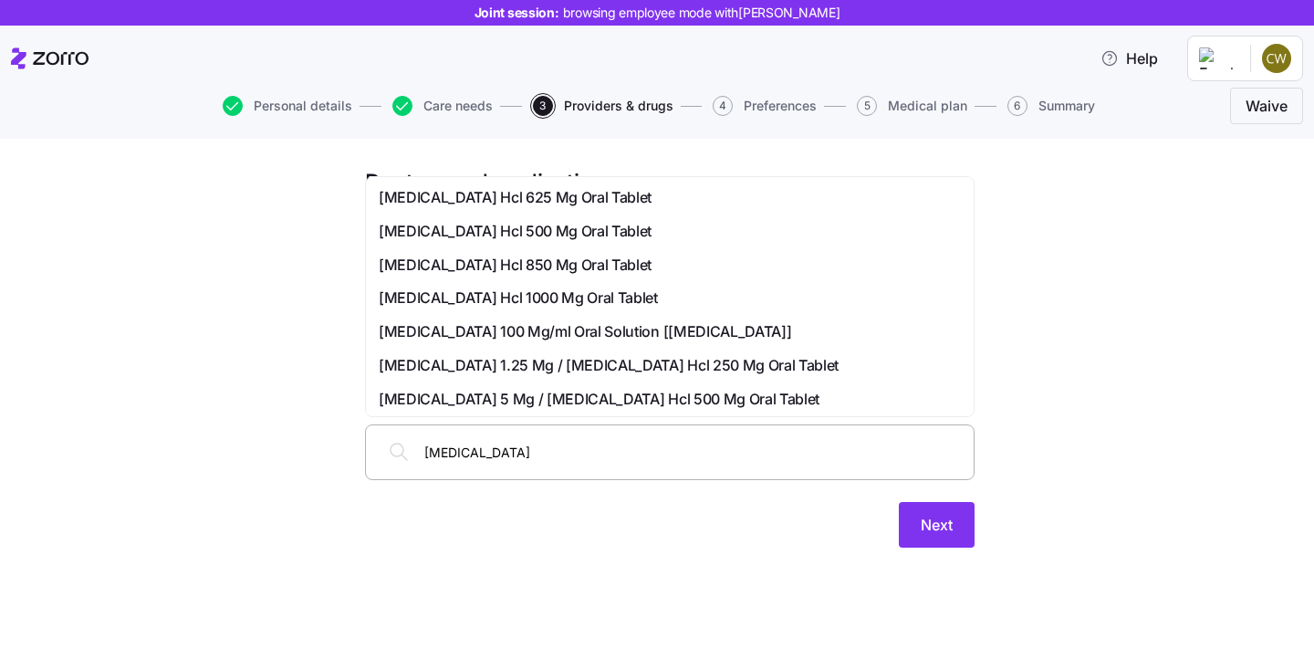
click at [499, 459] on input "[MEDICAL_DATA]" at bounding box center [693, 452] width 539 height 20
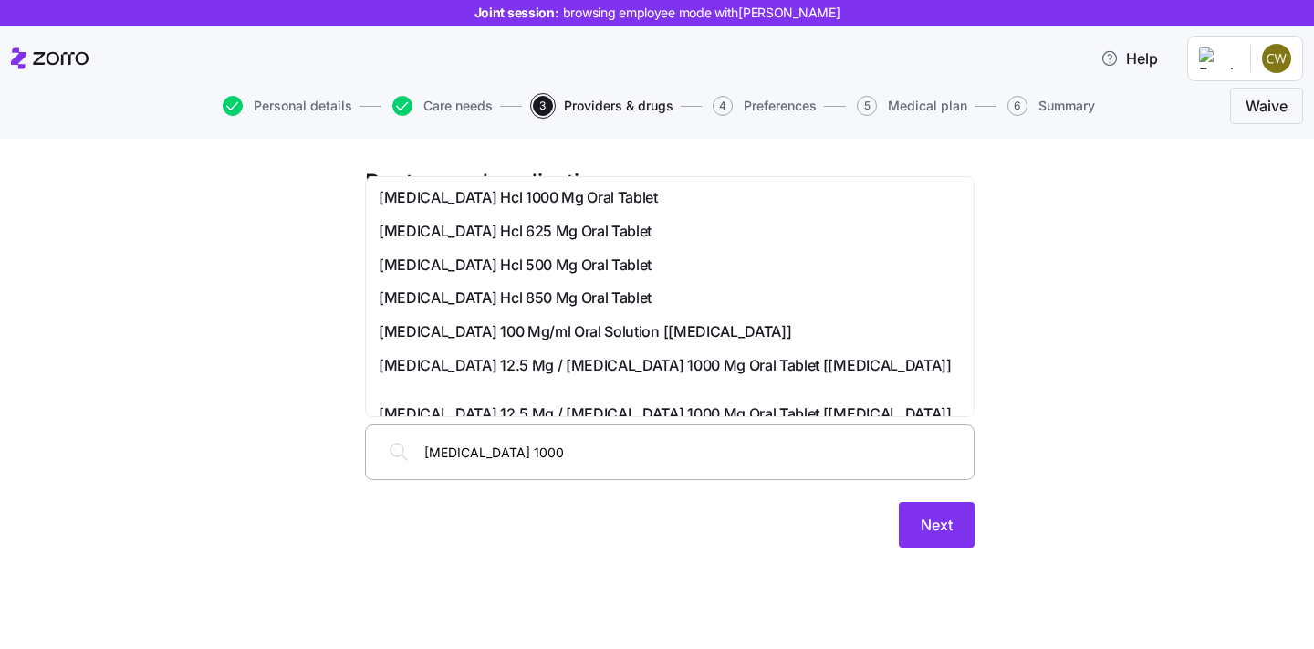
drag, startPoint x: 537, startPoint y: 462, endPoint x: 524, endPoint y: 455, distance: 14.7
click at [524, 455] on input "[MEDICAL_DATA] 1000" at bounding box center [693, 452] width 539 height 20
drag, startPoint x: 525, startPoint y: 455, endPoint x: 496, endPoint y: 457, distance: 29.3
click at [496, 457] on input "[MEDICAL_DATA] 1000" at bounding box center [693, 452] width 539 height 20
click at [510, 457] on input "[MEDICAL_DATA] 1000" at bounding box center [693, 452] width 539 height 20
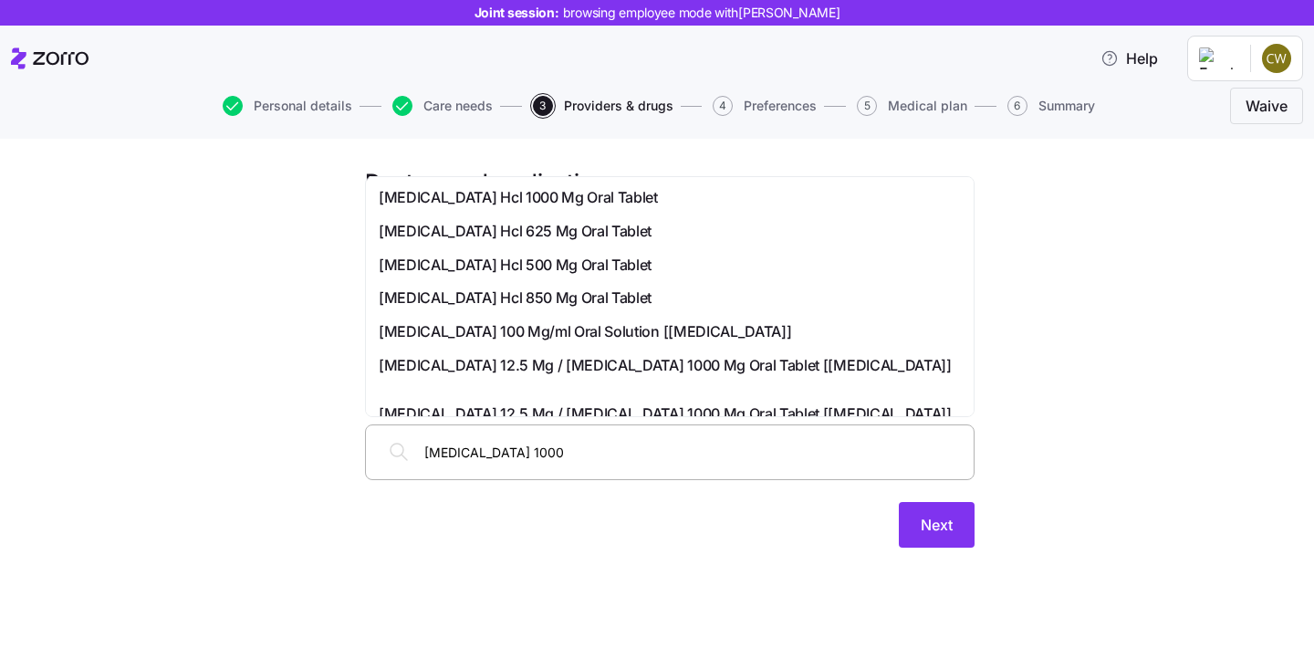
click at [549, 444] on input "[MEDICAL_DATA] 1000" at bounding box center [693, 452] width 539 height 20
click at [541, 444] on input "[MEDICAL_DATA] 1000" at bounding box center [693, 452] width 539 height 20
click at [531, 458] on input "[MEDICAL_DATA] 1000" at bounding box center [693, 452] width 539 height 20
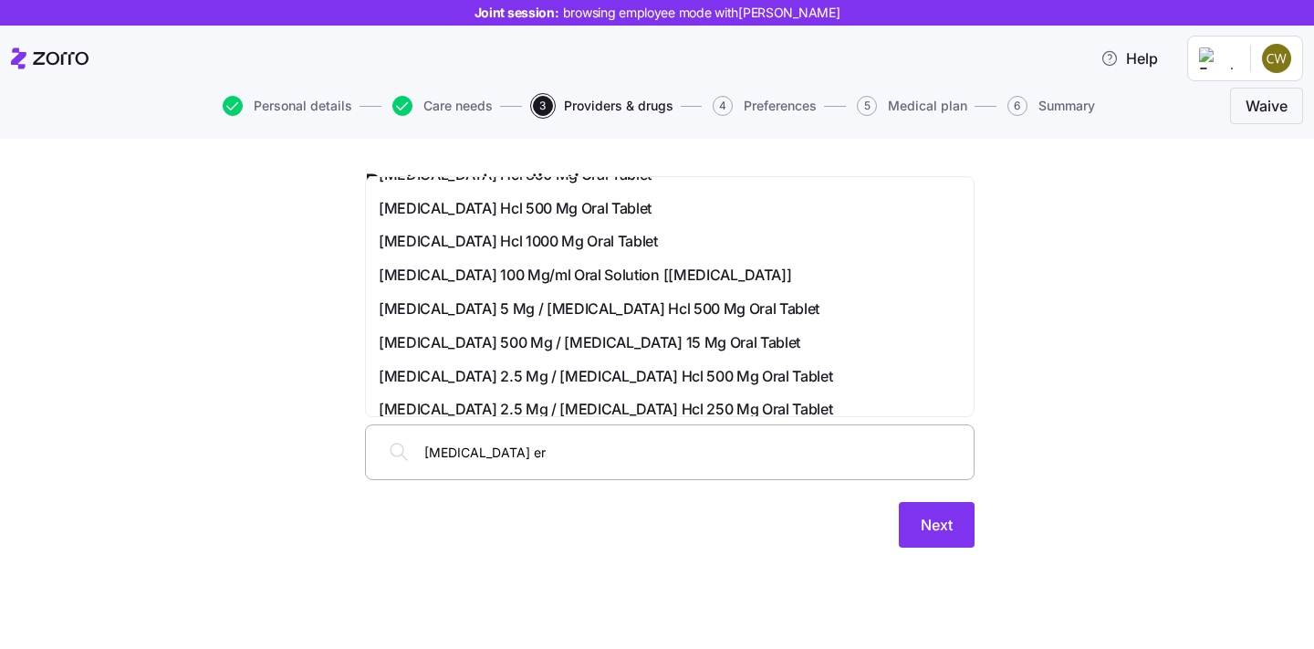
scroll to position [66, 0]
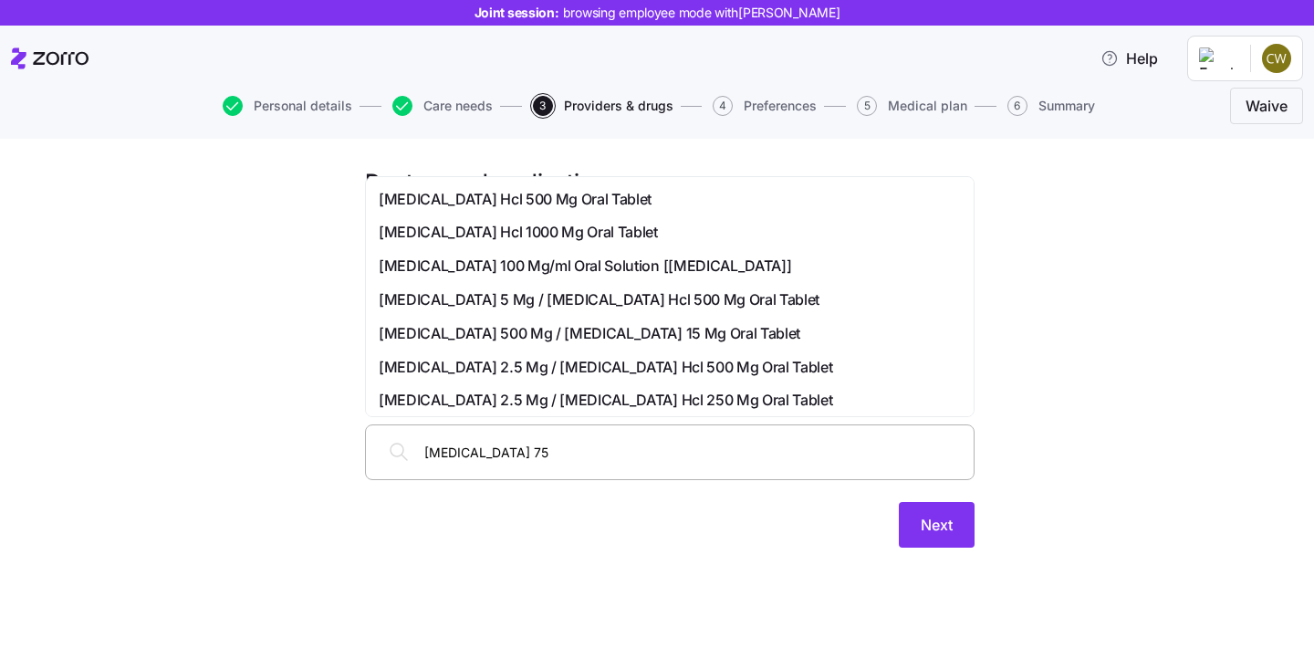
type input "[MEDICAL_DATA] 750"
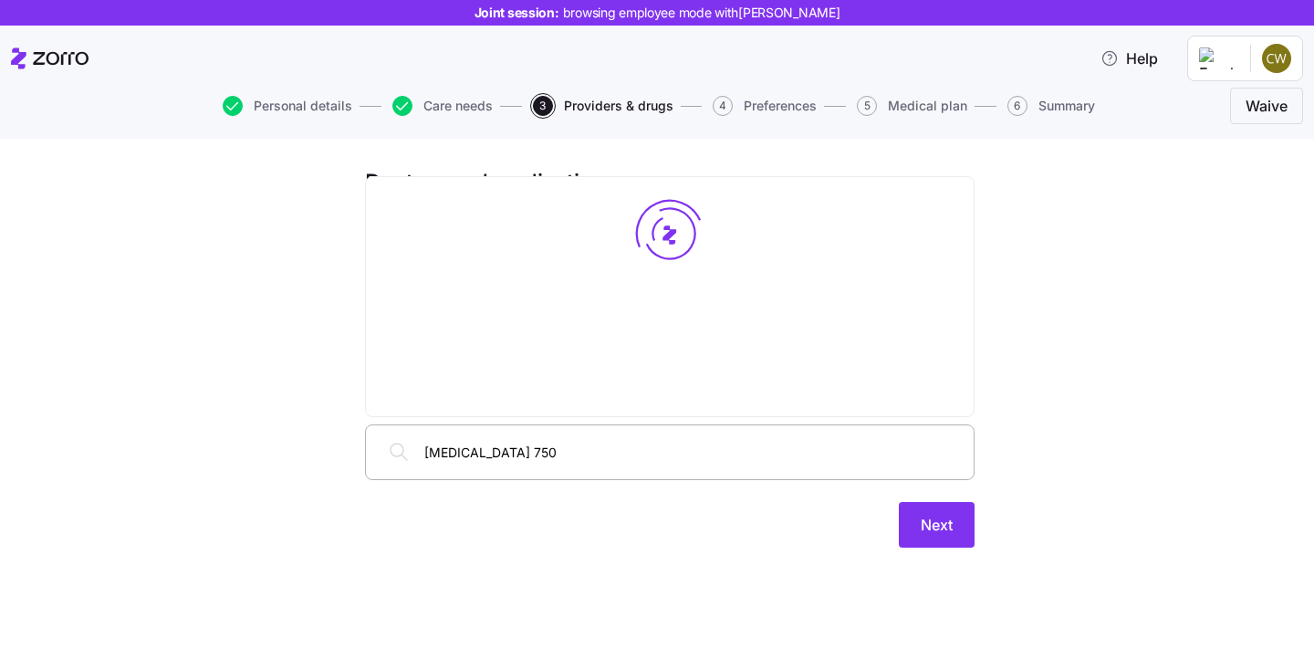
scroll to position [0, 0]
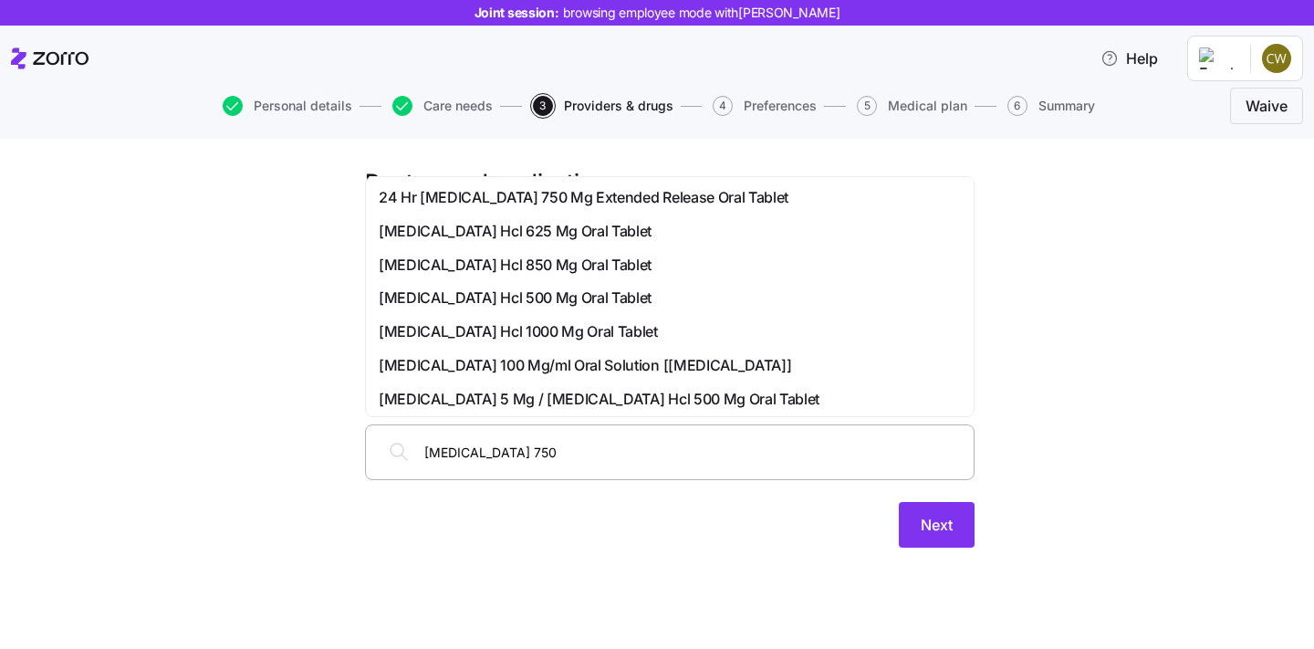
click at [619, 204] on span "24 Hr [MEDICAL_DATA] 750 Mg Extended Release Oral Tablet" at bounding box center [584, 197] width 410 height 23
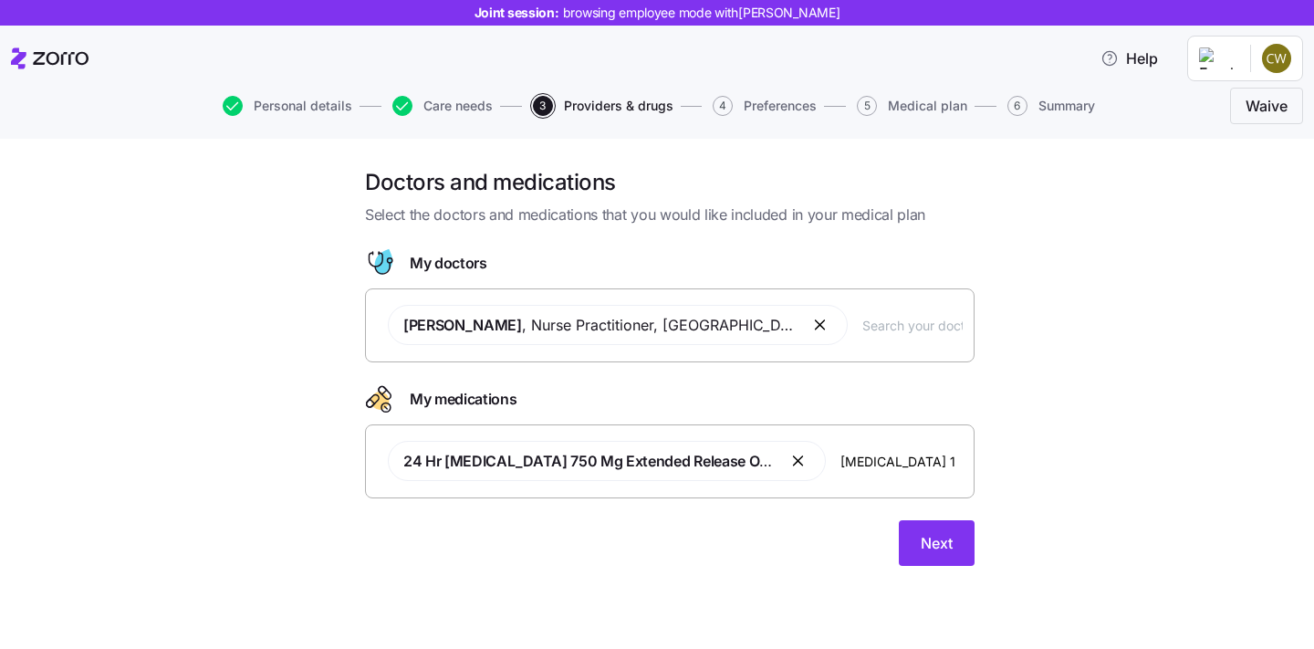
type input "[MEDICAL_DATA] 10"
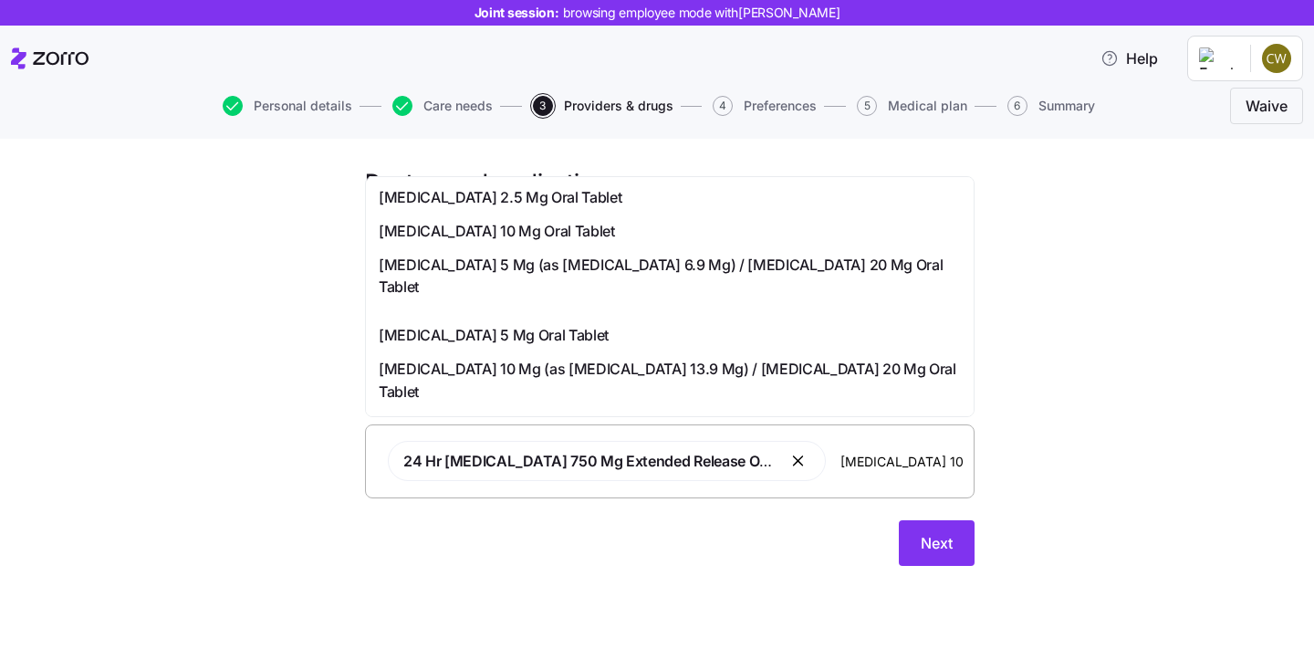
click at [685, 227] on div "[MEDICAL_DATA] 10 Mg Oral Tablet" at bounding box center [670, 231] width 582 height 23
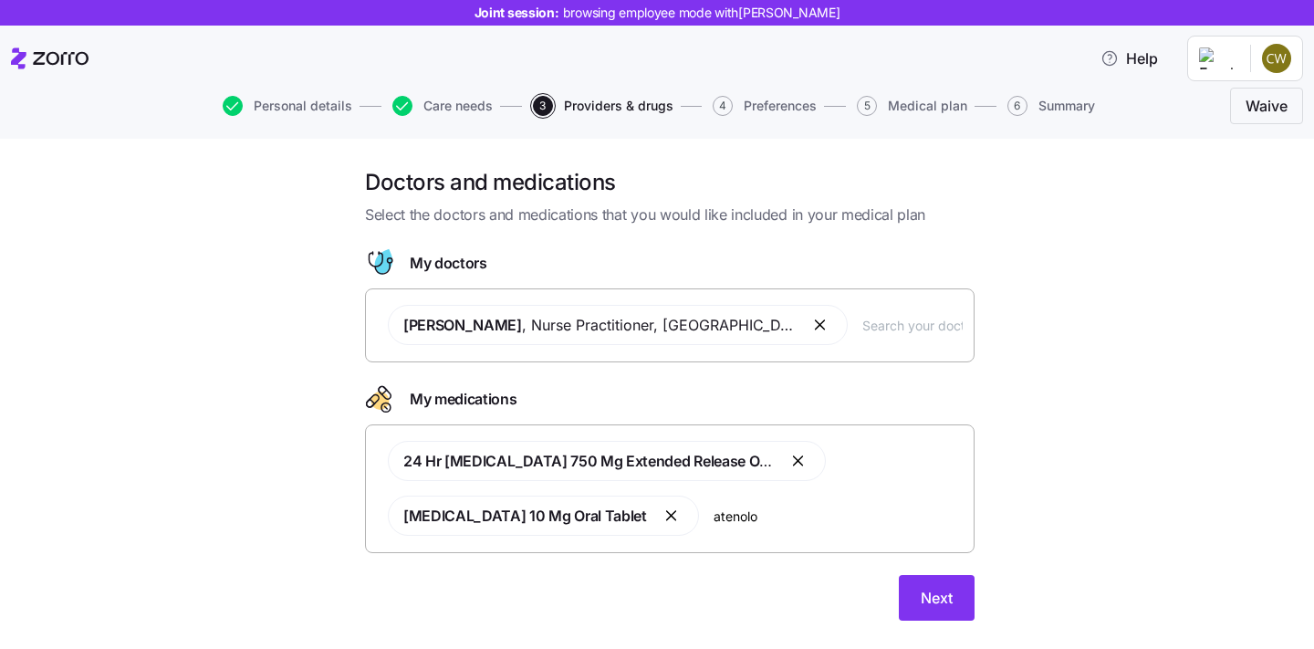
type input "[MEDICAL_DATA]"
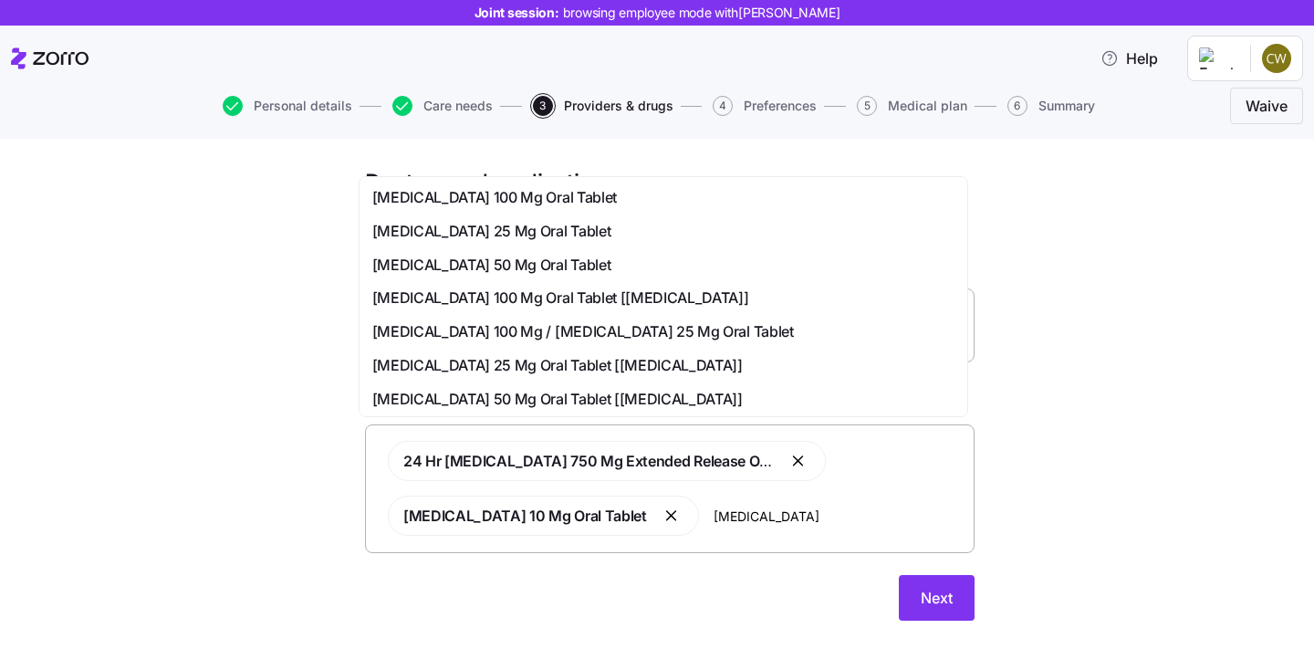
click at [627, 274] on div "[MEDICAL_DATA] 50 Mg Oral Tablet" at bounding box center [663, 265] width 582 height 23
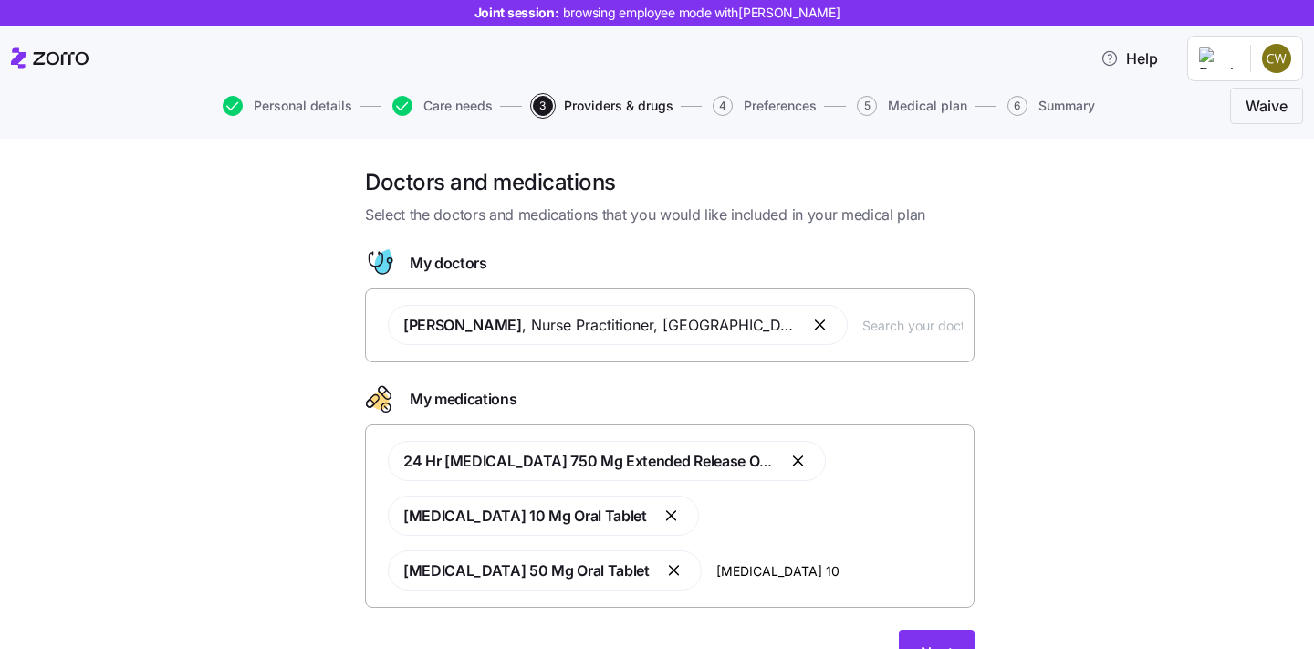
type input "[MEDICAL_DATA] 100"
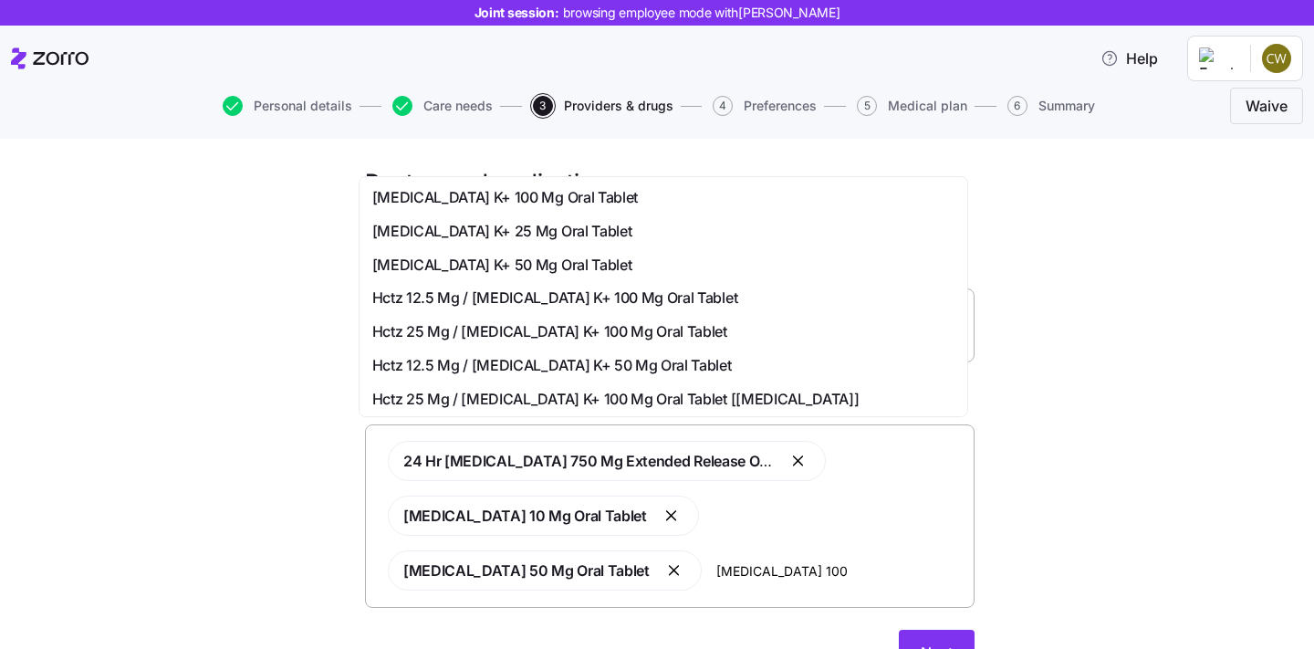
click at [583, 203] on div "[MEDICAL_DATA] K+ 100 Mg Oral Tablet" at bounding box center [663, 197] width 582 height 23
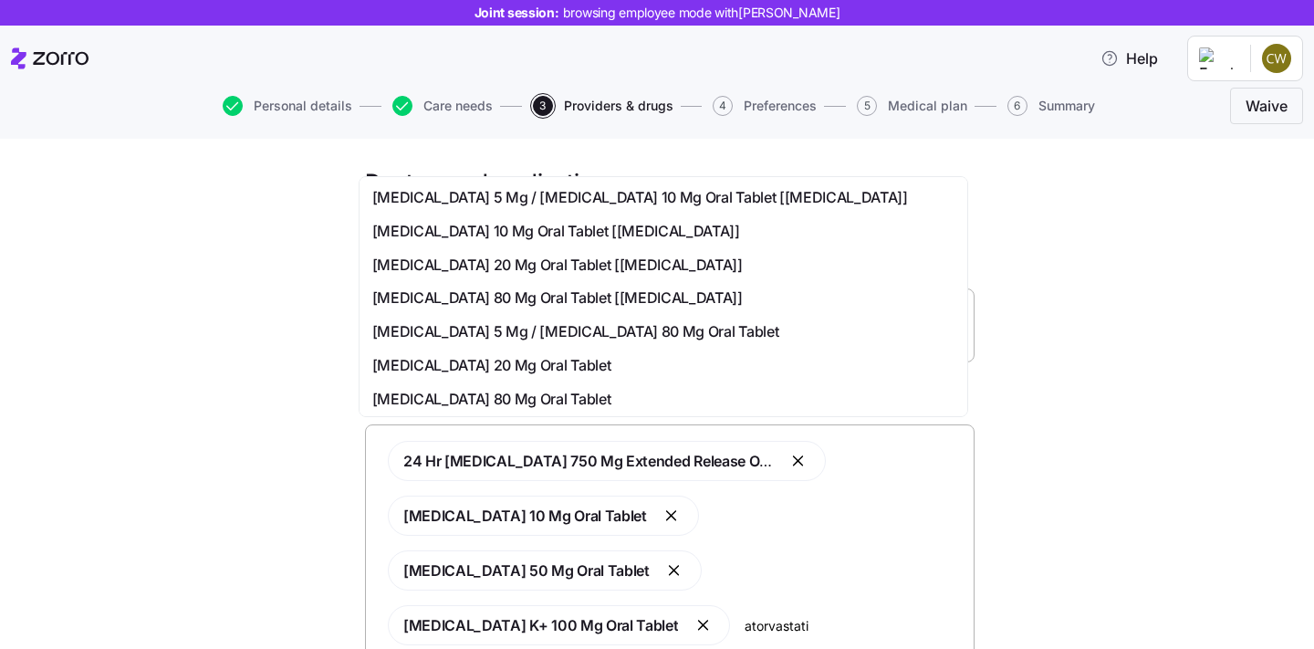
type input "[MEDICAL_DATA]"
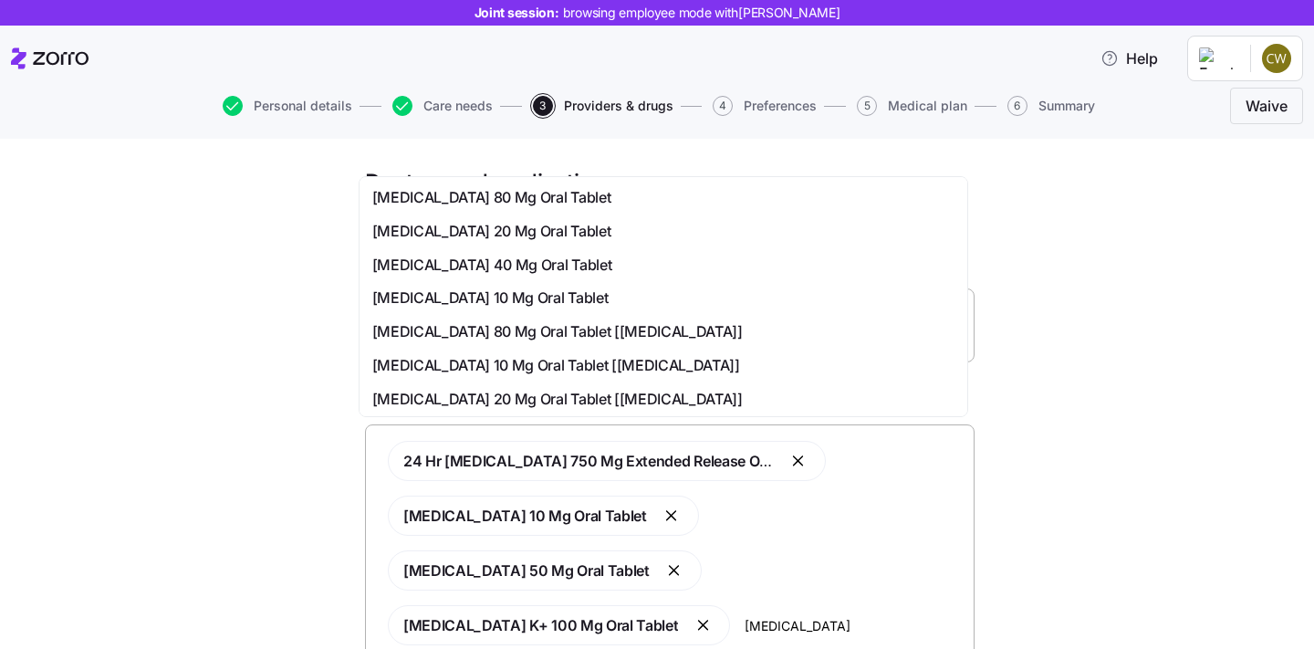
click at [621, 229] on div "[MEDICAL_DATA] 20 Mg Oral Tablet" at bounding box center [663, 231] width 582 height 23
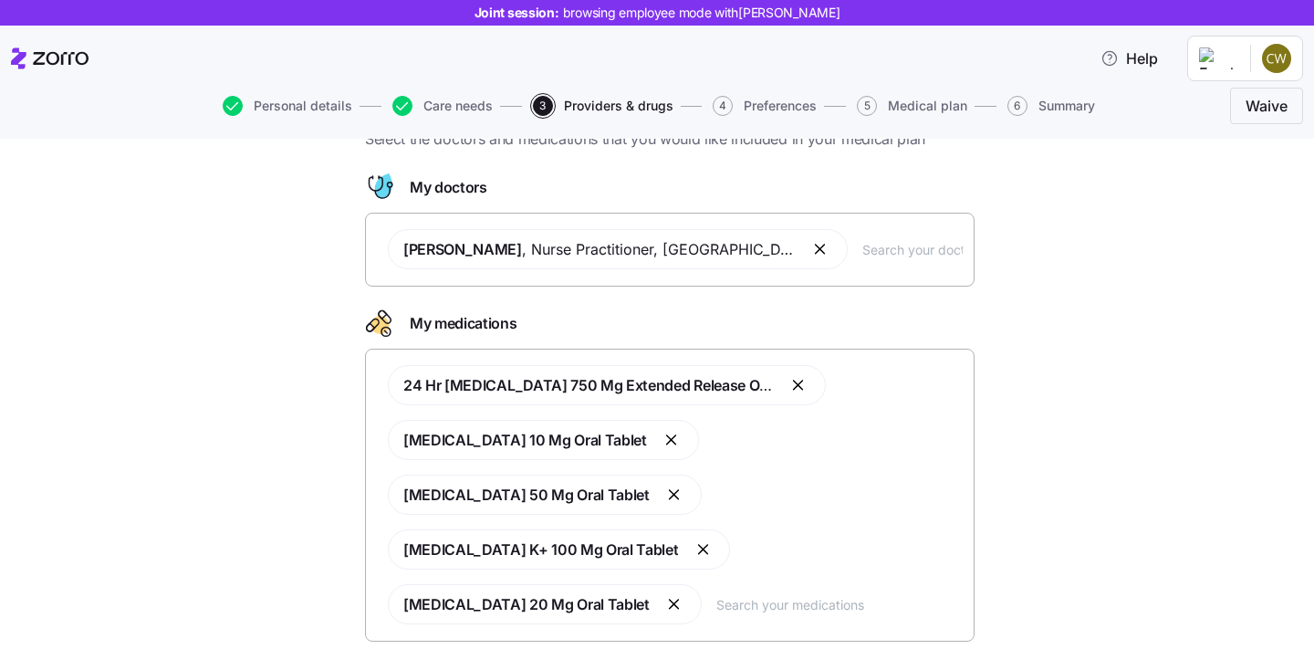
scroll to position [87, 0]
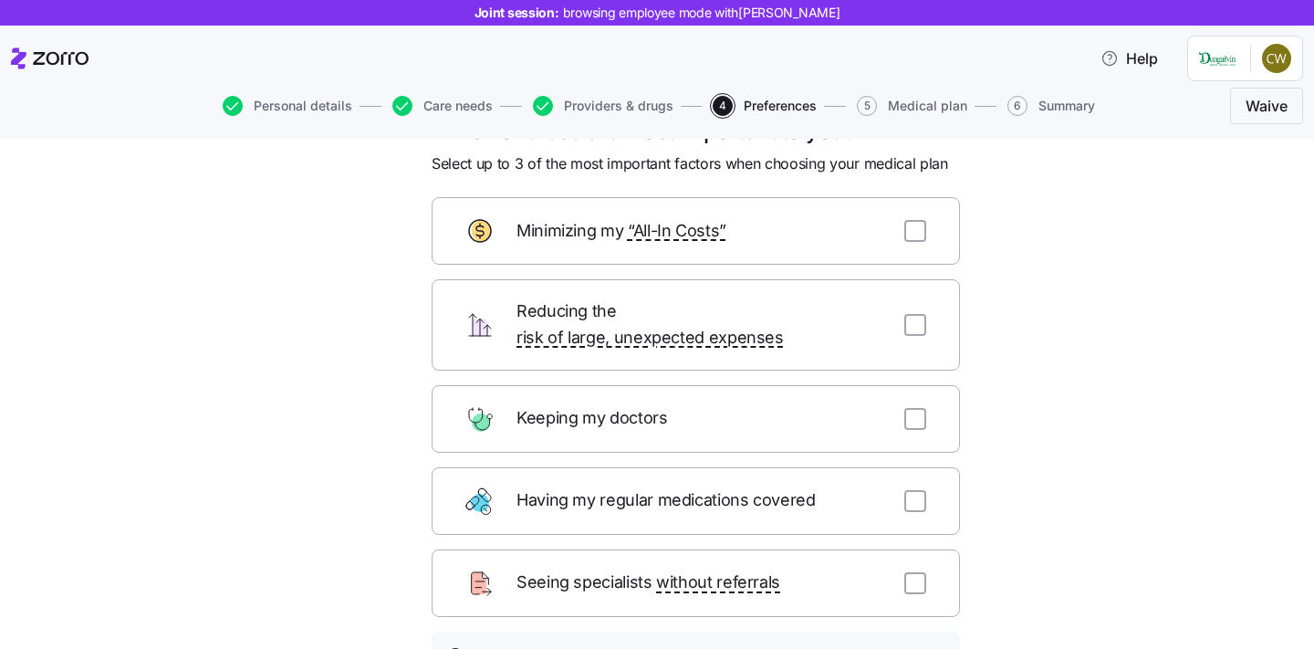
scroll to position [53, 0]
click at [915, 492] on div "Having my regular medications covered" at bounding box center [696, 500] width 528 height 68
click at [911, 488] on input "checkbox" at bounding box center [916, 499] width 22 height 22
checkbox input "true"
click at [912, 316] on input "checkbox" at bounding box center [916, 323] width 22 height 22
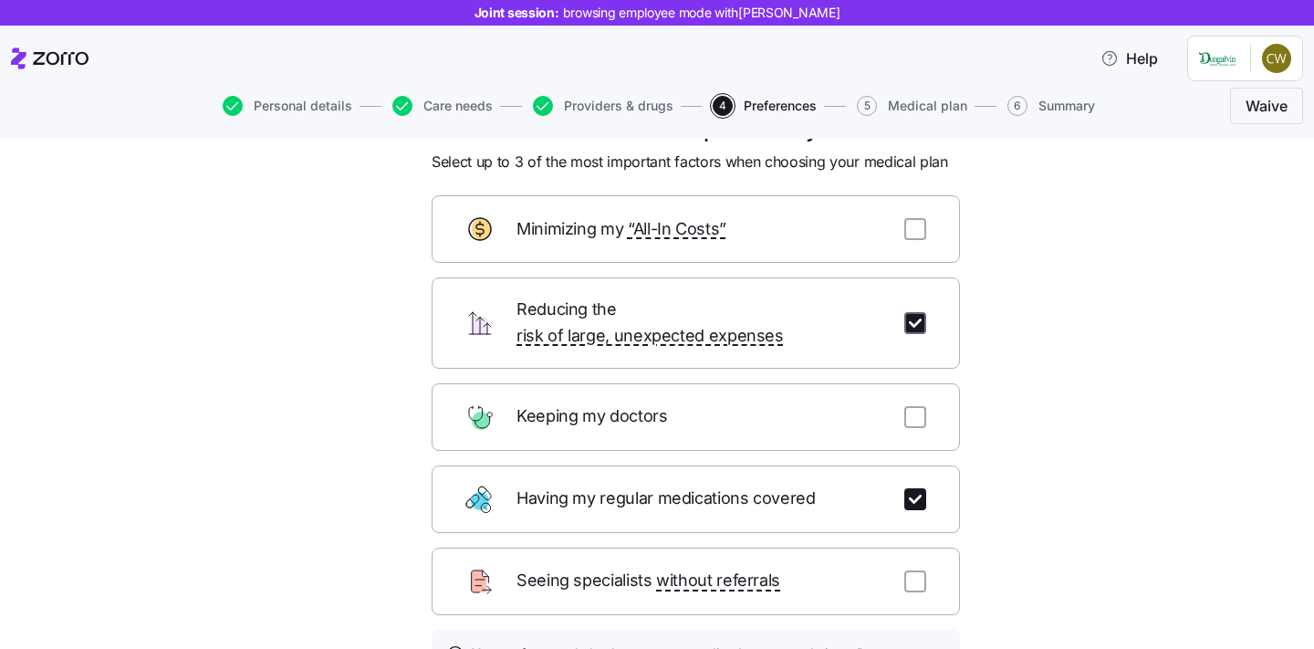
checkbox input "true"
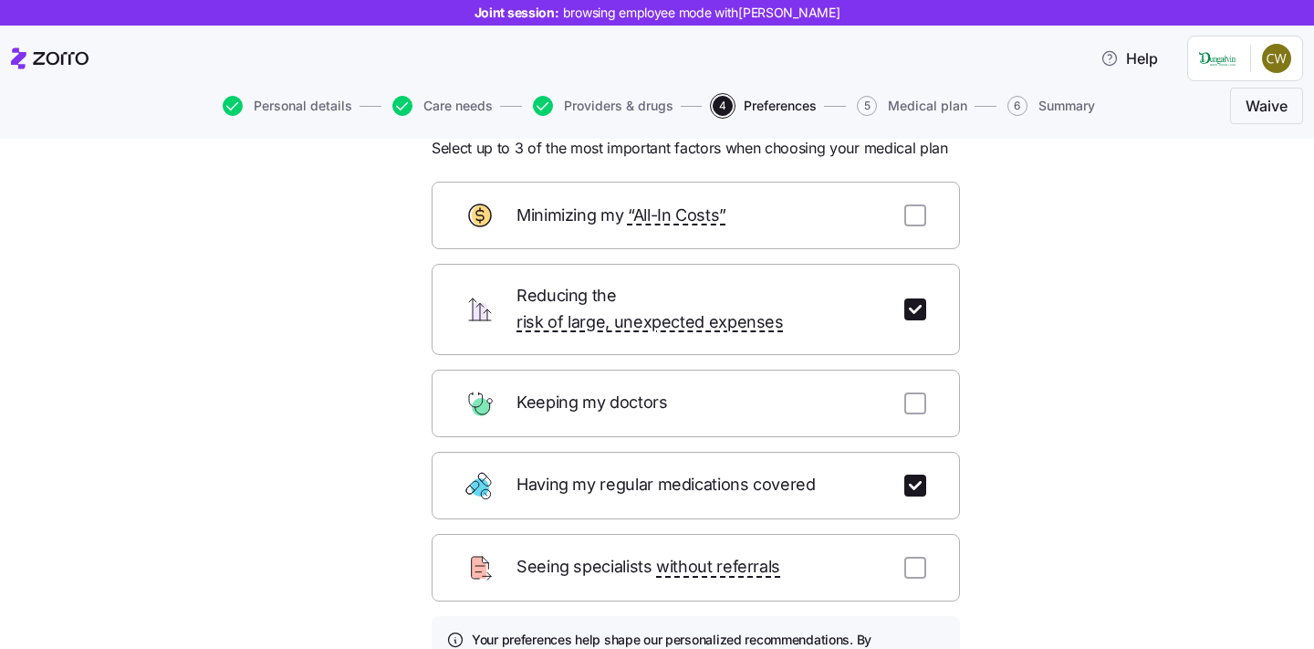
scroll to position [76, 0]
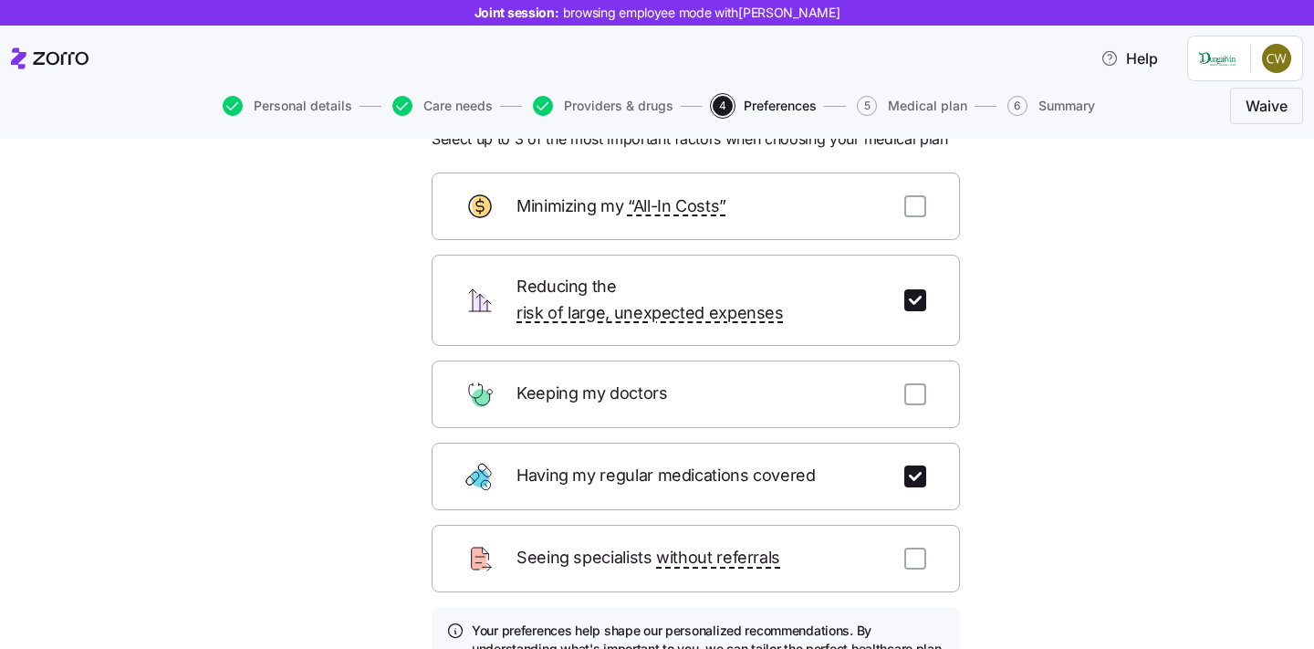
click at [895, 411] on form "Minimizing my “All-In Costs” Reducing the risk of large, unexpected expenses Ke…" at bounding box center [696, 464] width 528 height 582
click at [898, 391] on div "Keeping my doctors" at bounding box center [696, 395] width 528 height 68
click at [914, 383] on input "checkbox" at bounding box center [916, 394] width 22 height 22
checkbox input "true"
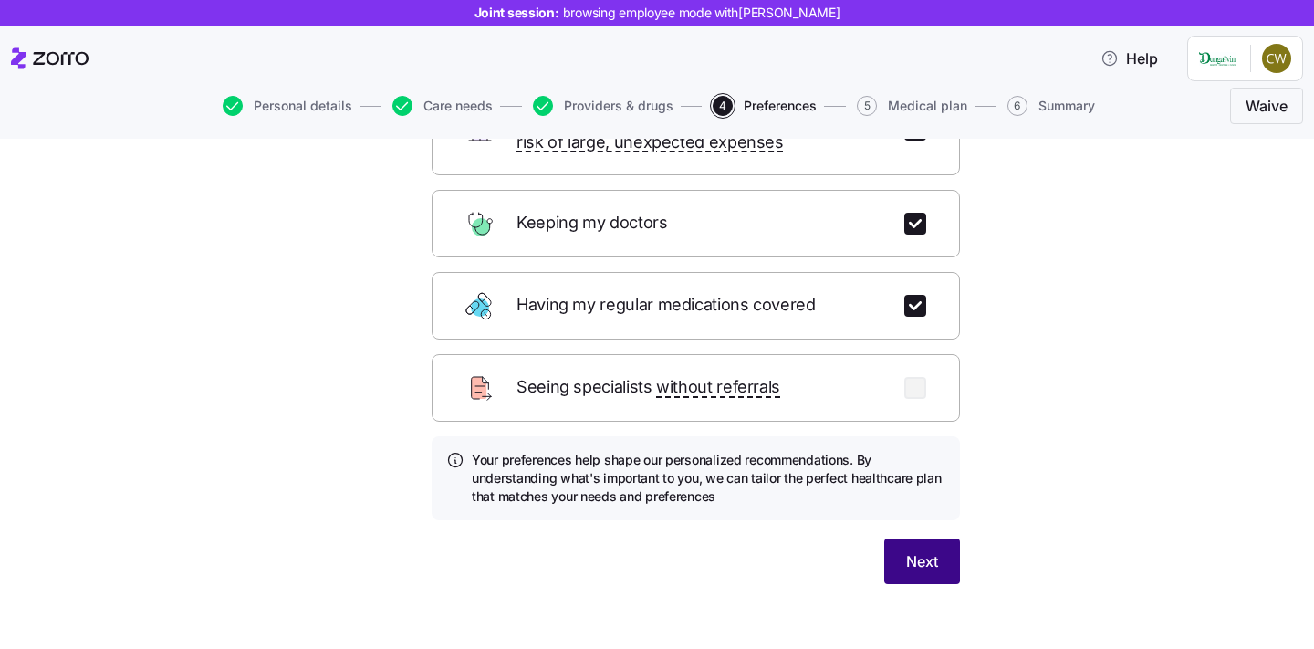
click at [918, 550] on span "Next" at bounding box center [922, 561] width 32 height 22
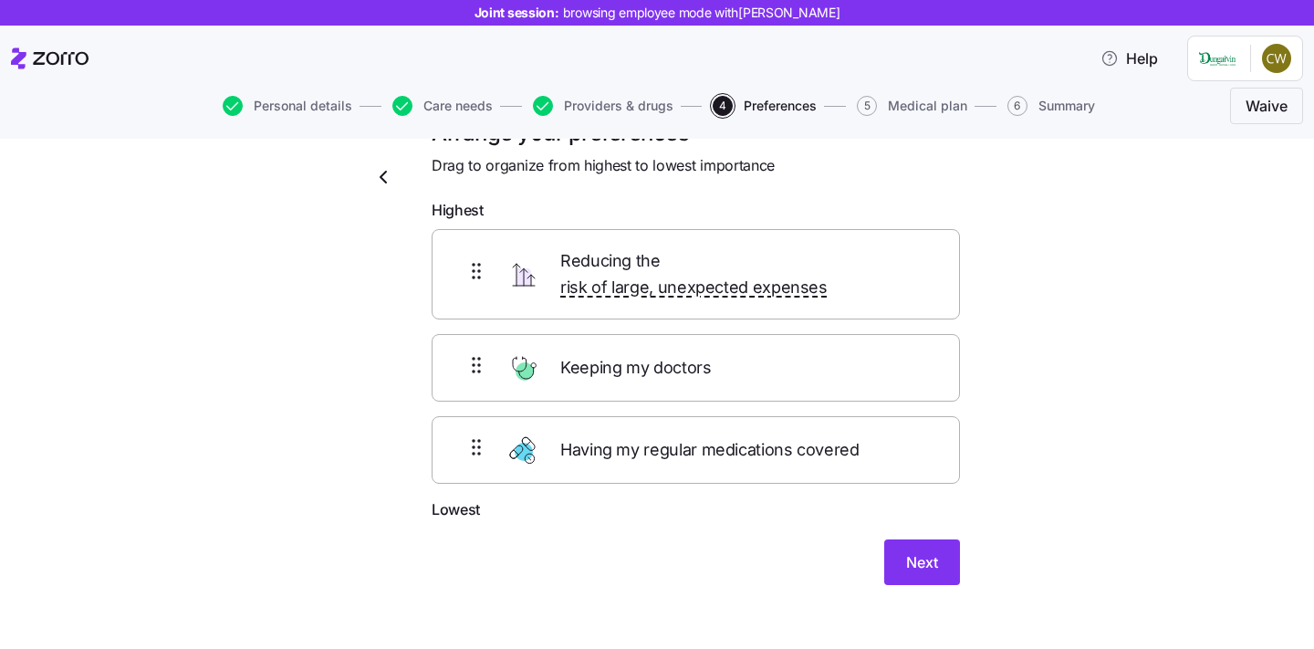
scroll to position [0, 0]
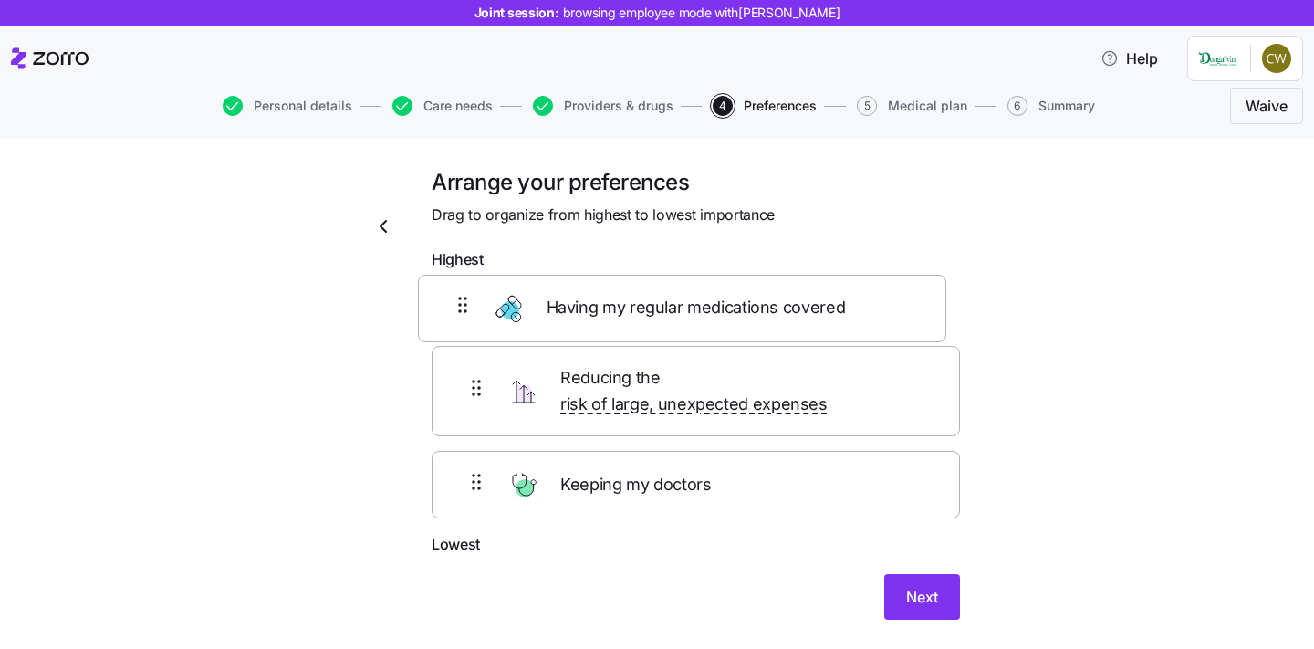
drag, startPoint x: 920, startPoint y: 475, endPoint x: 911, endPoint y: 302, distance: 172.8
click at [911, 302] on div "Reducing the risk of large, unexpected expenses Keeping my doctors Having my re…" at bounding box center [696, 406] width 528 height 256
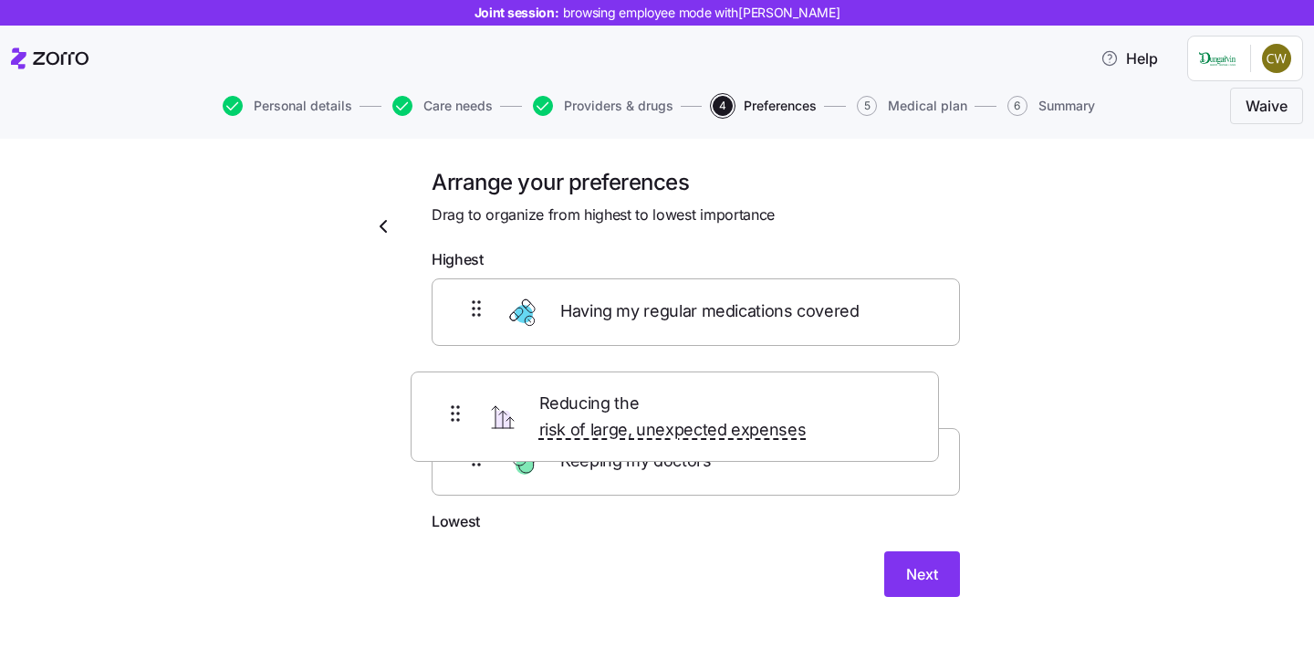
drag, startPoint x: 893, startPoint y: 467, endPoint x: 878, endPoint y: 389, distance: 79.8
click at [878, 389] on div "Having my regular medications covered Keeping my doctors Reducing the risk of l…" at bounding box center [696, 394] width 528 height 232
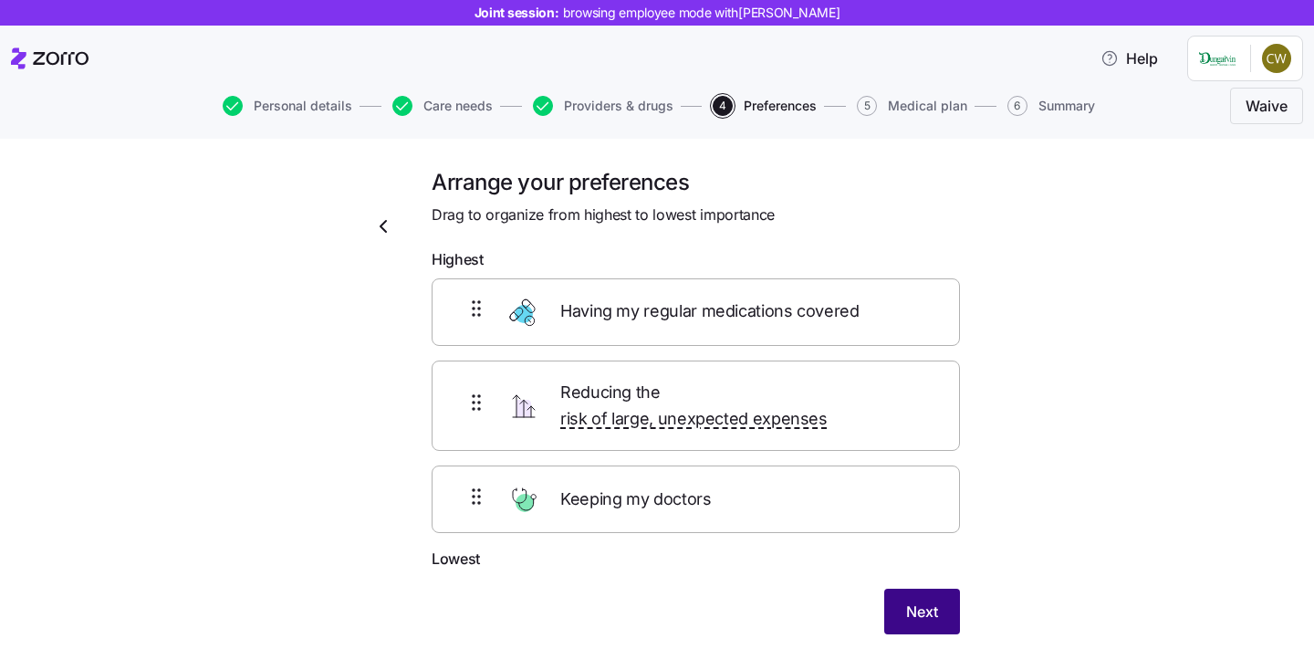
click at [910, 602] on button "Next" at bounding box center [922, 612] width 76 height 46
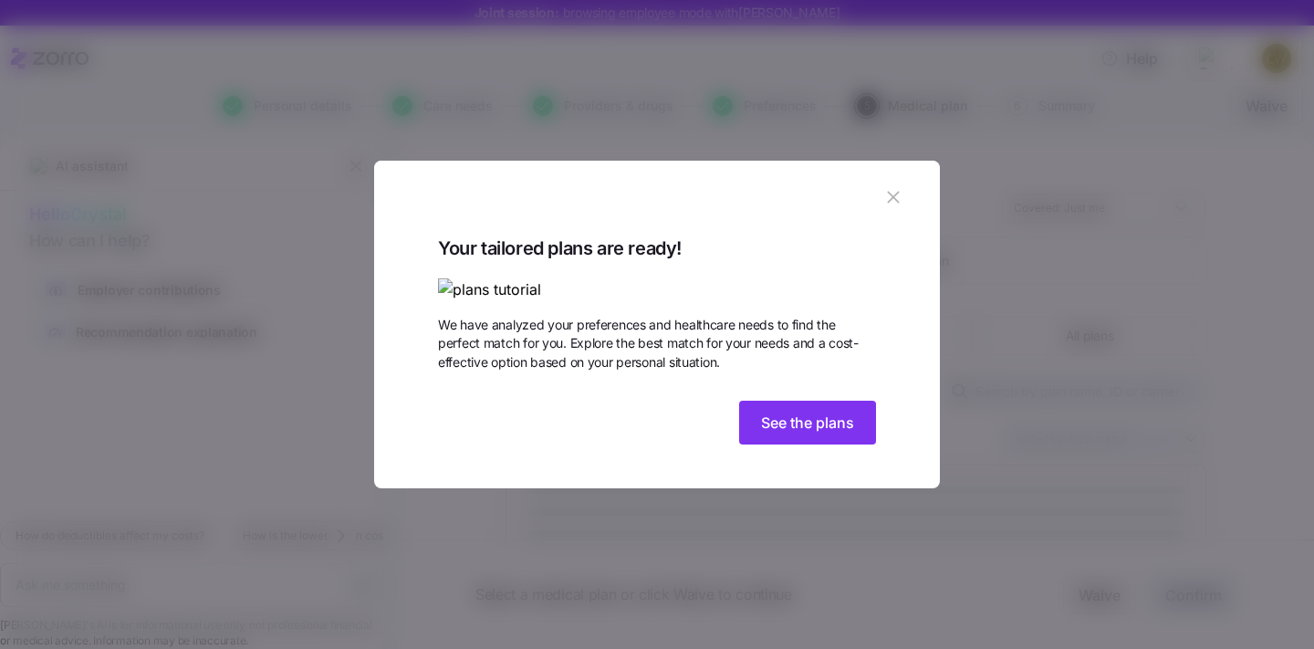
click at [898, 192] on icon "button" at bounding box center [893, 198] width 12 height 12
type textarea "x"
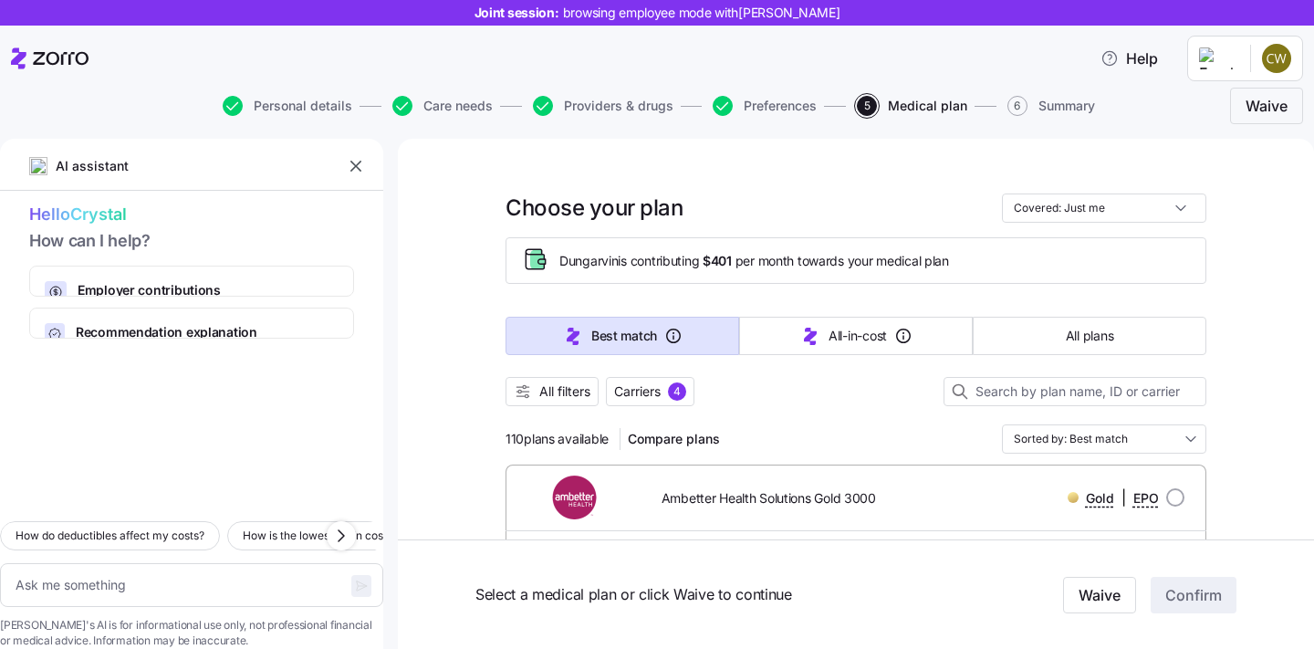
click at [353, 163] on icon "button" at bounding box center [356, 166] width 11 height 11
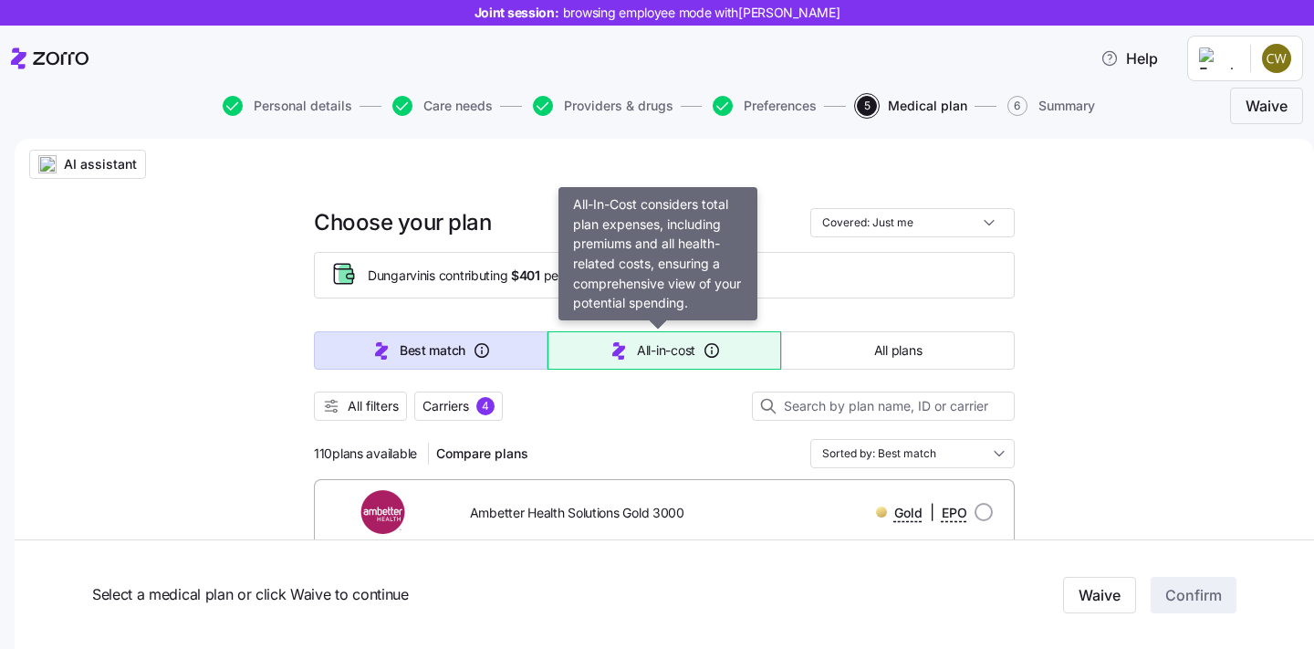
click at [704, 357] on icon "button" at bounding box center [712, 350] width 18 height 18
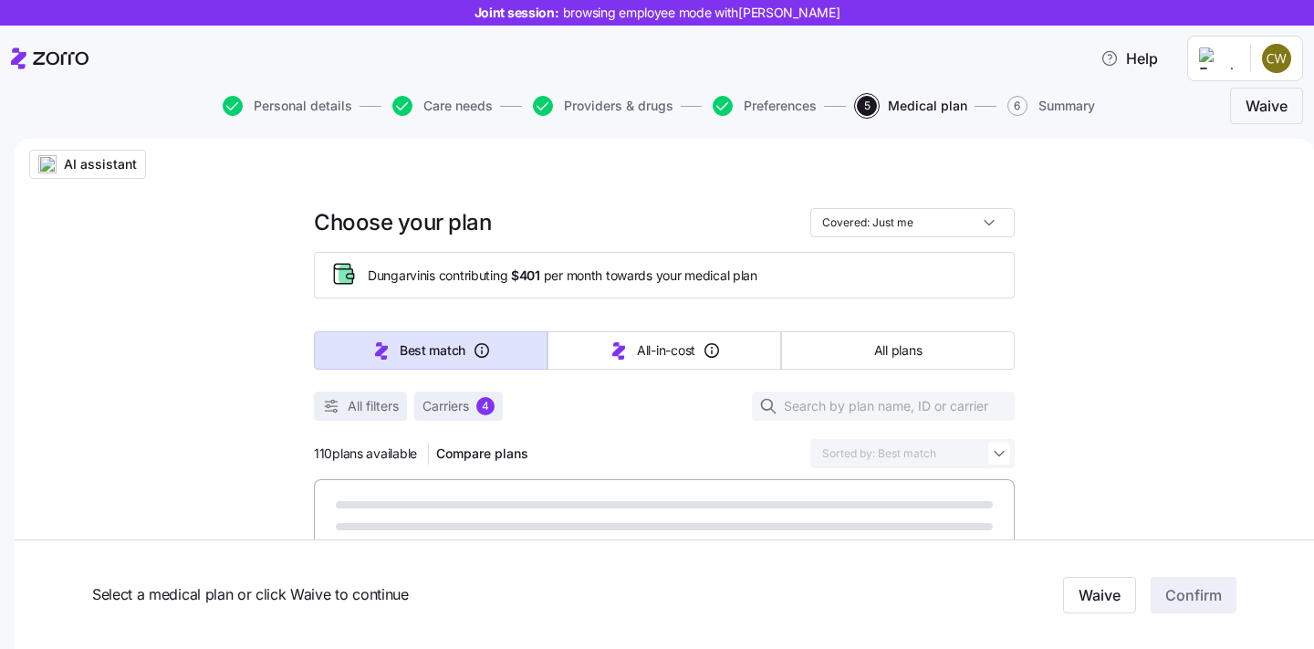
type input "Sorted by: All-in-cost"
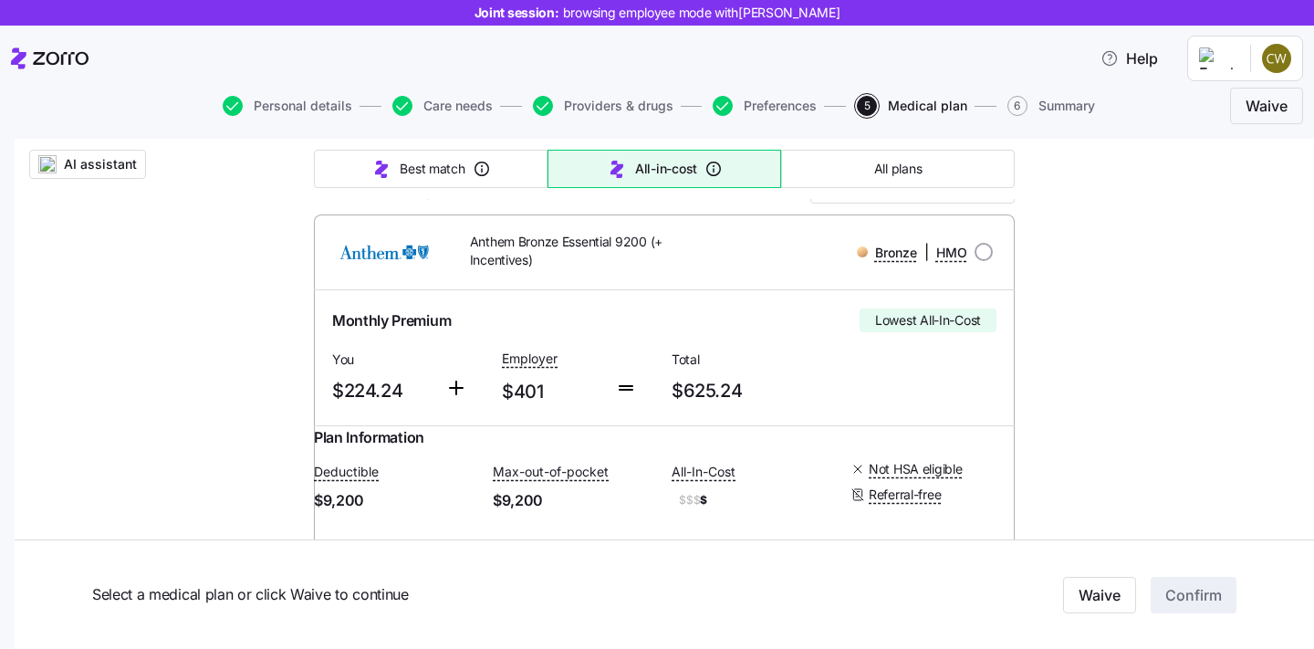
scroll to position [239, 0]
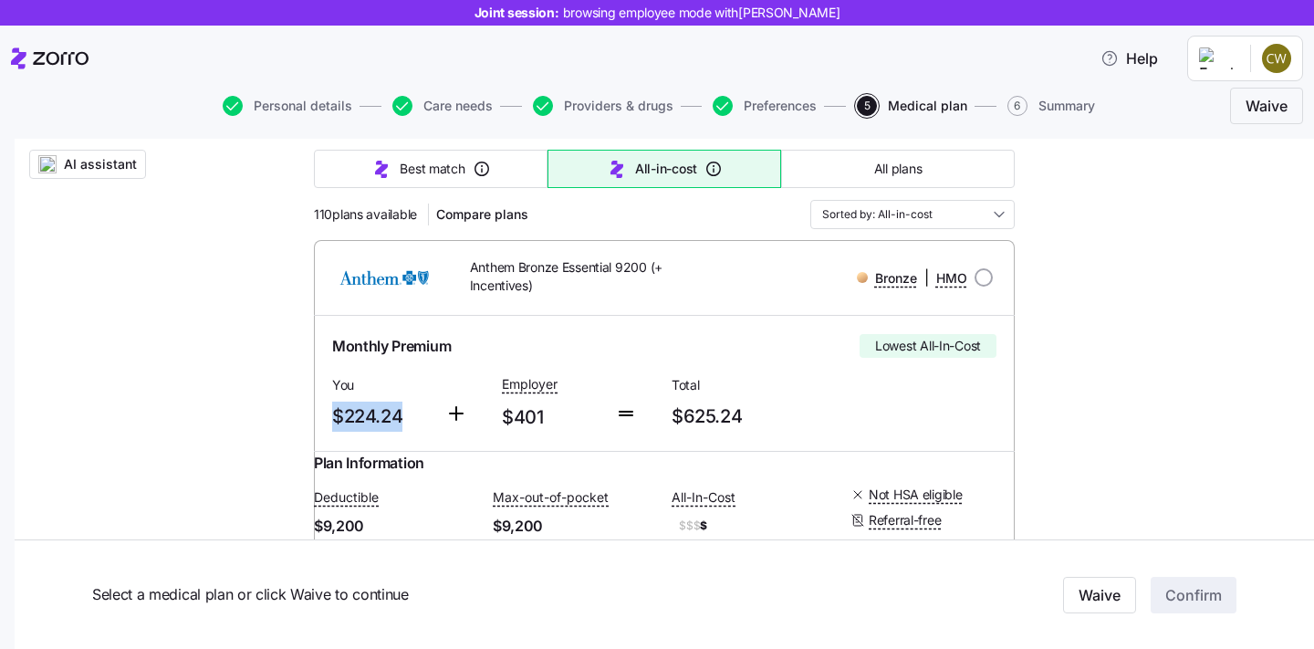
drag, startPoint x: 399, startPoint y: 422, endPoint x: 322, endPoint y: 413, distance: 77.1
click at [325, 413] on div "You $224.24" at bounding box center [381, 402] width 113 height 75
drag, startPoint x: 753, startPoint y: 416, endPoint x: 667, endPoint y: 416, distance: 85.8
click at [672, 416] on span "$625.24" at bounding box center [749, 417] width 155 height 30
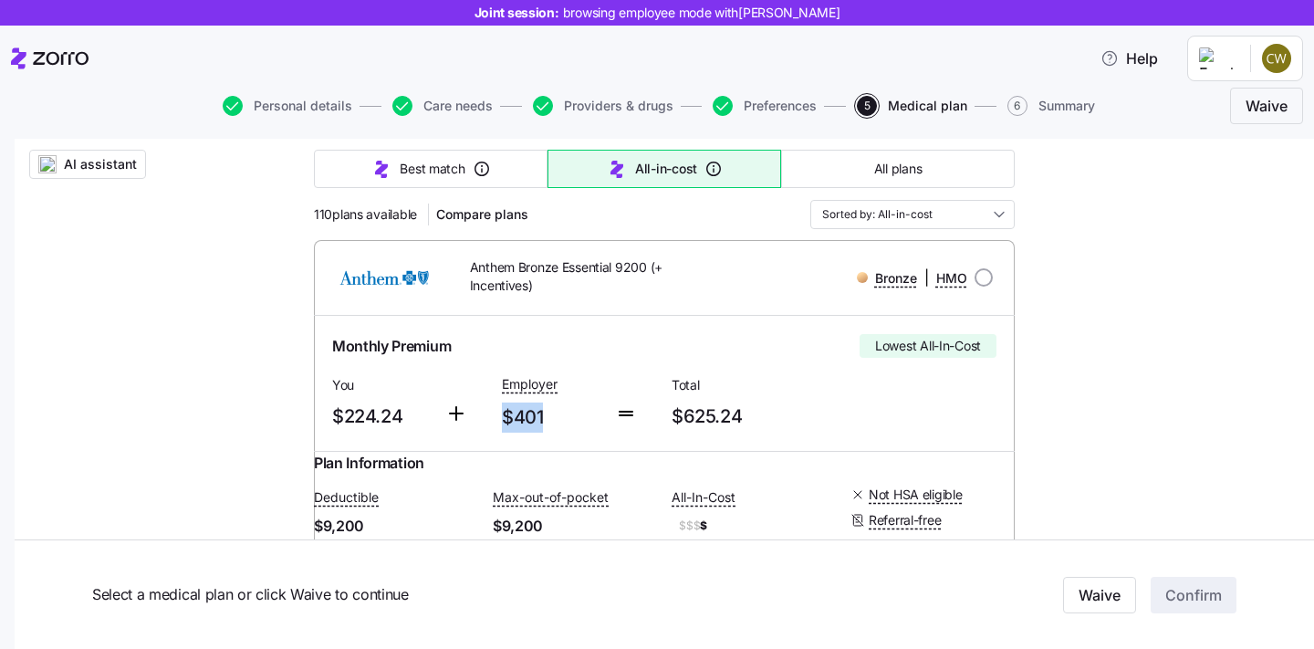
drag, startPoint x: 549, startPoint y: 423, endPoint x: 494, endPoint y: 413, distance: 56.4
click at [495, 413] on div "Employer $401" at bounding box center [551, 402] width 113 height 75
click at [417, 415] on span "$224.24" at bounding box center [381, 417] width 99 height 30
drag, startPoint x: 414, startPoint y: 420, endPoint x: 317, endPoint y: 414, distance: 97.8
click at [317, 414] on div "Monthly Premium Lowest All-In-Cost You $224.24 Employer $401 Total $625.24" at bounding box center [664, 383] width 701 height 135
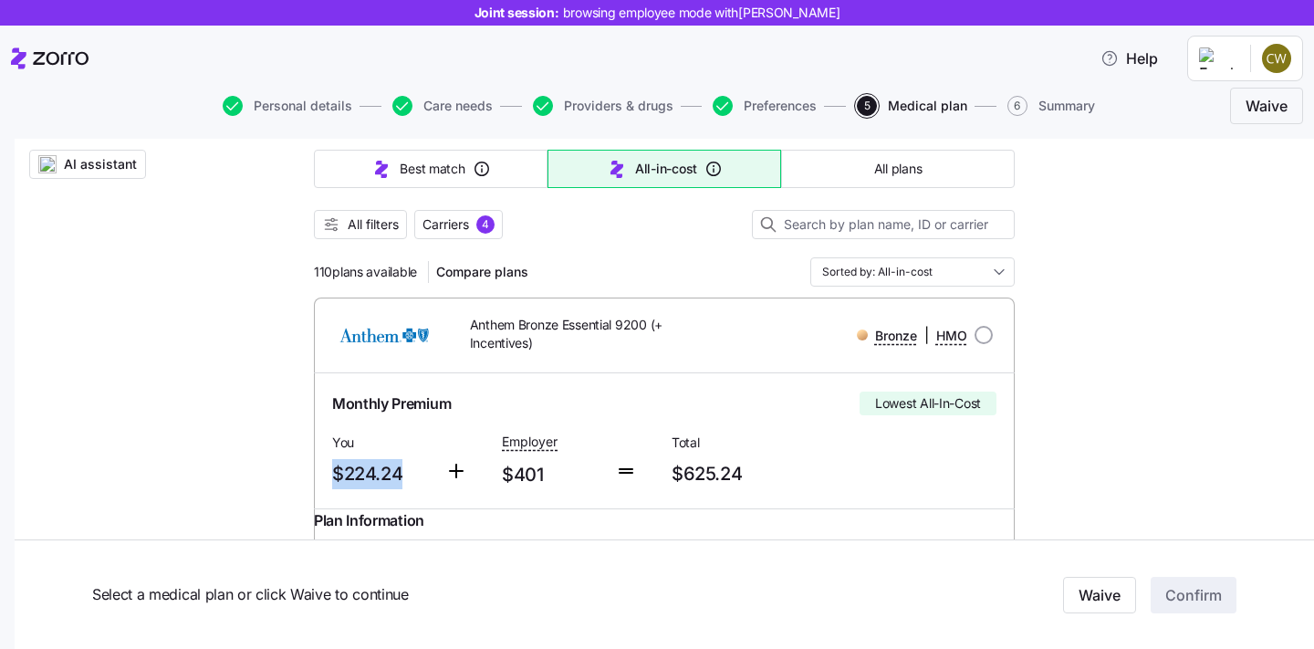
scroll to position [191, 0]
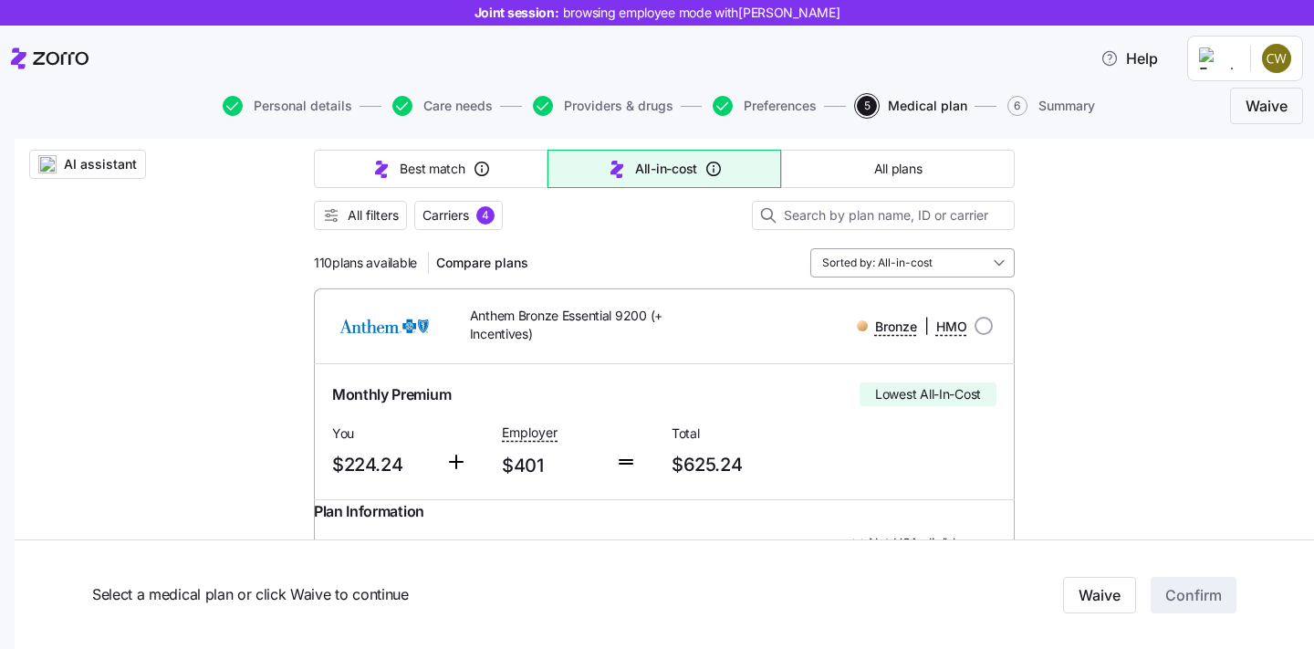
click at [878, 254] on input "Sorted by: All-in-cost" at bounding box center [913, 262] width 204 height 29
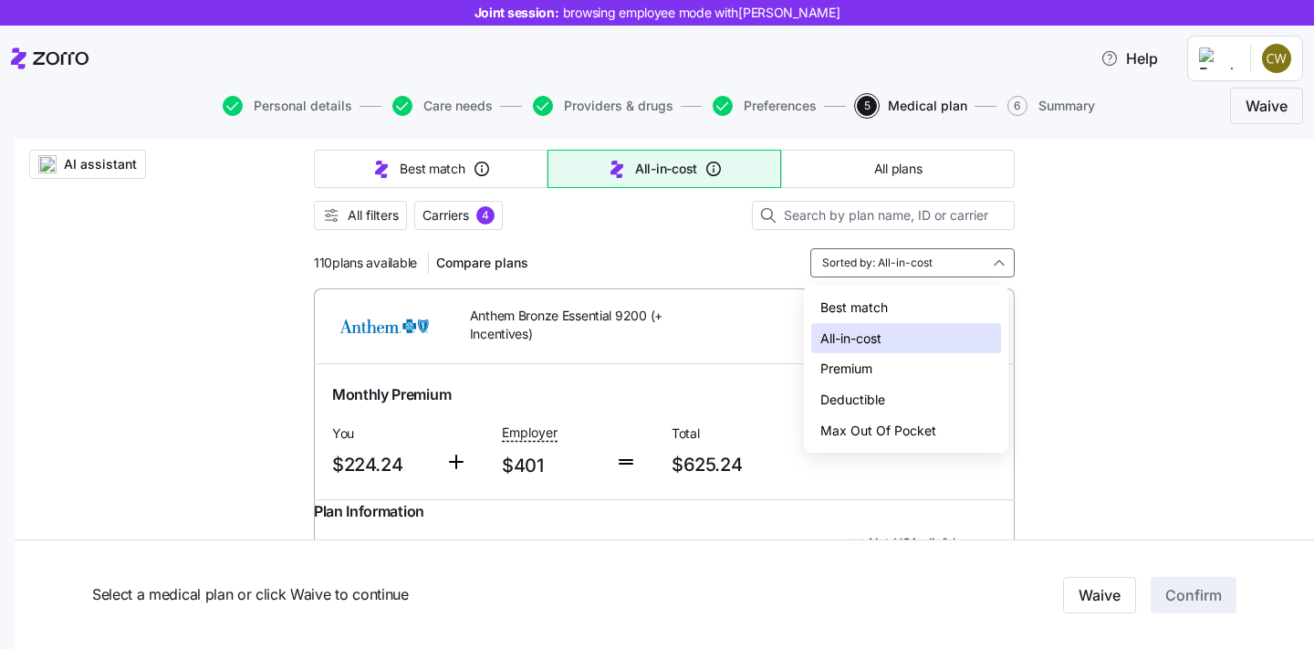
click at [578, 245] on div at bounding box center [664, 239] width 701 height 18
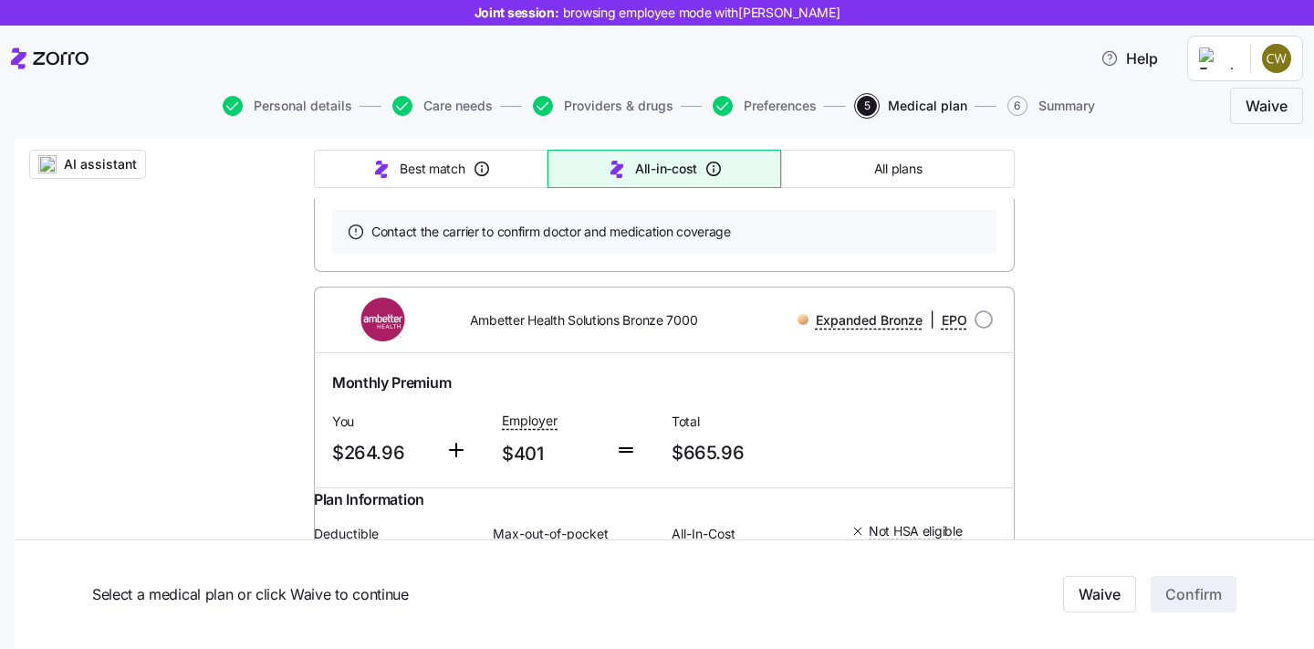
scroll to position [4158, 0]
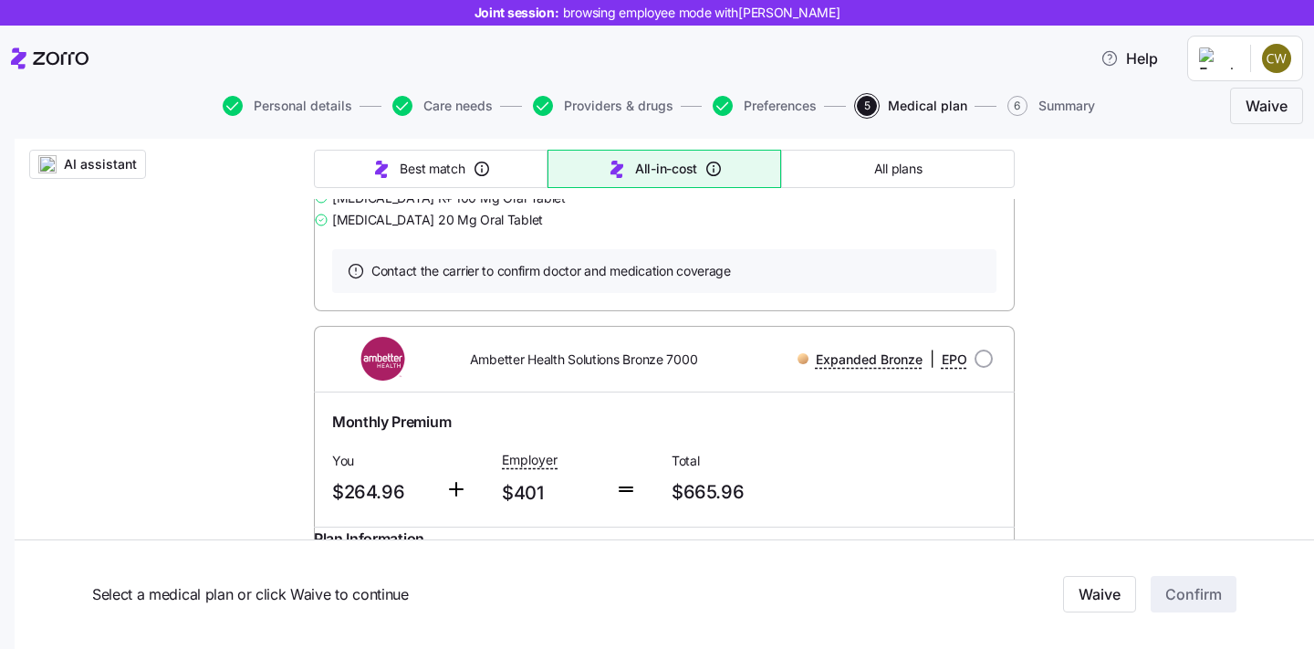
click at [410, 44] on link "Summary of benefits" at bounding box center [408, 35] width 153 height 18
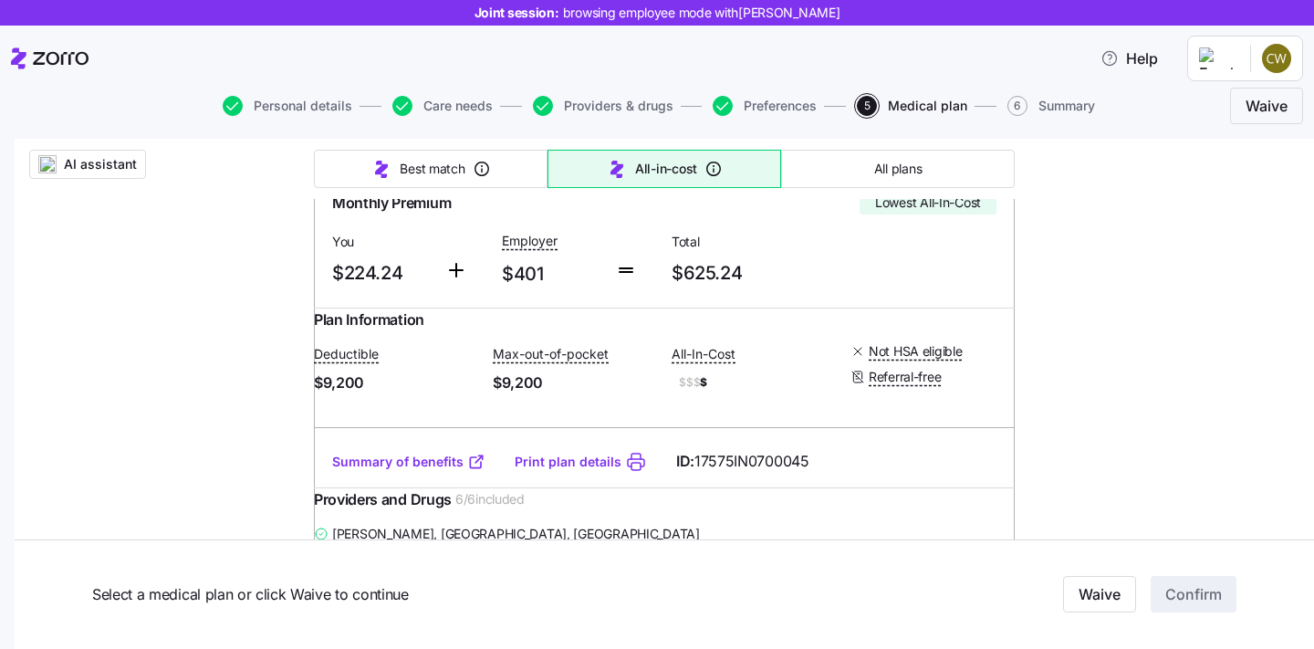
scroll to position [400, 0]
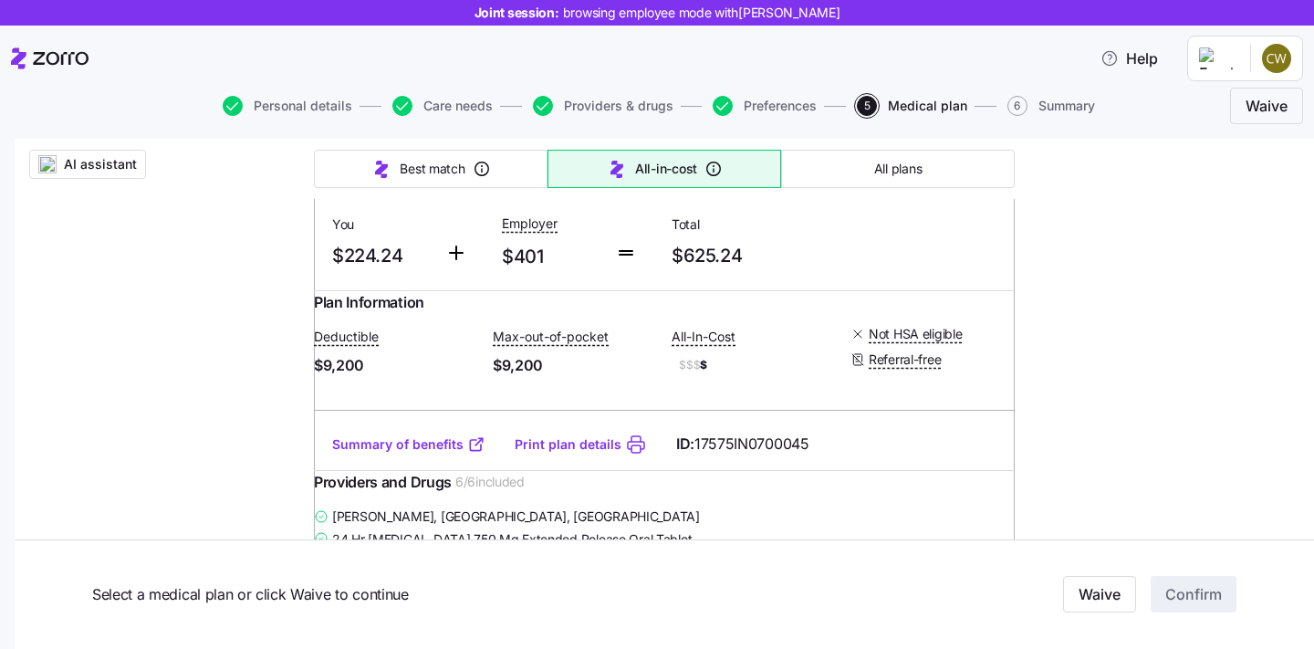
click at [410, 454] on link "Summary of benefits" at bounding box center [408, 444] width 153 height 18
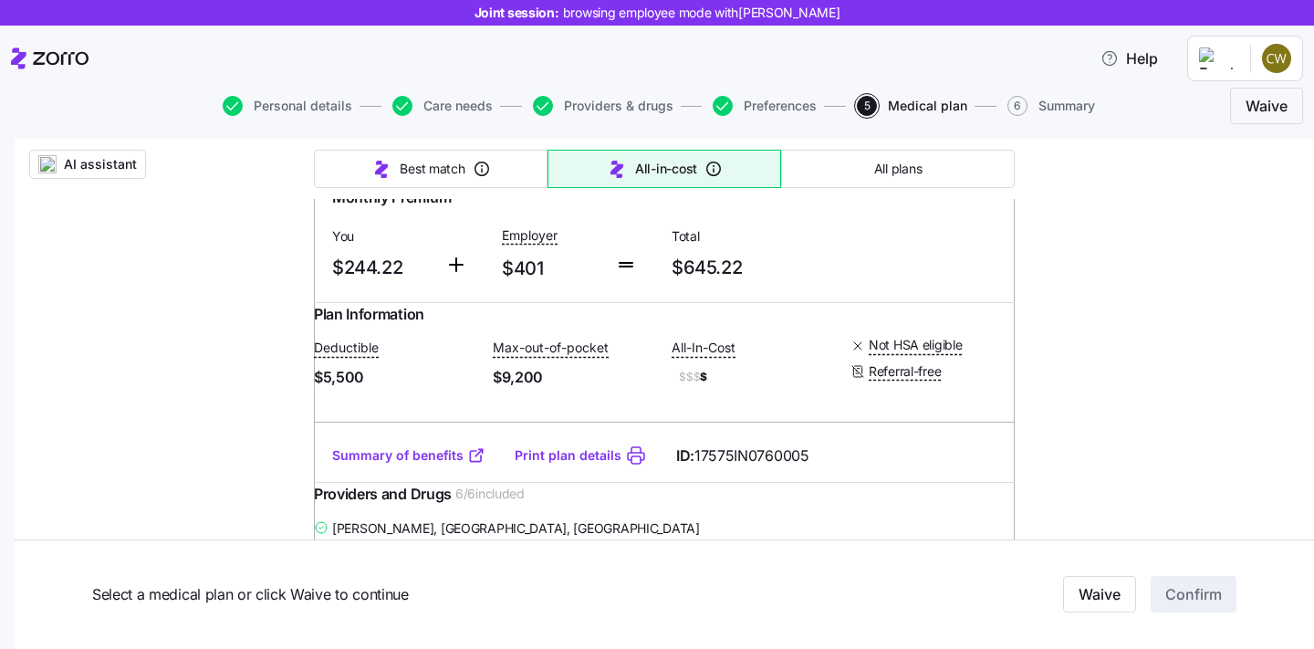
scroll to position [1069, 0]
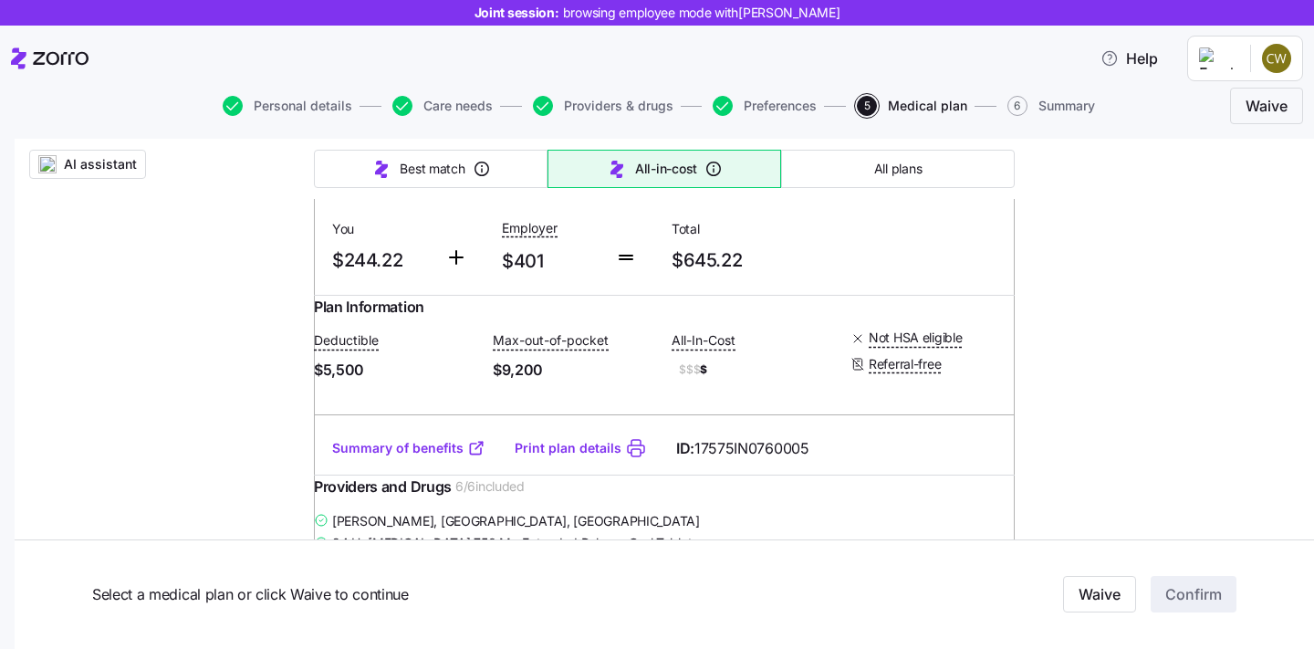
click at [400, 457] on link "Summary of benefits" at bounding box center [408, 448] width 153 height 18
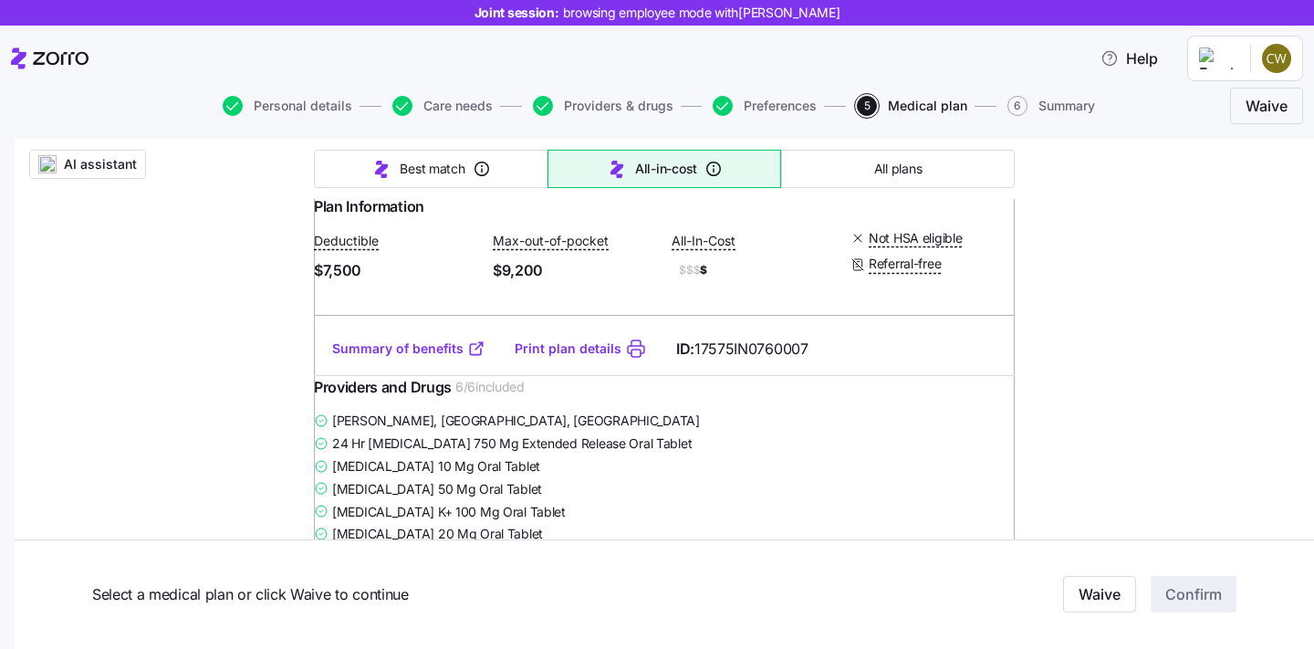
scroll to position [3846, 0]
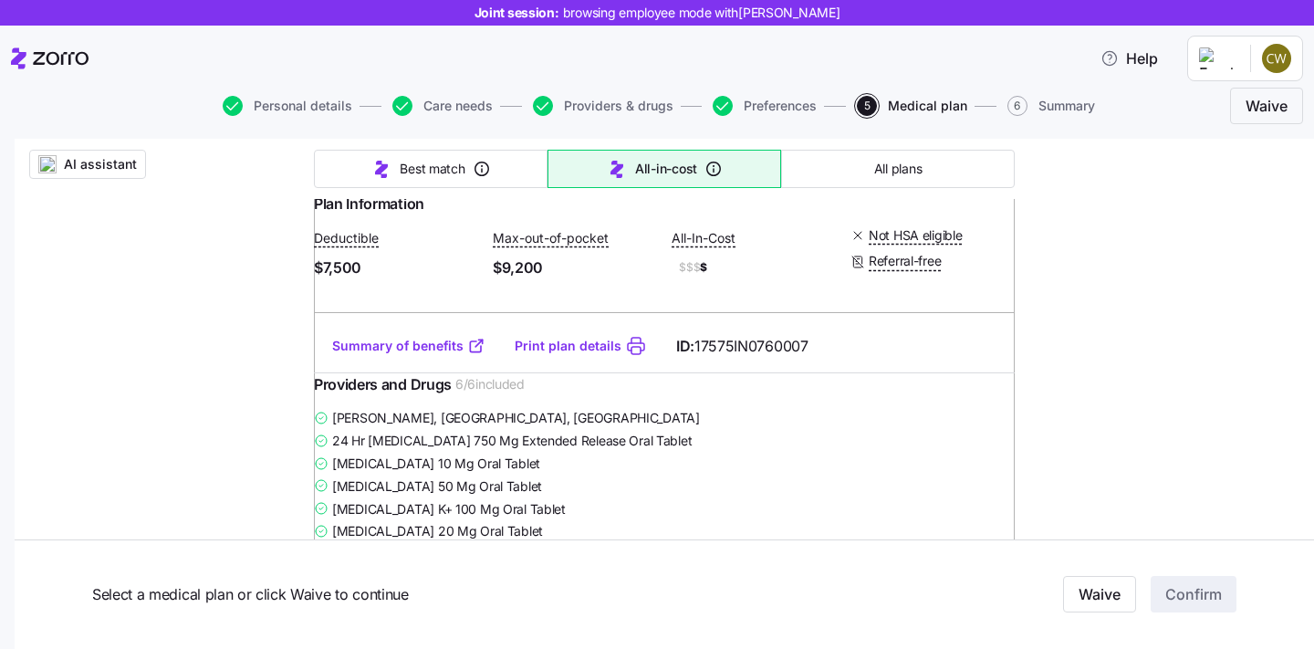
drag, startPoint x: 395, startPoint y: 428, endPoint x: 327, endPoint y: 429, distance: 68.5
click at [332, 173] on span "$259.72" at bounding box center [381, 158] width 99 height 30
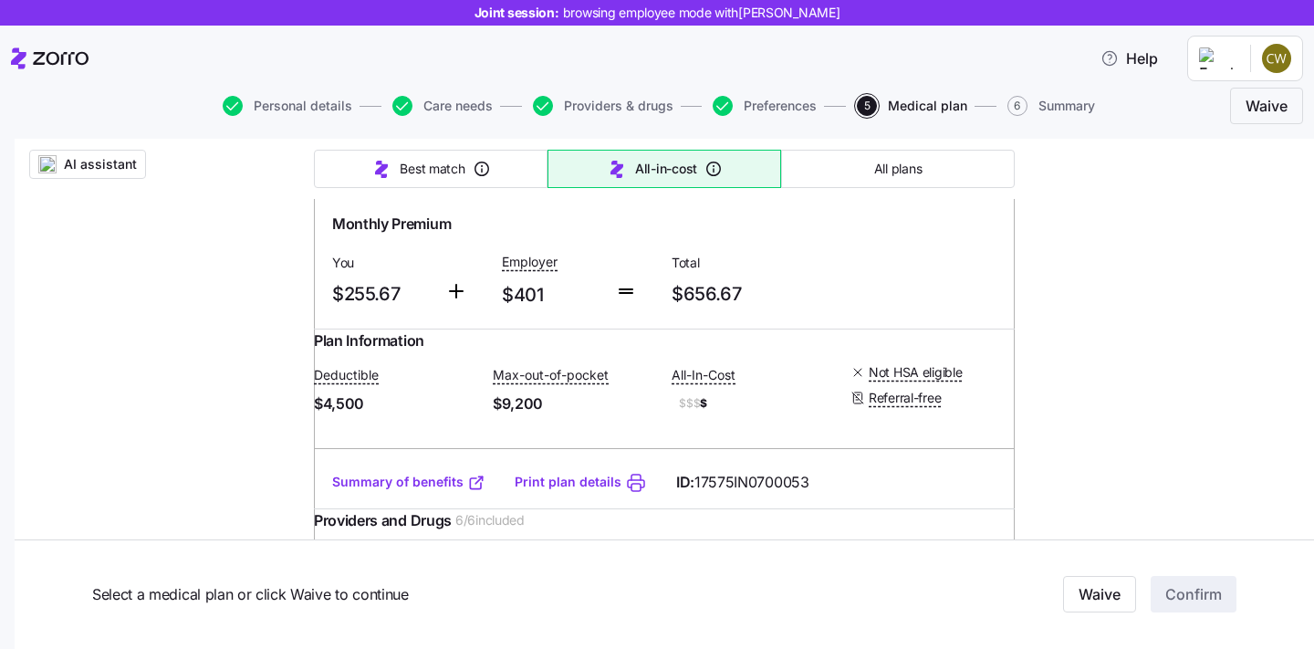
scroll to position [2360, 0]
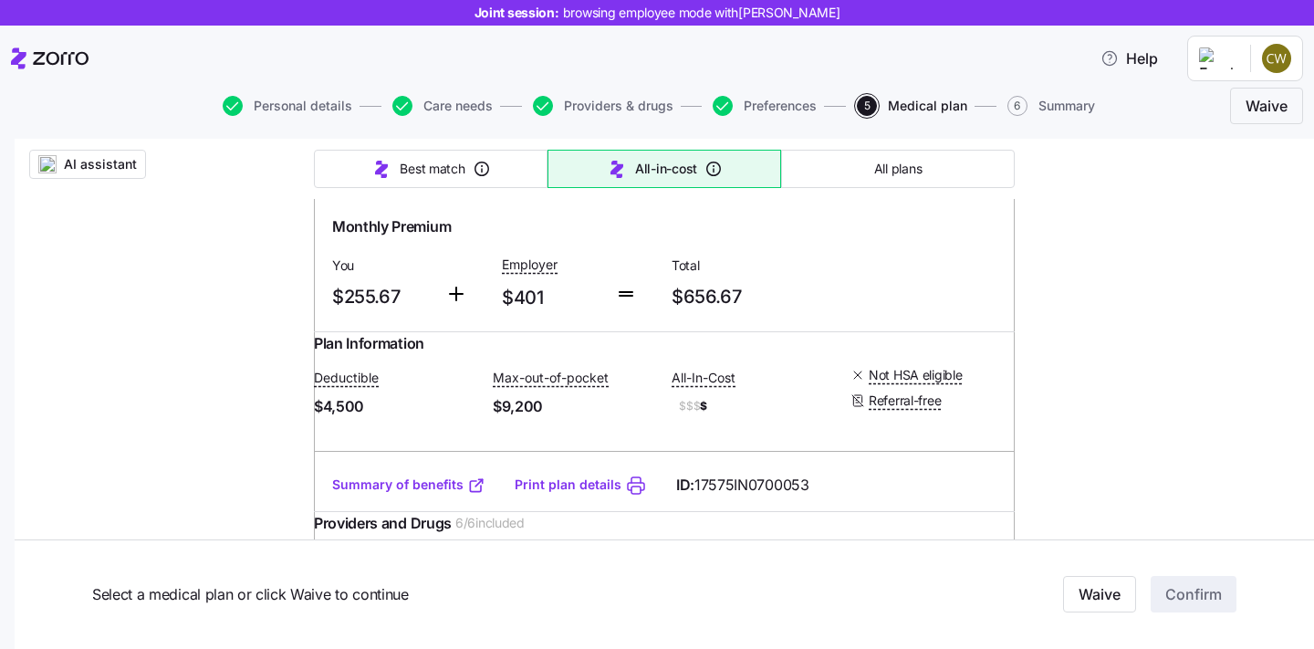
drag, startPoint x: 534, startPoint y: 331, endPoint x: 458, endPoint y: 302, distance: 81.2
click at [458, 185] on div "Anthem Heart Healthy Bronze Essential 4500 ($0 Virtual PCP + $0 Select Drugs + …" at bounding box center [581, 149] width 280 height 71
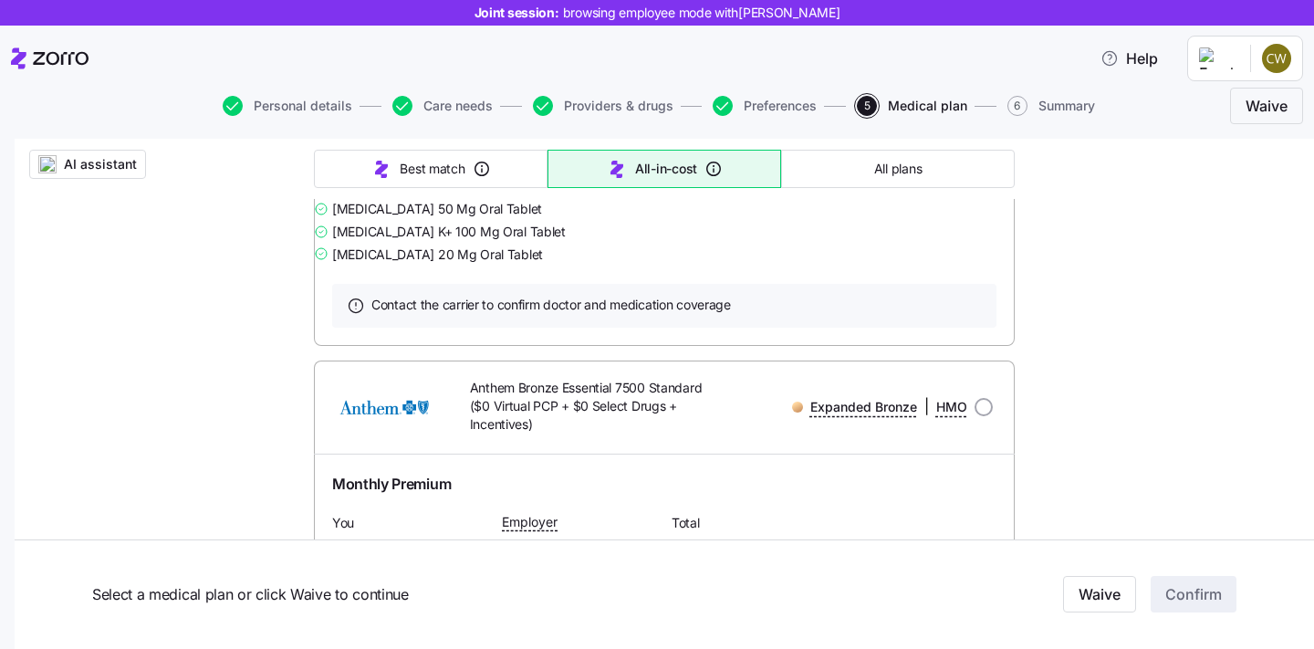
scroll to position [2765, 0]
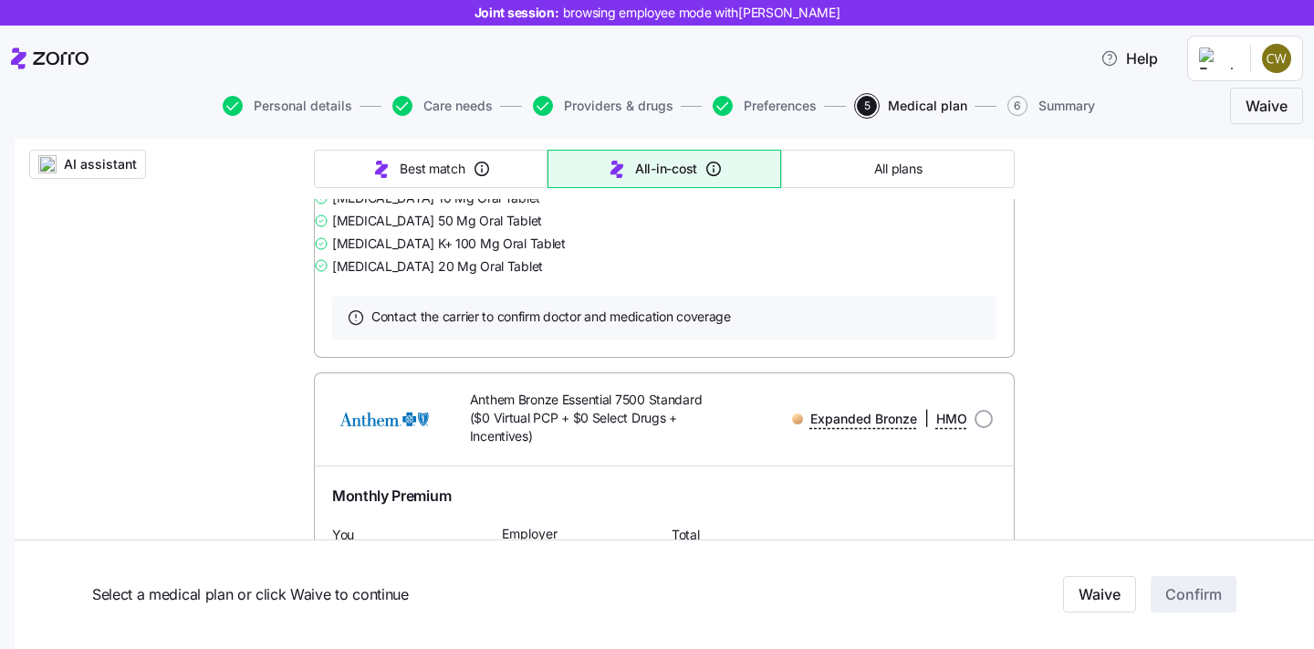
click at [434, 89] on link "Summary of benefits" at bounding box center [408, 80] width 153 height 18
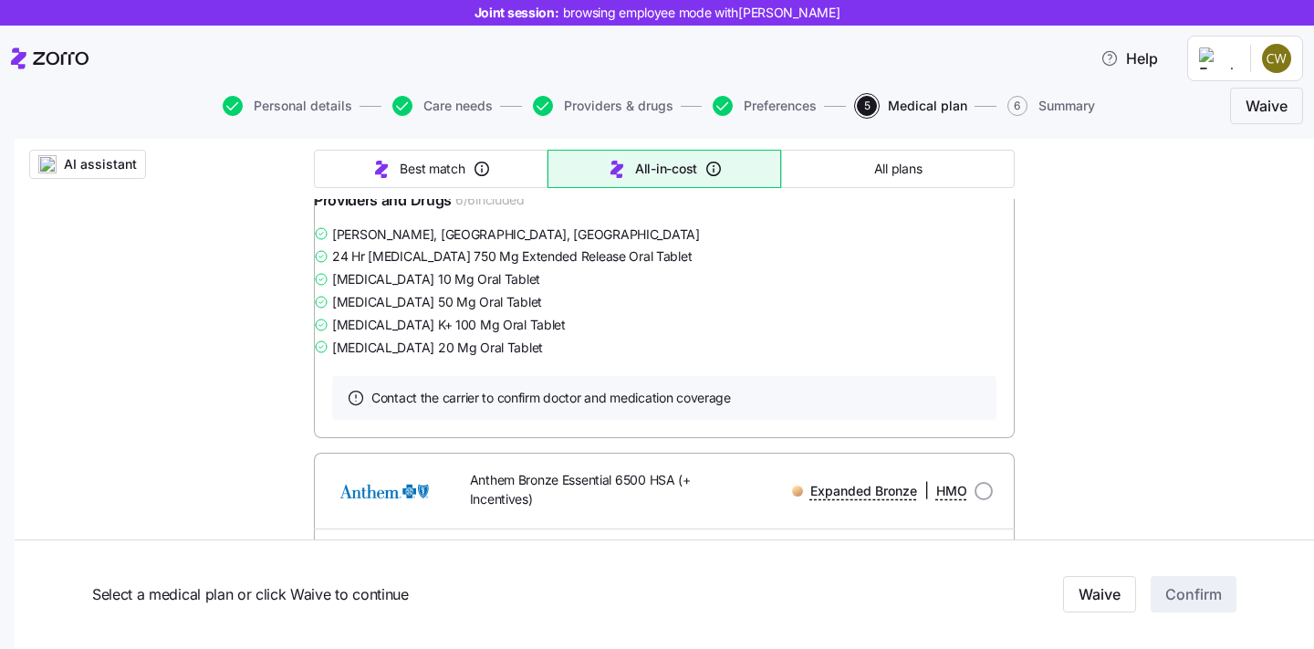
scroll to position [4678, 0]
click at [454, 169] on link "Summary of benefits" at bounding box center [408, 160] width 153 height 18
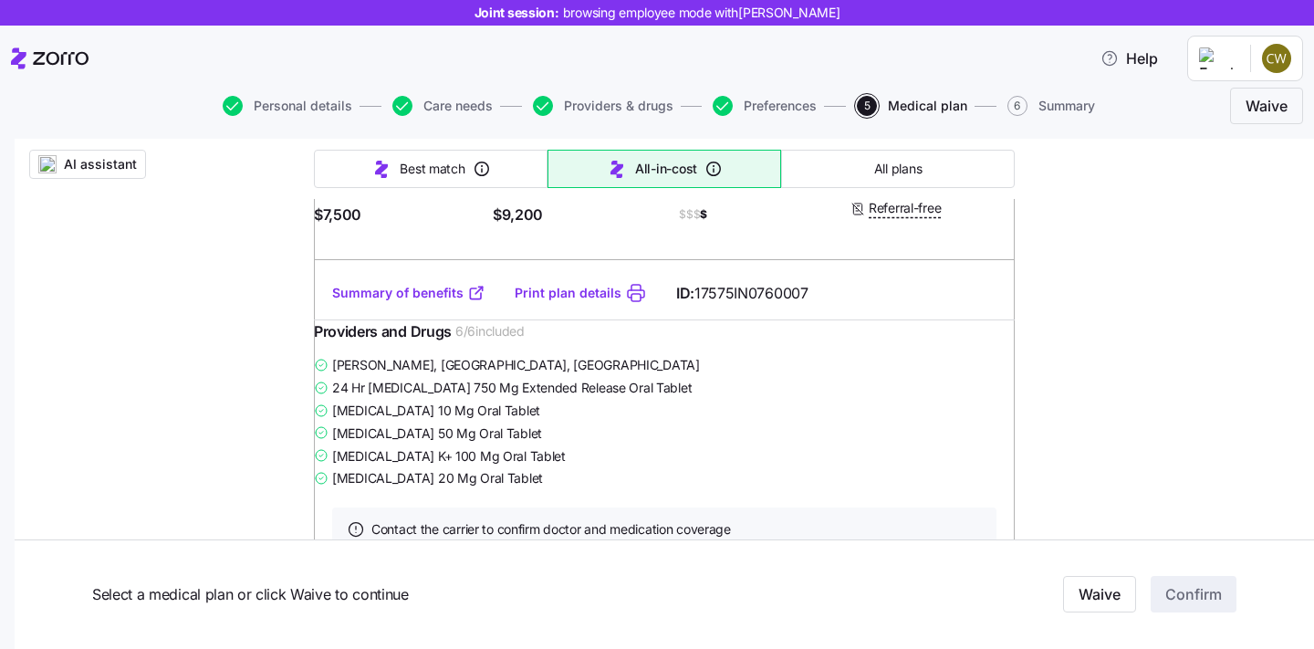
scroll to position [3885, 0]
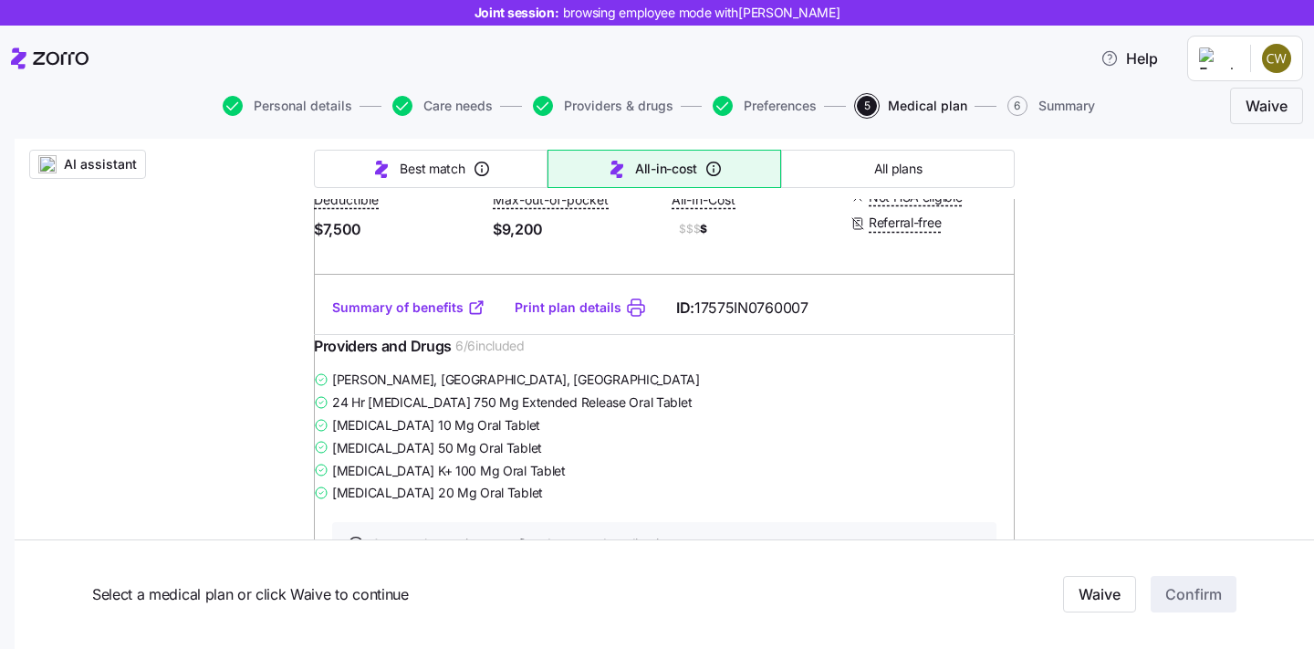
radio input "true"
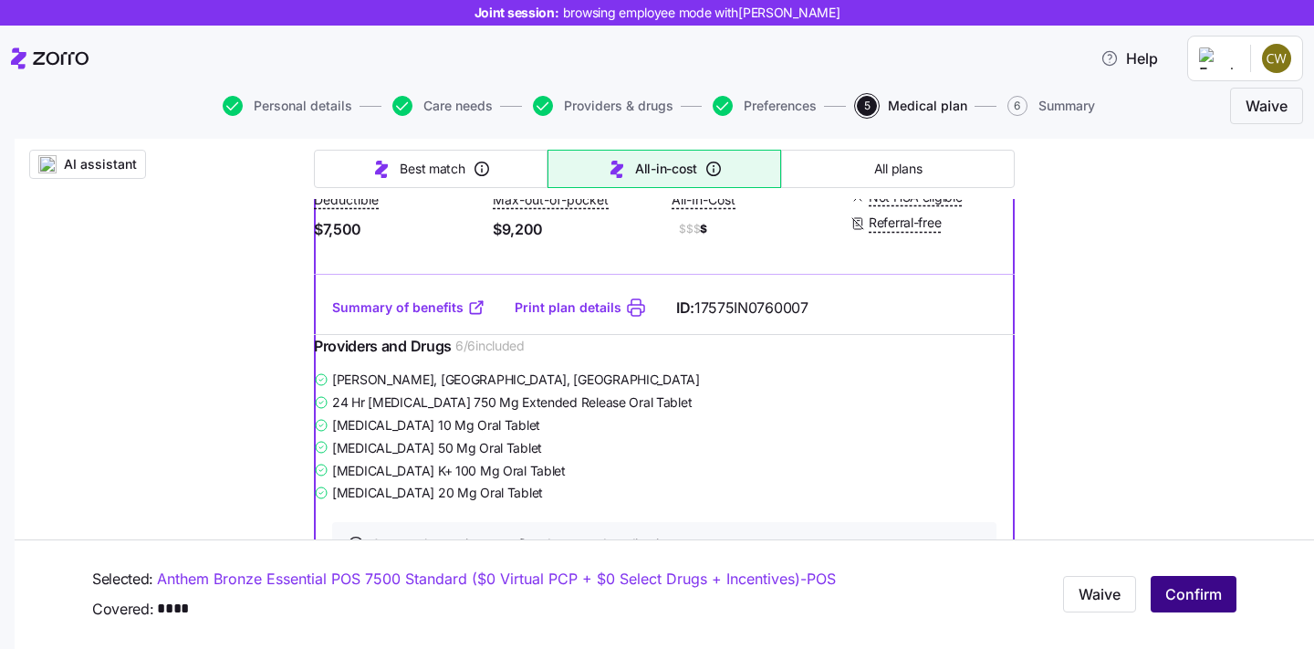
click at [1166, 590] on span "Confirm" at bounding box center [1194, 595] width 57 height 22
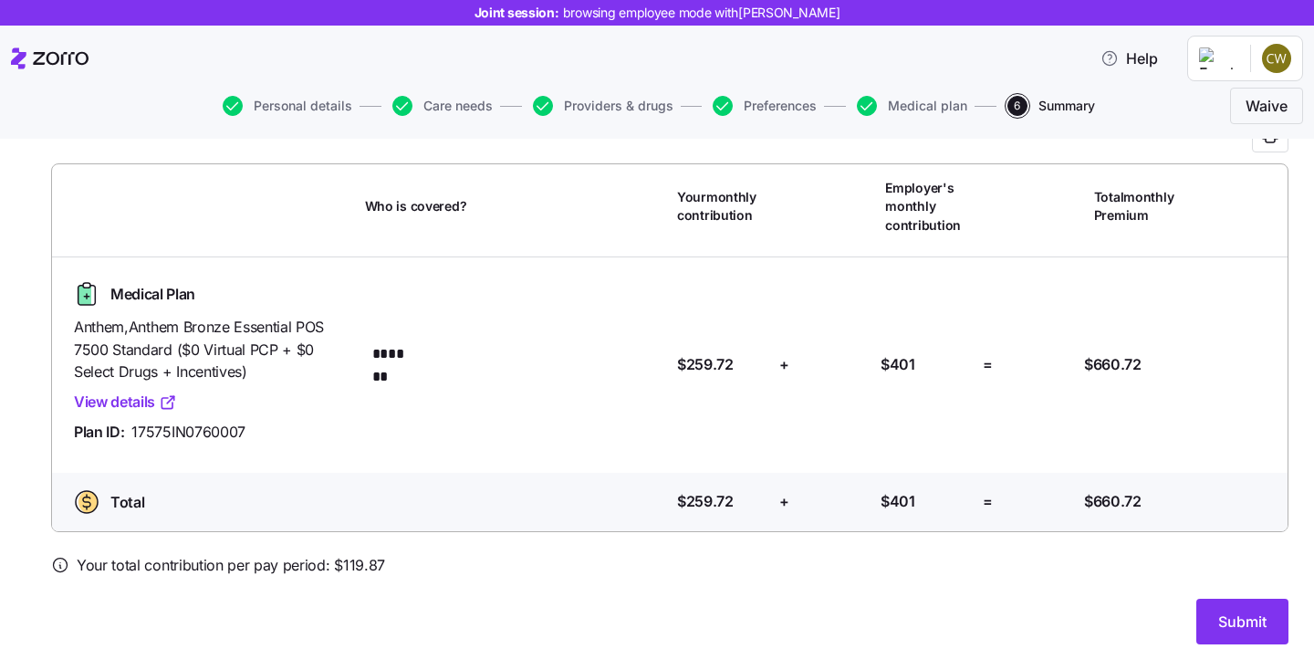
scroll to position [126, 0]
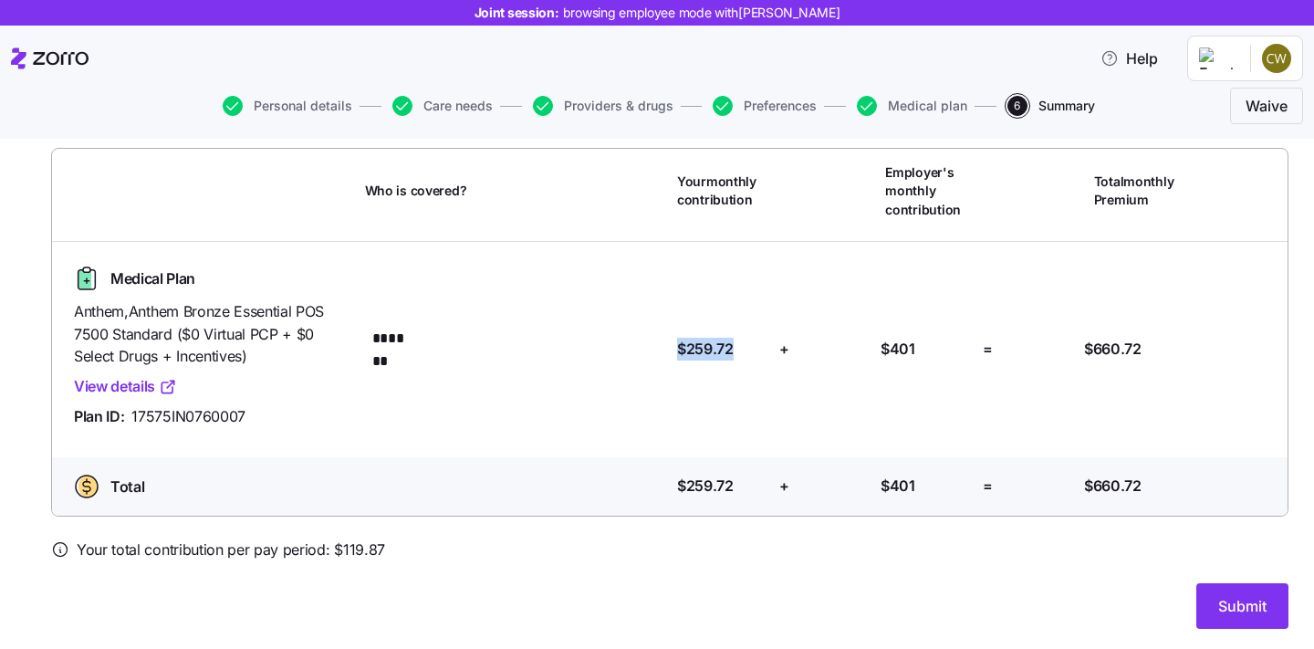
drag, startPoint x: 730, startPoint y: 351, endPoint x: 664, endPoint y: 355, distance: 66.7
click at [670, 355] on div "Your contribution: $259.72" at bounding box center [721, 348] width 102 height 37
click at [768, 16] on span "browsing employee mode with [PERSON_NAME]" at bounding box center [701, 13] width 277 height 18
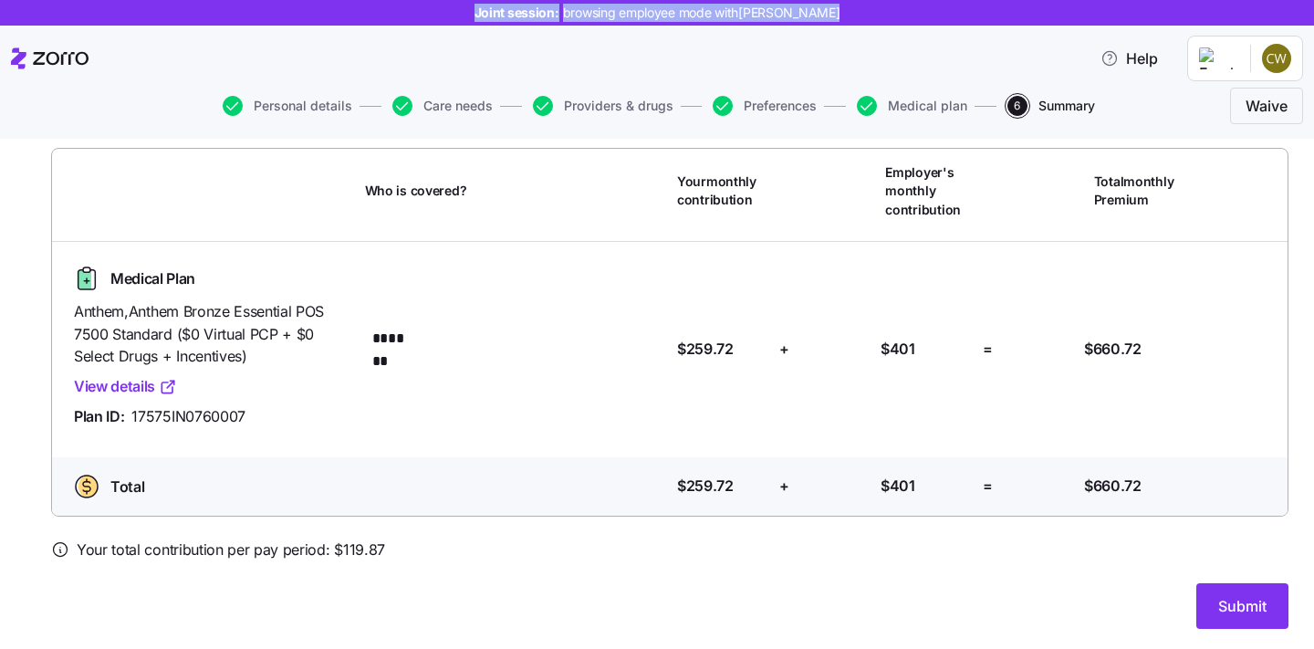
click at [766, 25] on div "Joint session: browsing employee mode with [PERSON_NAME]" at bounding box center [657, 13] width 1314 height 26
click at [758, 14] on span "browsing employee mode with [PERSON_NAME]" at bounding box center [701, 13] width 277 height 18
click at [756, 14] on span "browsing employee mode with [PERSON_NAME]" at bounding box center [701, 13] width 277 height 18
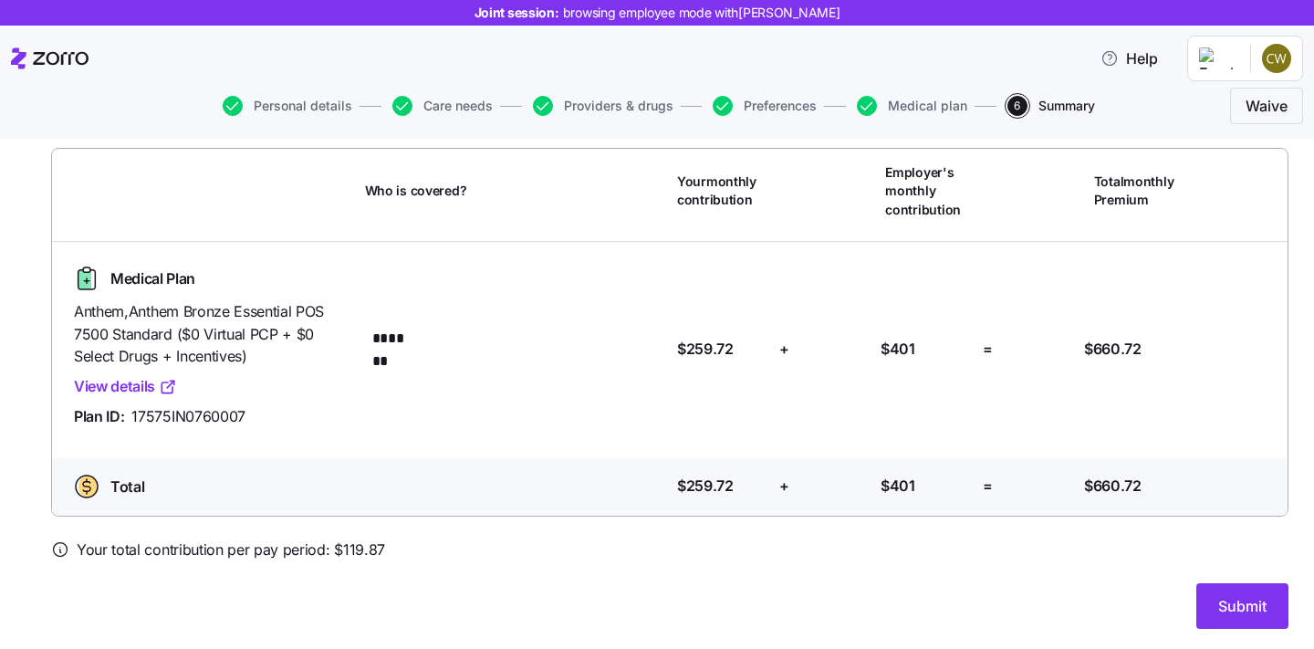
drag, startPoint x: 752, startPoint y: 14, endPoint x: 854, endPoint y: 13, distance: 102.2
click at [854, 13] on div "Joint session: browsing employee mode with [PERSON_NAME]" at bounding box center [657, 13] width 1314 height 26
copy span "[PERSON_NAME]"
click at [1223, 603] on span "Submit" at bounding box center [1243, 606] width 48 height 22
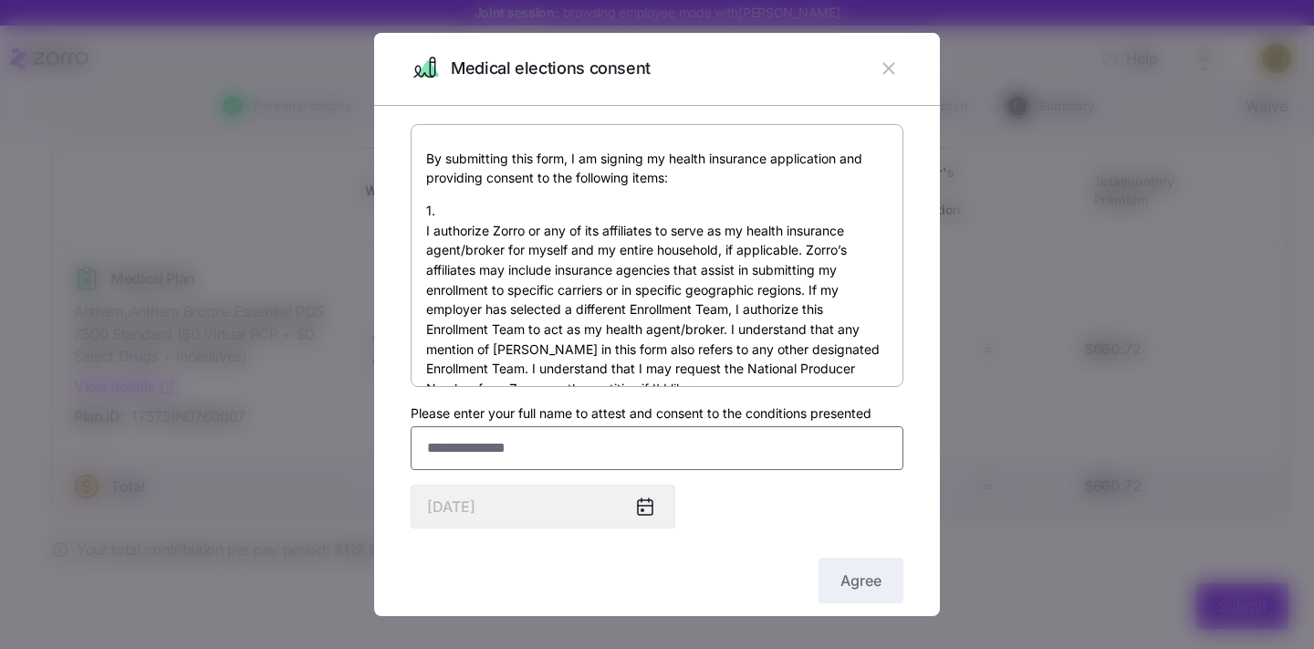
click at [475, 449] on input "Please enter your full name to attest and consent to the conditions presented" at bounding box center [657, 448] width 493 height 44
paste input "**********"
type input "**********"
click at [844, 592] on button "Agree" at bounding box center [861, 581] width 85 height 46
